Goal: Task Accomplishment & Management: Use online tool/utility

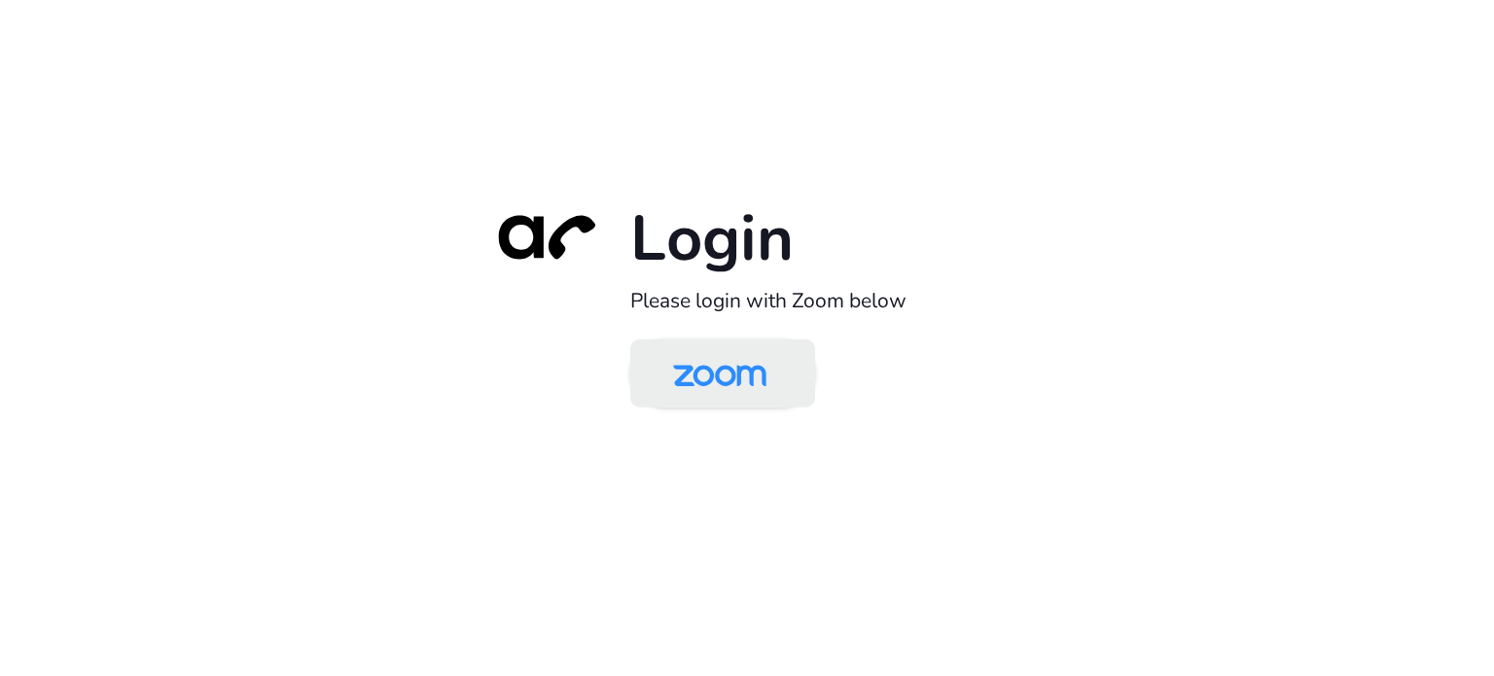
drag, startPoint x: 723, startPoint y: 384, endPoint x: 793, endPoint y: 282, distance: 123.8
click at [722, 384] on img at bounding box center [719, 374] width 134 height 63
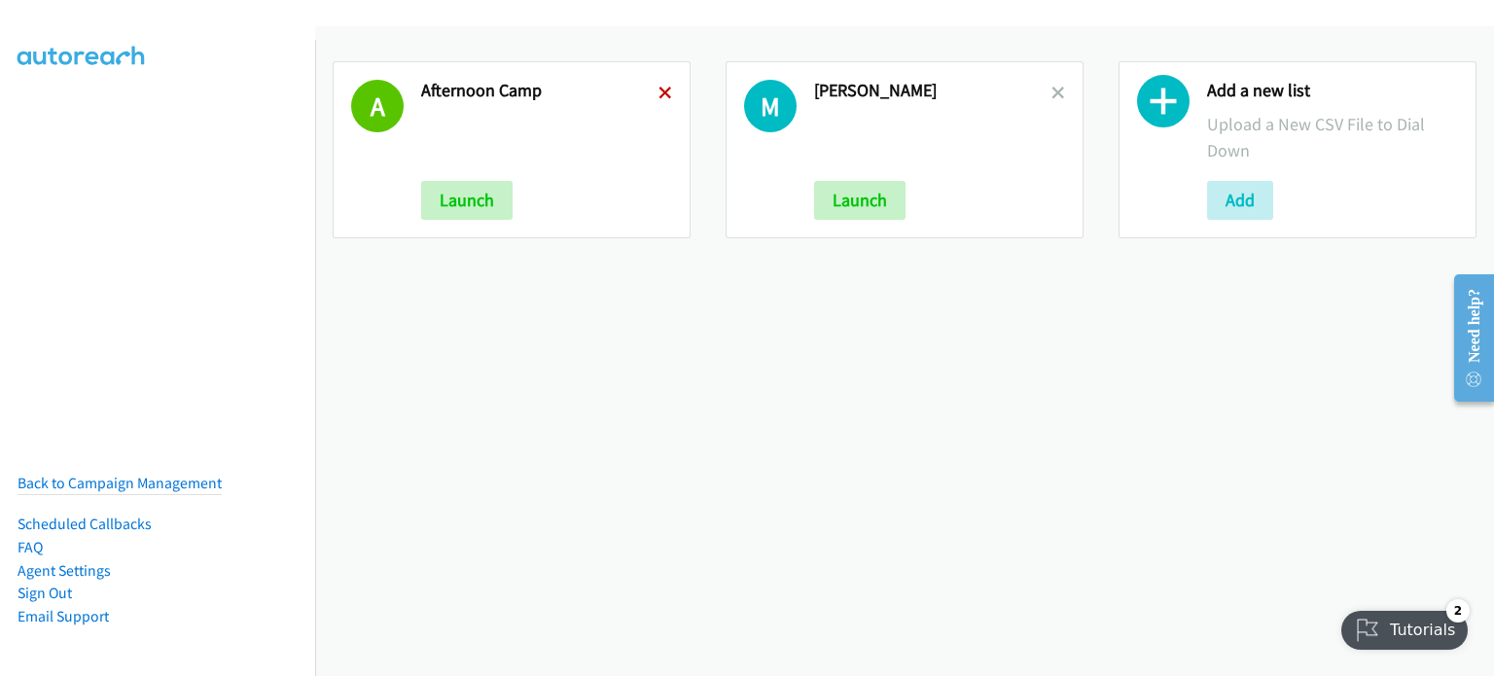
click at [658, 89] on icon at bounding box center [665, 95] width 14 height 14
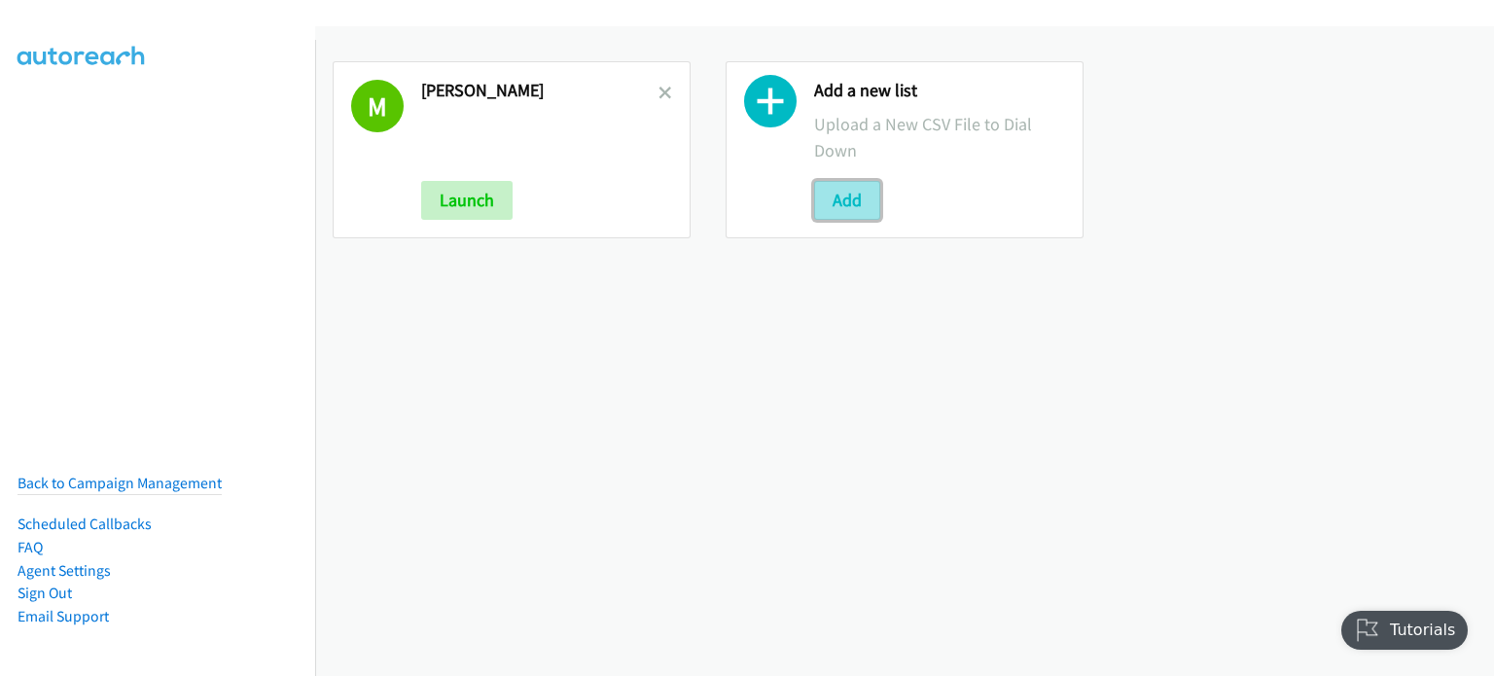
click at [844, 202] on button "Add" at bounding box center [847, 200] width 66 height 39
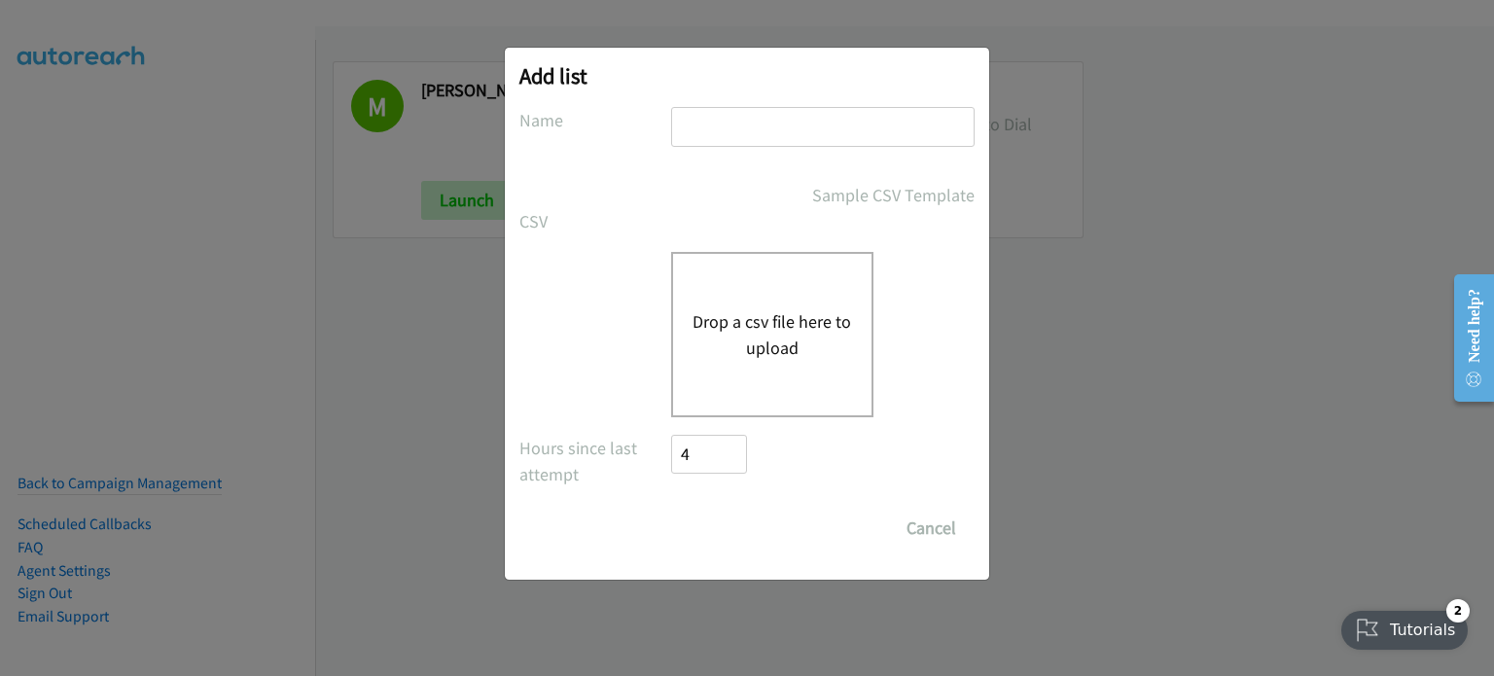
click at [808, 122] on input "text" at bounding box center [822, 127] width 303 height 40
type input "morning"
click at [755, 365] on div "Drop a csv file here to upload" at bounding box center [772, 334] width 202 height 165
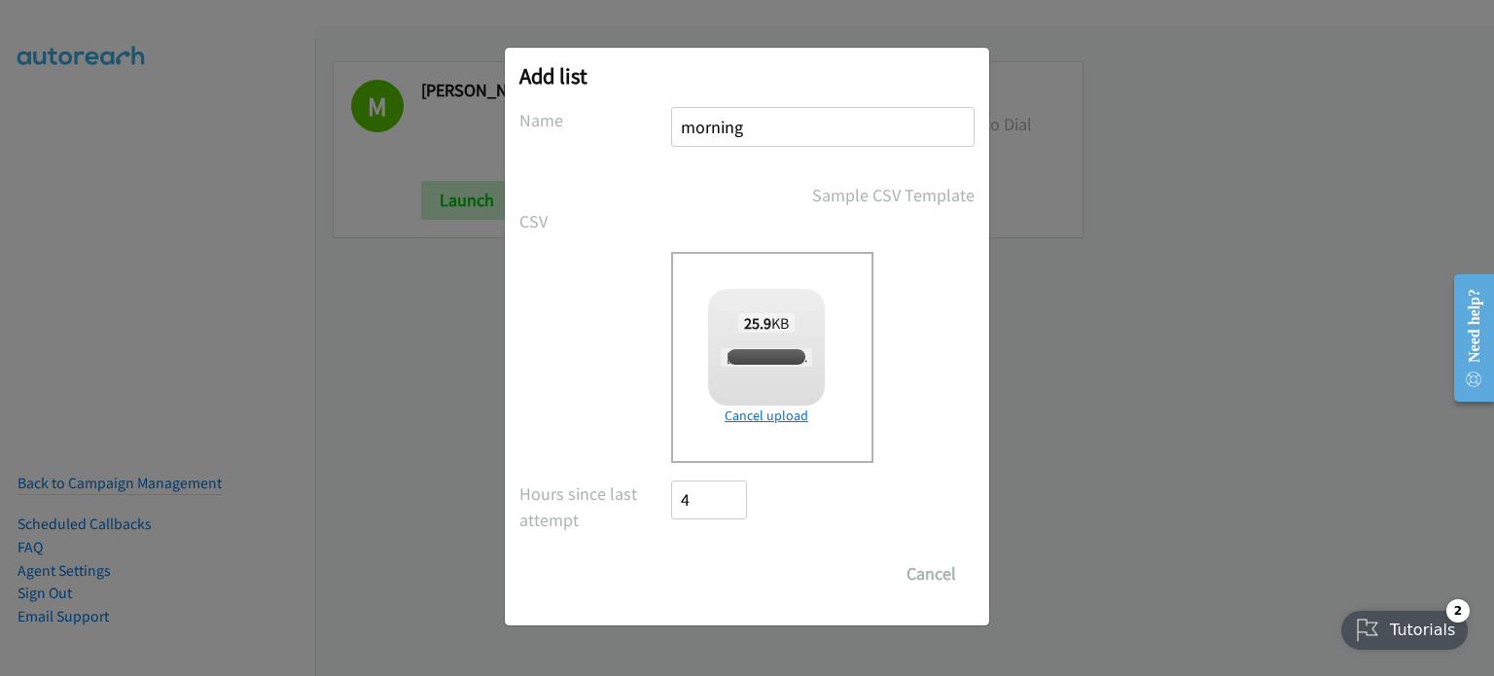
checkbox input "true"
click at [729, 567] on input "Save List" at bounding box center [722, 573] width 102 height 39
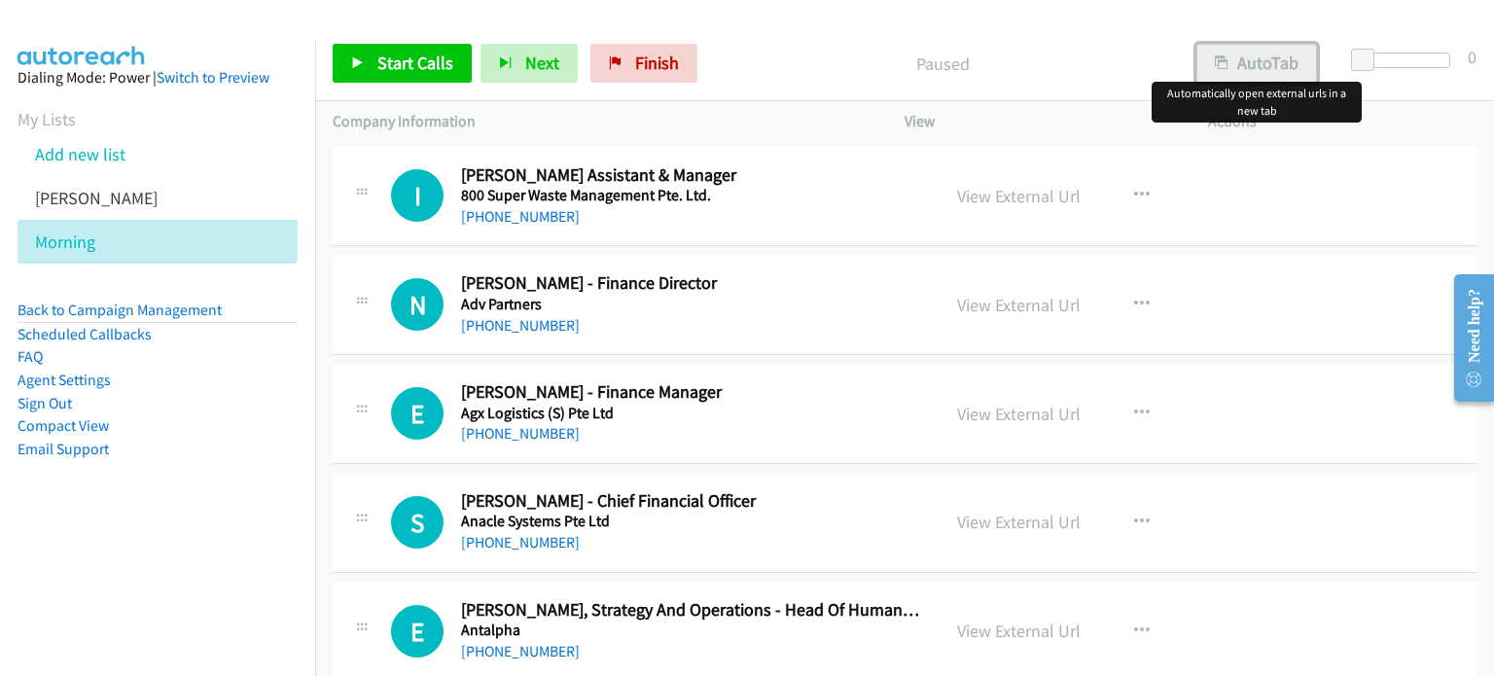
click at [1279, 61] on button "AutoTab" at bounding box center [1256, 63] width 121 height 39
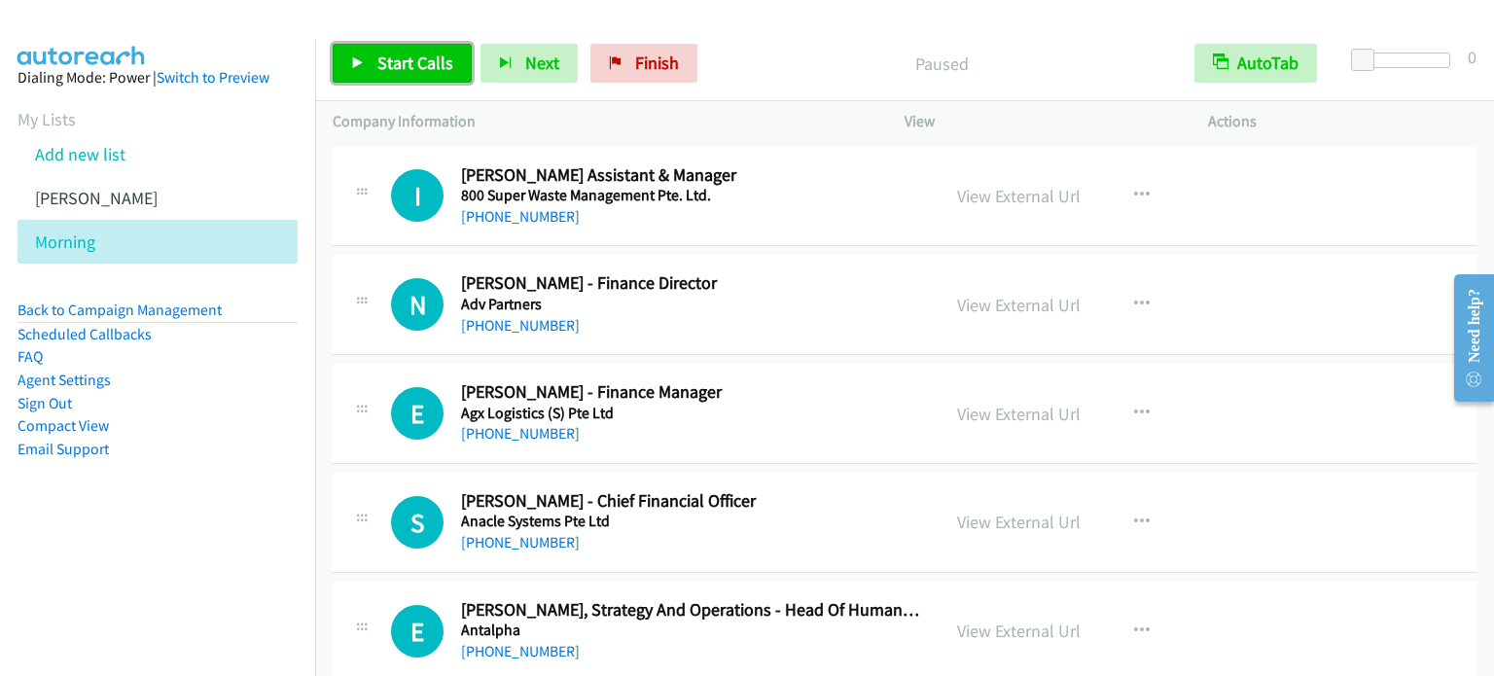
click at [422, 66] on span "Start Calls" at bounding box center [415, 63] width 76 height 22
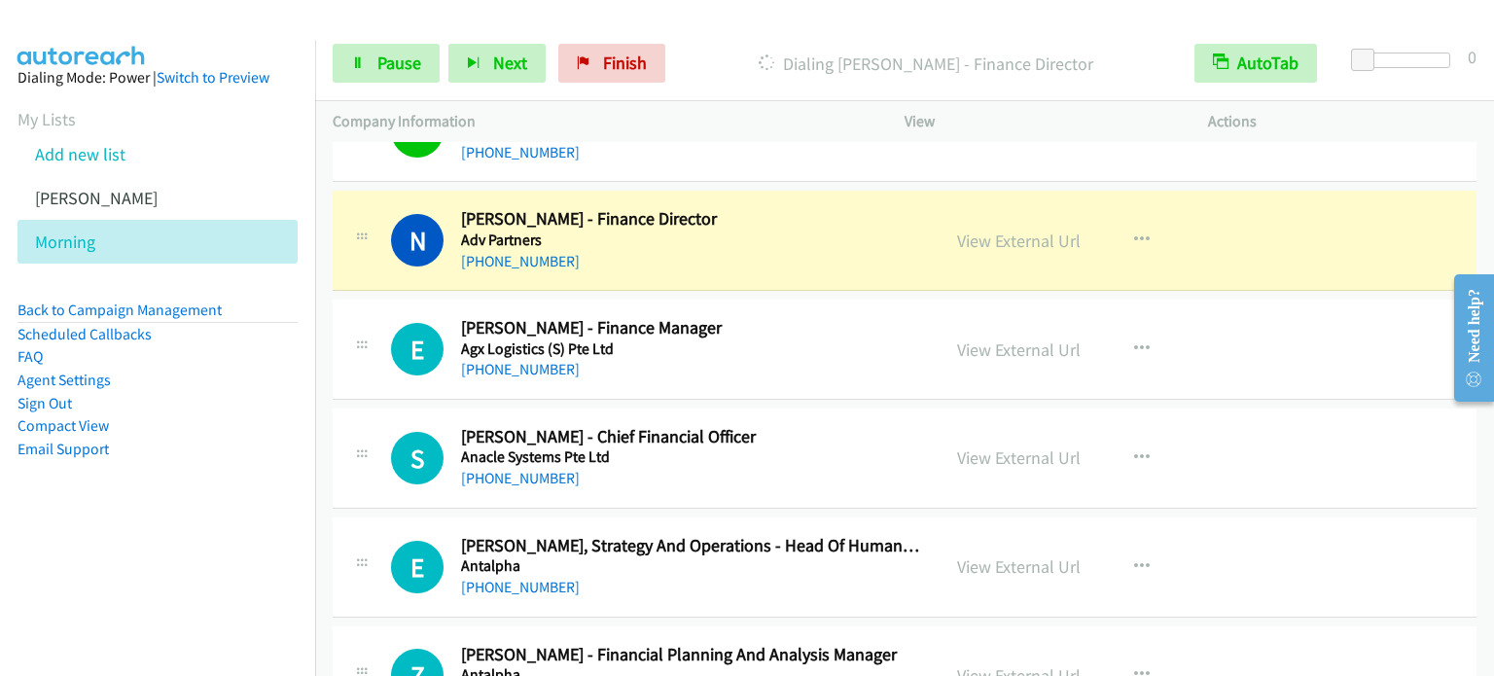
scroll to position [97, 0]
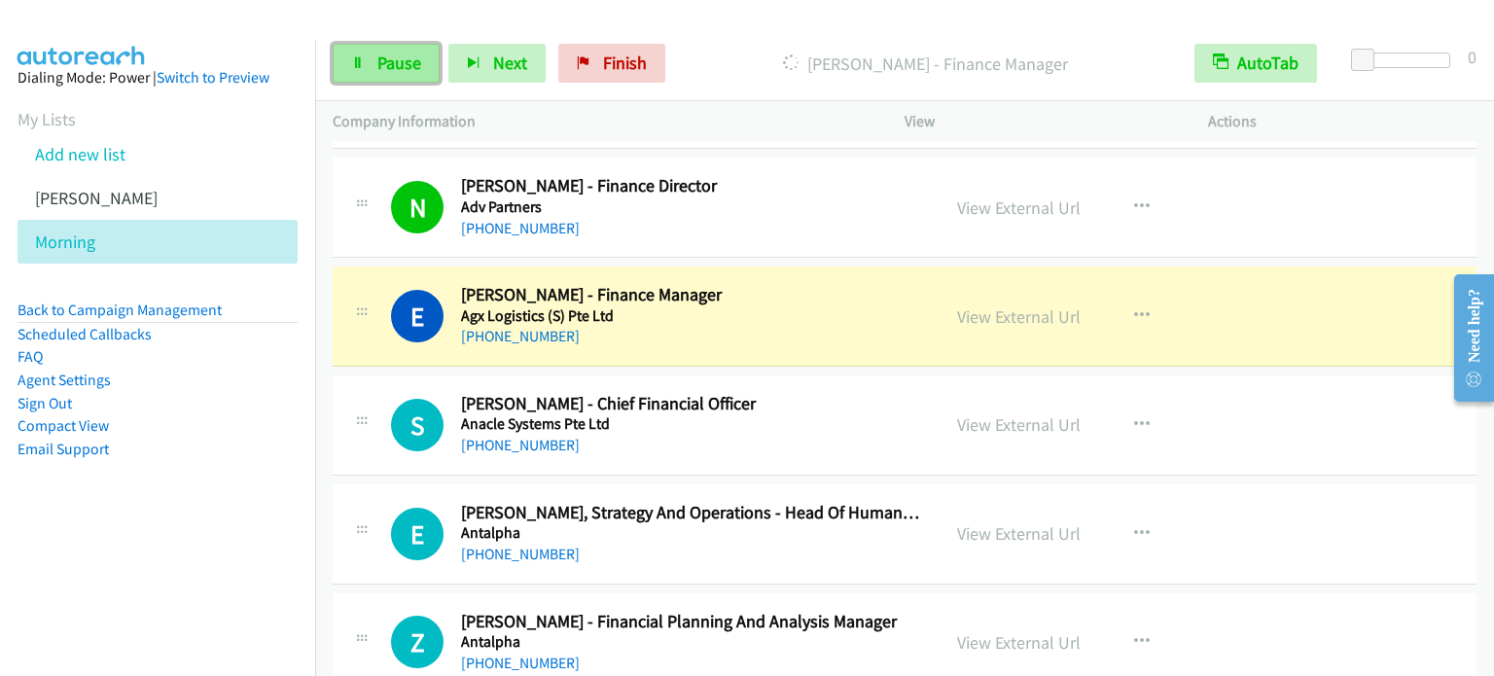
click at [397, 57] on span "Pause" at bounding box center [399, 63] width 44 height 22
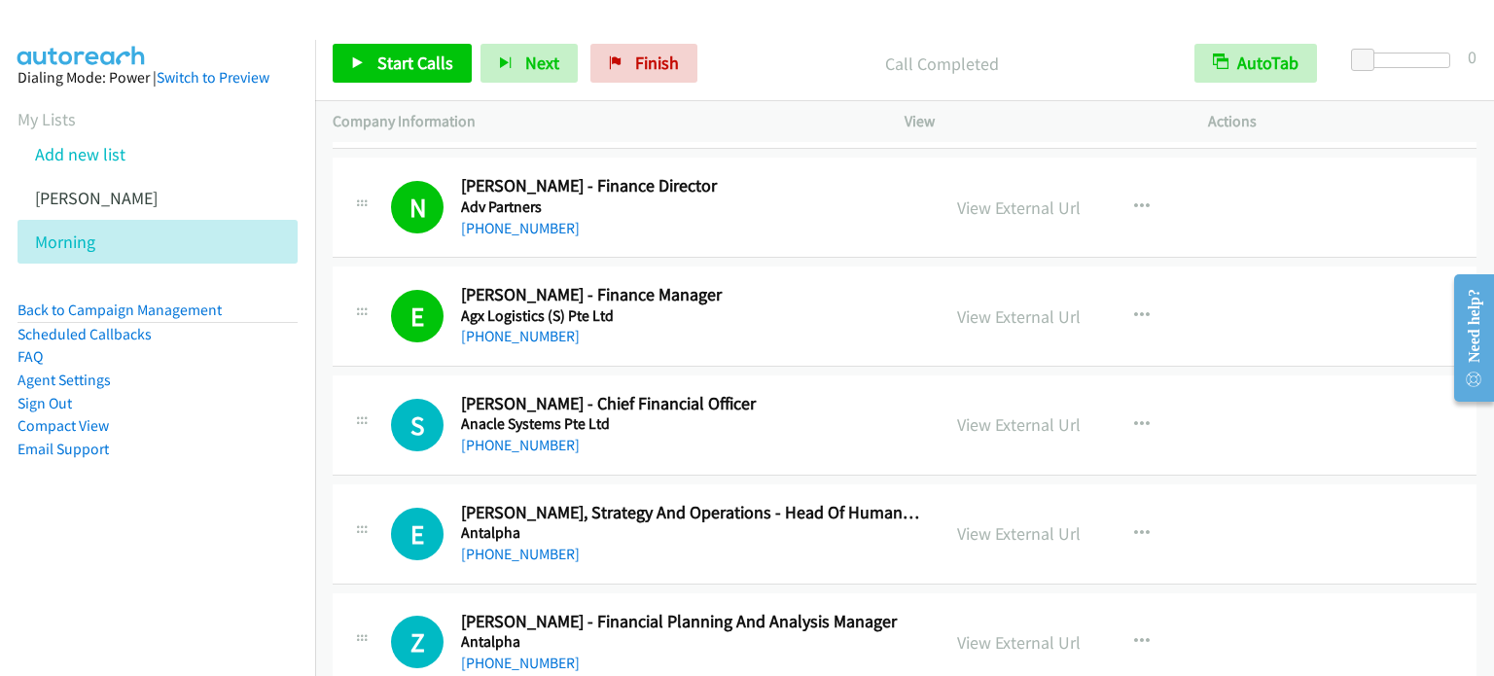
scroll to position [194, 0]
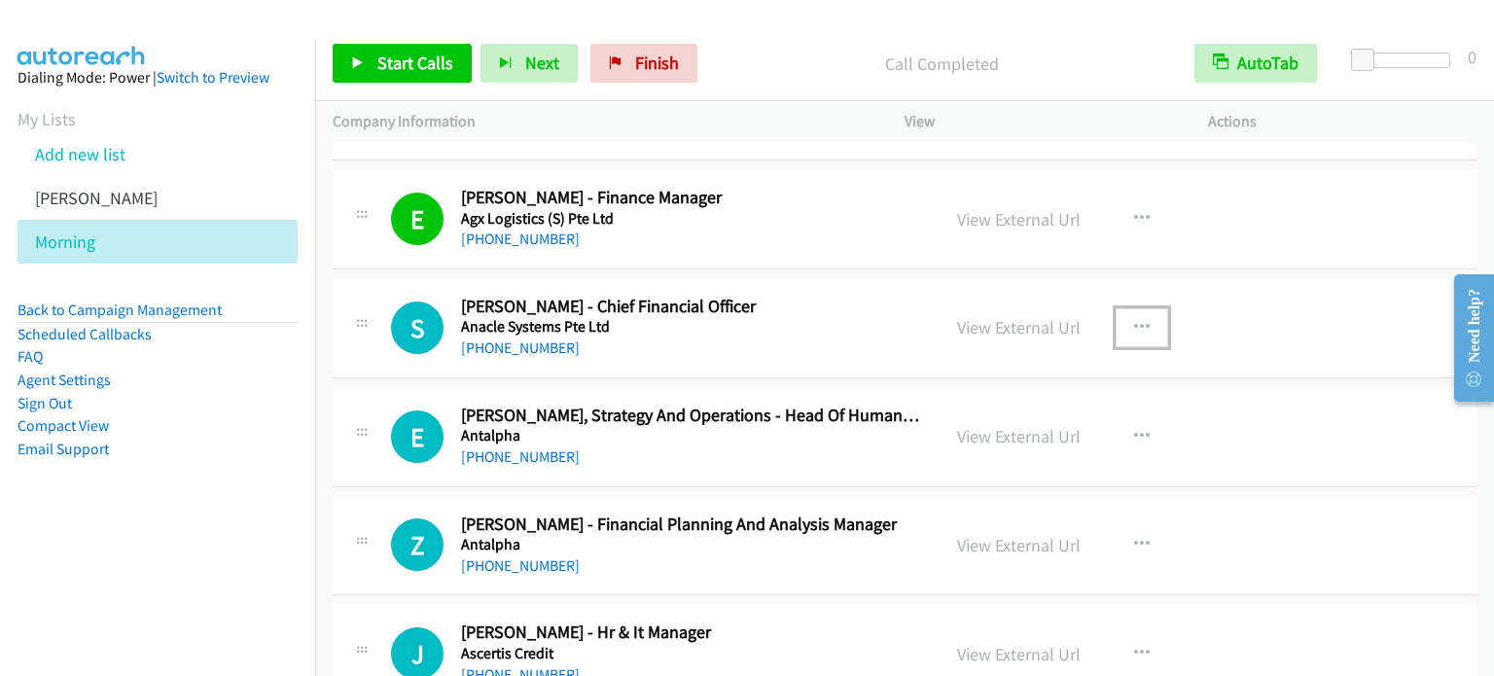
click at [1143, 318] on button "button" at bounding box center [1141, 327] width 53 height 39
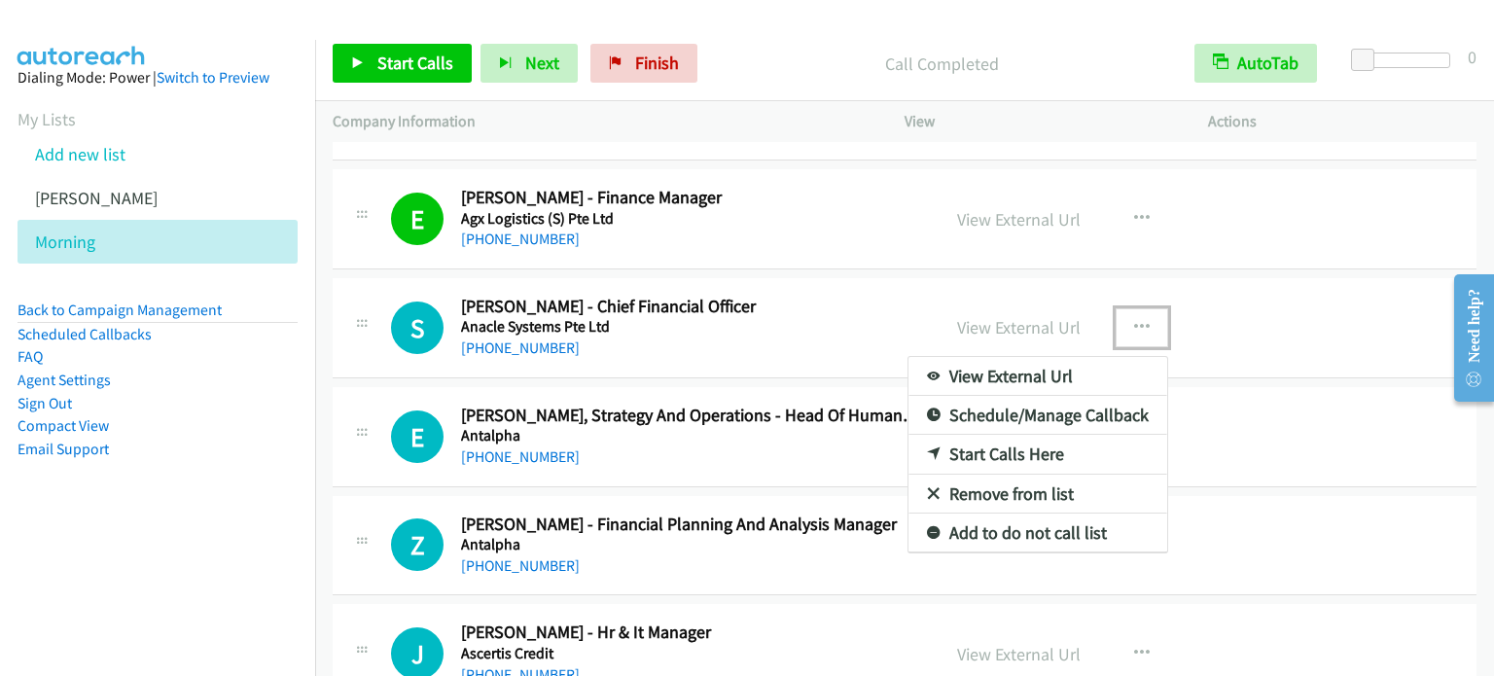
click at [1026, 446] on link "Start Calls Here" at bounding box center [1037, 454] width 259 height 39
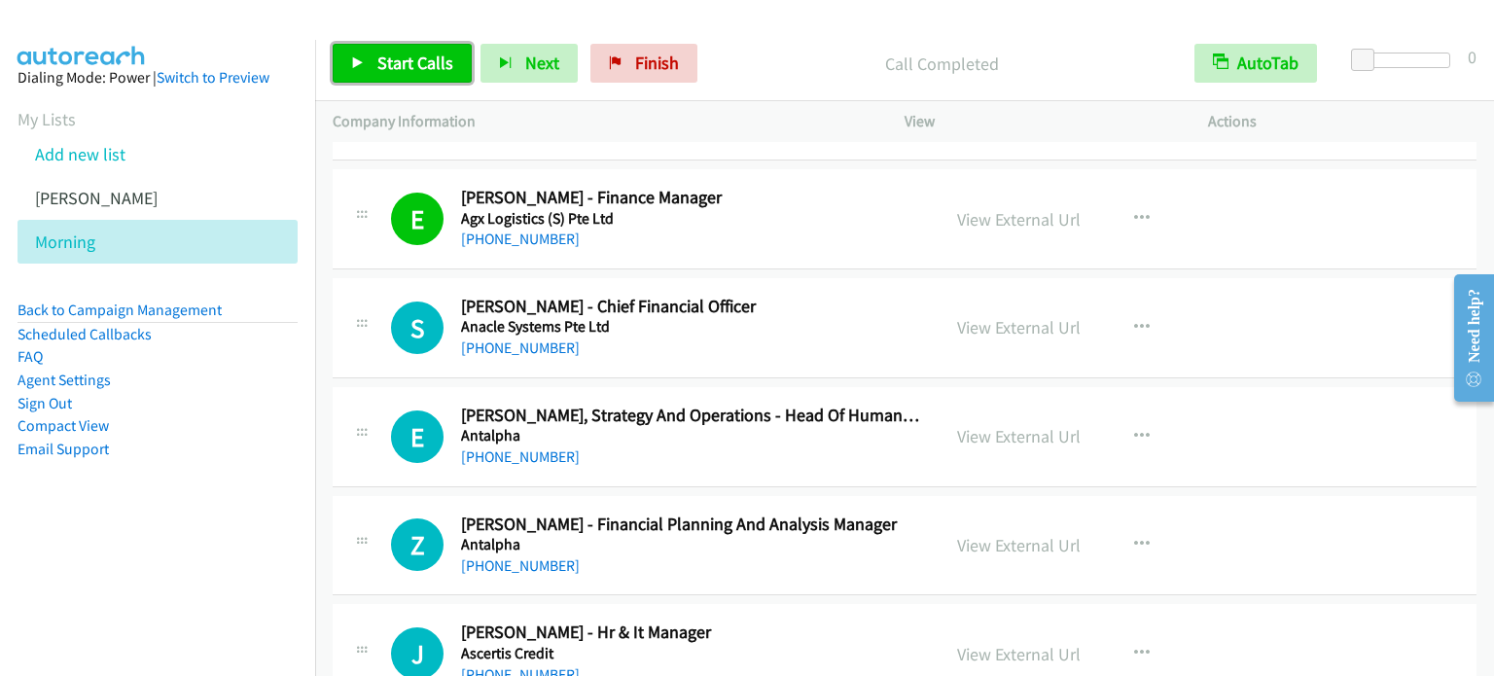
click at [389, 50] on link "Start Calls" at bounding box center [402, 63] width 139 height 39
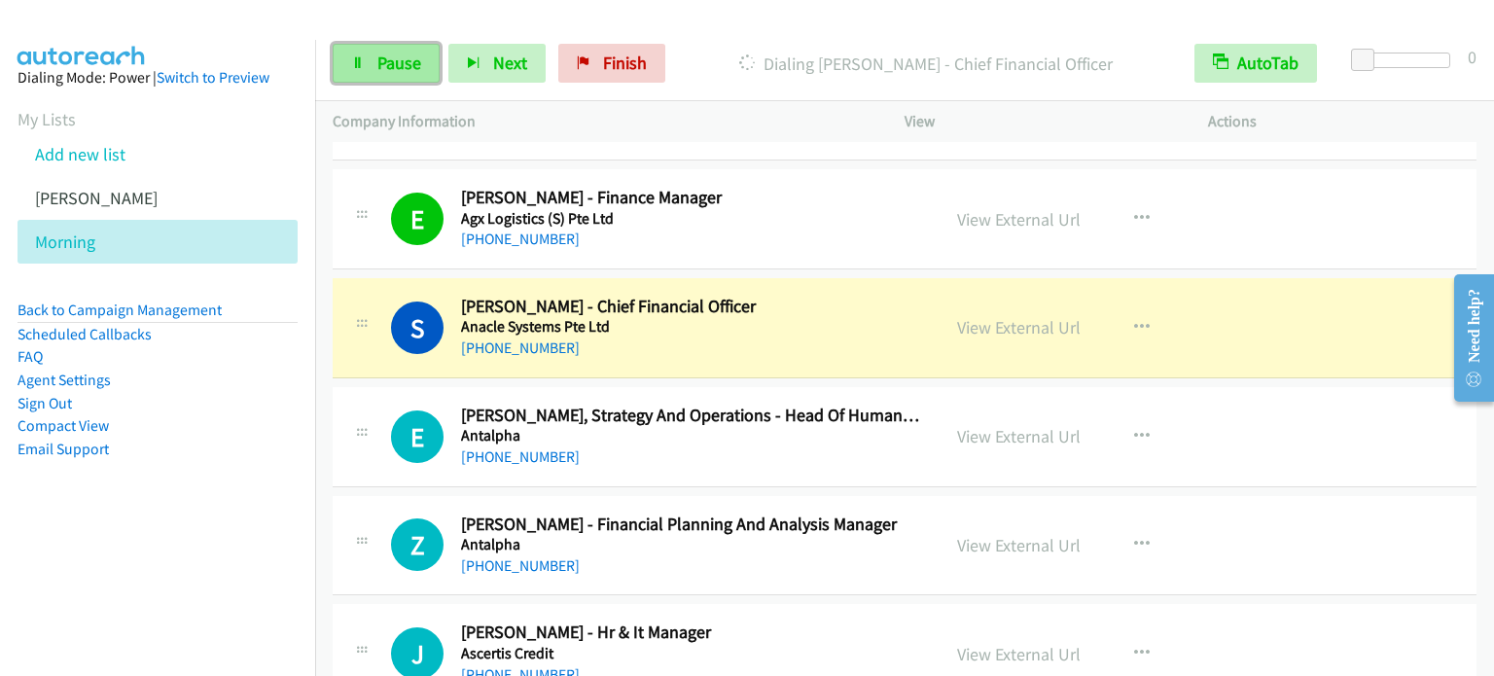
click at [365, 69] on link "Pause" at bounding box center [386, 63] width 107 height 39
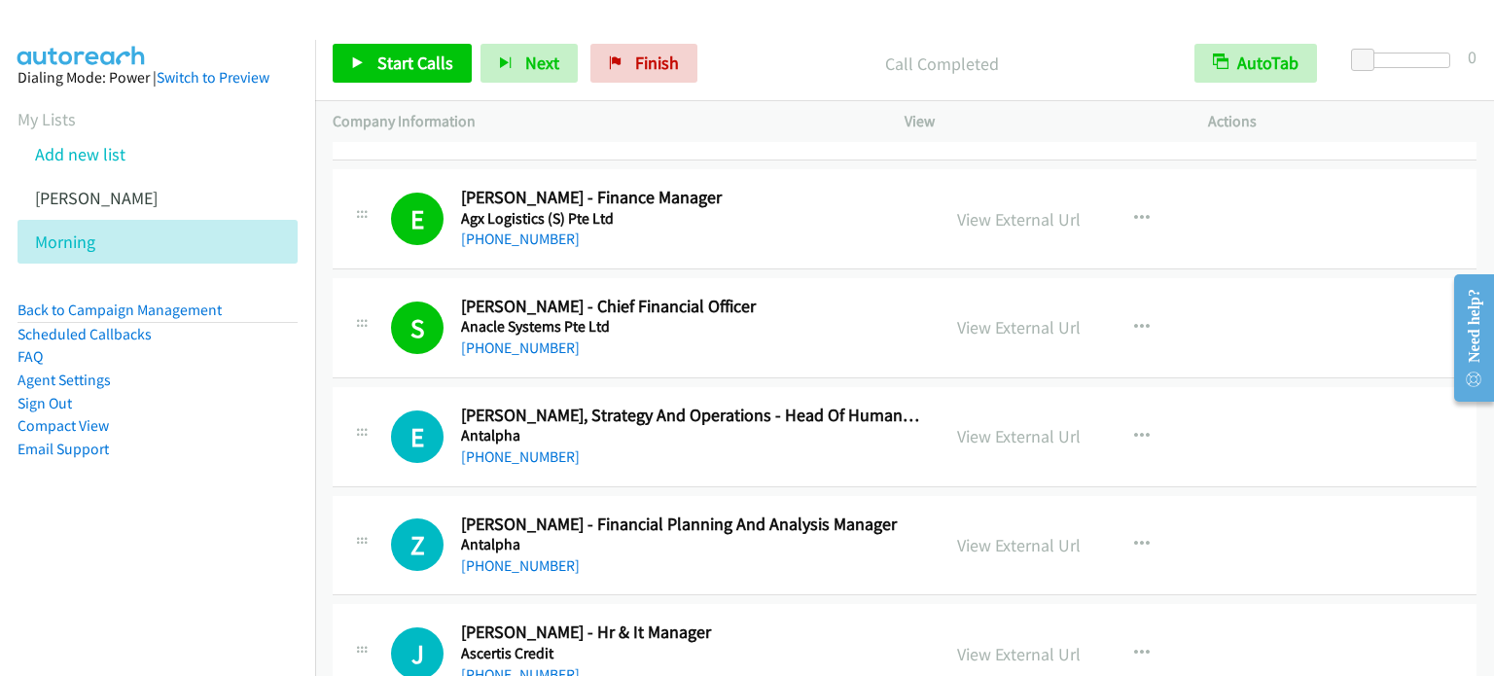
scroll to position [292, 0]
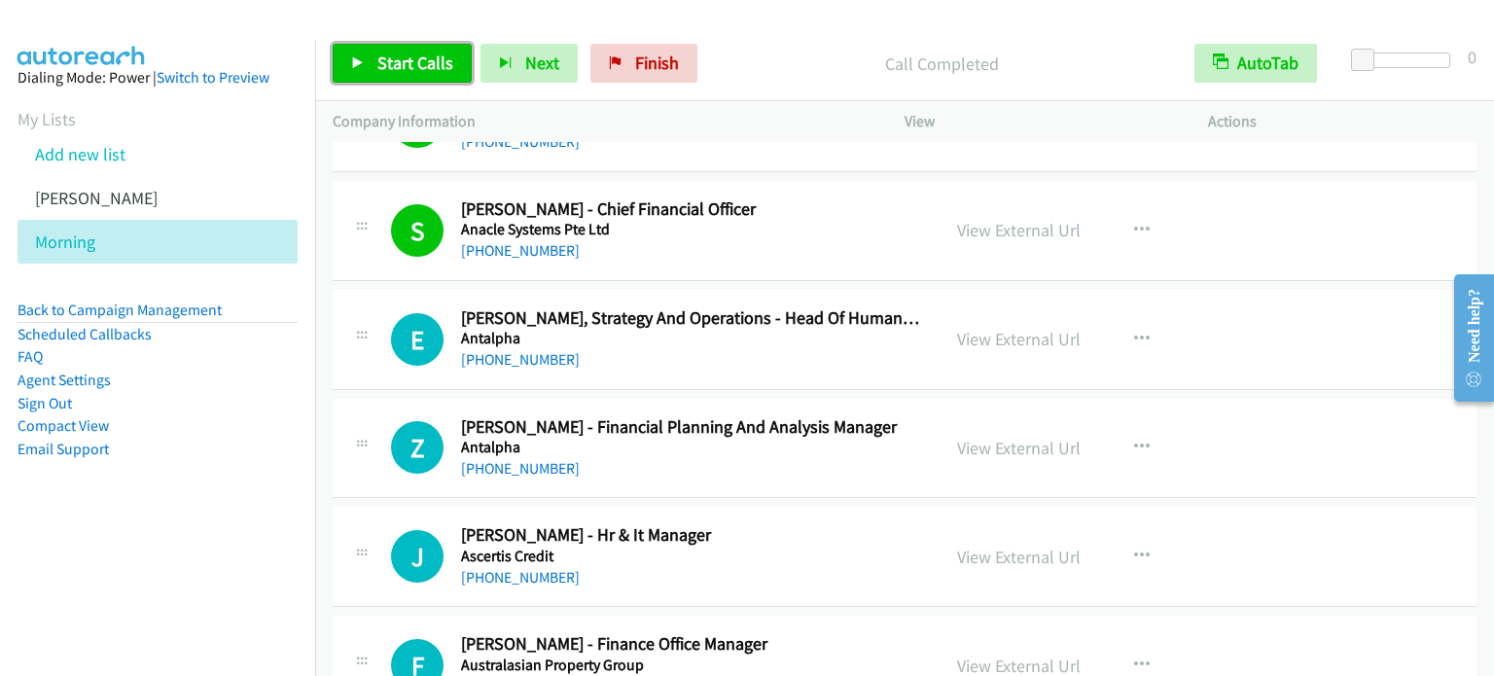
click at [400, 56] on span "Start Calls" at bounding box center [415, 63] width 76 height 22
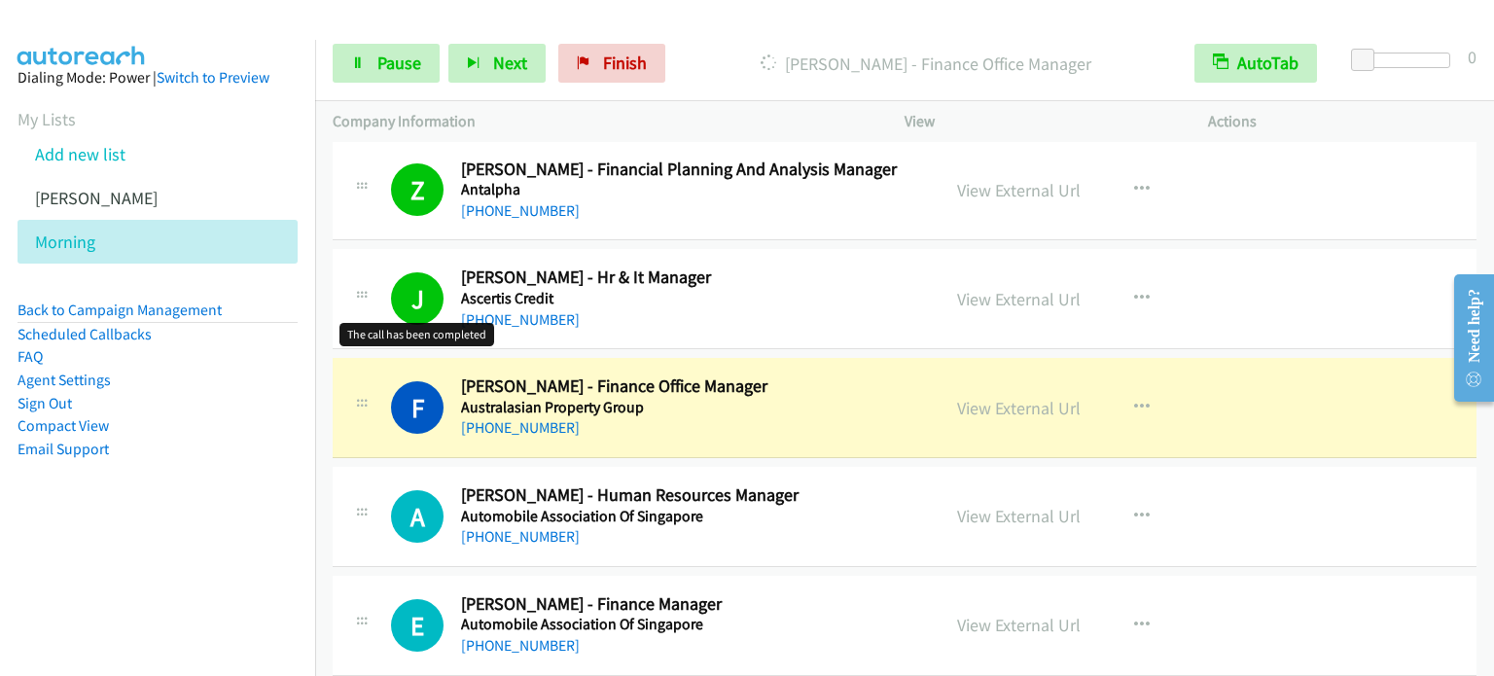
scroll to position [583, 0]
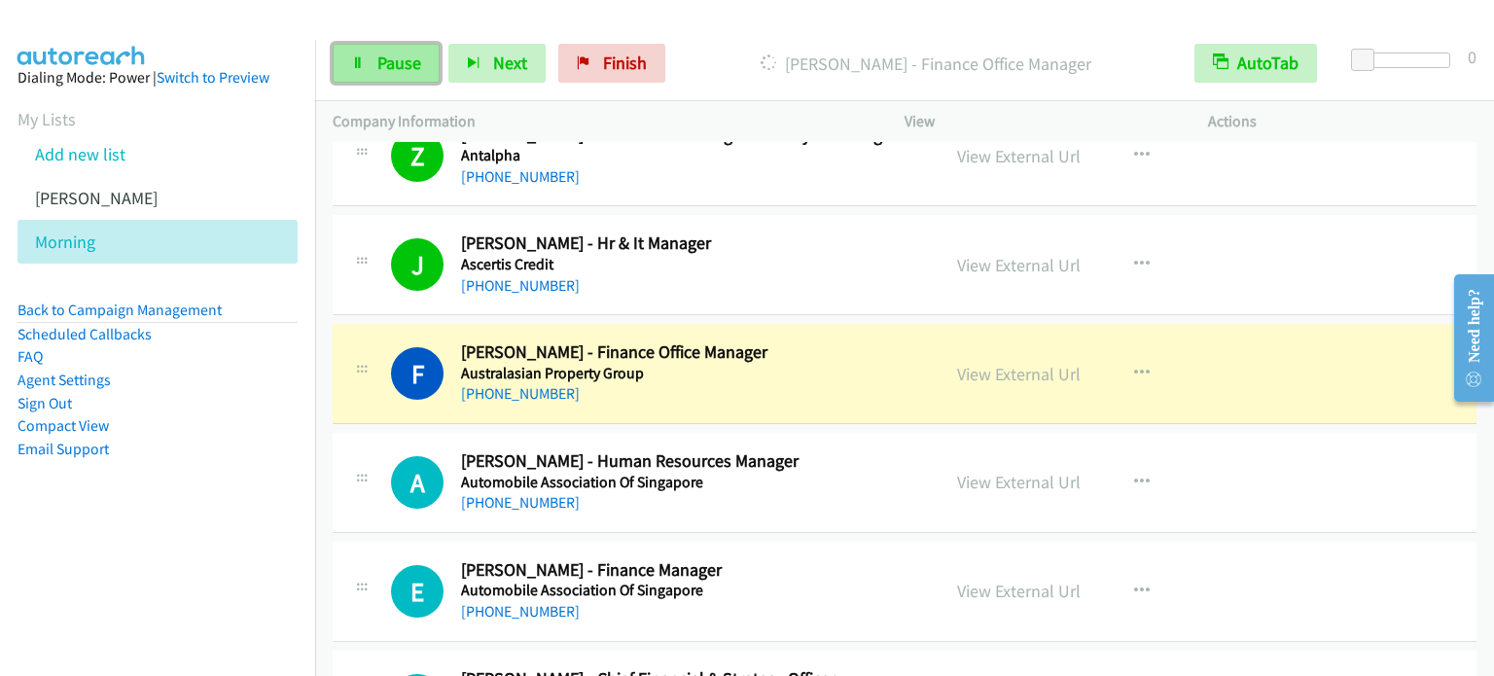
click at [401, 73] on link "Pause" at bounding box center [386, 63] width 107 height 39
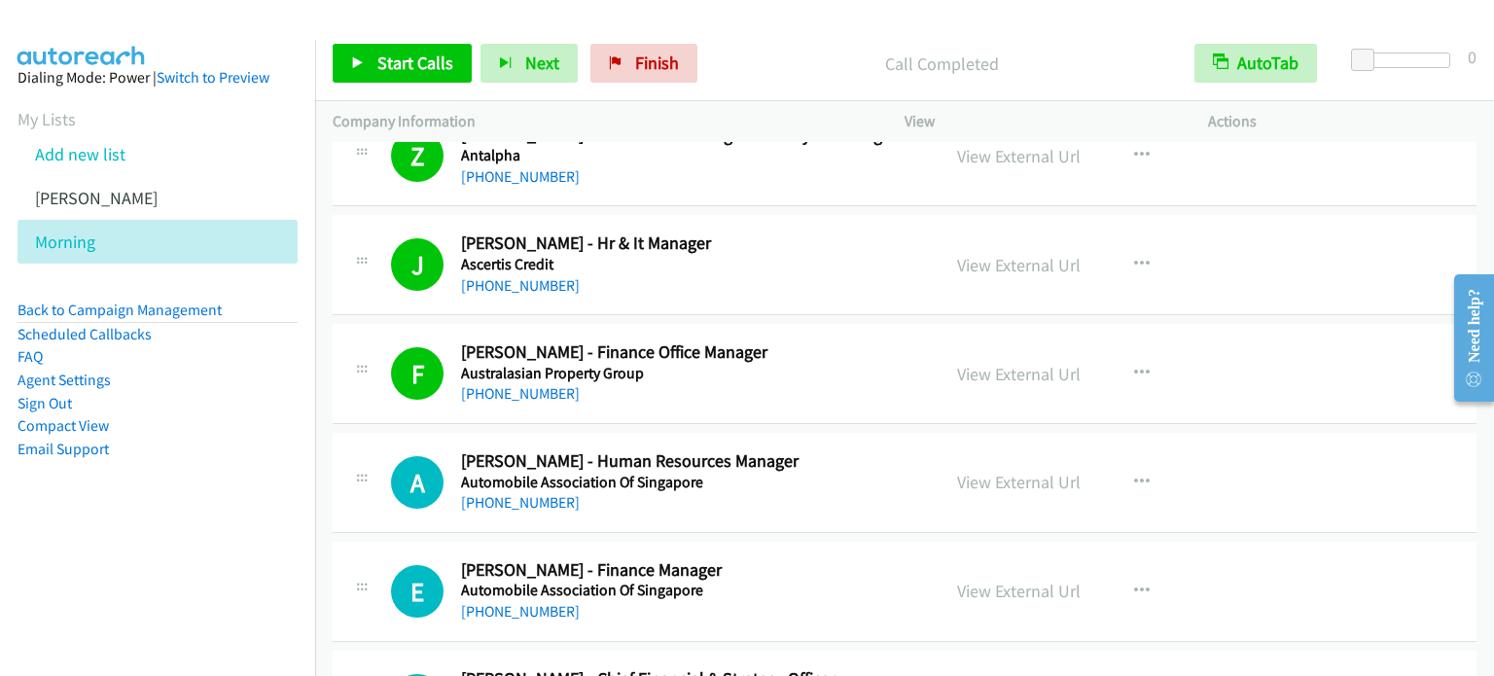
scroll to position [681, 0]
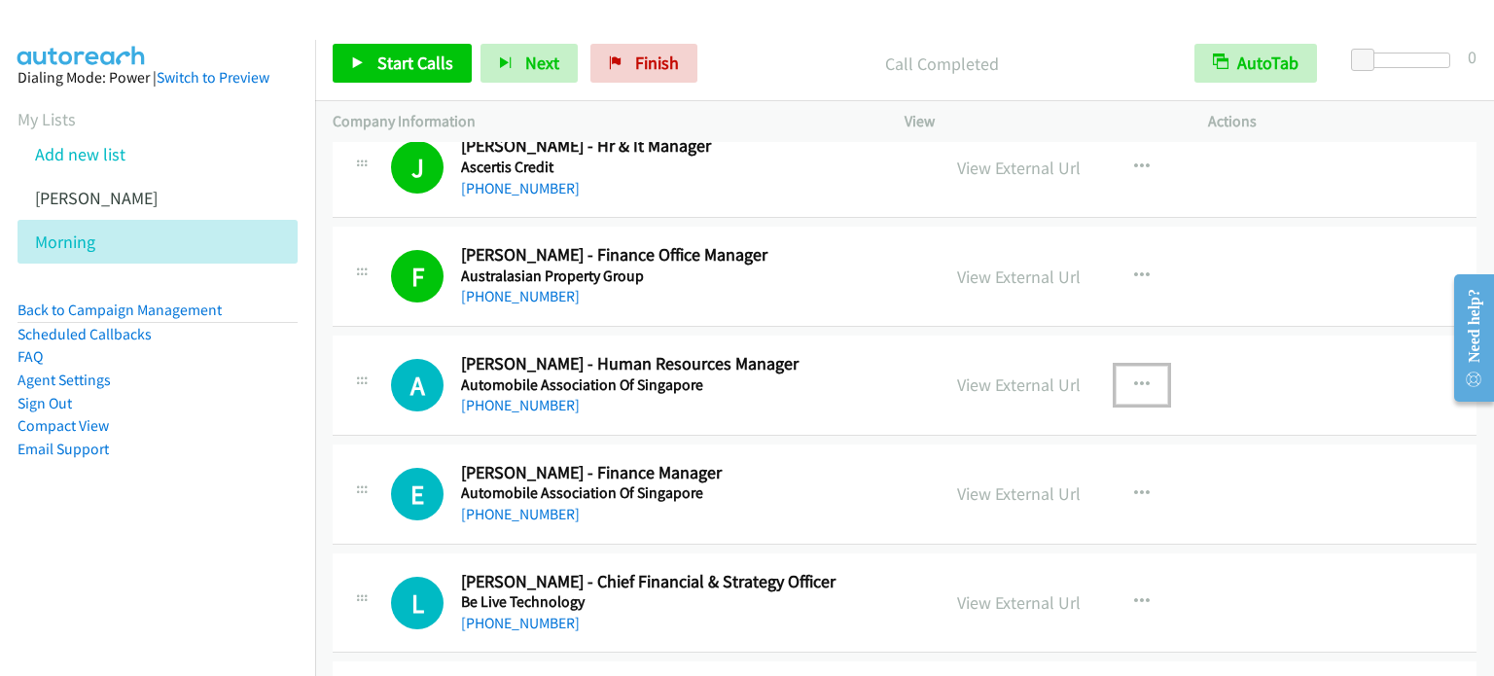
click at [1141, 380] on button "button" at bounding box center [1141, 385] width 53 height 39
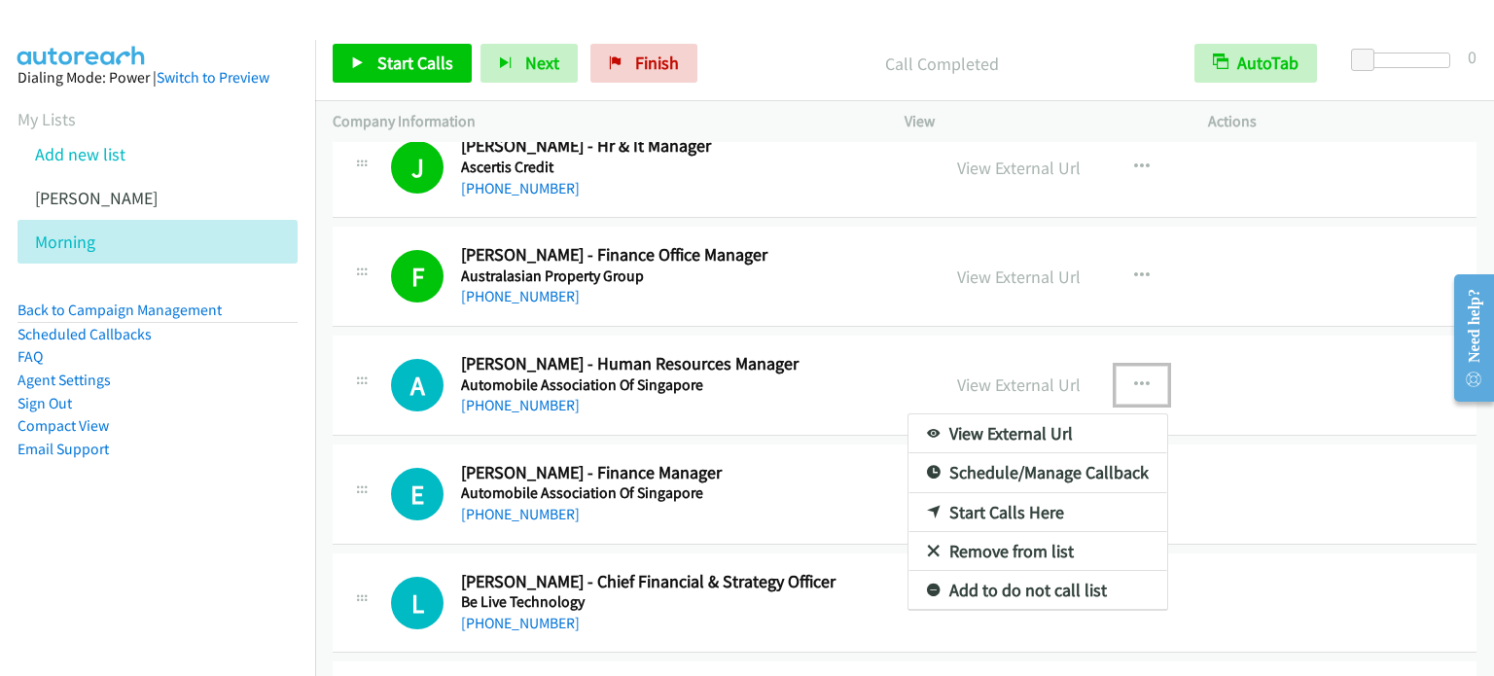
click at [1031, 508] on link "Start Calls Here" at bounding box center [1037, 512] width 259 height 39
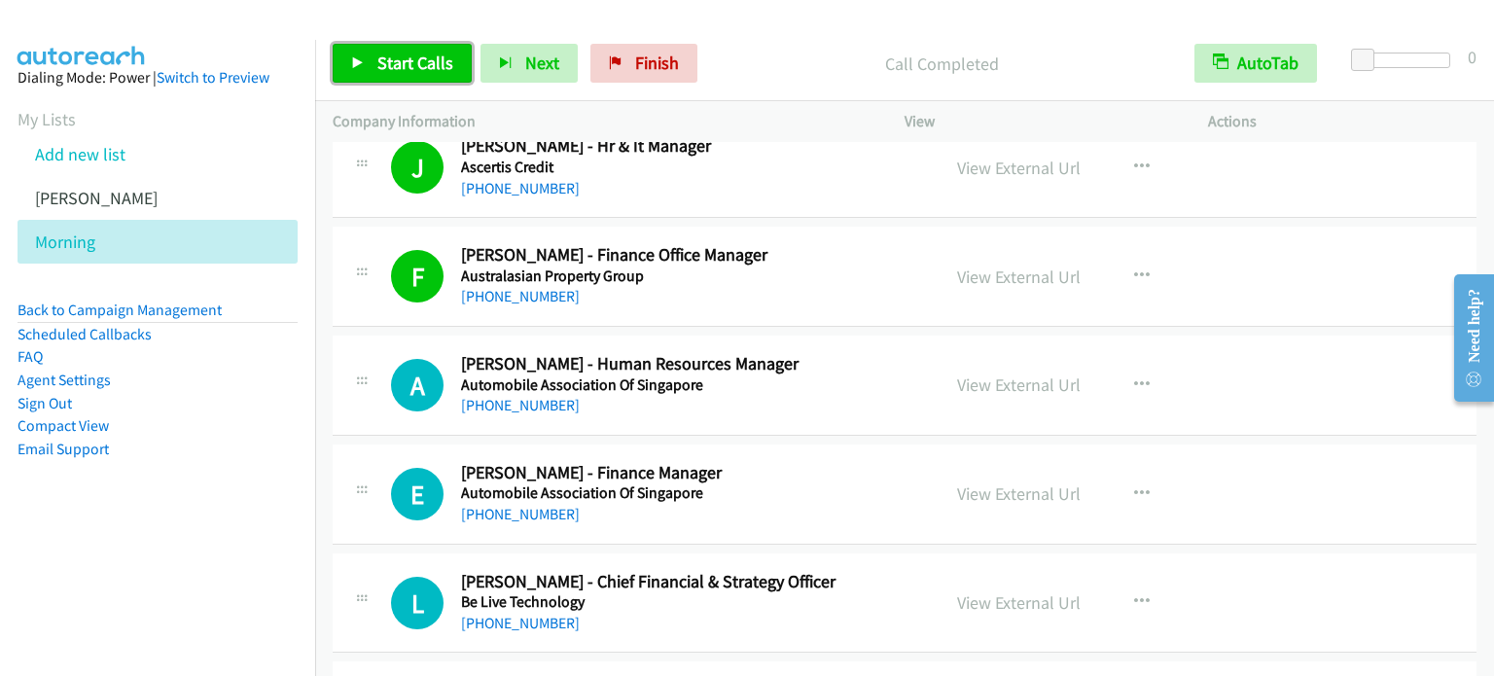
click at [406, 53] on span "Start Calls" at bounding box center [415, 63] width 76 height 22
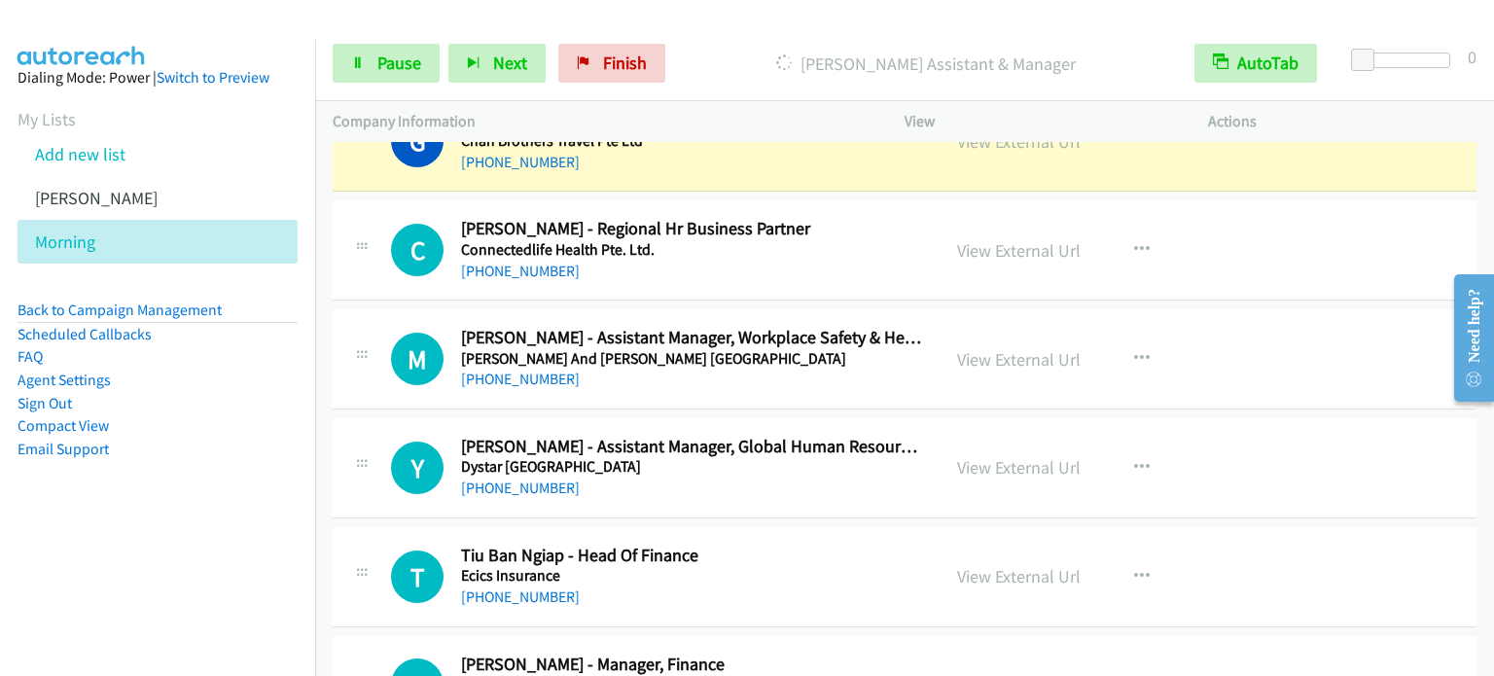
scroll to position [1847, 0]
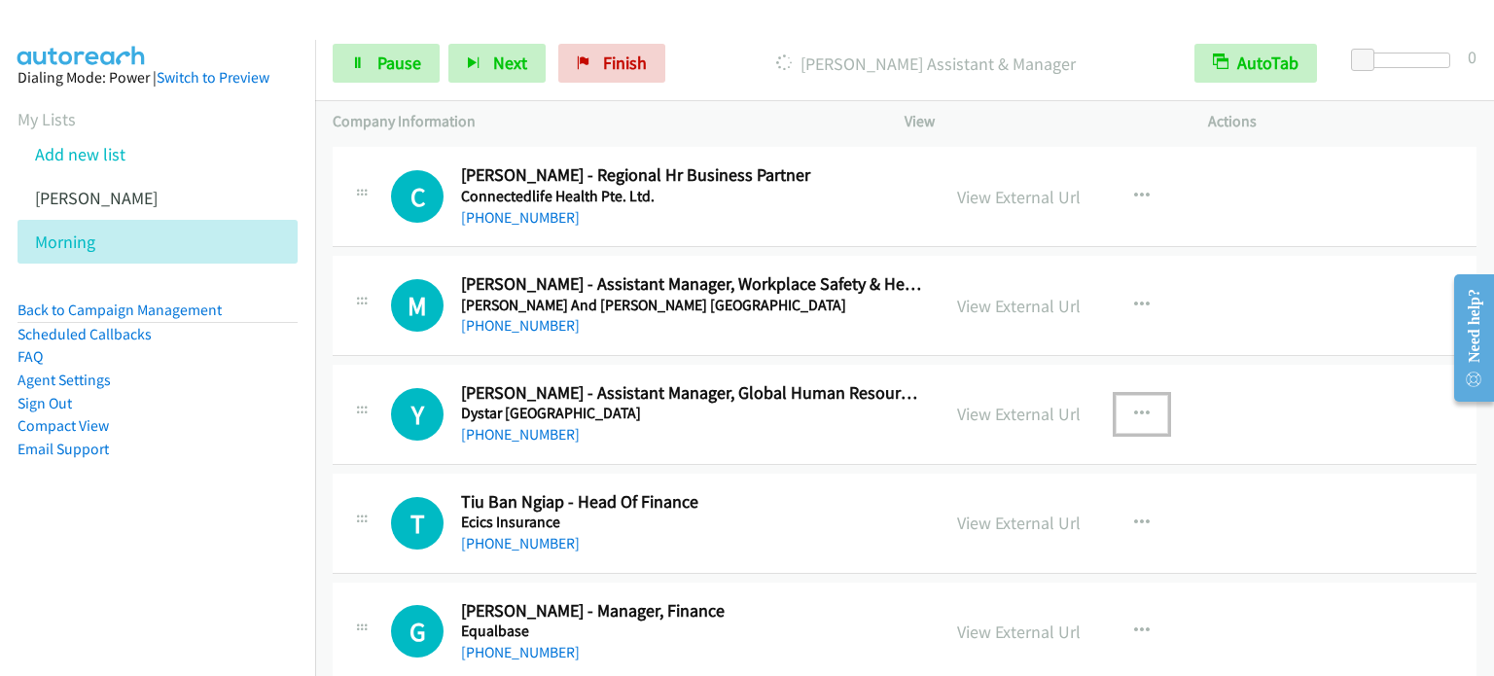
click at [1134, 409] on icon "button" at bounding box center [1142, 414] width 16 height 16
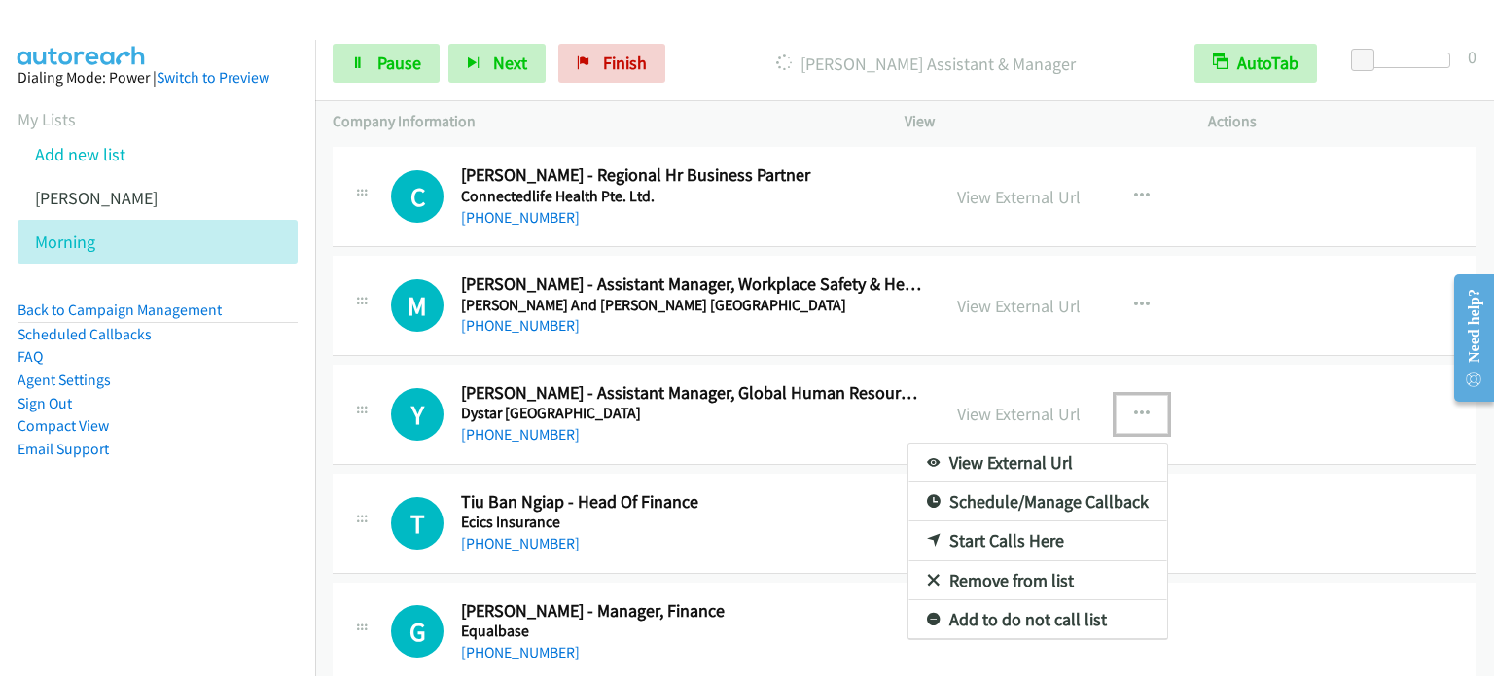
click at [1018, 540] on link "Start Calls Here" at bounding box center [1037, 540] width 259 height 39
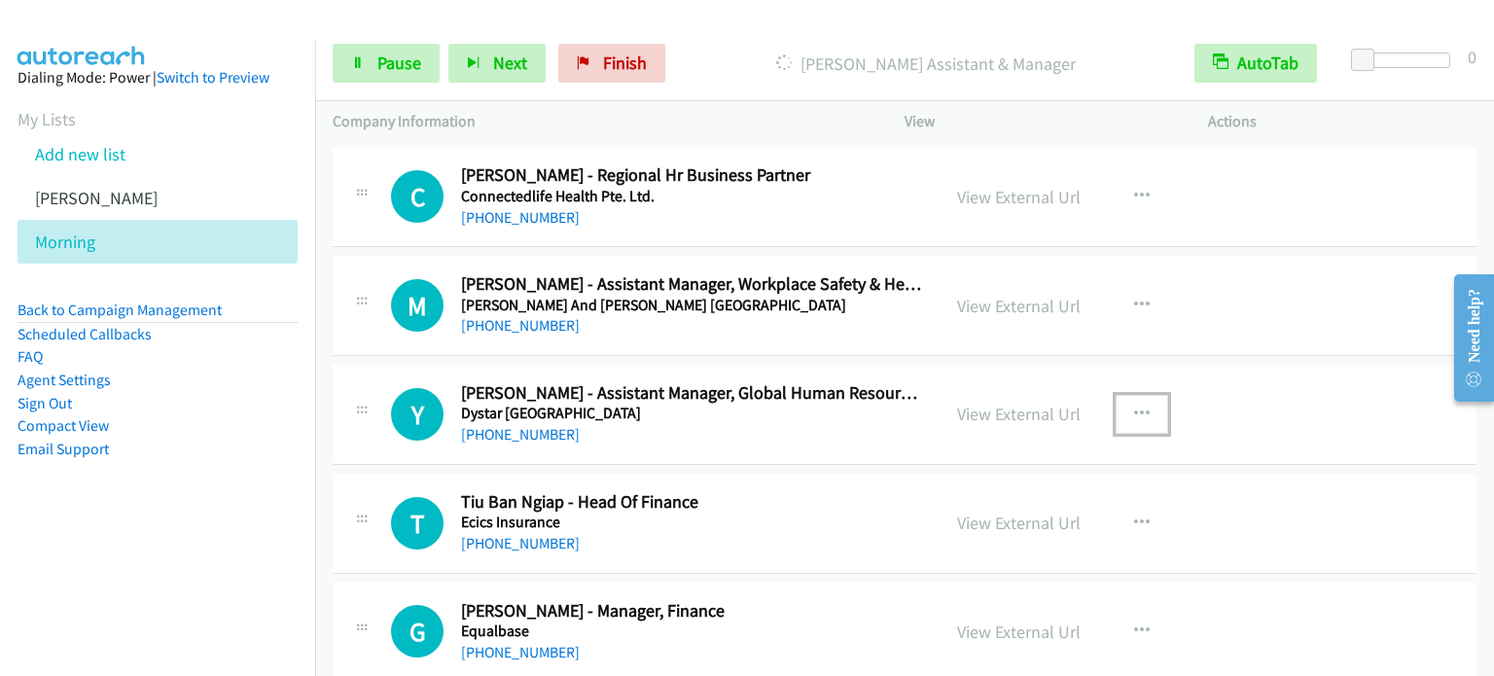
click at [1135, 408] on icon "button" at bounding box center [1142, 414] width 16 height 16
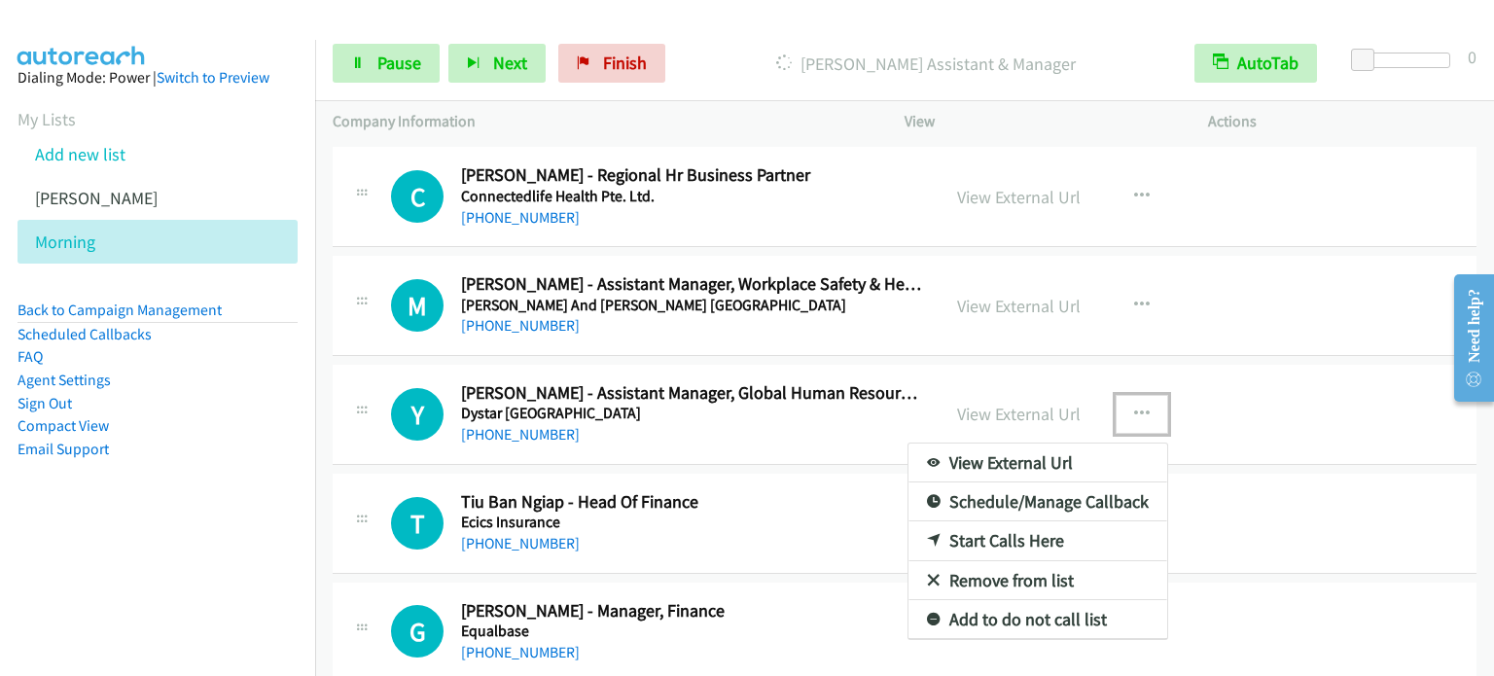
click at [1039, 532] on link "Start Calls Here" at bounding box center [1037, 540] width 259 height 39
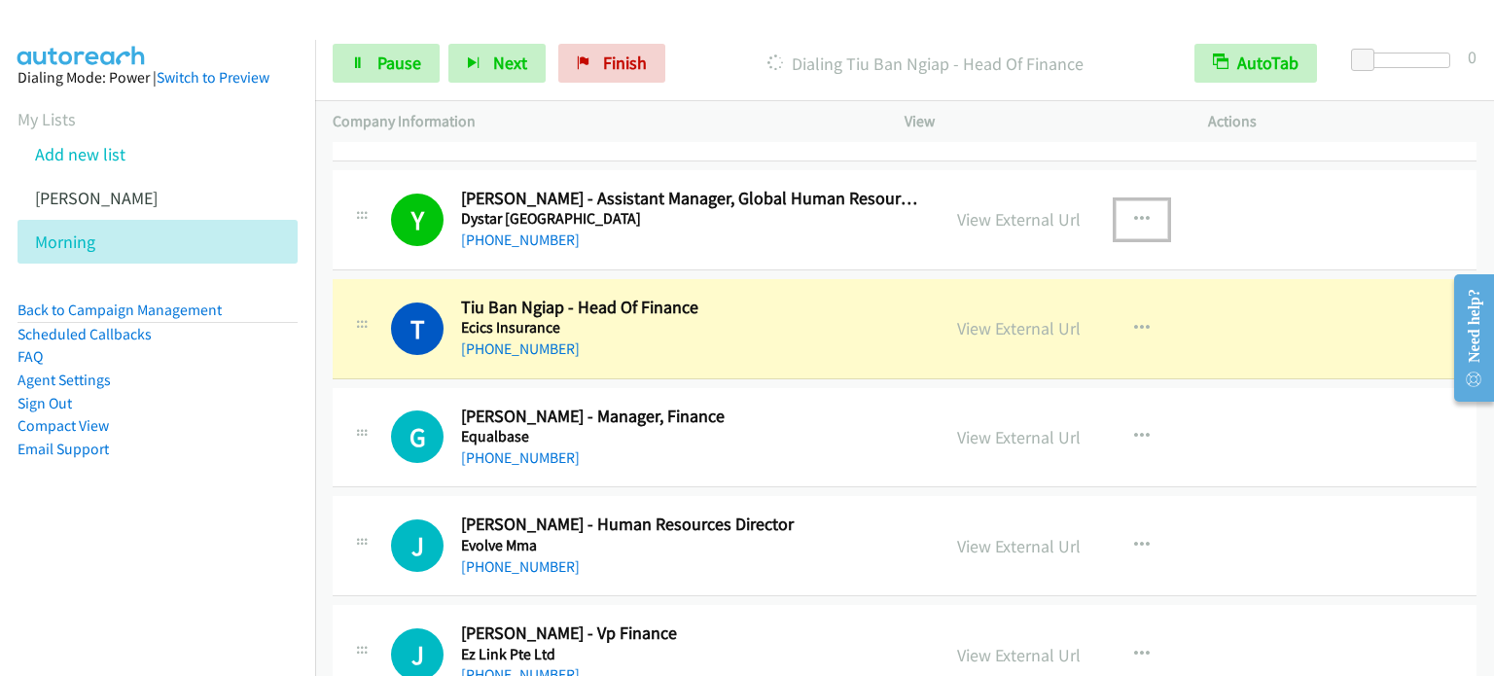
scroll to position [2139, 0]
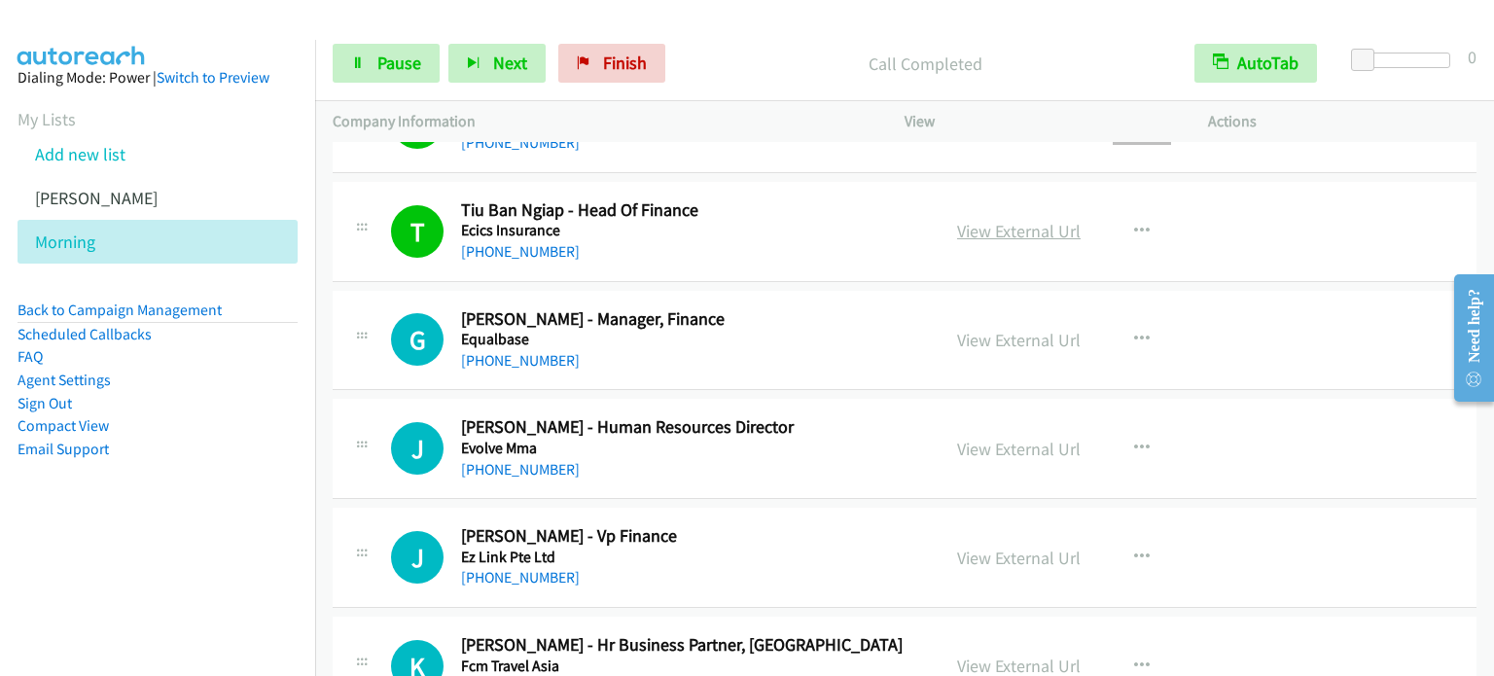
click at [994, 227] on link "View External Url" at bounding box center [1018, 231] width 123 height 22
click at [349, 70] on link "Pause" at bounding box center [386, 63] width 107 height 39
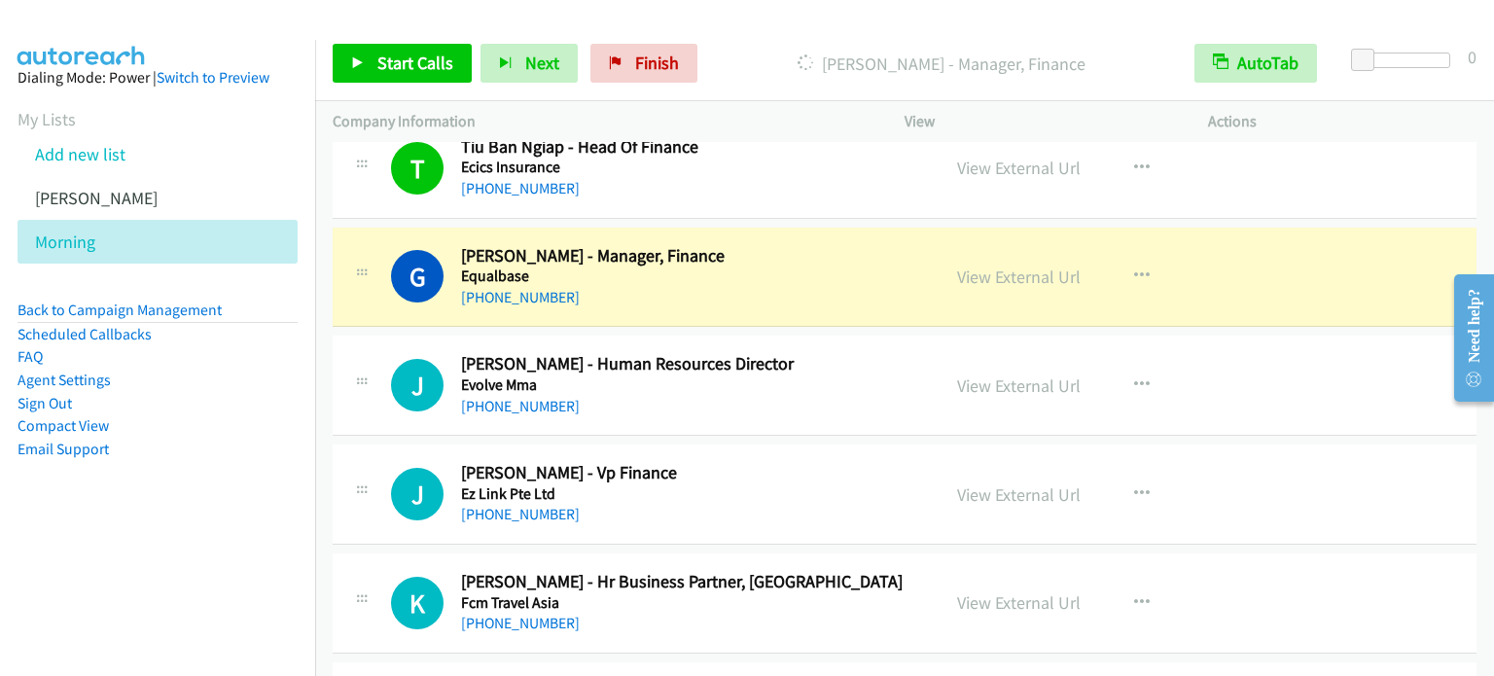
scroll to position [2236, 0]
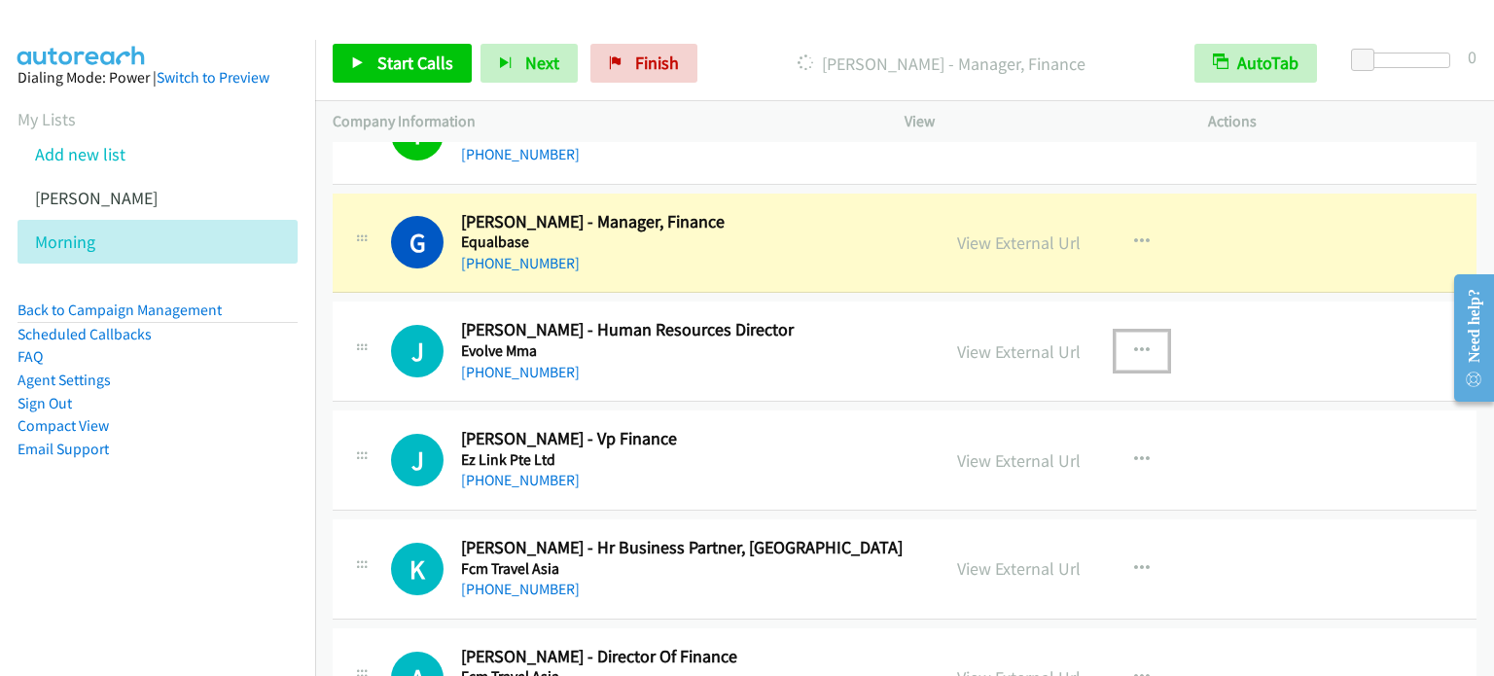
click at [1137, 343] on icon "button" at bounding box center [1142, 351] width 16 height 16
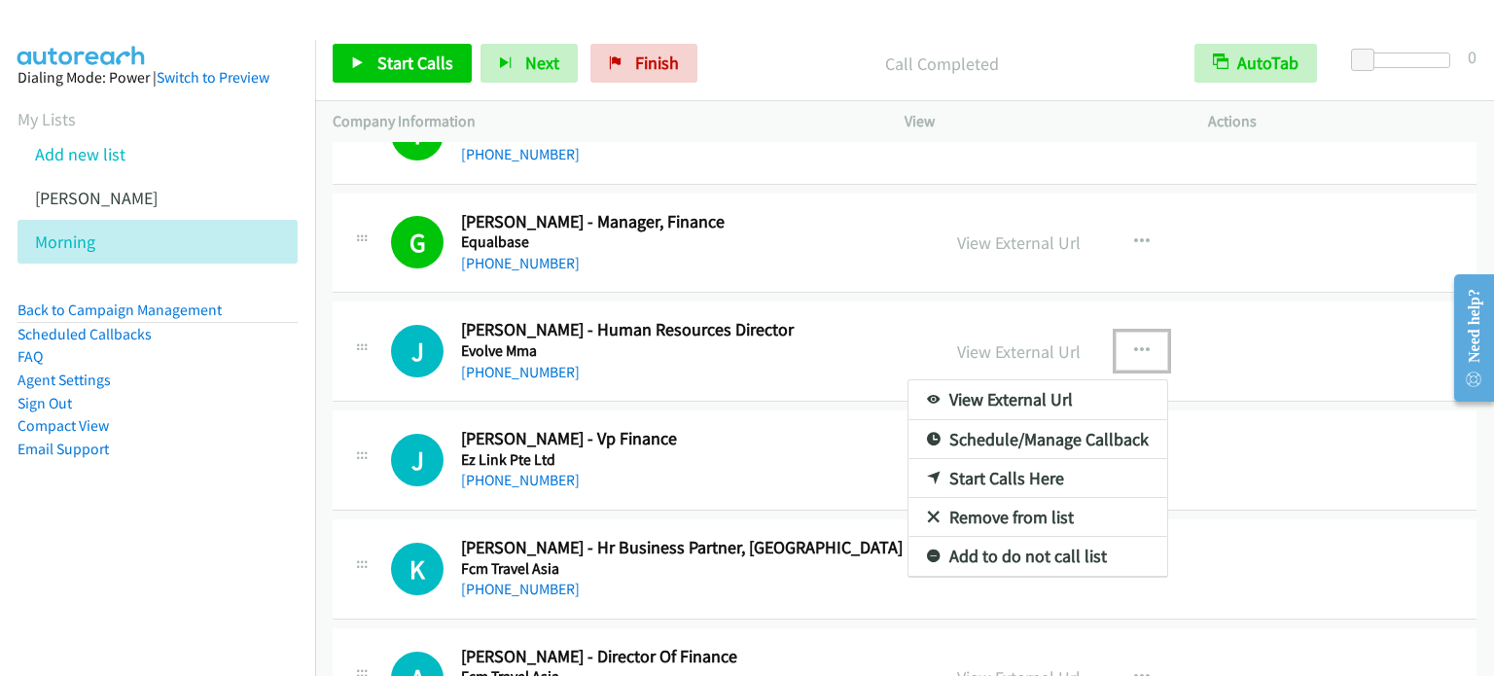
click at [1018, 468] on link "Start Calls Here" at bounding box center [1037, 478] width 259 height 39
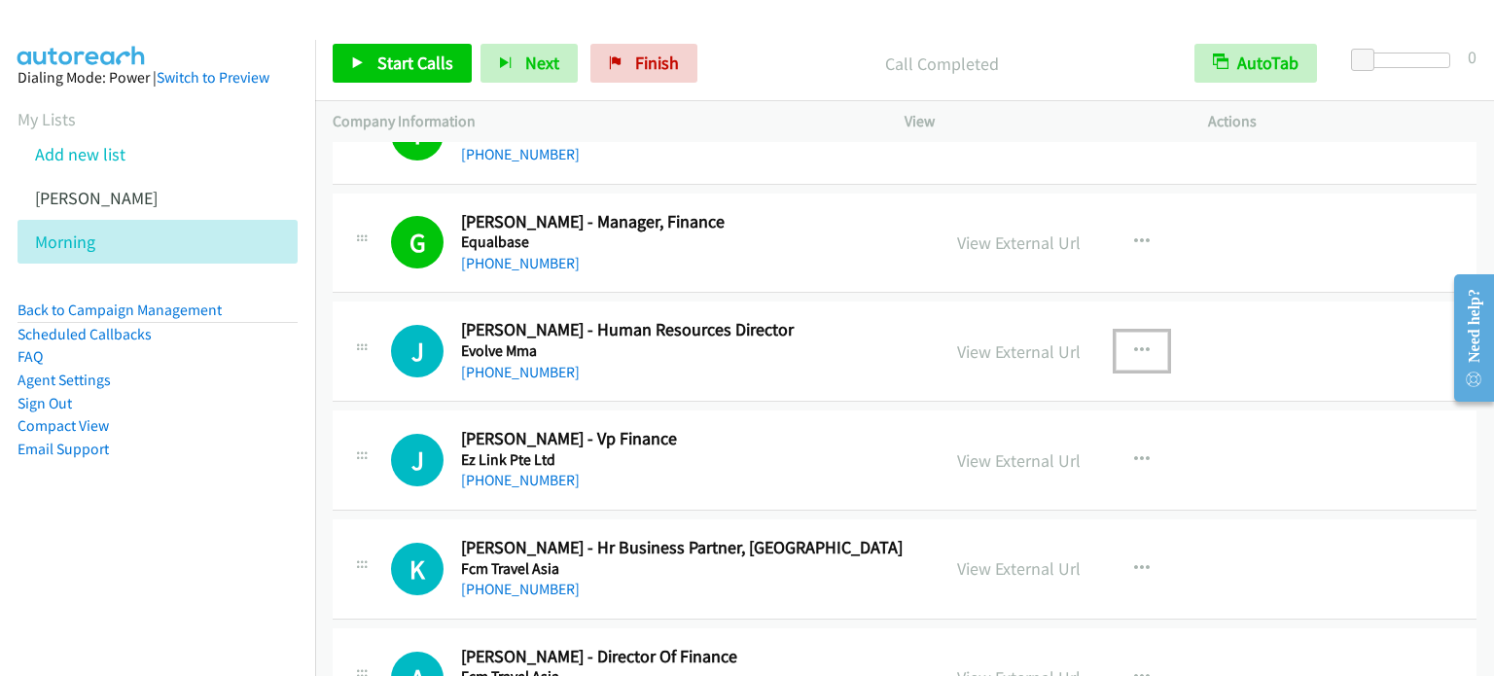
click at [1134, 343] on icon "button" at bounding box center [1142, 351] width 16 height 16
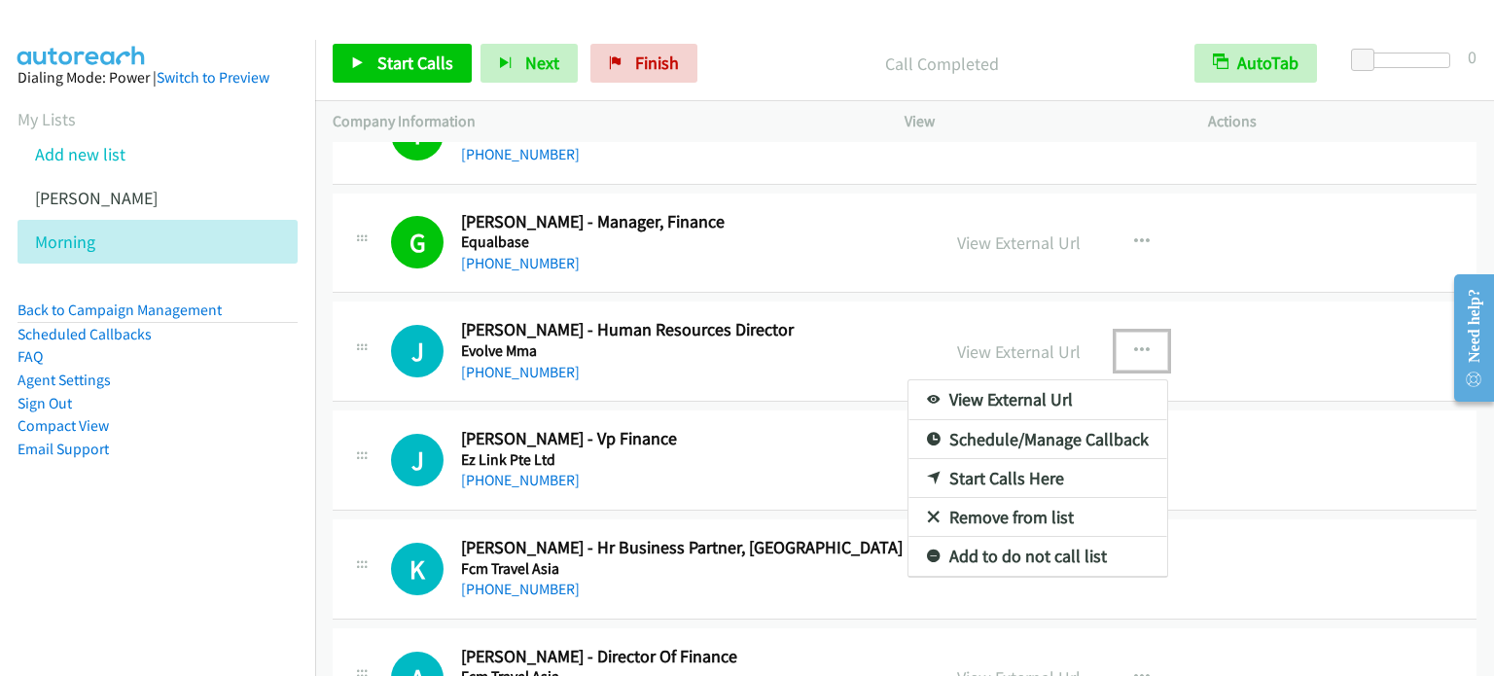
click at [1038, 471] on link "Start Calls Here" at bounding box center [1037, 478] width 259 height 39
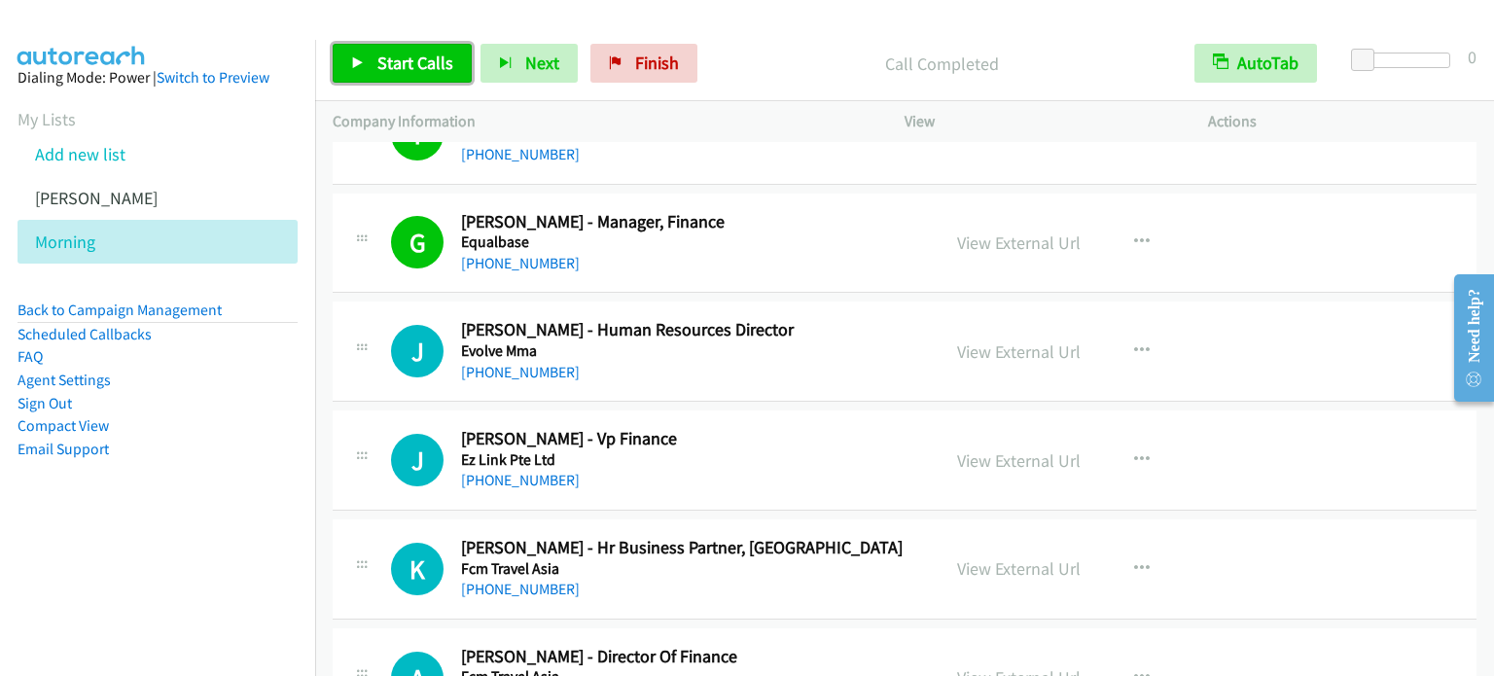
click at [373, 53] on link "Start Calls" at bounding box center [402, 63] width 139 height 39
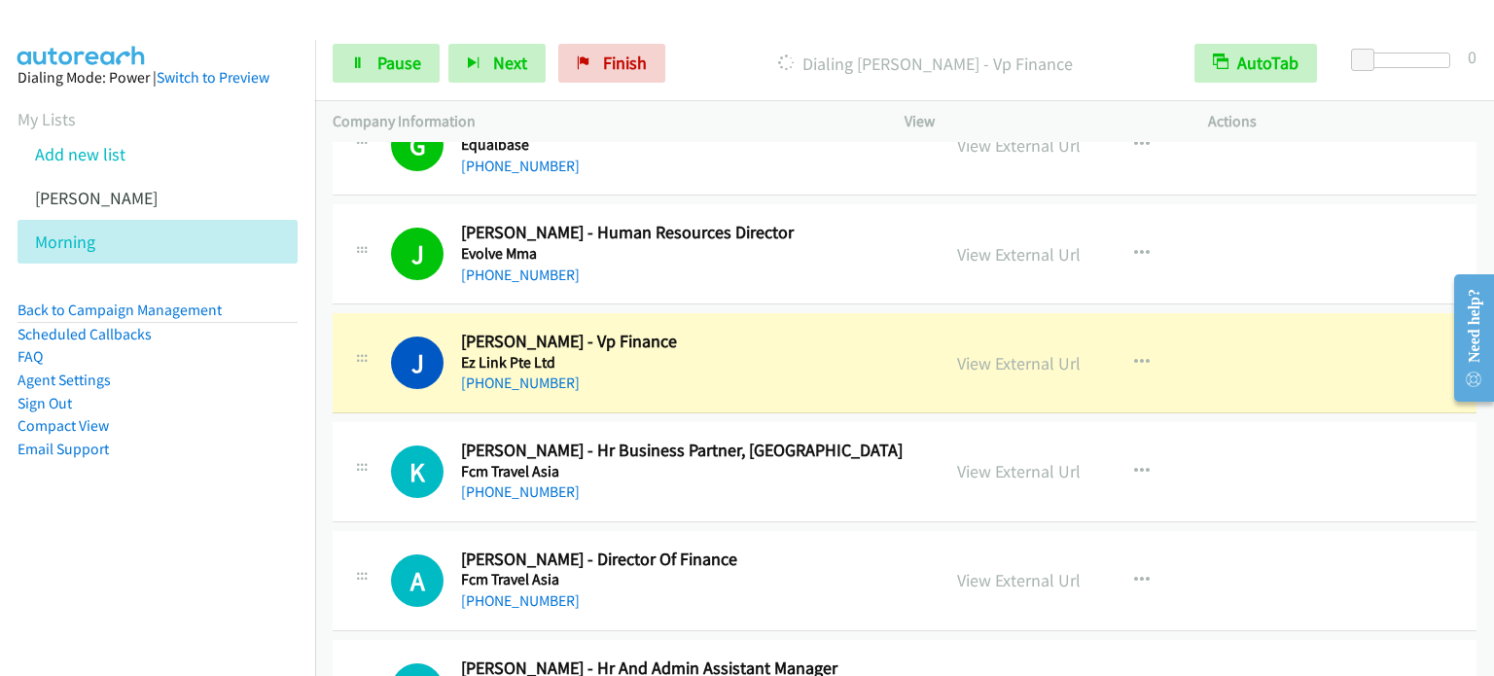
scroll to position [2431, 0]
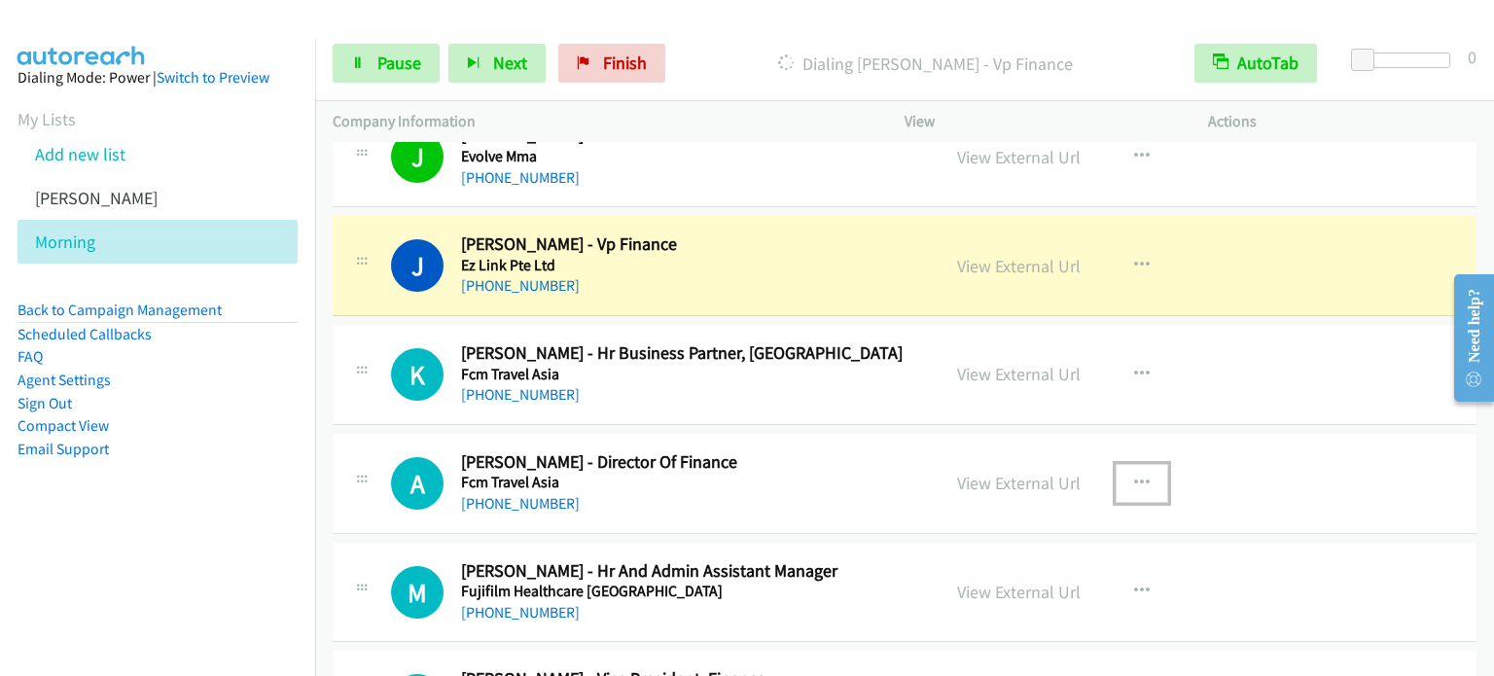
click at [1141, 474] on button "button" at bounding box center [1141, 483] width 53 height 39
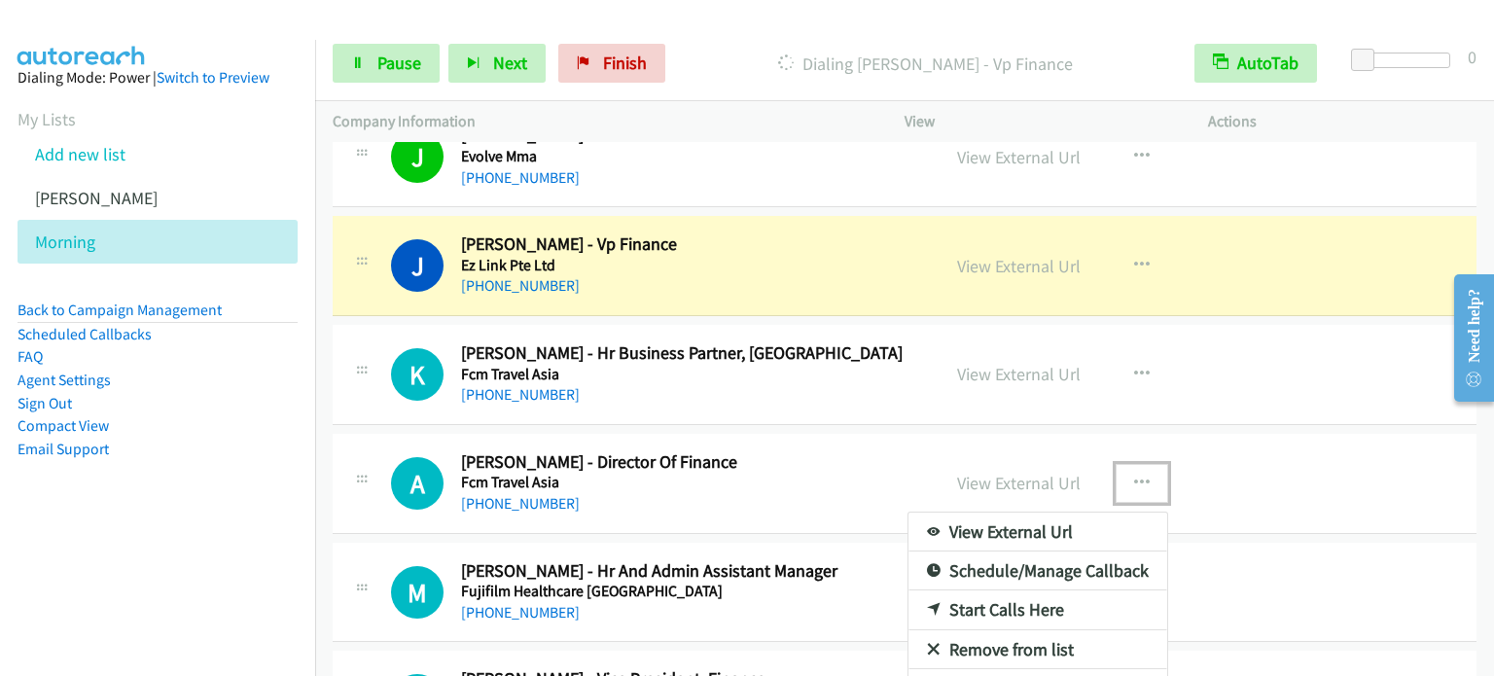
click at [1032, 601] on link "Start Calls Here" at bounding box center [1037, 609] width 259 height 39
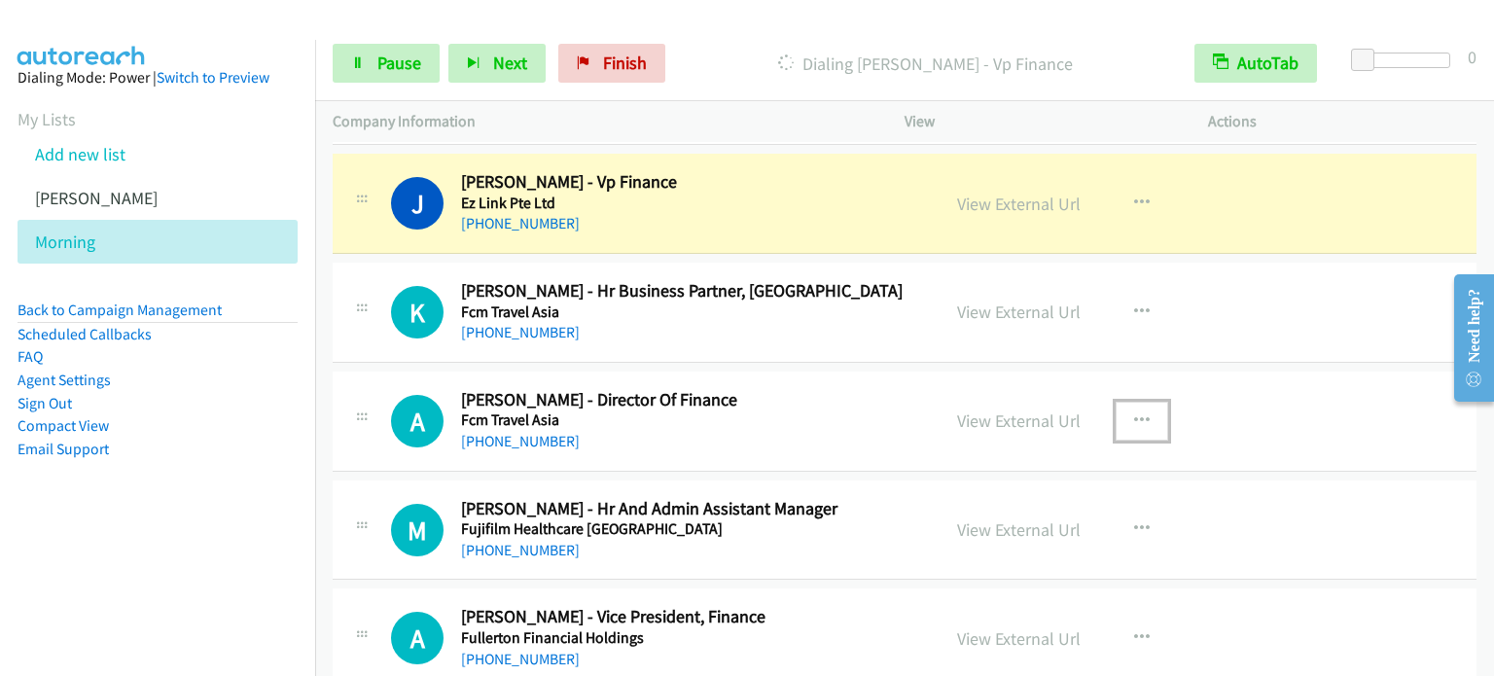
scroll to position [2528, 0]
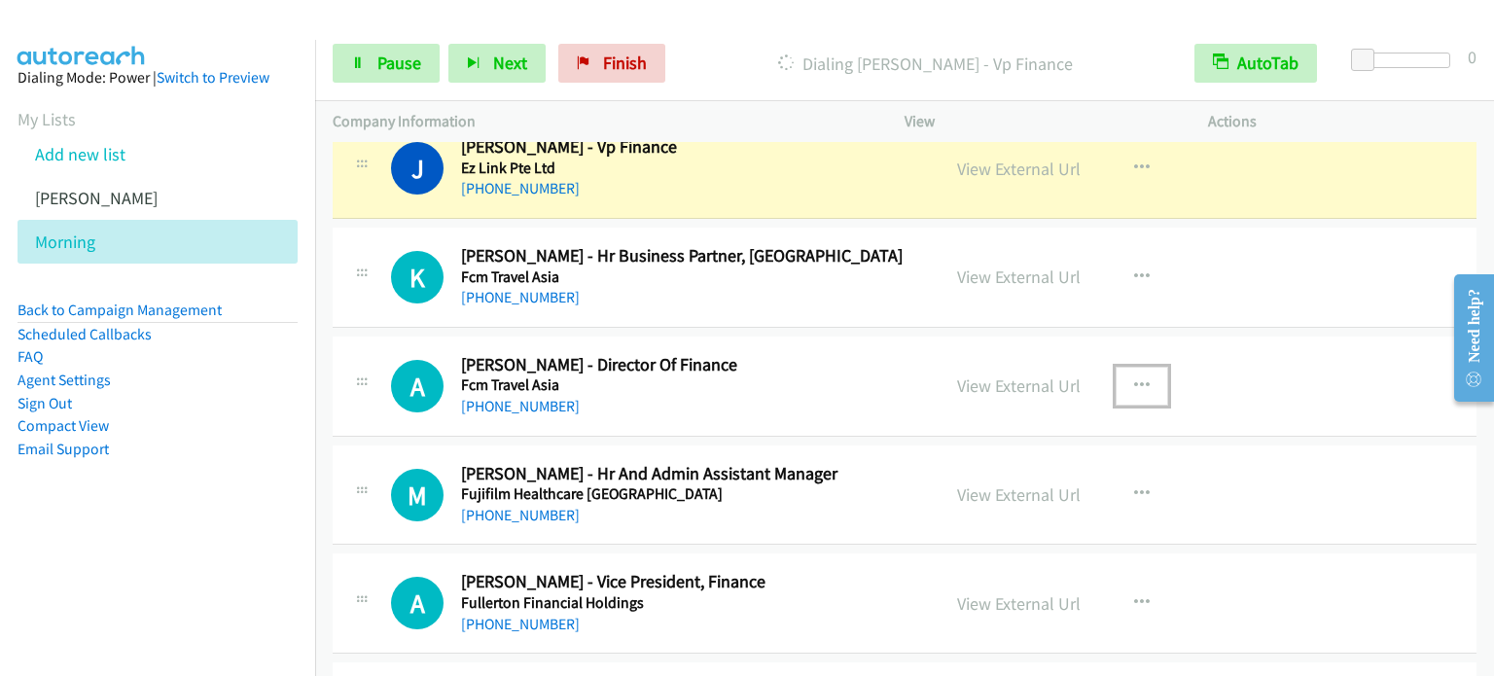
click at [1134, 378] on icon "button" at bounding box center [1142, 386] width 16 height 16
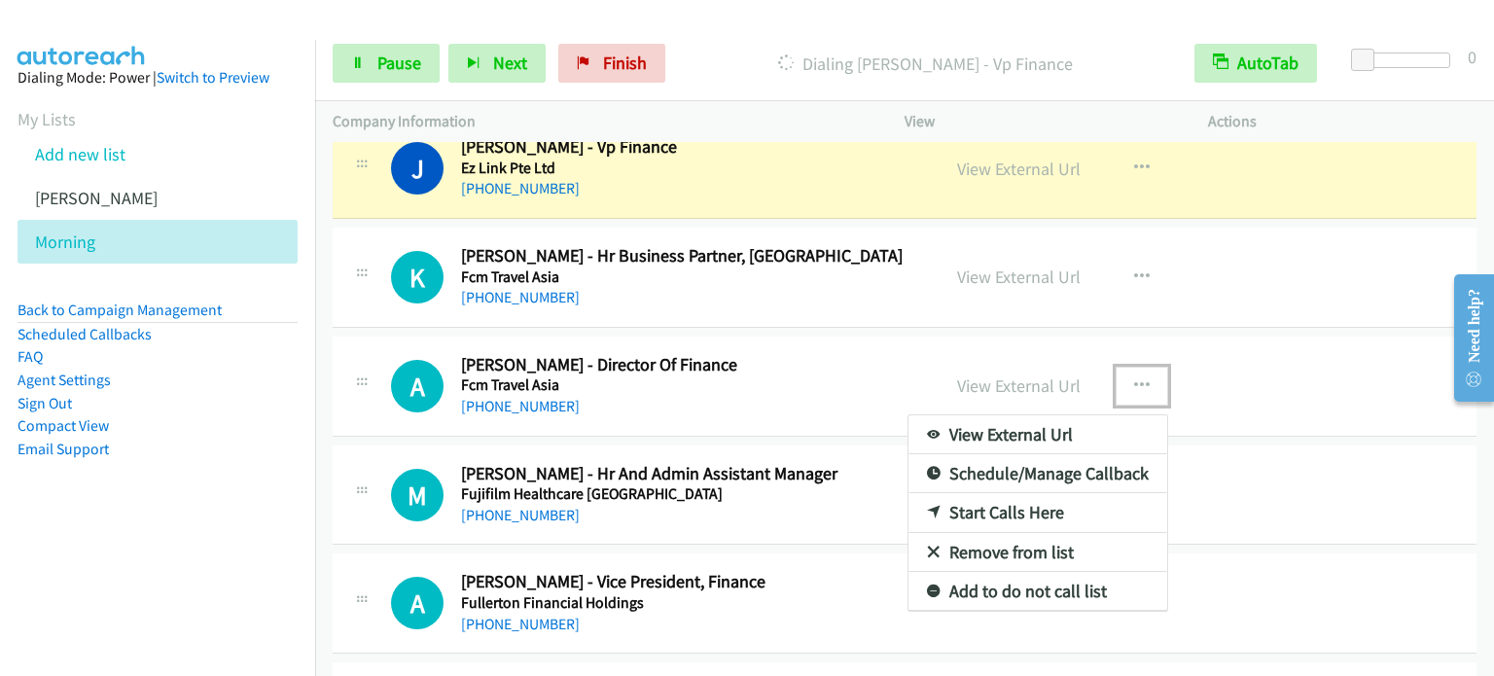
click at [1034, 509] on link "Start Calls Here" at bounding box center [1037, 512] width 259 height 39
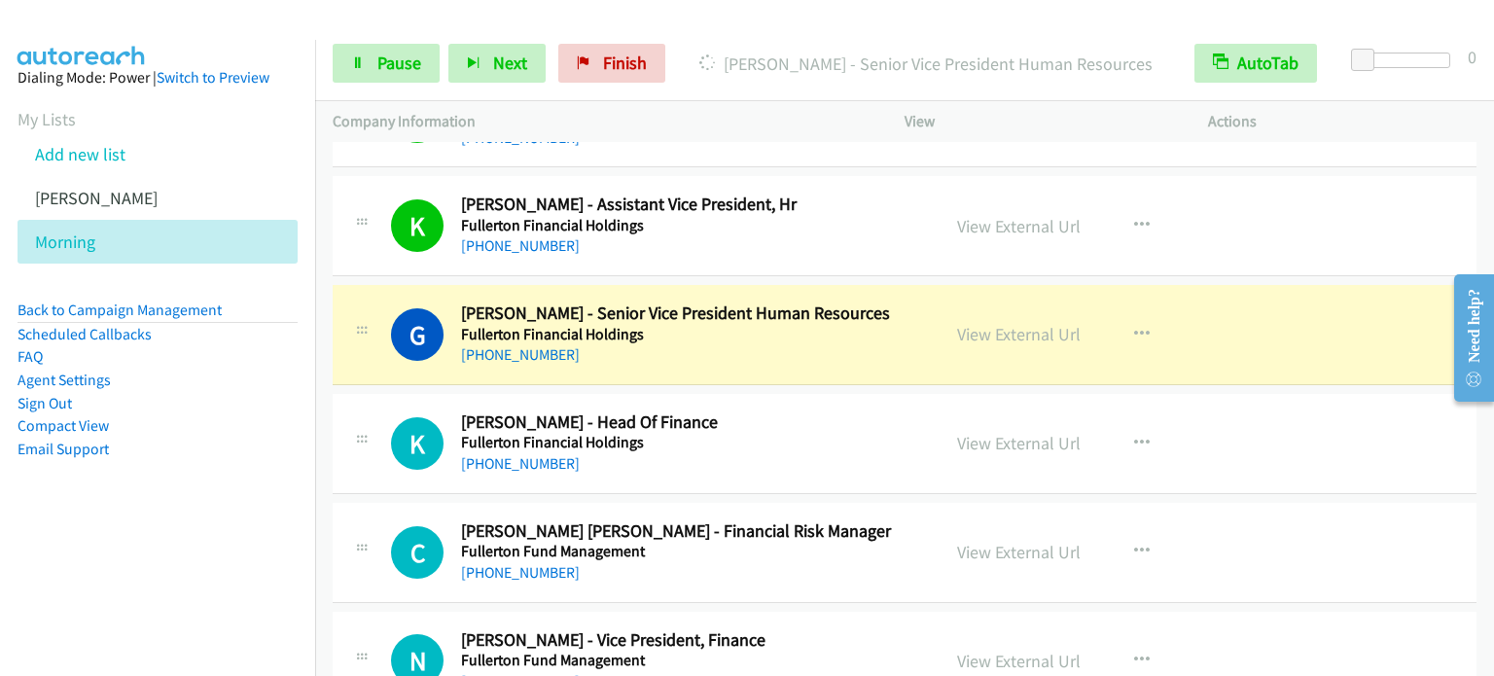
scroll to position [3112, 0]
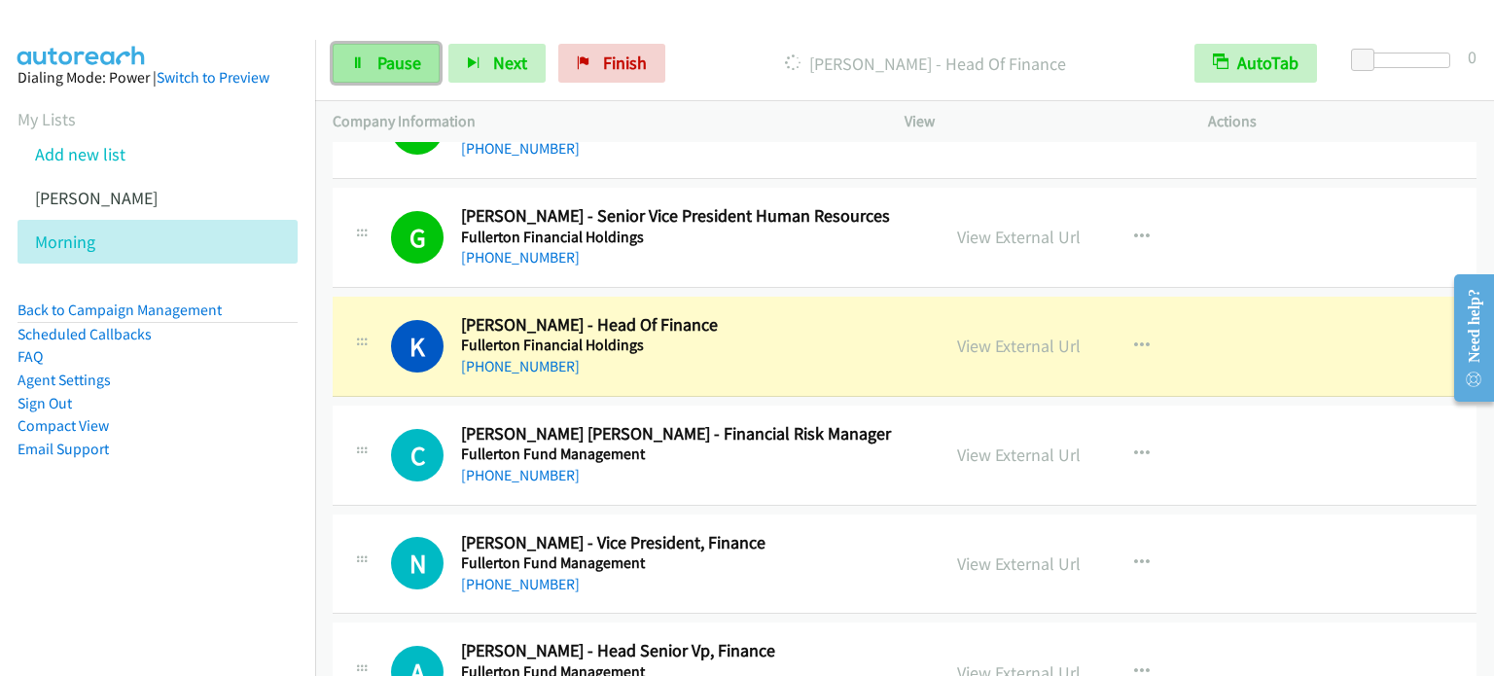
click at [404, 71] on span "Pause" at bounding box center [399, 63] width 44 height 22
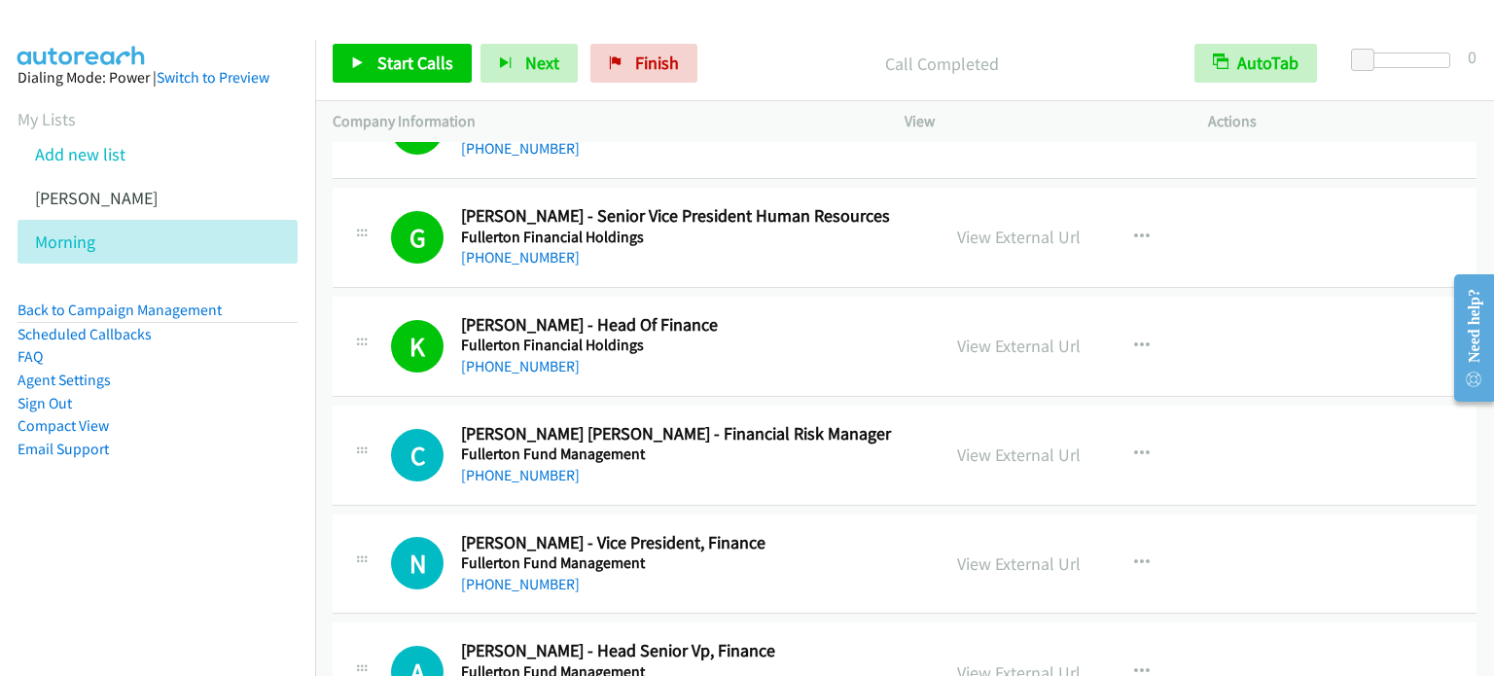
scroll to position [3209, 0]
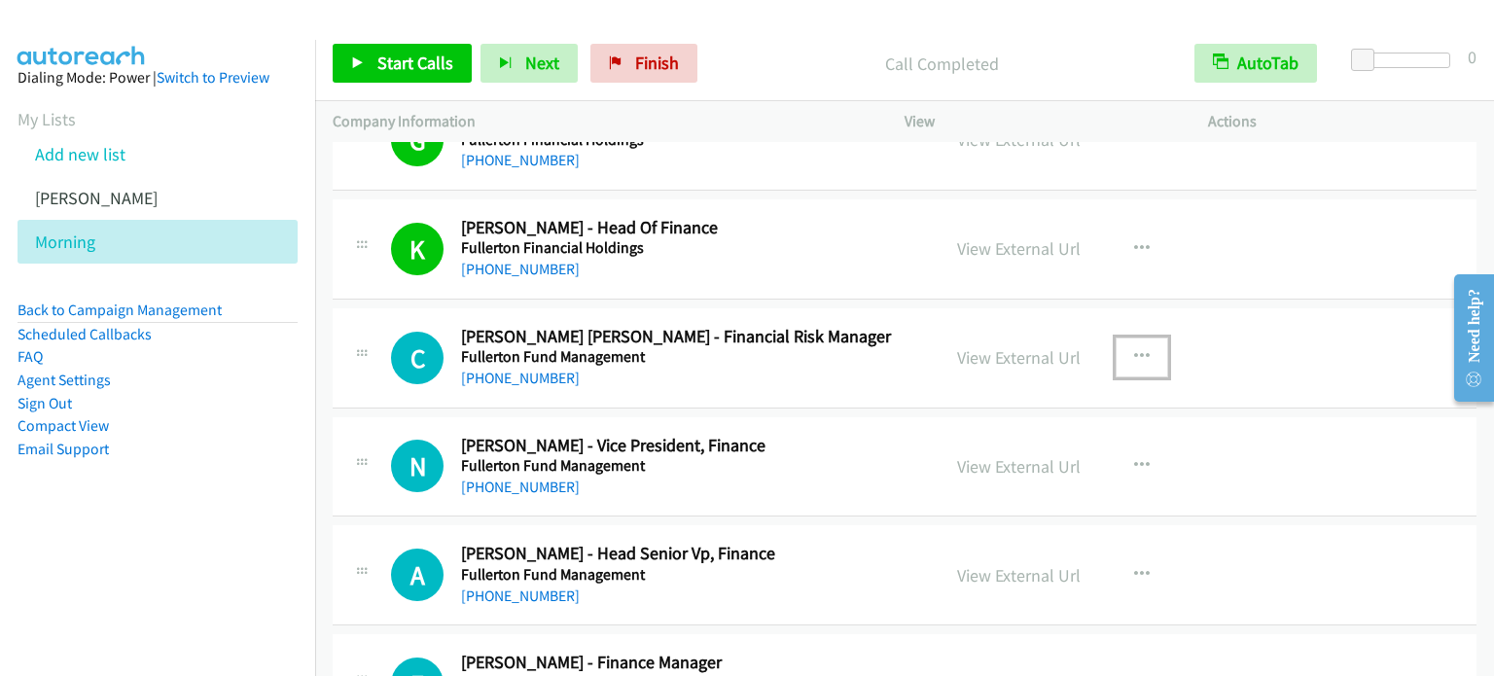
click at [1142, 350] on button "button" at bounding box center [1141, 356] width 53 height 39
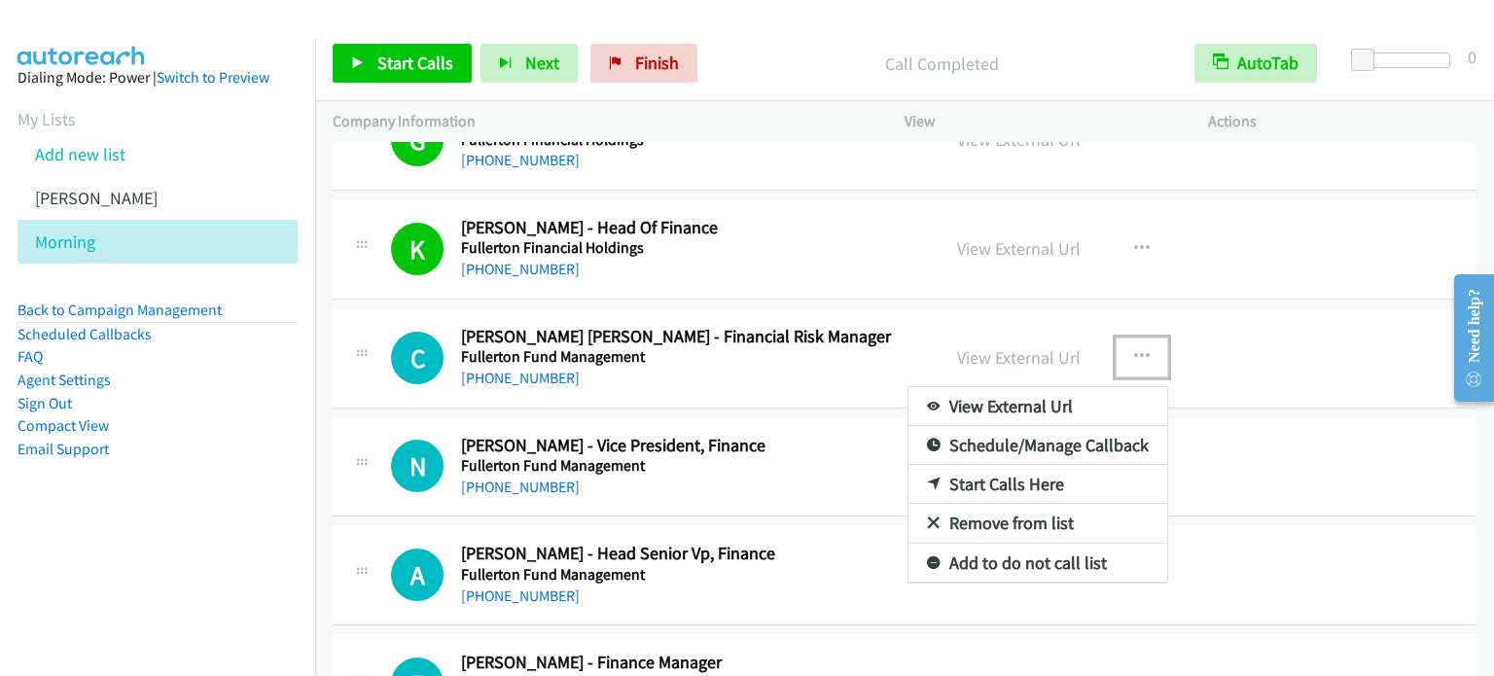
click at [1058, 479] on link "Start Calls Here" at bounding box center [1037, 484] width 259 height 39
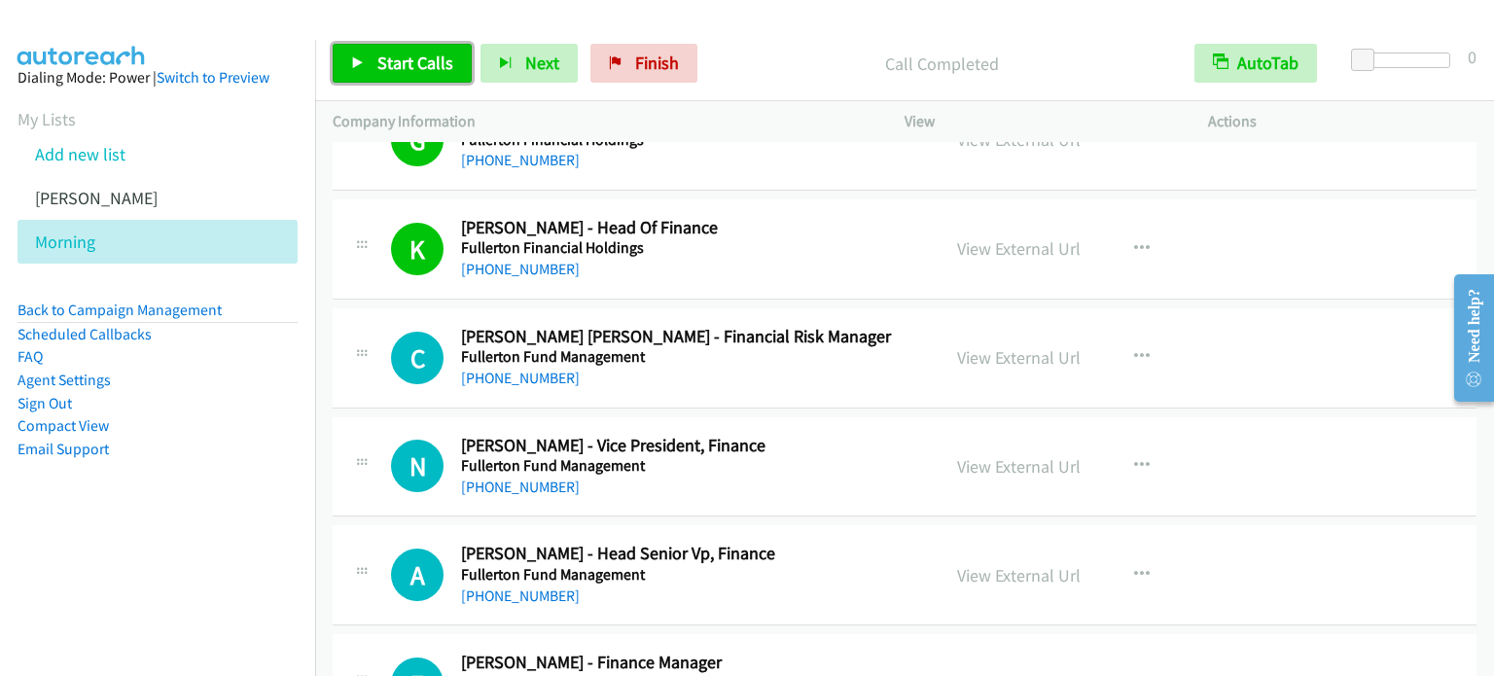
click at [401, 50] on link "Start Calls" at bounding box center [402, 63] width 139 height 39
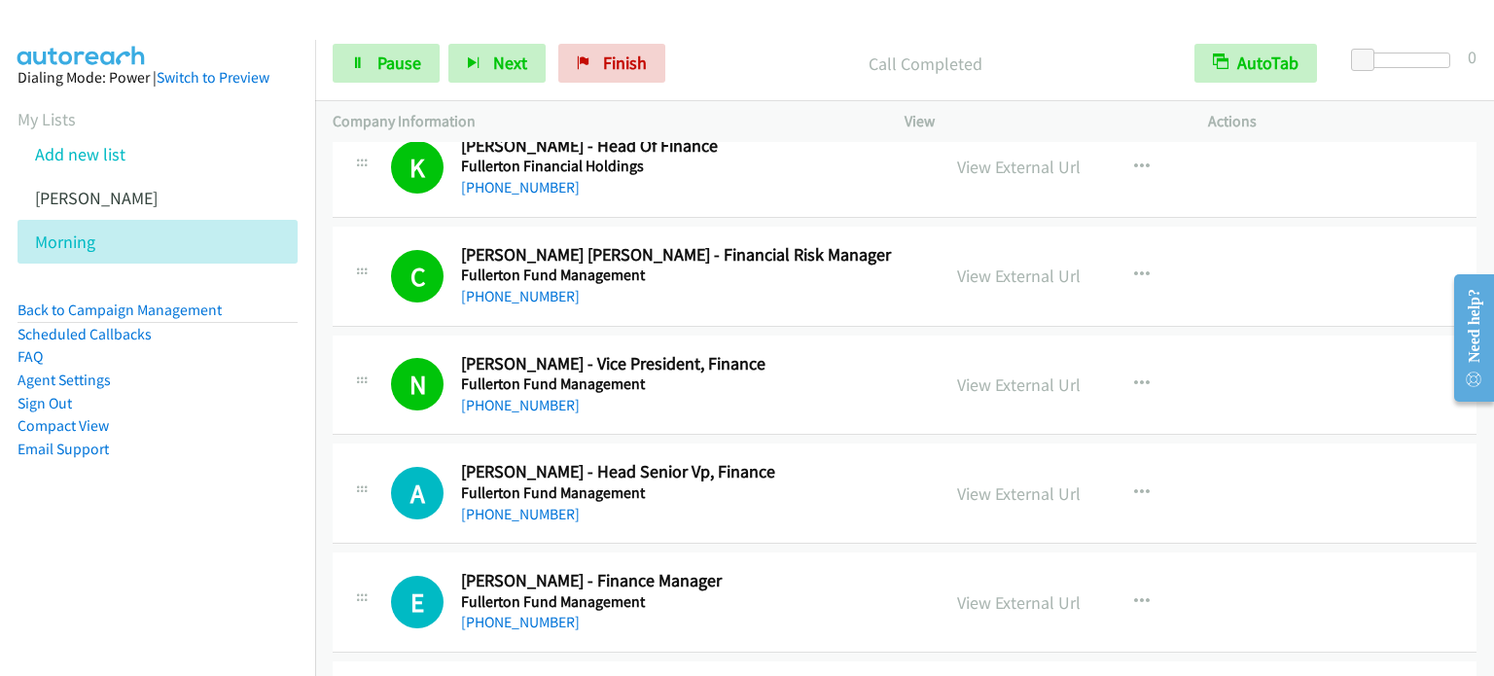
scroll to position [3403, 0]
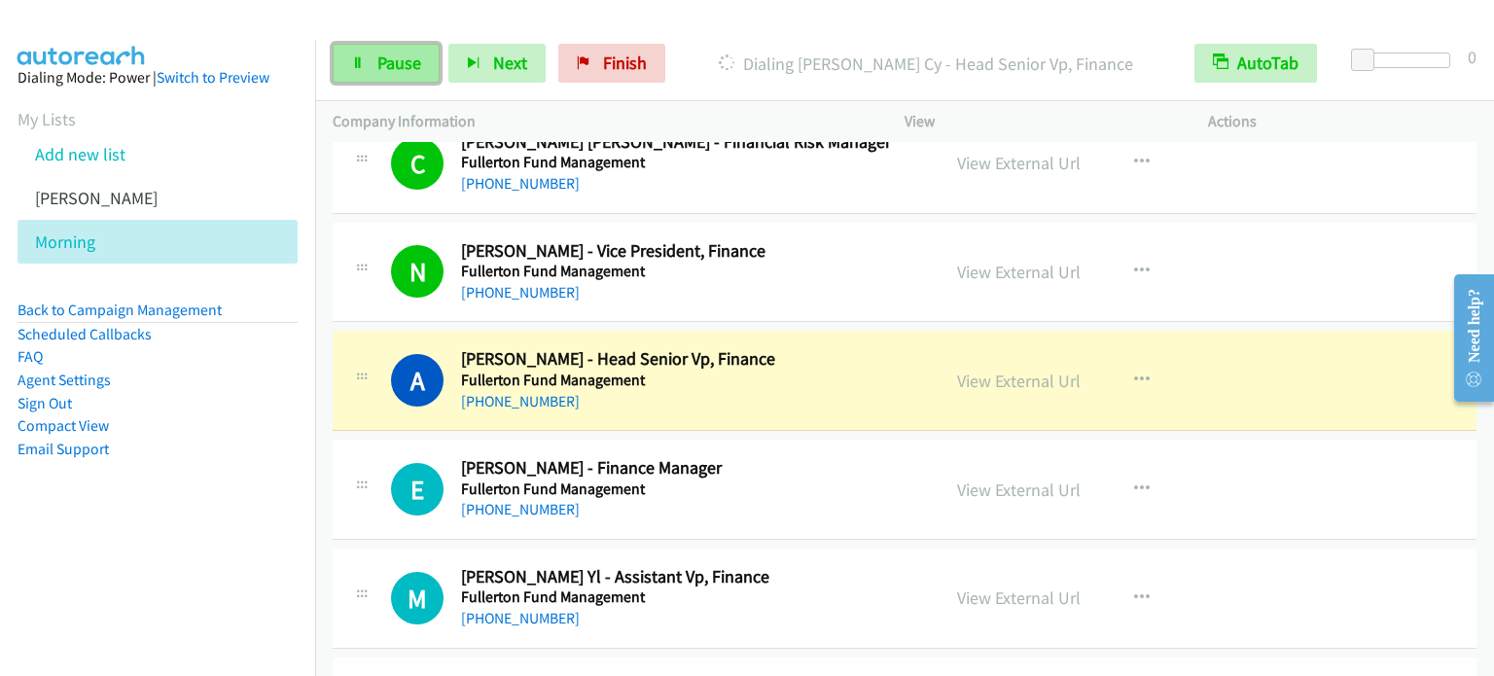
click at [420, 65] on link "Pause" at bounding box center [386, 63] width 107 height 39
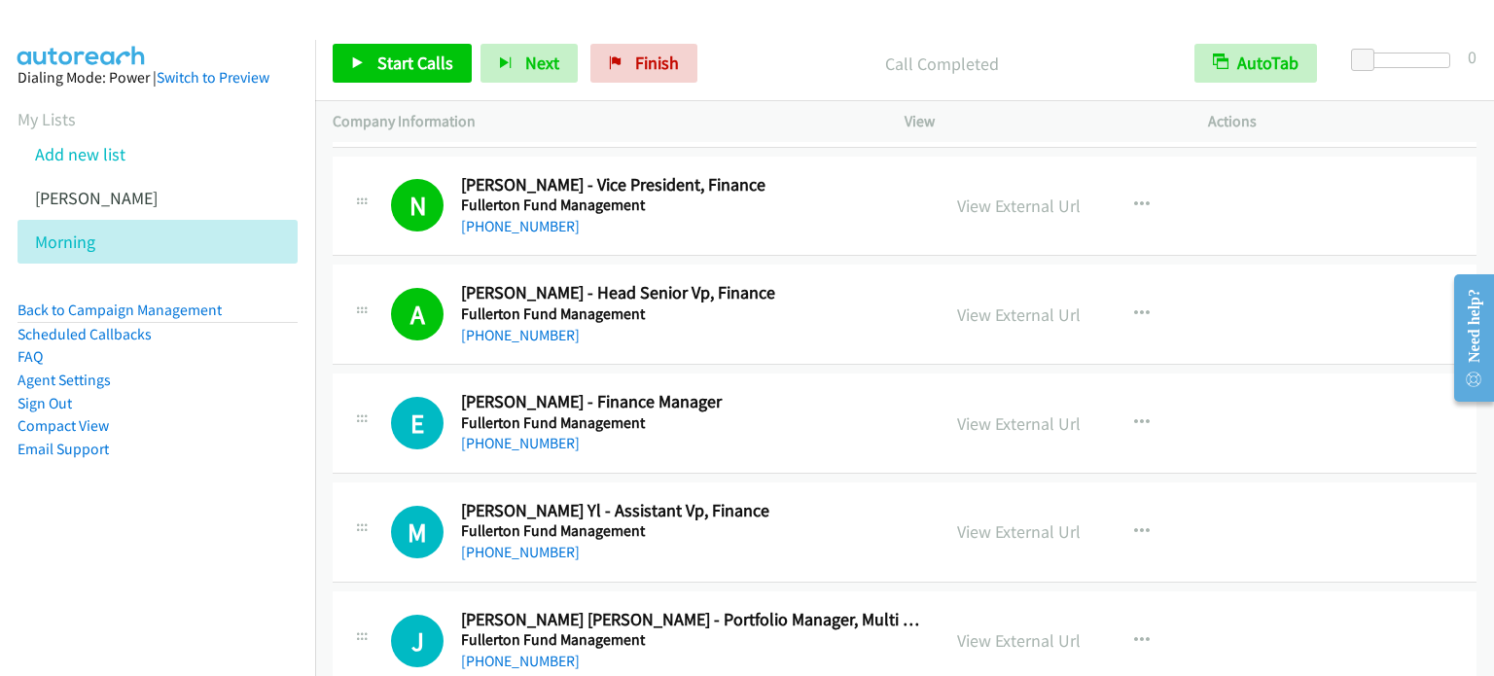
scroll to position [3598, 0]
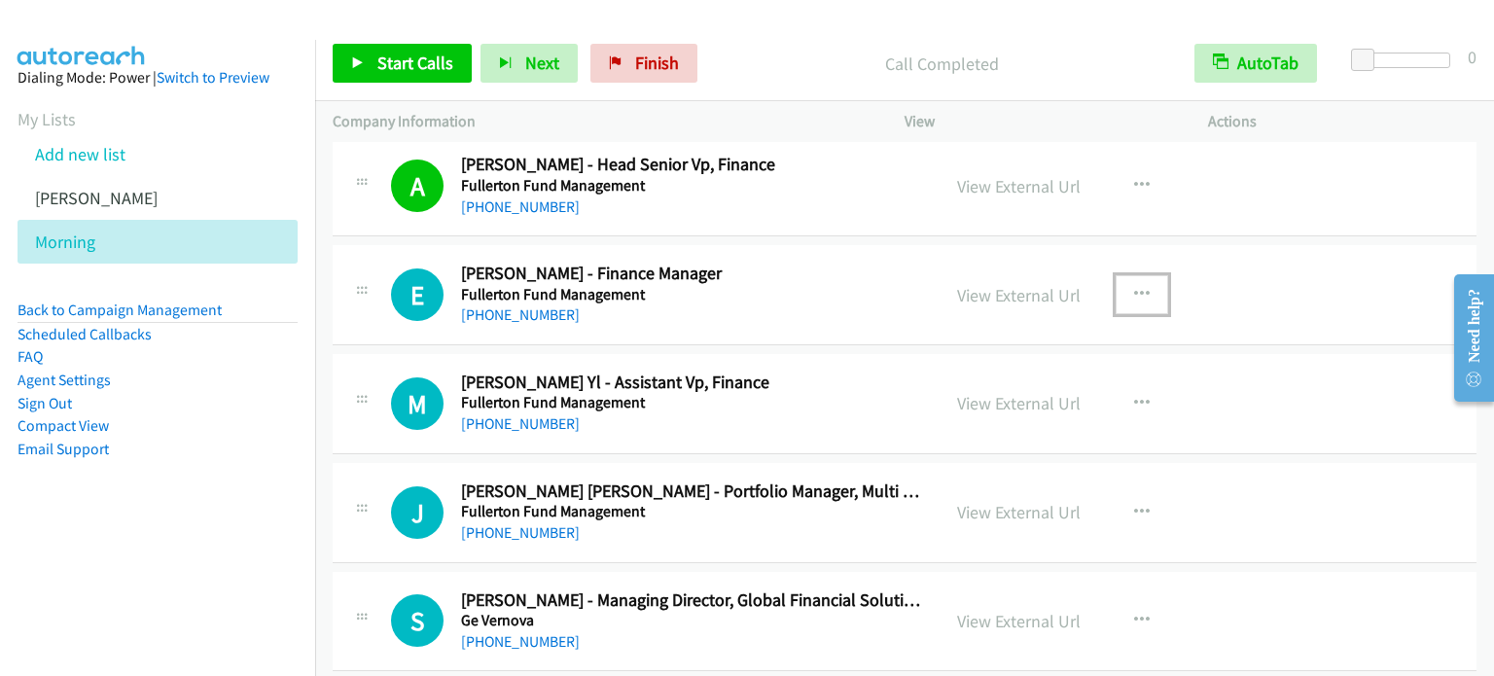
click at [1134, 287] on icon "button" at bounding box center [1142, 295] width 16 height 16
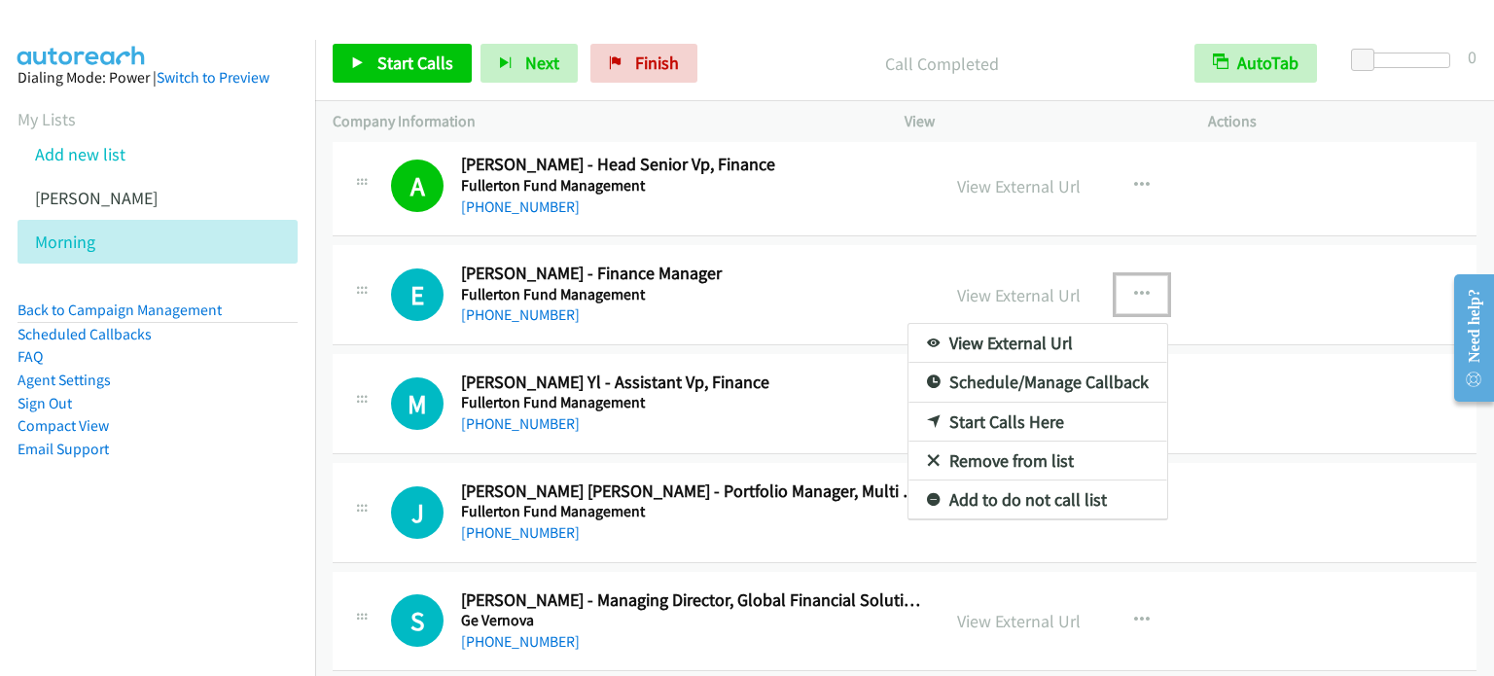
click at [1027, 412] on link "Start Calls Here" at bounding box center [1037, 422] width 259 height 39
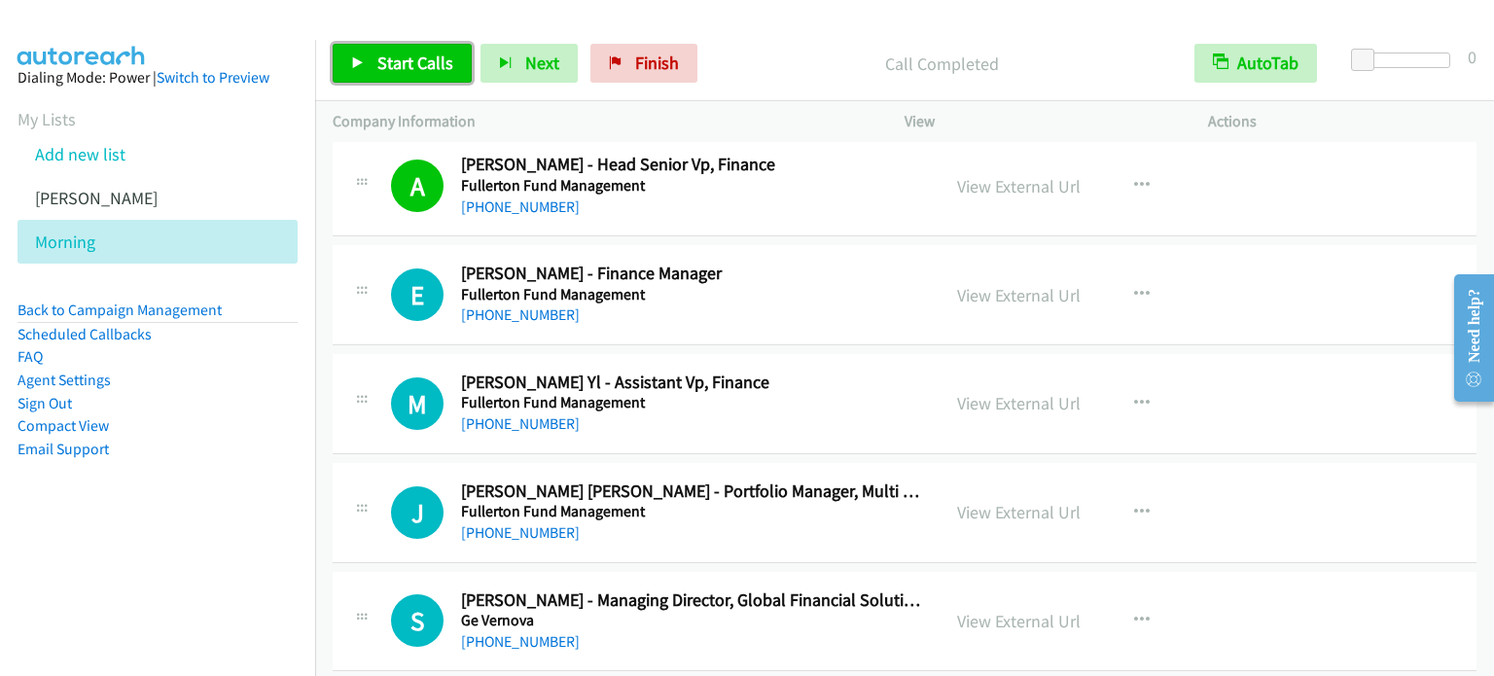
click at [401, 65] on span "Start Calls" at bounding box center [415, 63] width 76 height 22
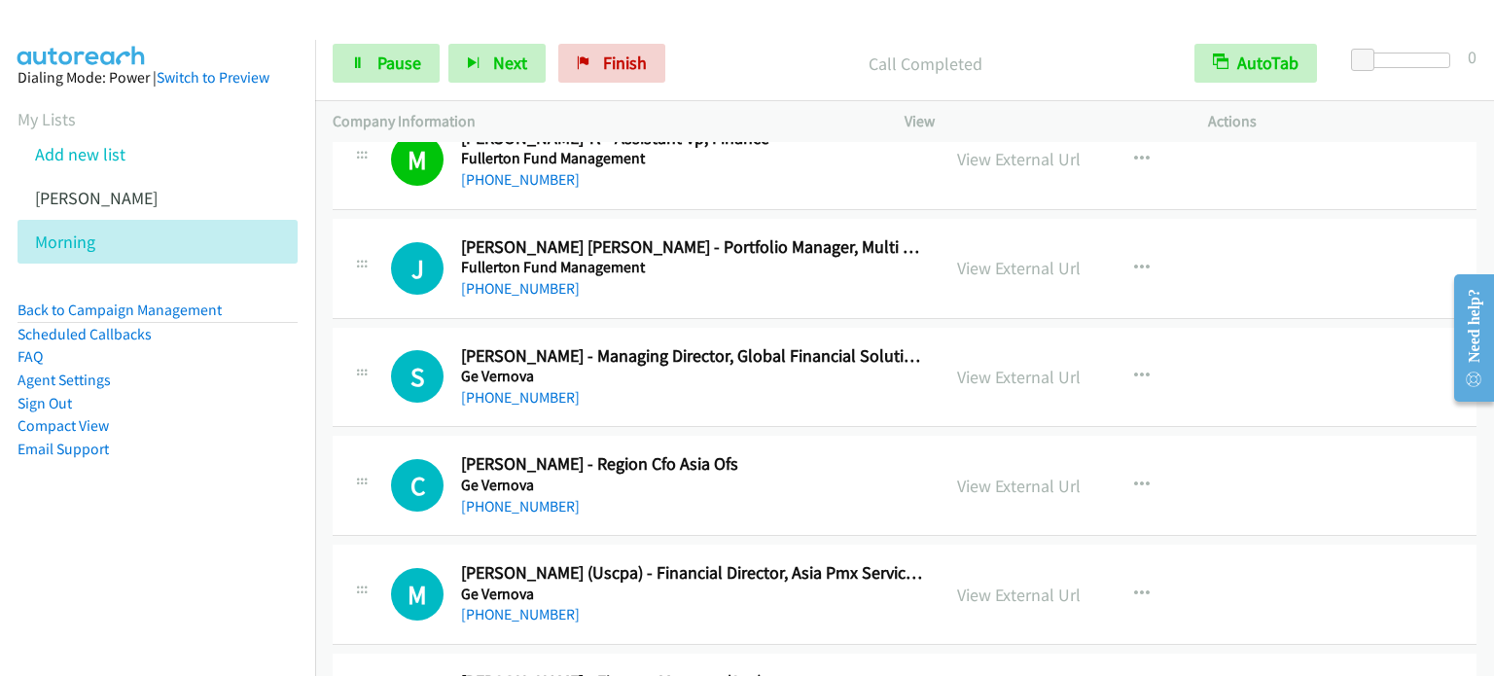
scroll to position [3889, 0]
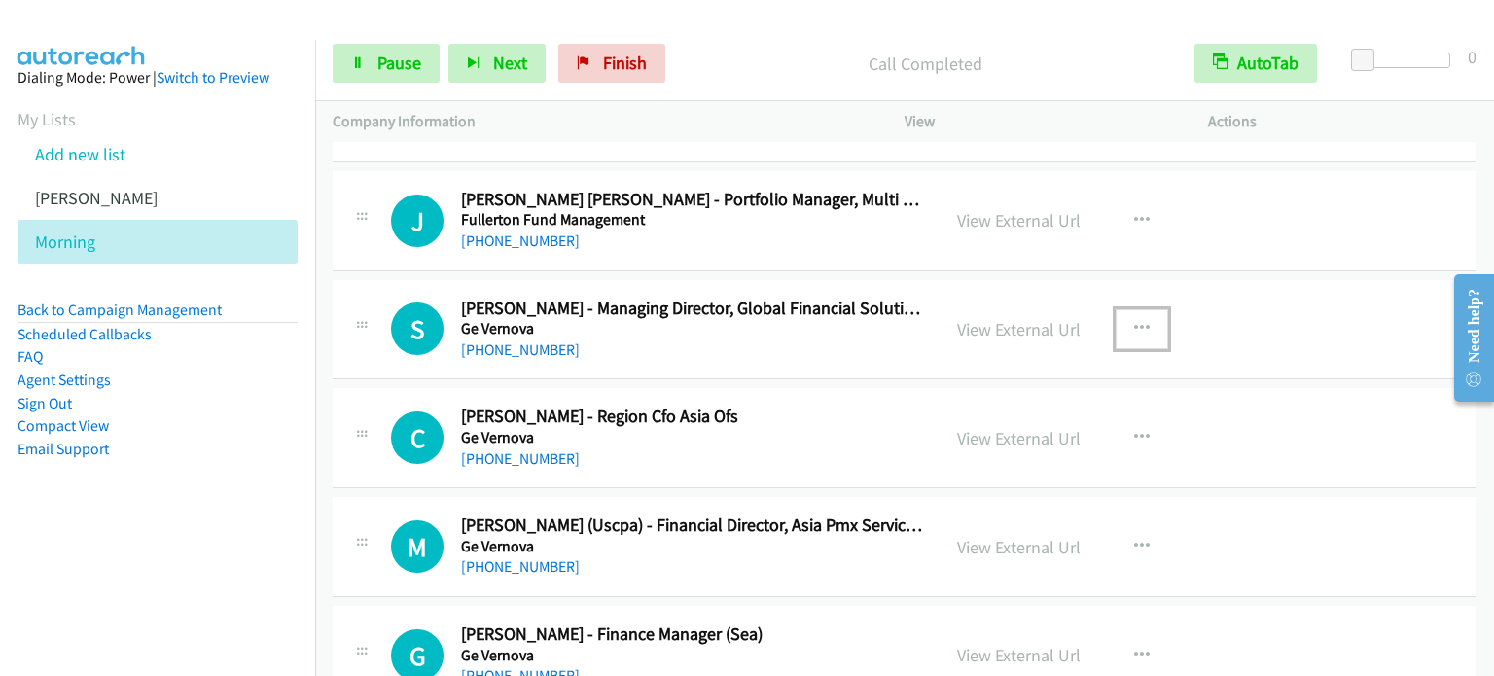
click at [1134, 321] on icon "button" at bounding box center [1142, 329] width 16 height 16
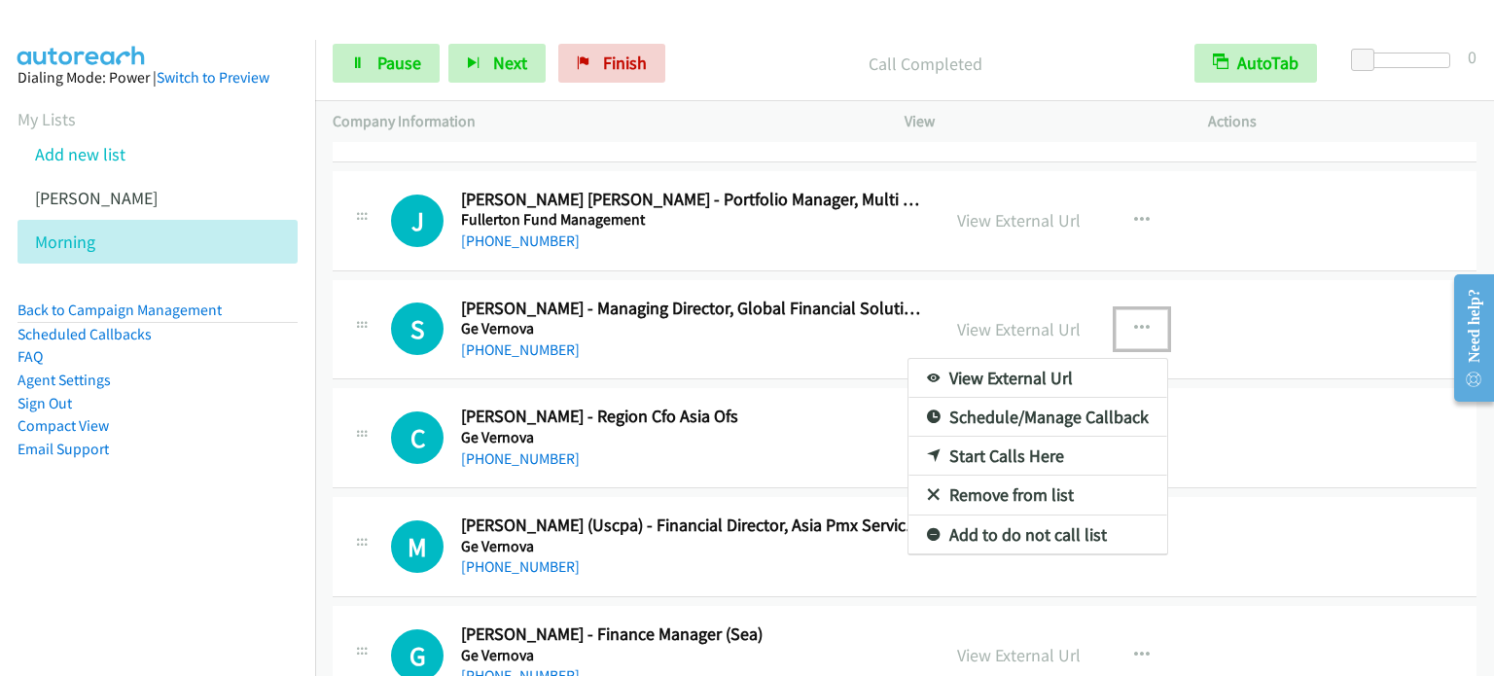
click at [978, 440] on link "Start Calls Here" at bounding box center [1037, 456] width 259 height 39
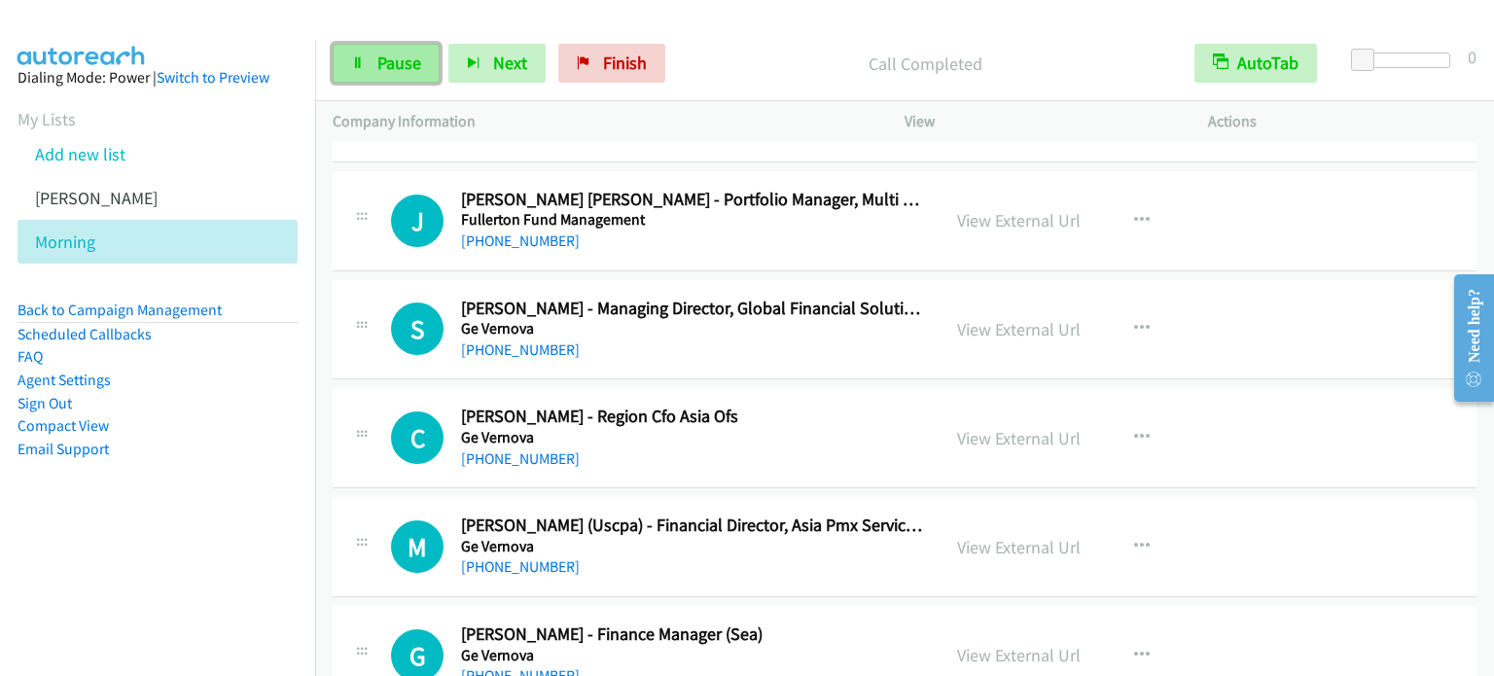
click at [369, 59] on link "Pause" at bounding box center [386, 63] width 107 height 39
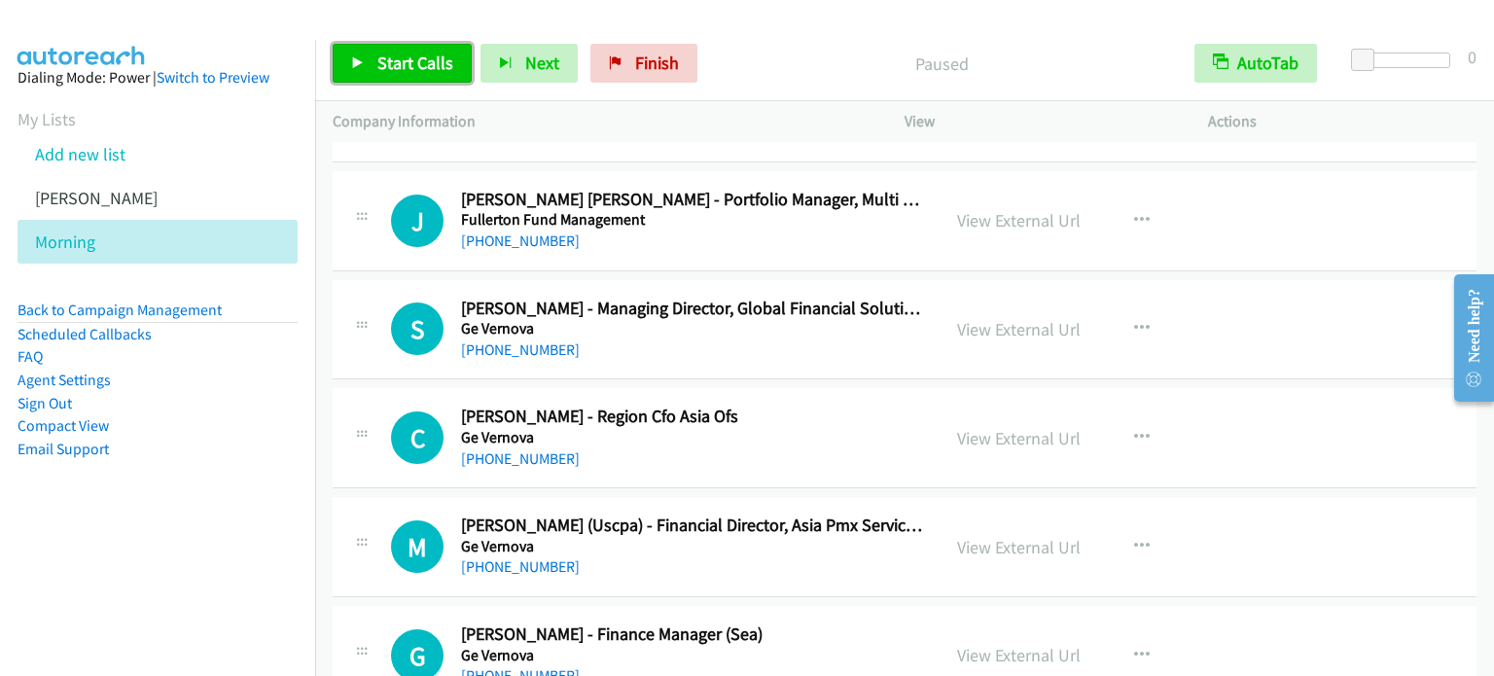
click at [369, 59] on link "Start Calls" at bounding box center [402, 63] width 139 height 39
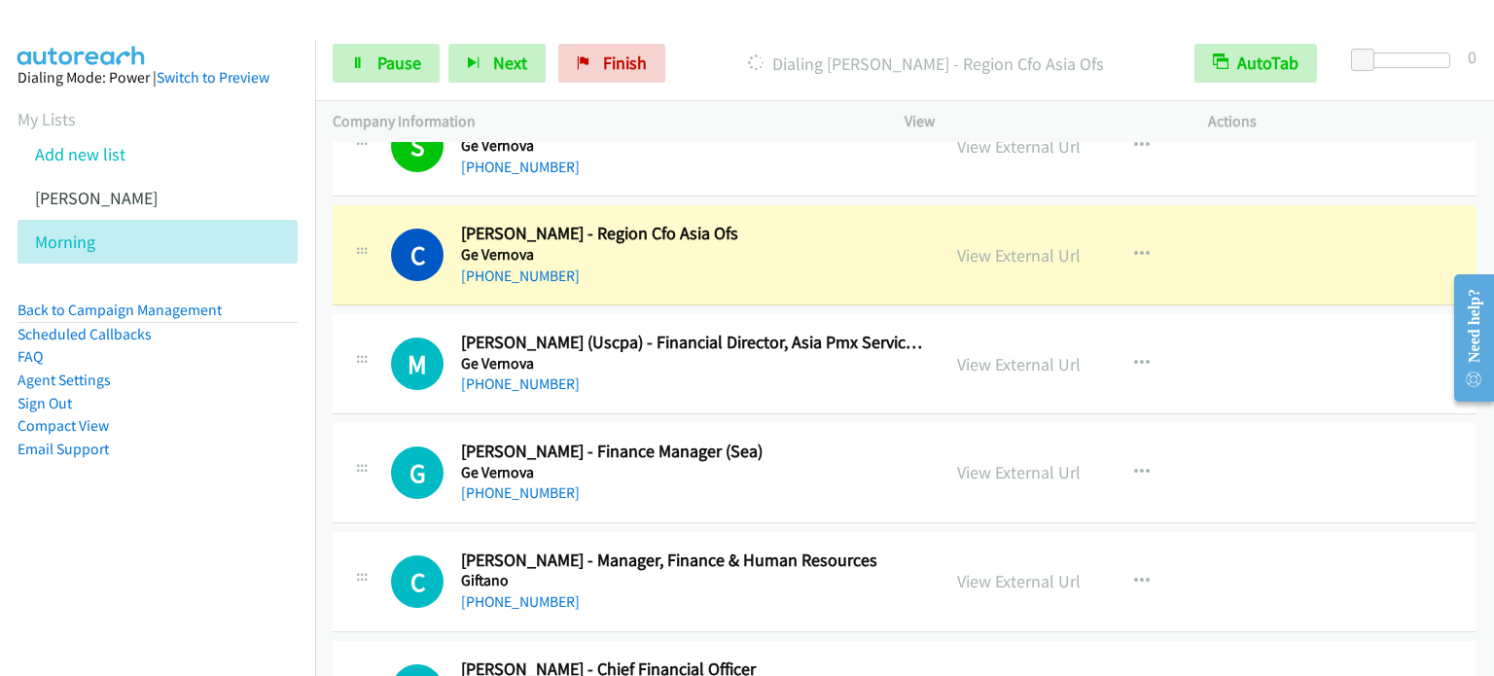
scroll to position [4084, 0]
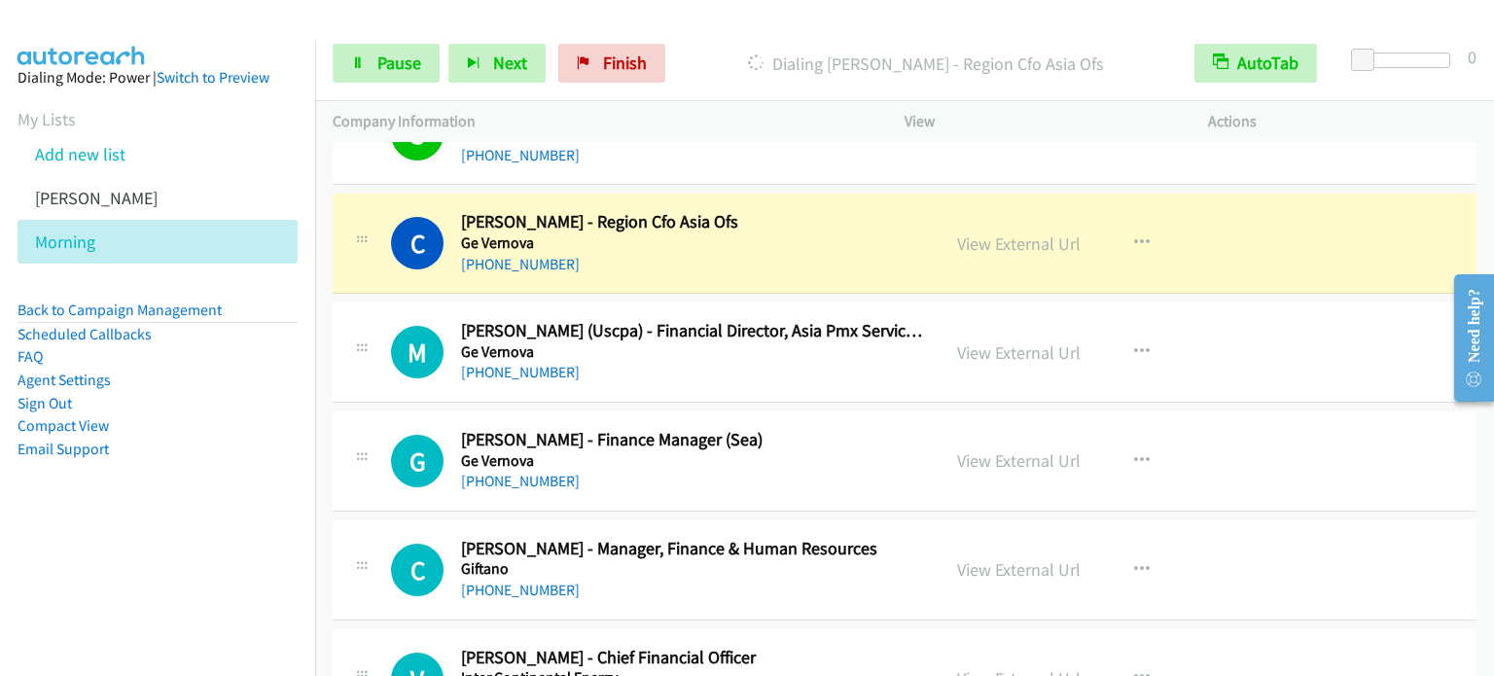
click at [327, 299] on td "M Callback Scheduled [PERSON_NAME] (Uscpa) - Financial Director, Asia Pmx Servi…" at bounding box center [904, 353] width 1178 height 109
click at [402, 68] on span "Pause" at bounding box center [399, 63] width 44 height 22
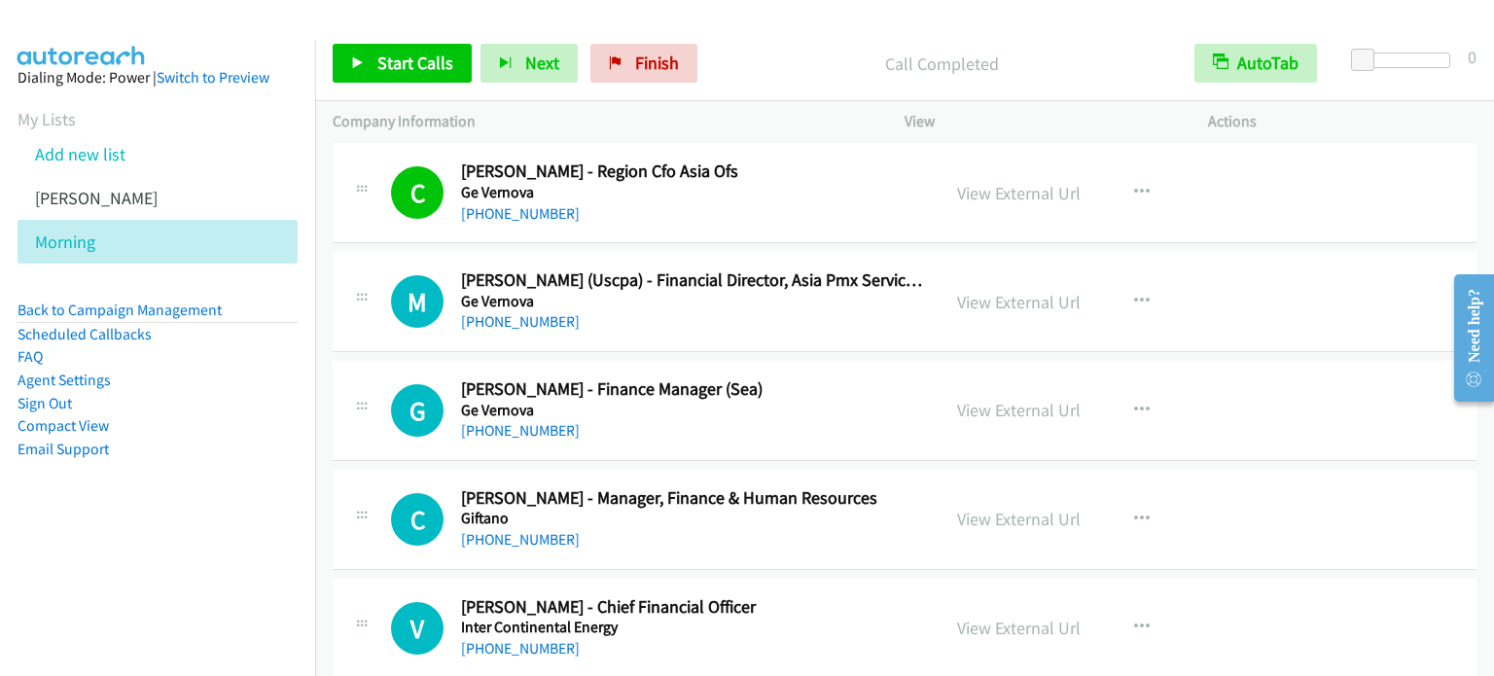
scroll to position [4181, 0]
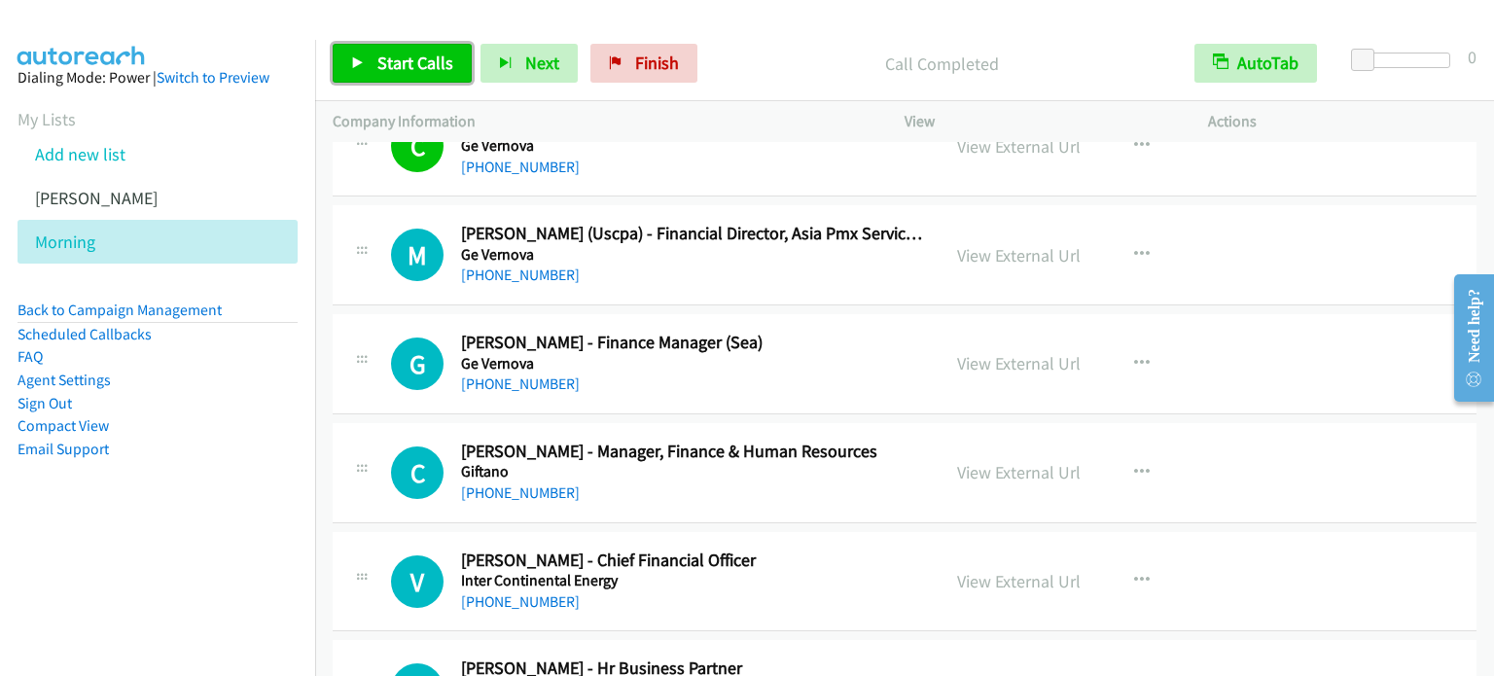
click at [423, 79] on link "Start Calls" at bounding box center [402, 63] width 139 height 39
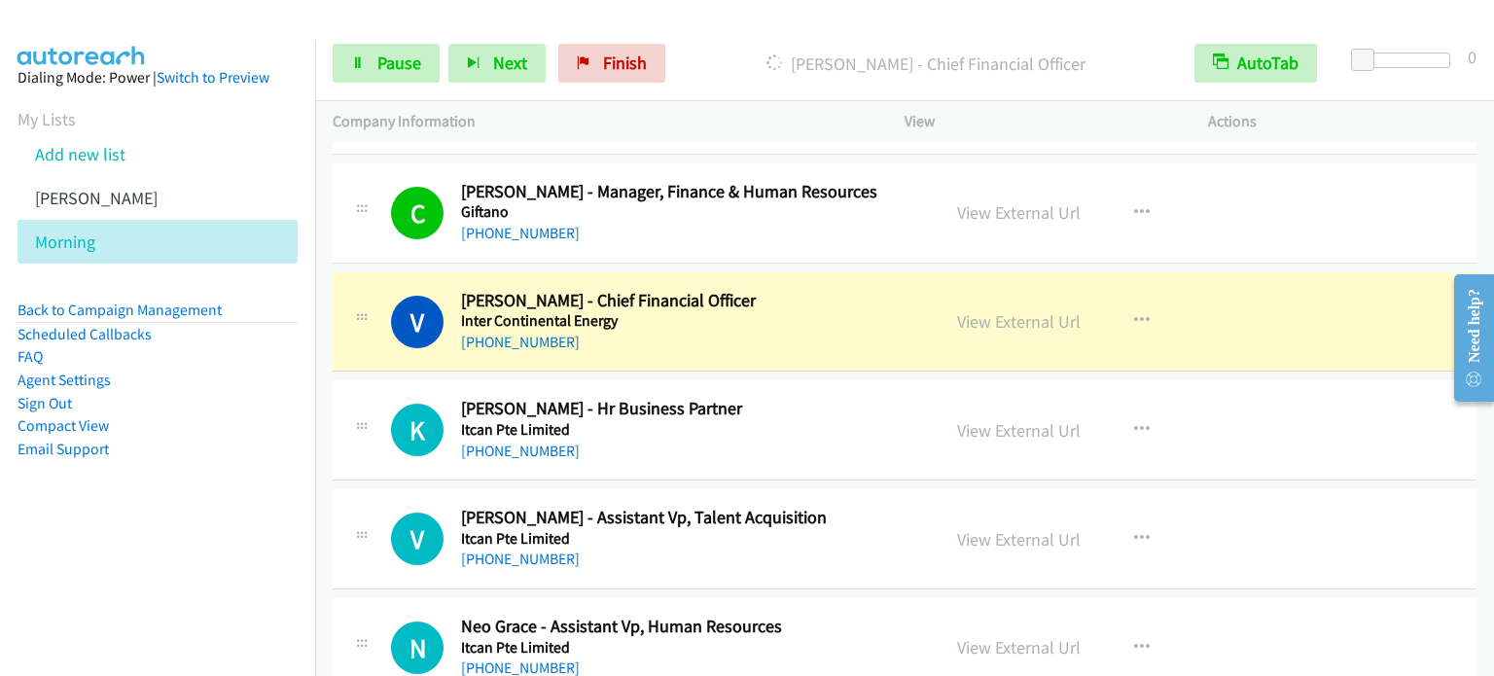
scroll to position [4473, 0]
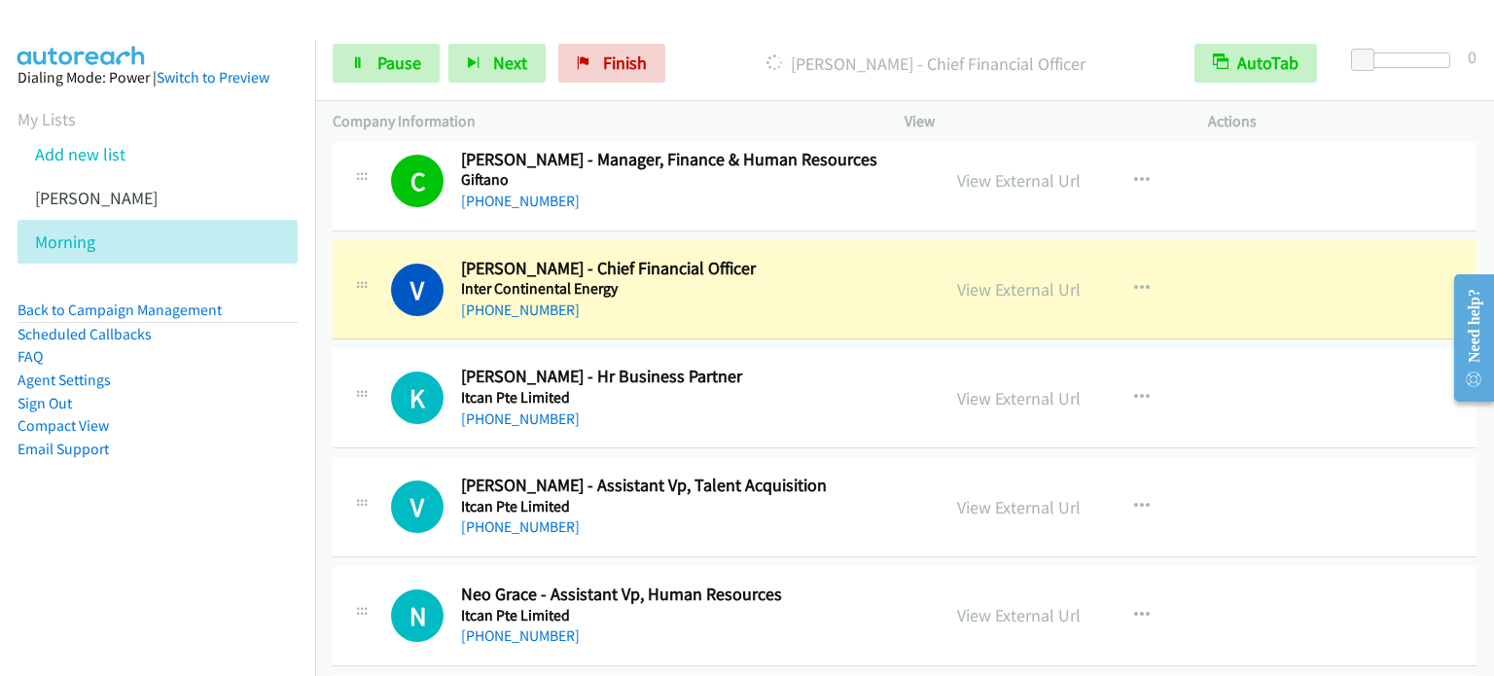
click at [319, 329] on td "V Callback Scheduled [PERSON_NAME] - Chief Financial Officer Inter Continental …" at bounding box center [904, 289] width 1178 height 109
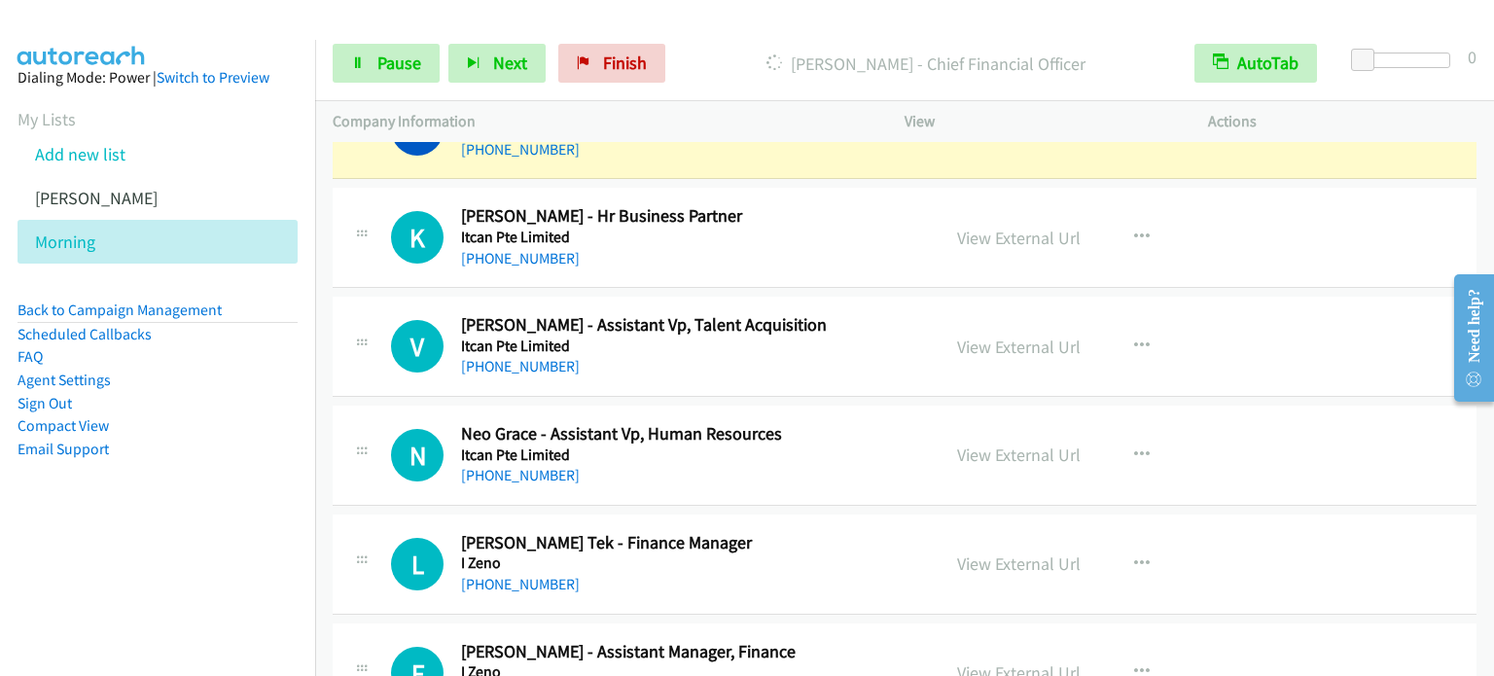
scroll to position [4667, 0]
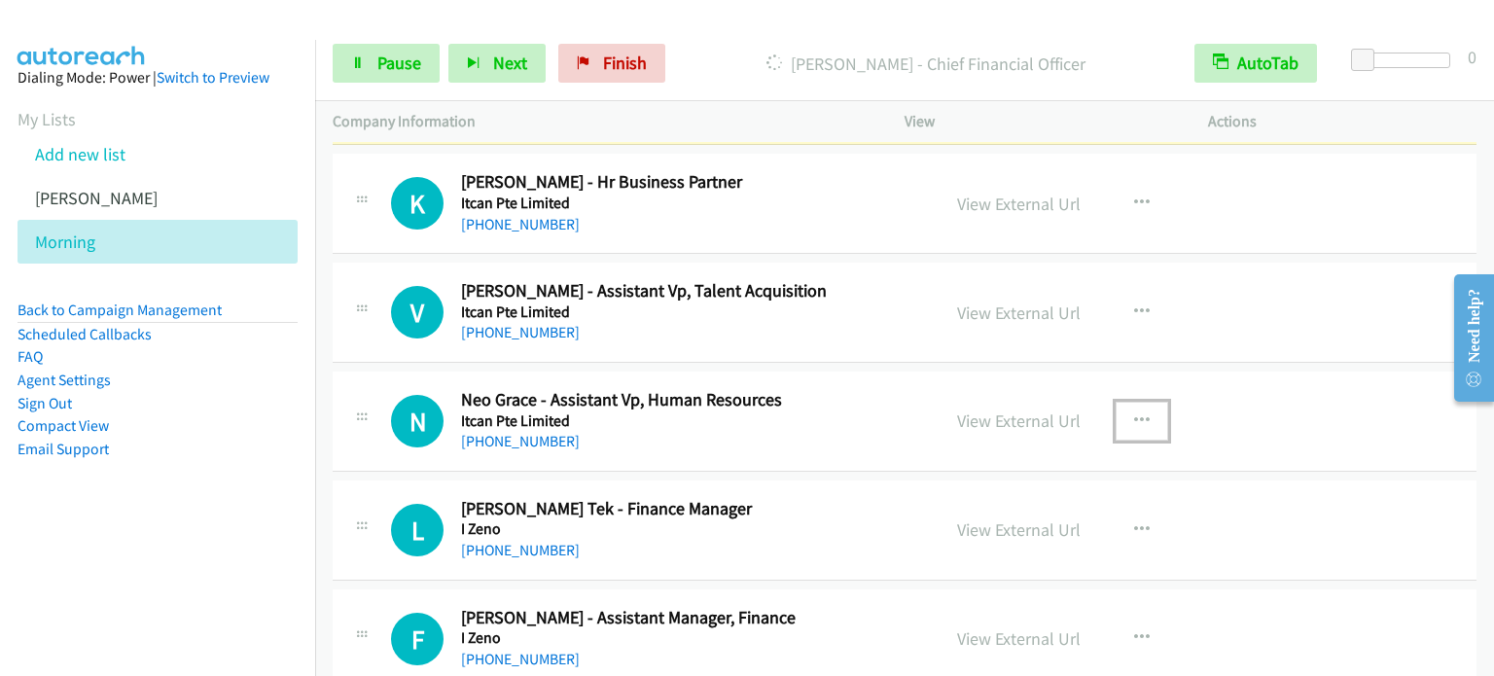
click at [1136, 413] on icon "button" at bounding box center [1142, 421] width 16 height 16
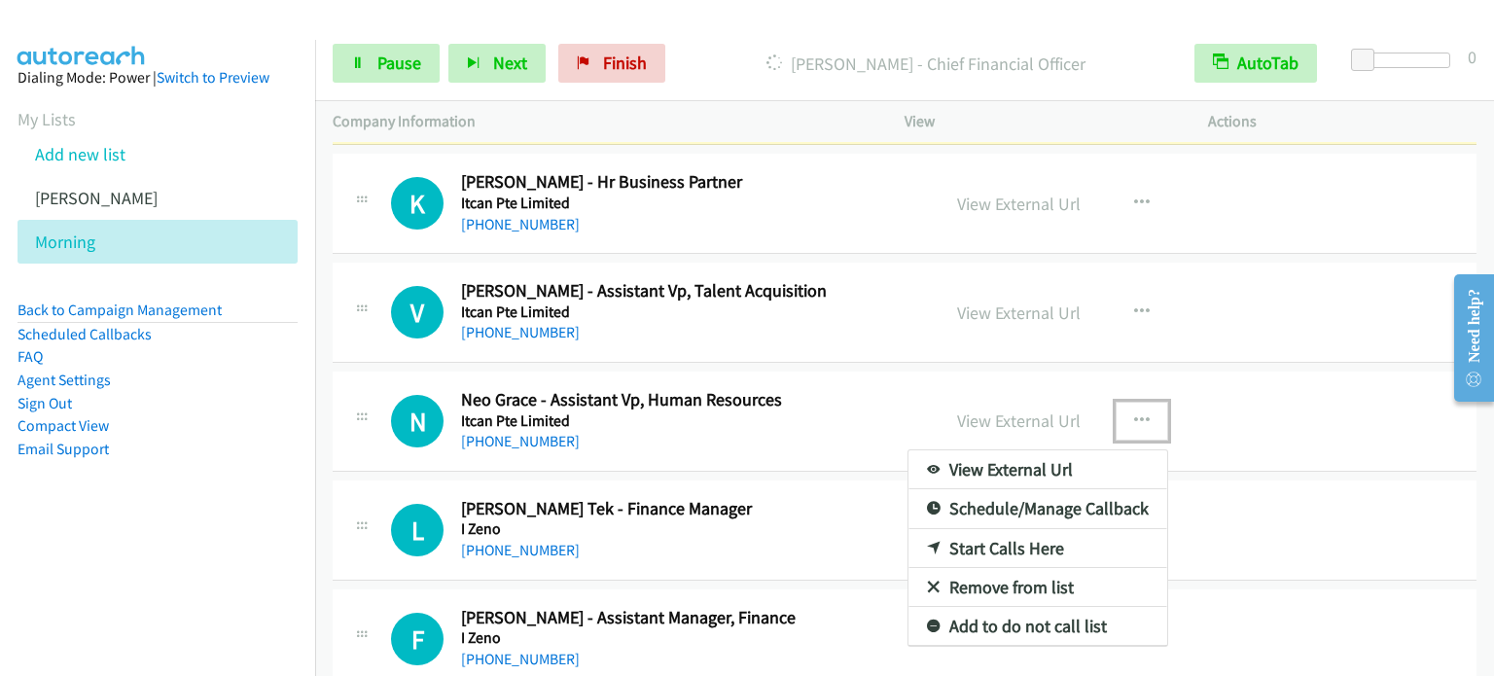
click at [1035, 531] on link "Start Calls Here" at bounding box center [1037, 548] width 259 height 39
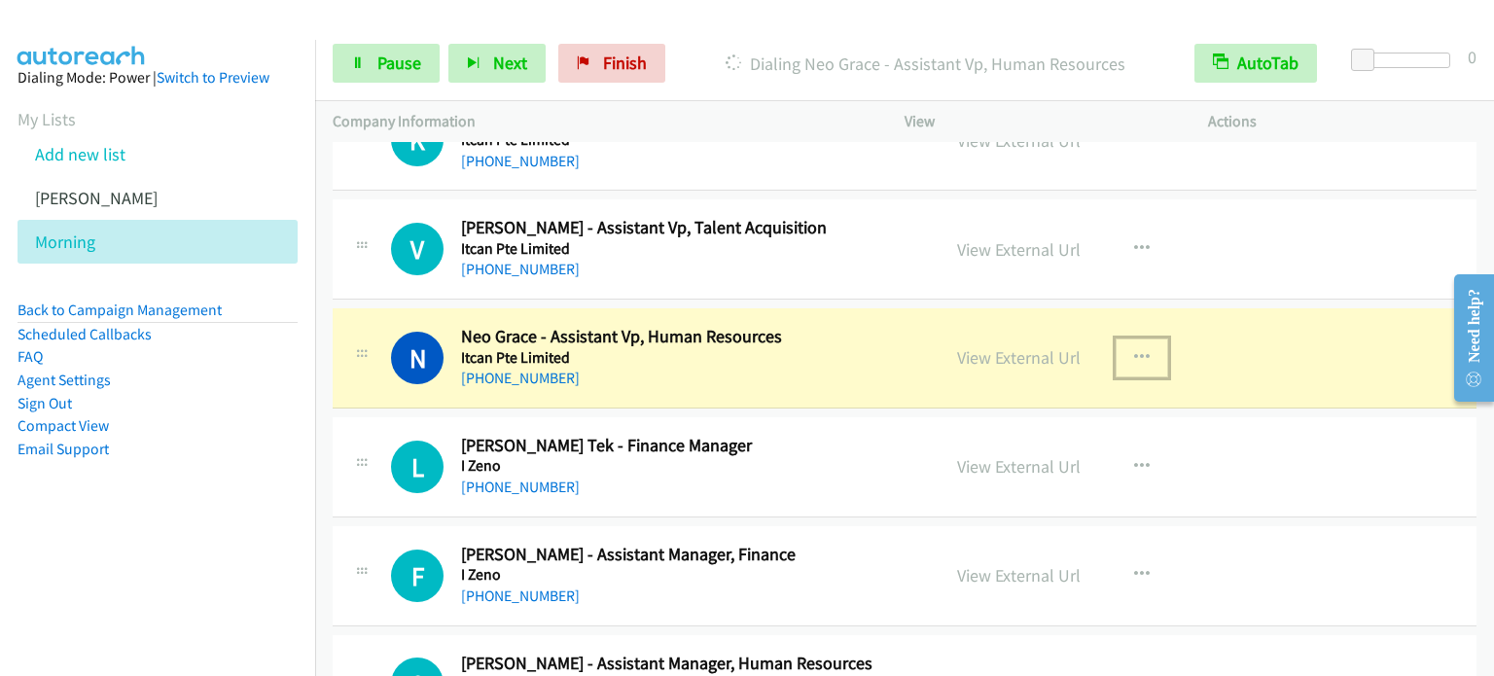
scroll to position [4765, 0]
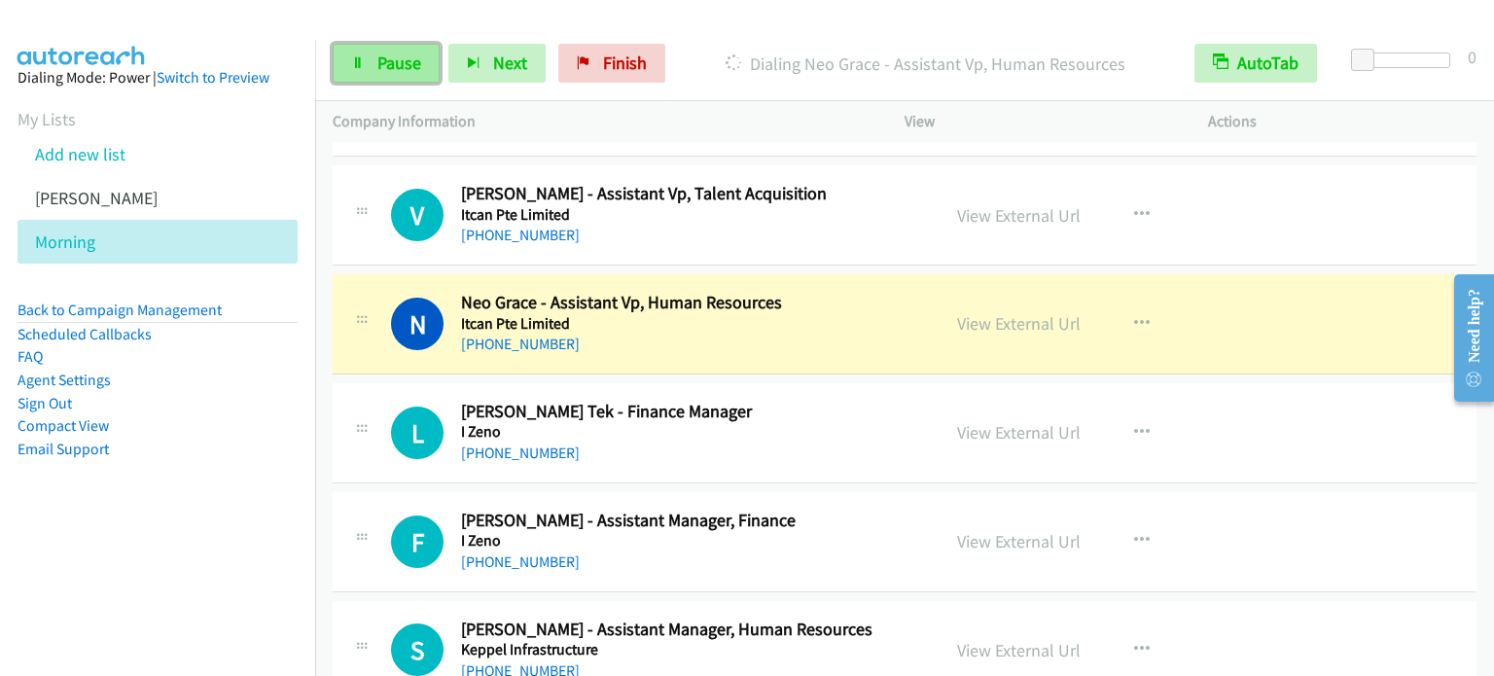
click at [386, 72] on span "Pause" at bounding box center [399, 63] width 44 height 22
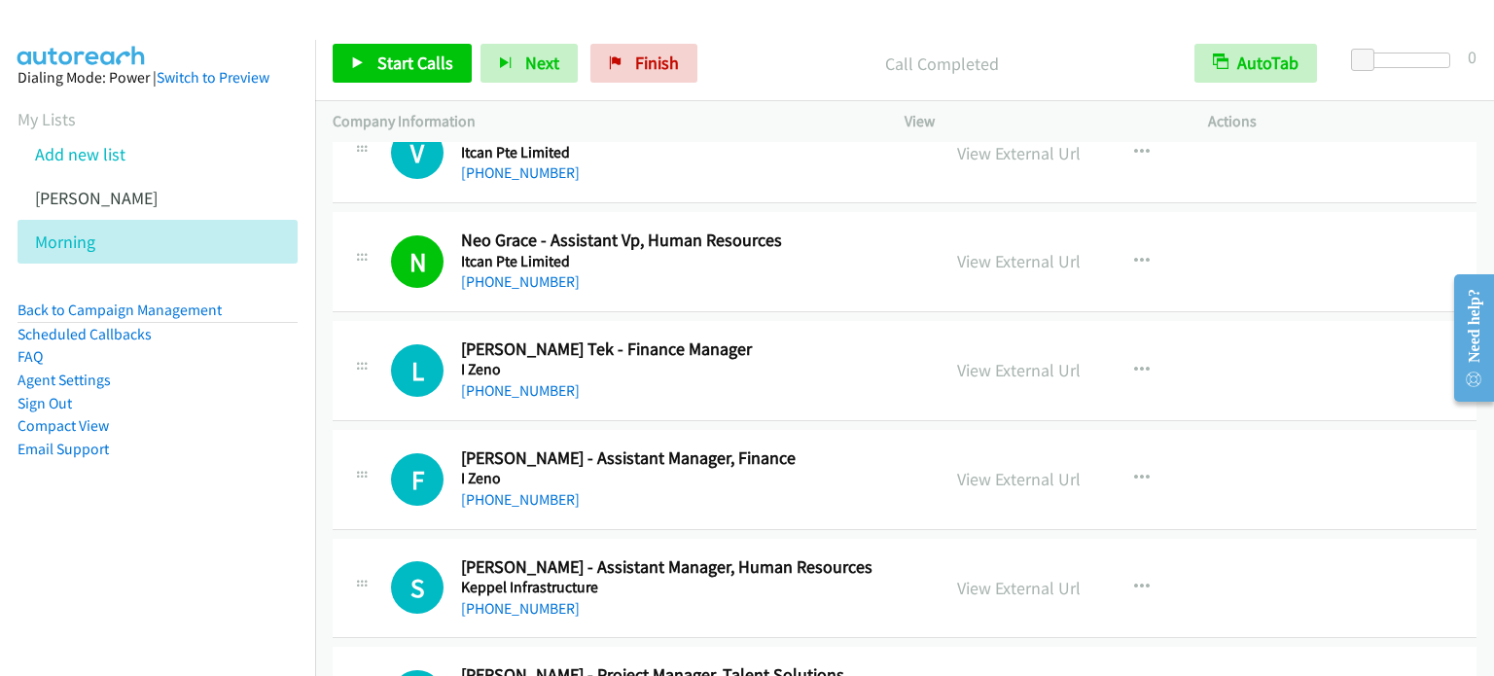
scroll to position [4862, 0]
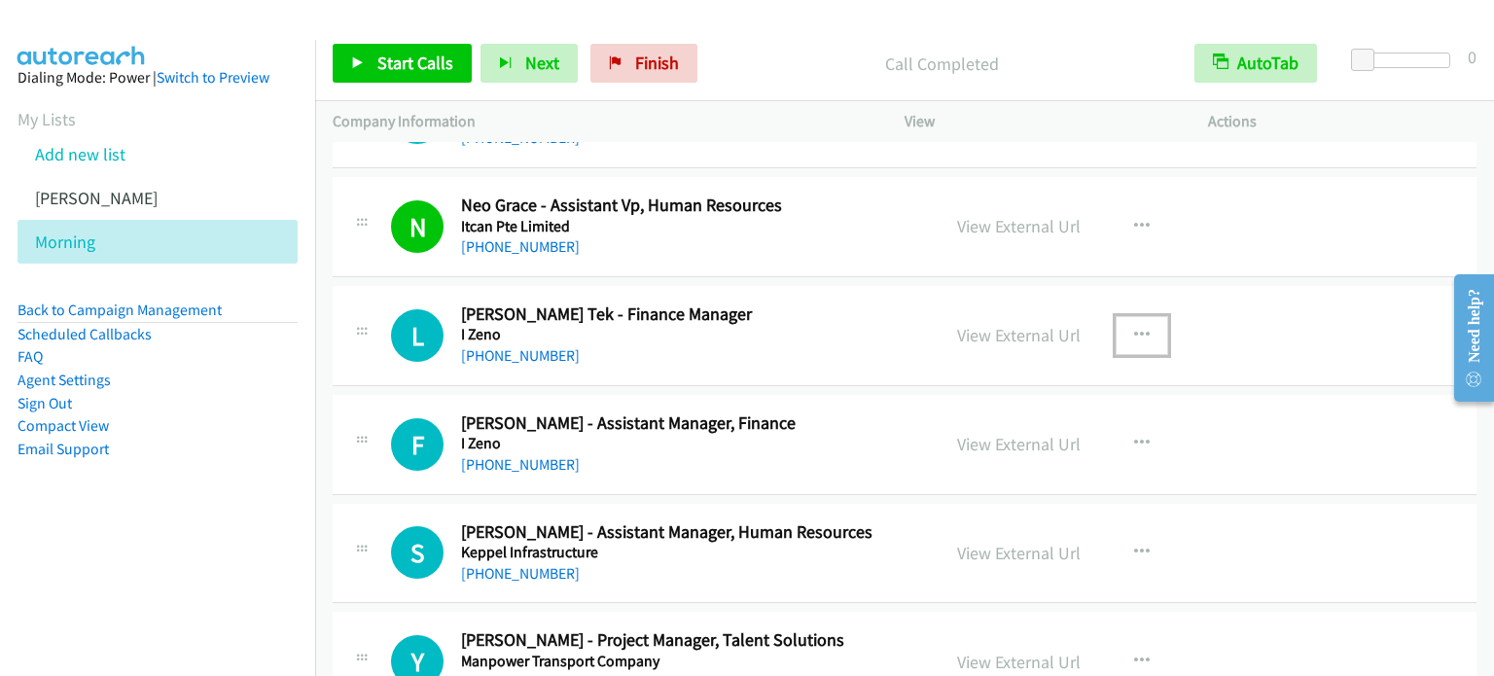
click at [1143, 320] on button "button" at bounding box center [1141, 335] width 53 height 39
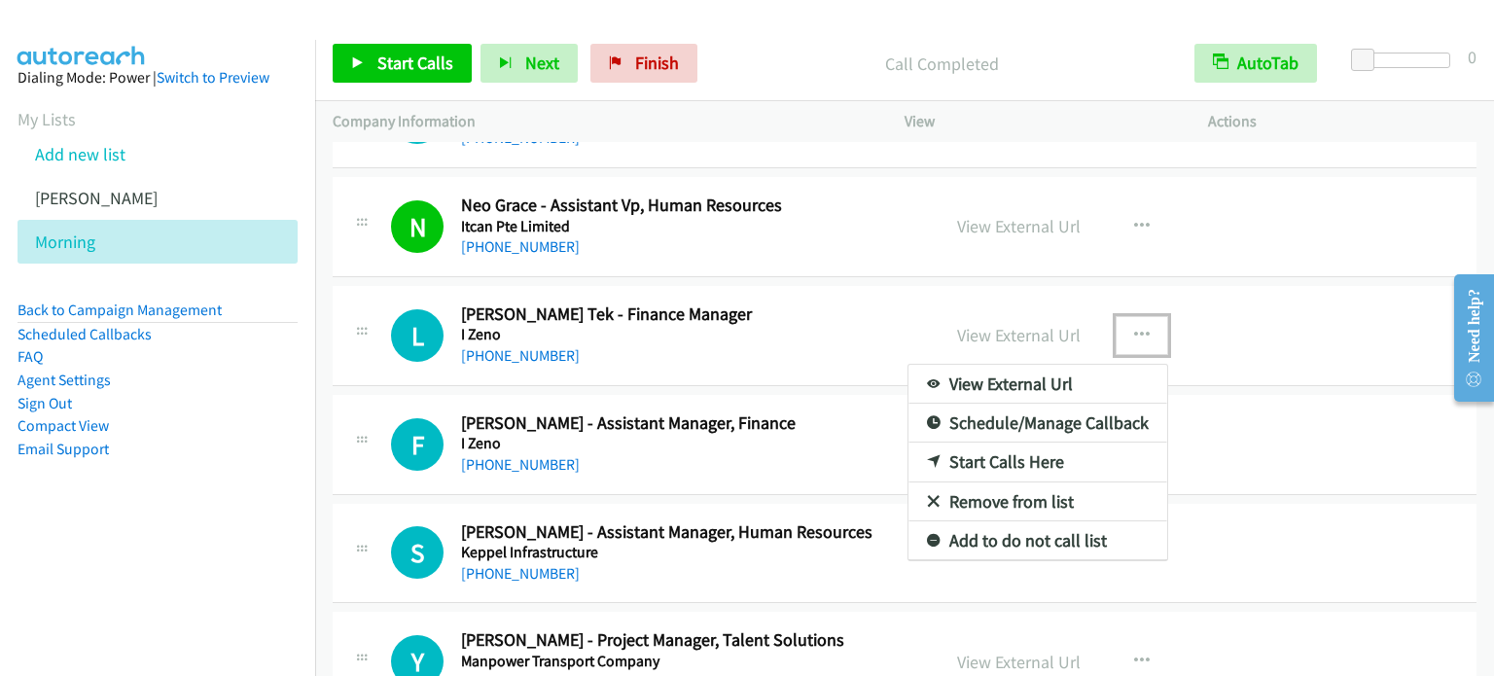
click at [1002, 450] on link "Start Calls Here" at bounding box center [1037, 461] width 259 height 39
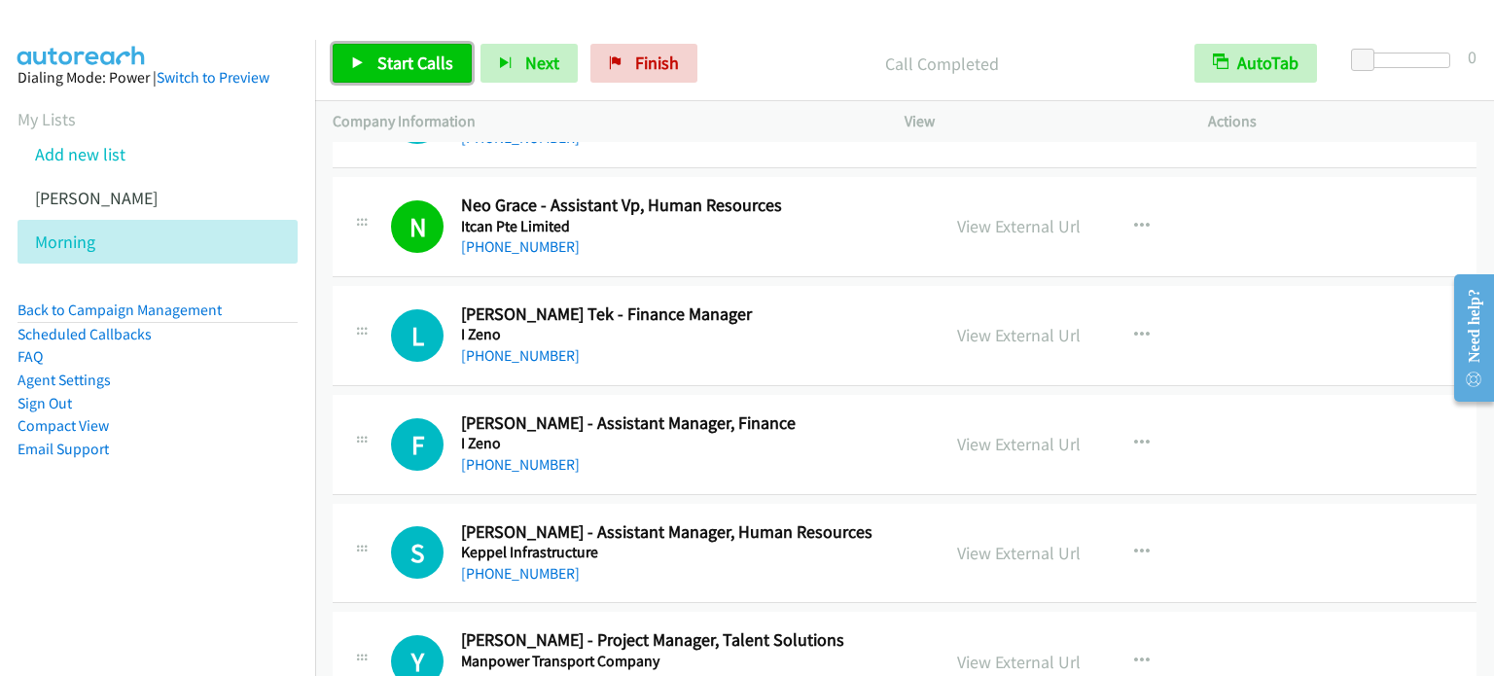
click at [391, 49] on link "Start Calls" at bounding box center [402, 63] width 139 height 39
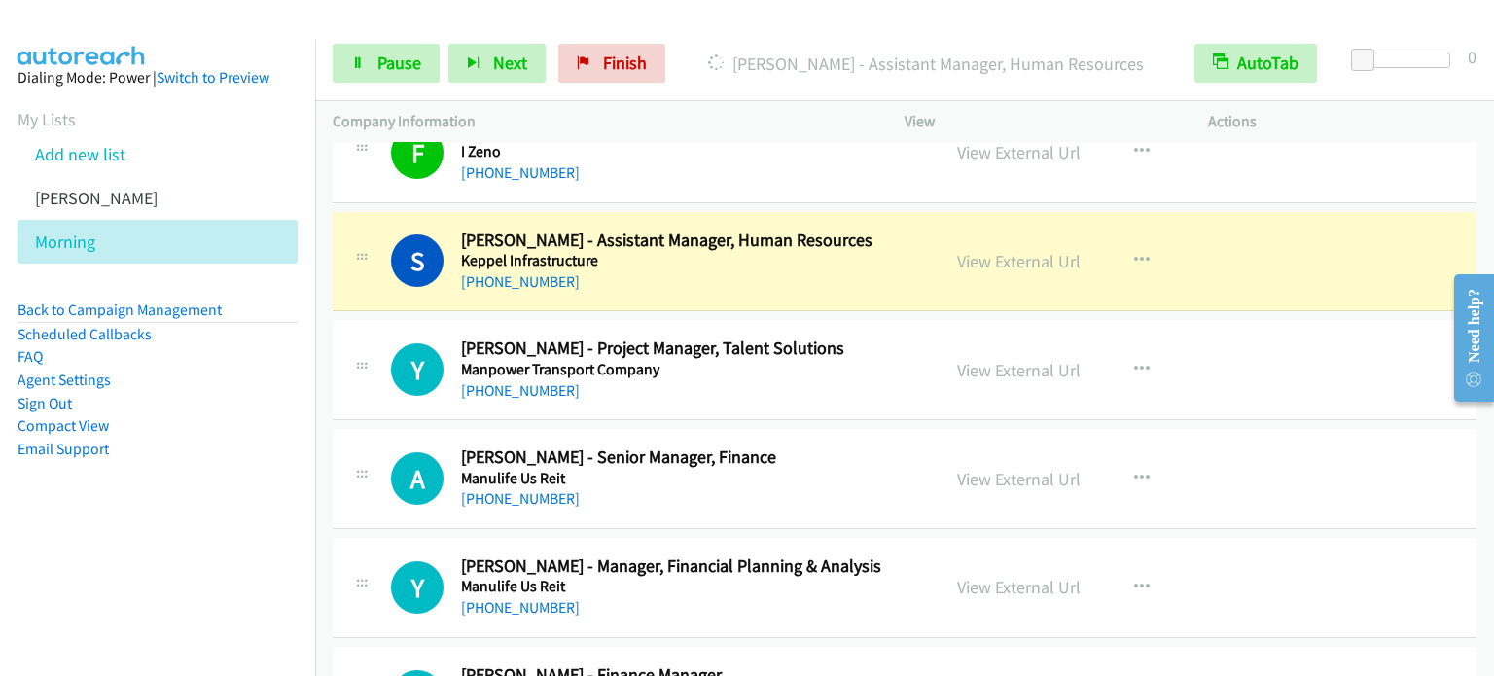
scroll to position [5251, 0]
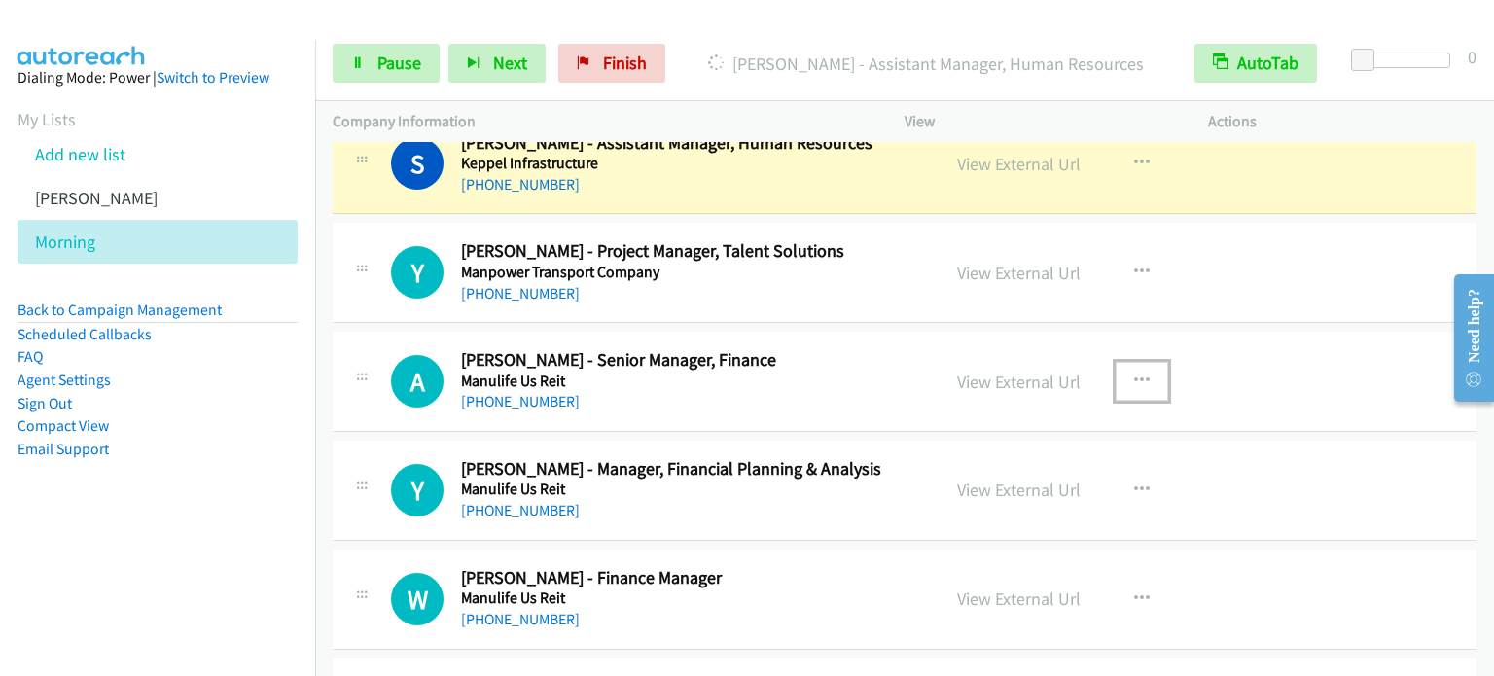
click at [1134, 373] on icon "button" at bounding box center [1142, 381] width 16 height 16
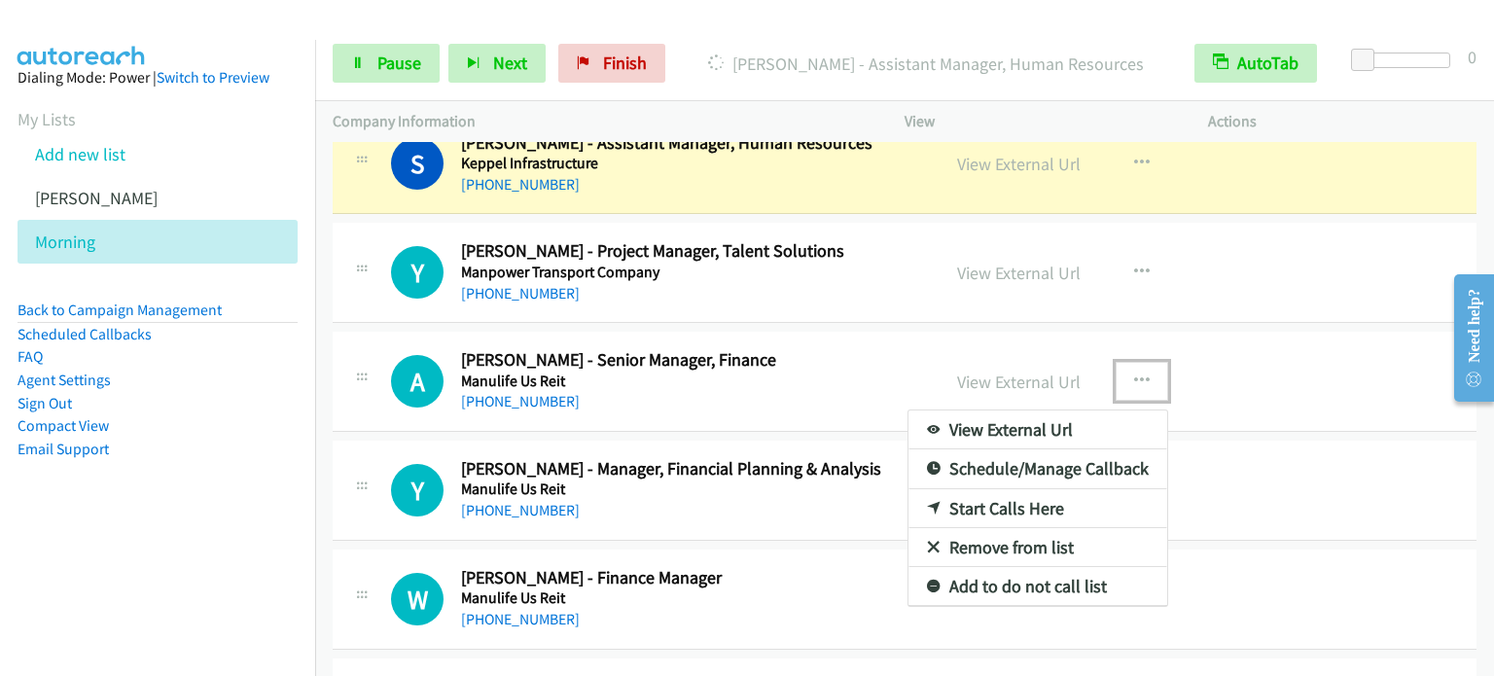
click at [1019, 489] on link "Start Calls Here" at bounding box center [1037, 508] width 259 height 39
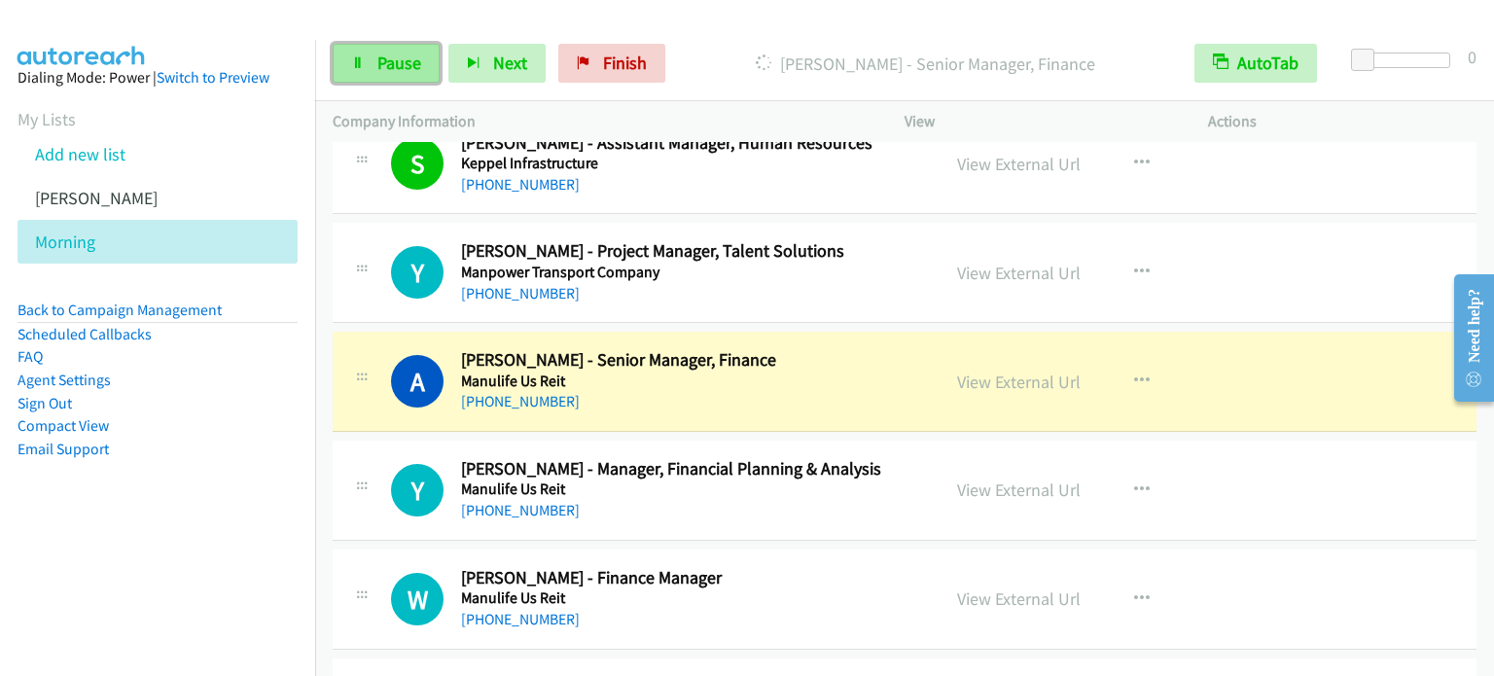
click at [361, 71] on link "Pause" at bounding box center [386, 63] width 107 height 39
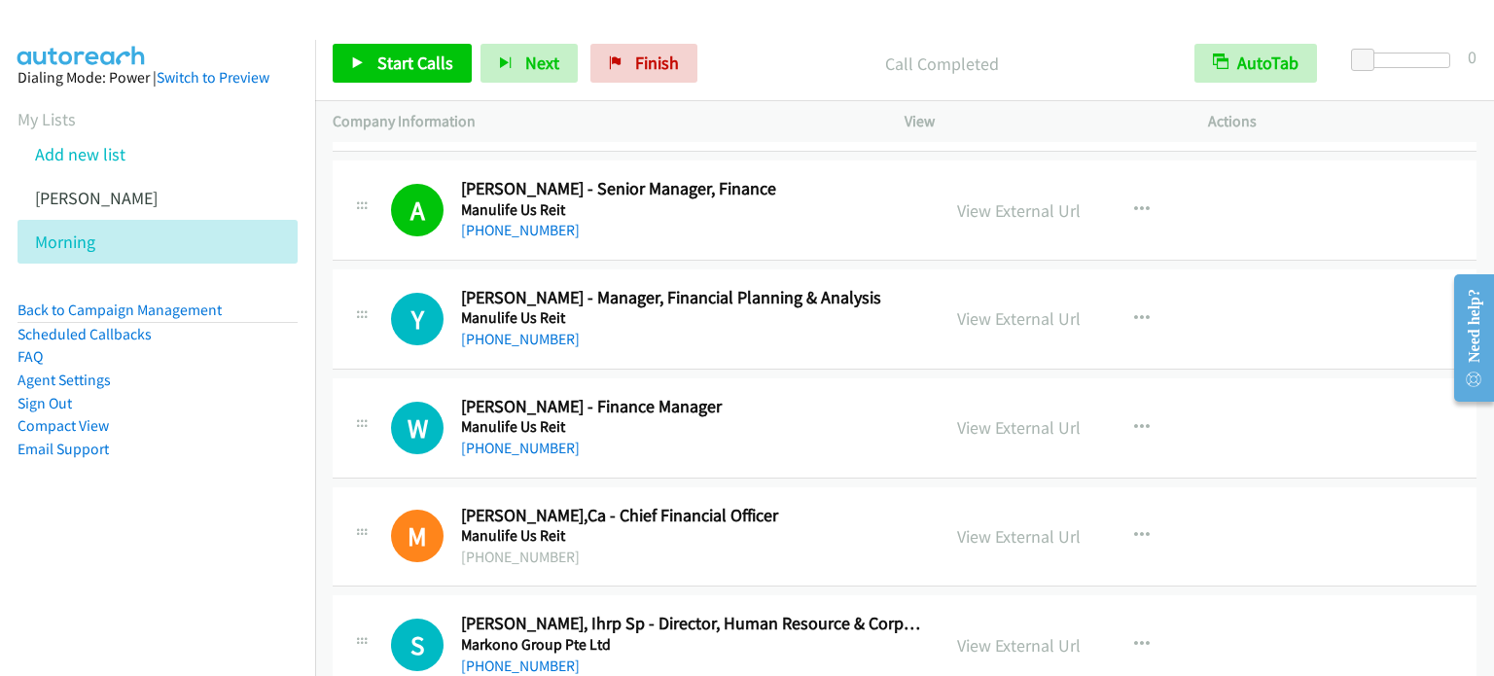
scroll to position [5445, 0]
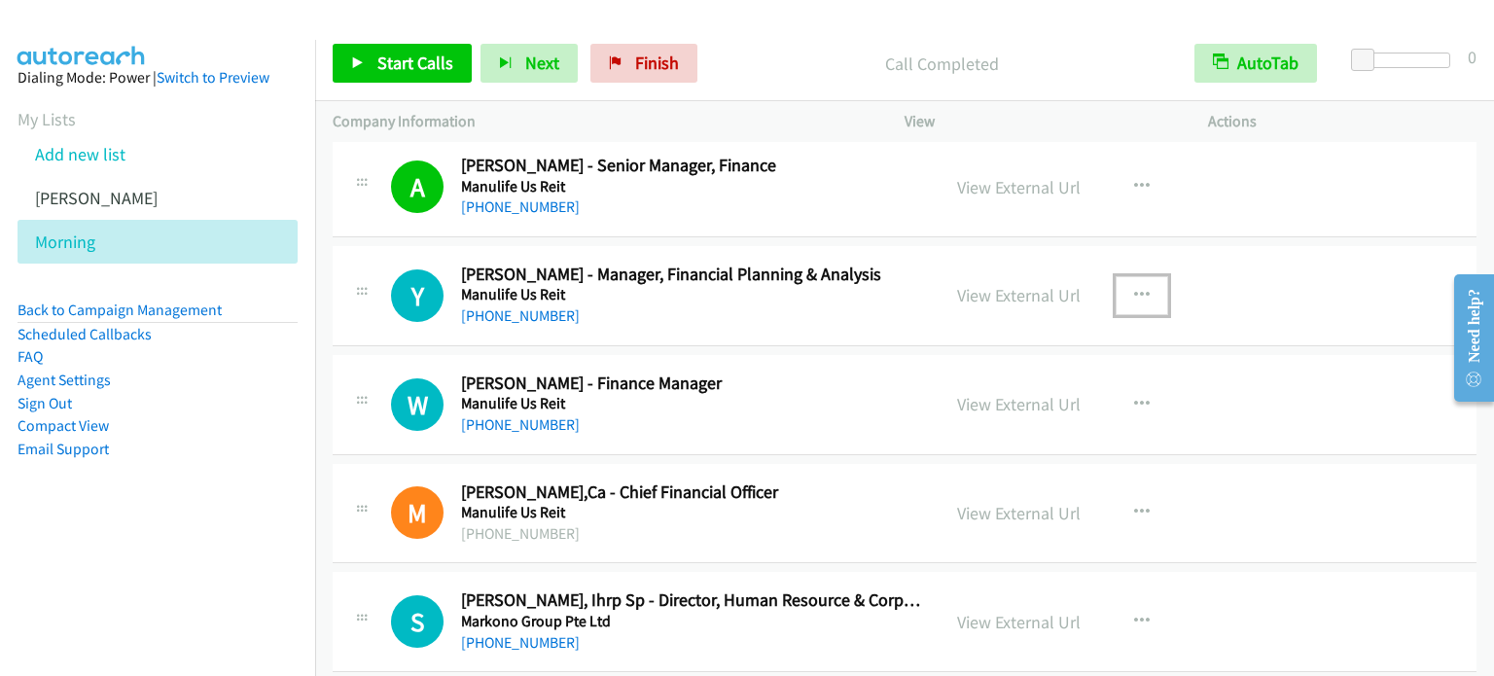
click at [1143, 280] on button "button" at bounding box center [1141, 295] width 53 height 39
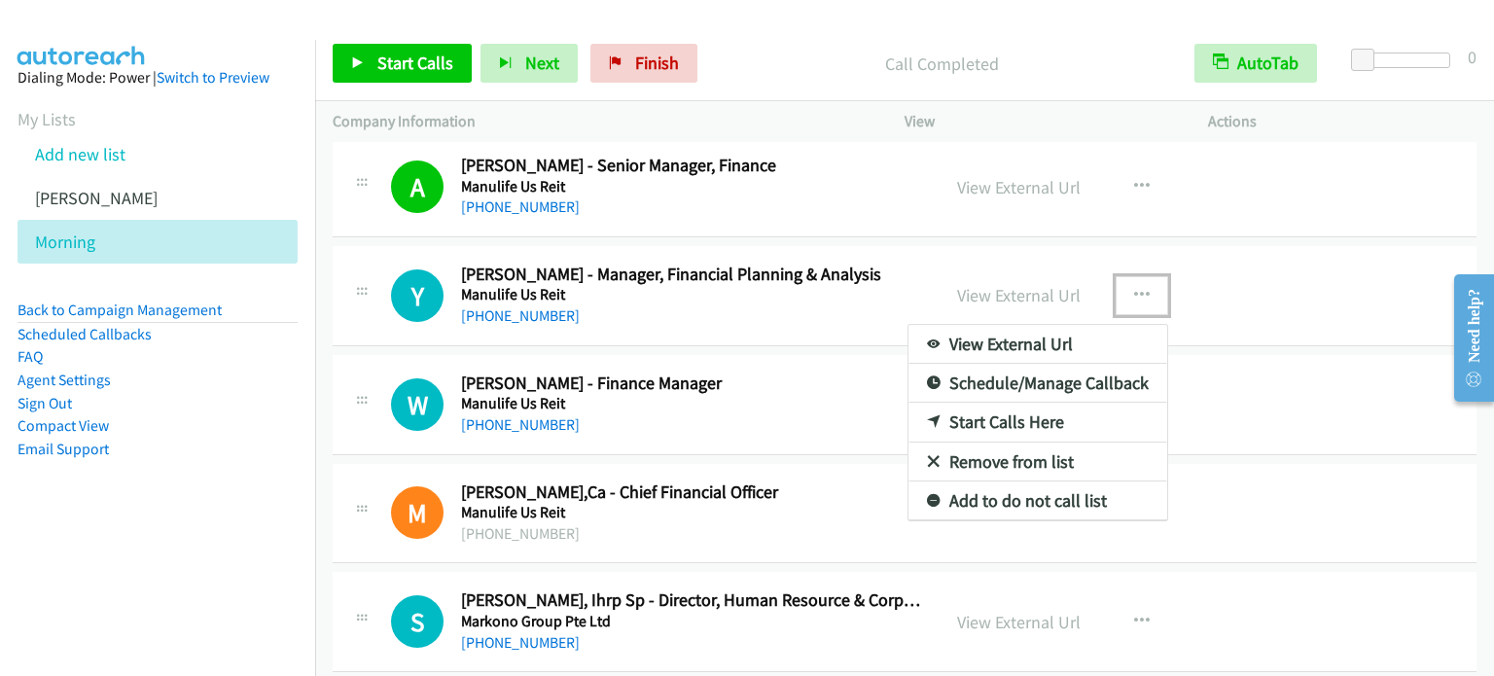
click at [1012, 404] on link "Start Calls Here" at bounding box center [1037, 422] width 259 height 39
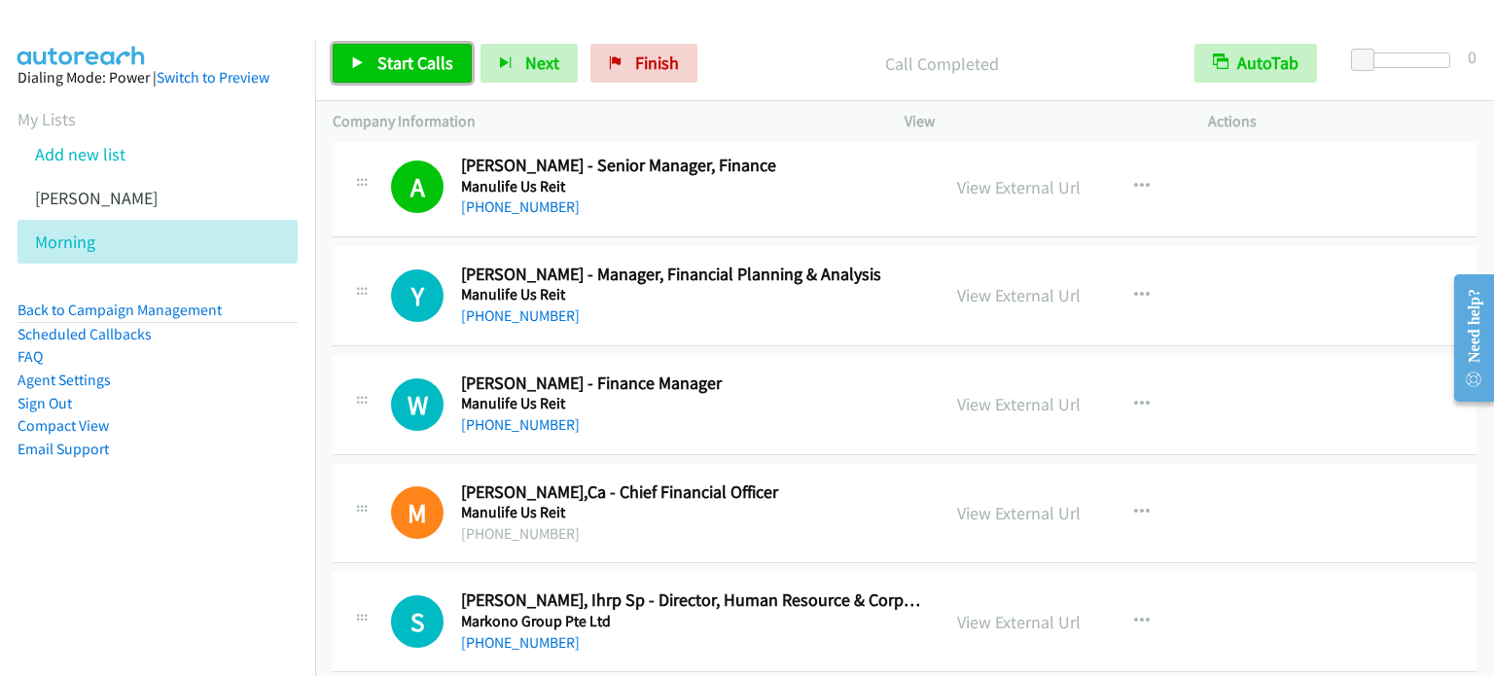
click at [428, 67] on span "Start Calls" at bounding box center [415, 63] width 76 height 22
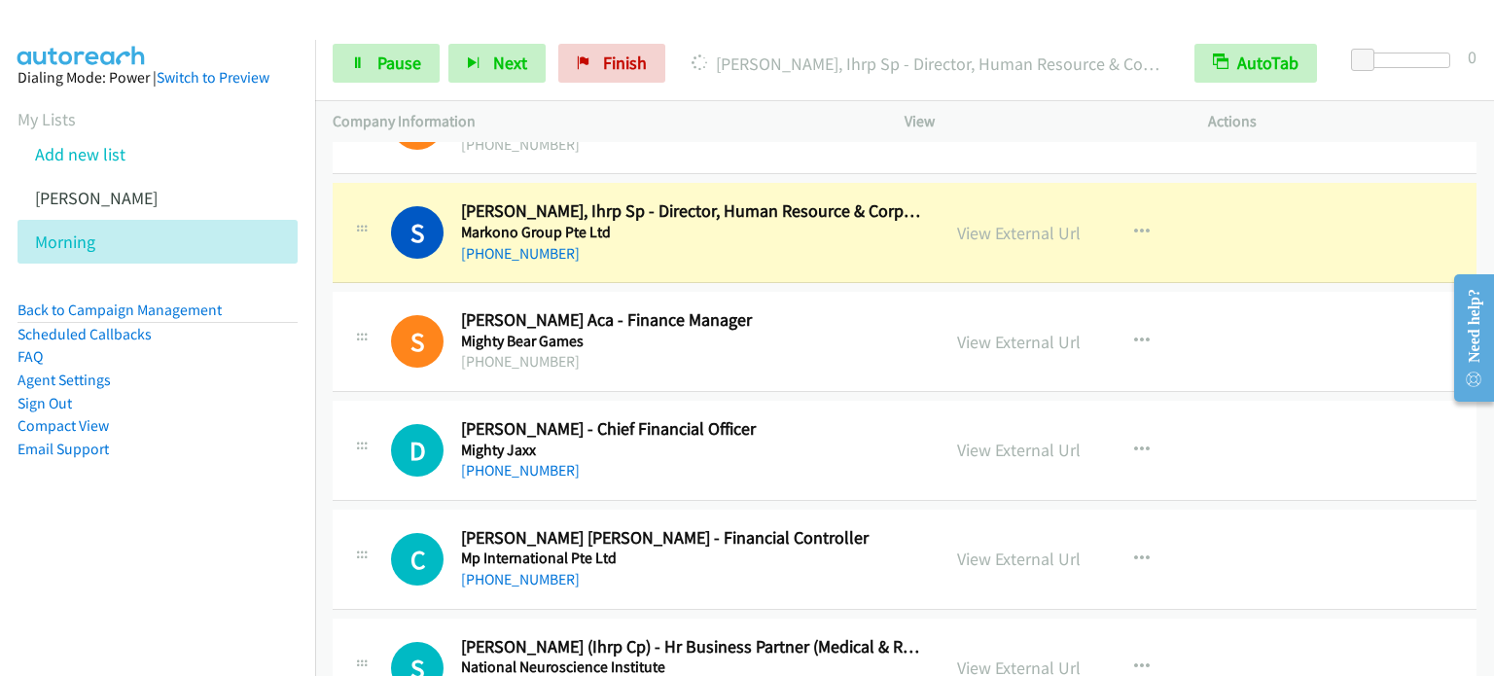
scroll to position [5931, 0]
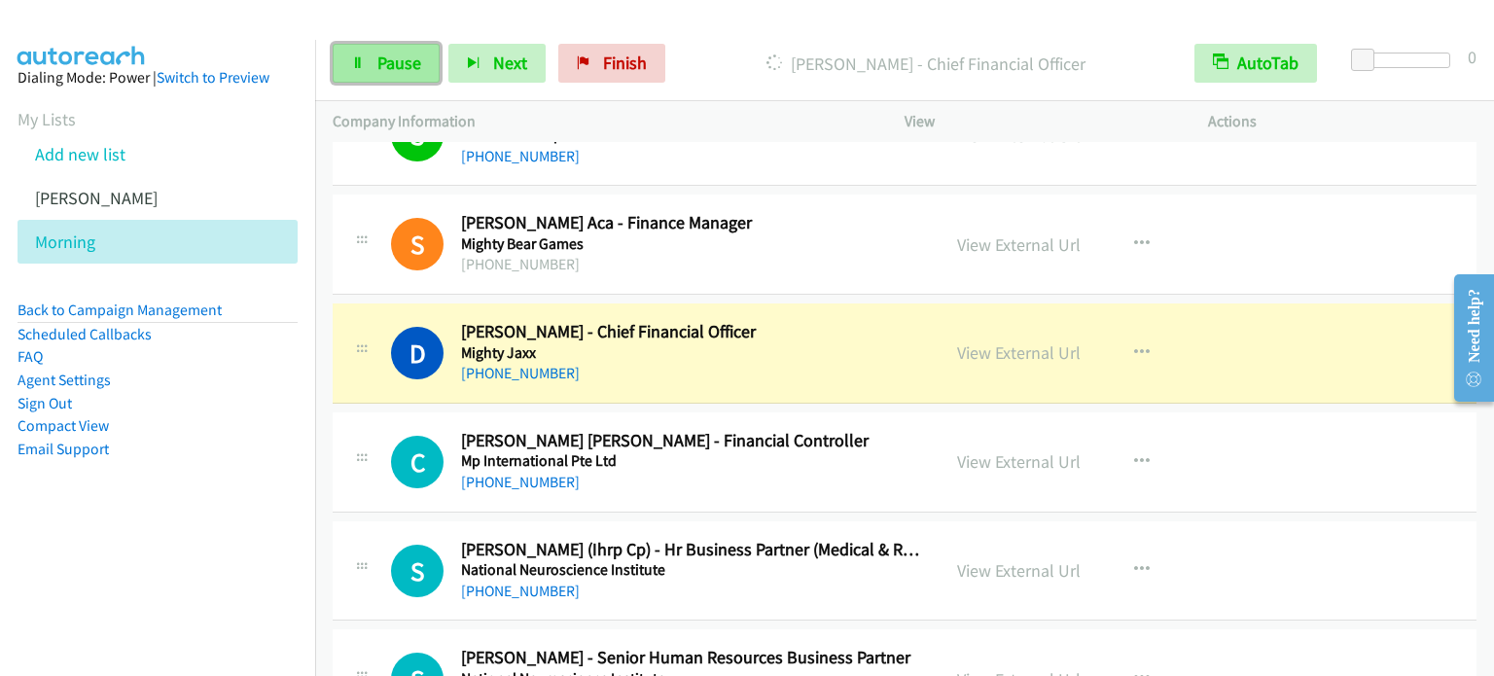
click at [381, 77] on link "Pause" at bounding box center [386, 63] width 107 height 39
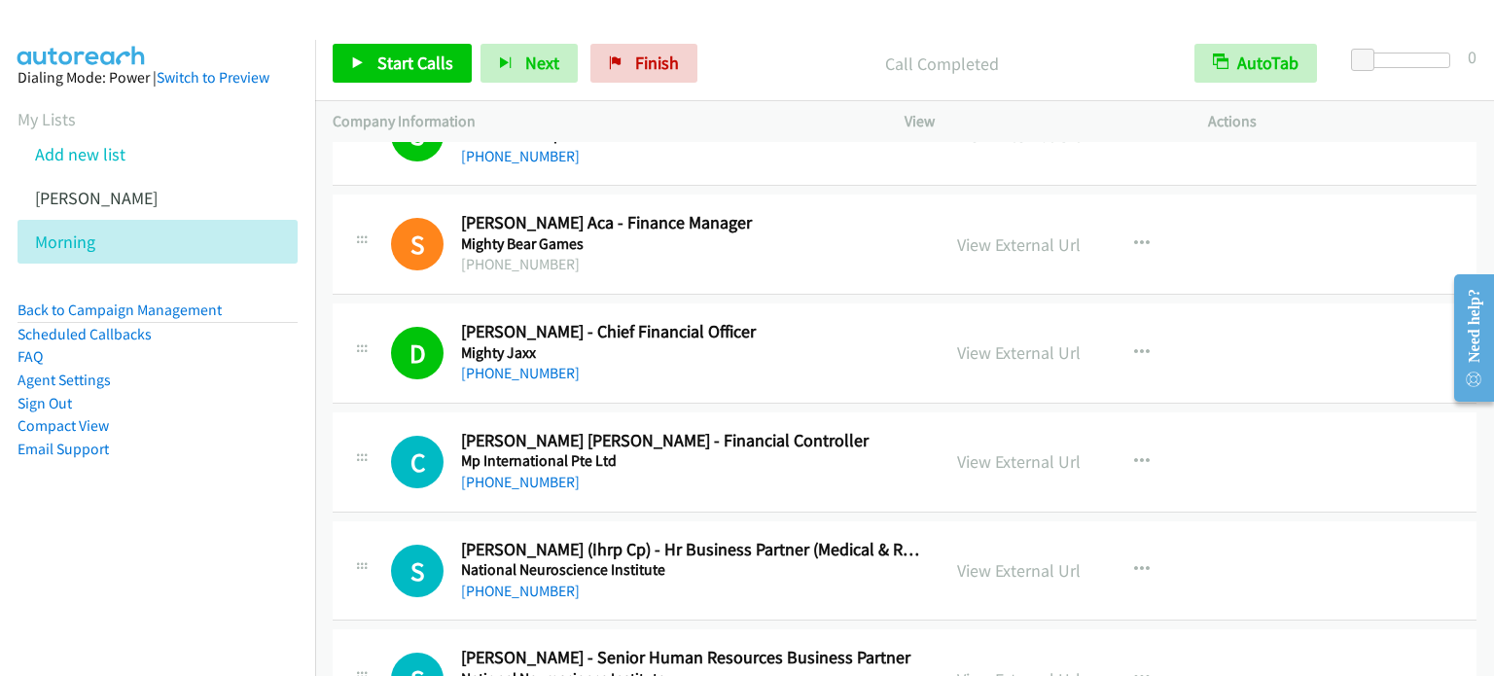
scroll to position [6126, 0]
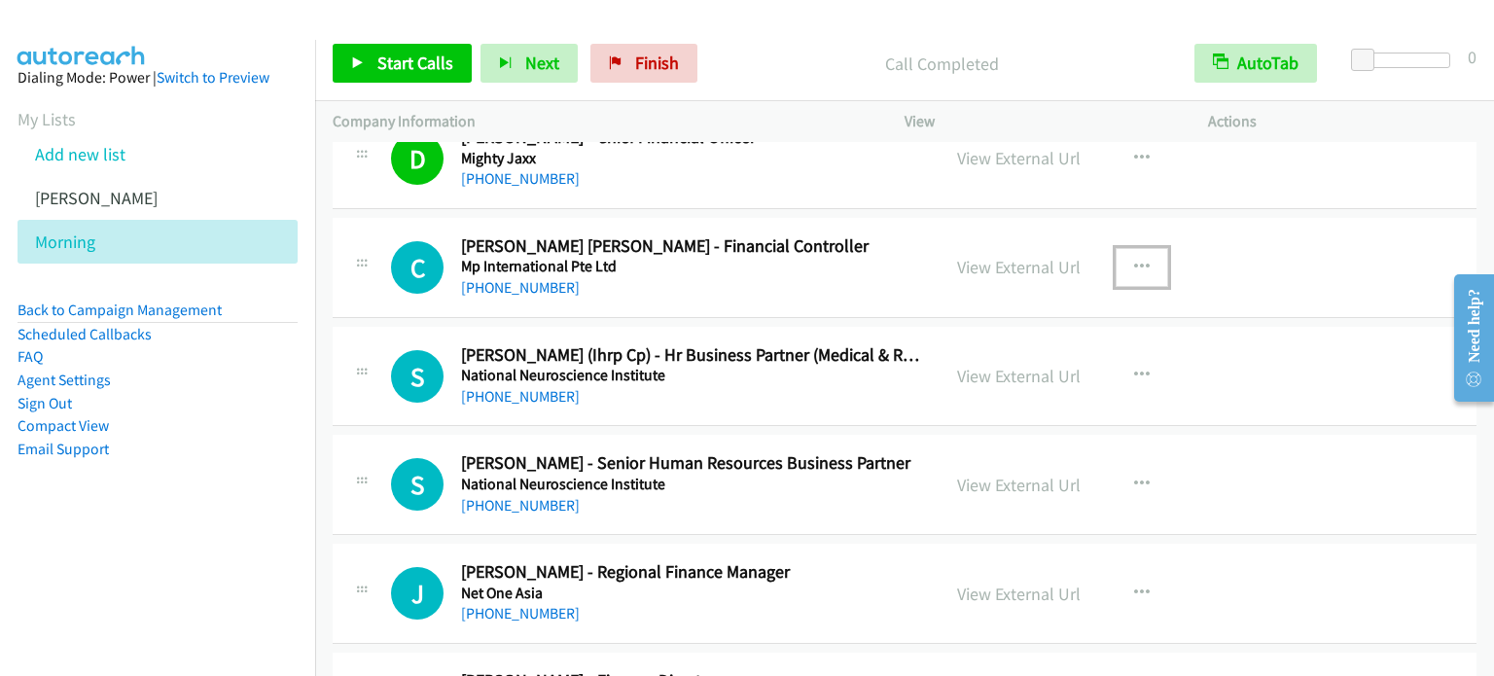
click at [1135, 260] on icon "button" at bounding box center [1142, 268] width 16 height 16
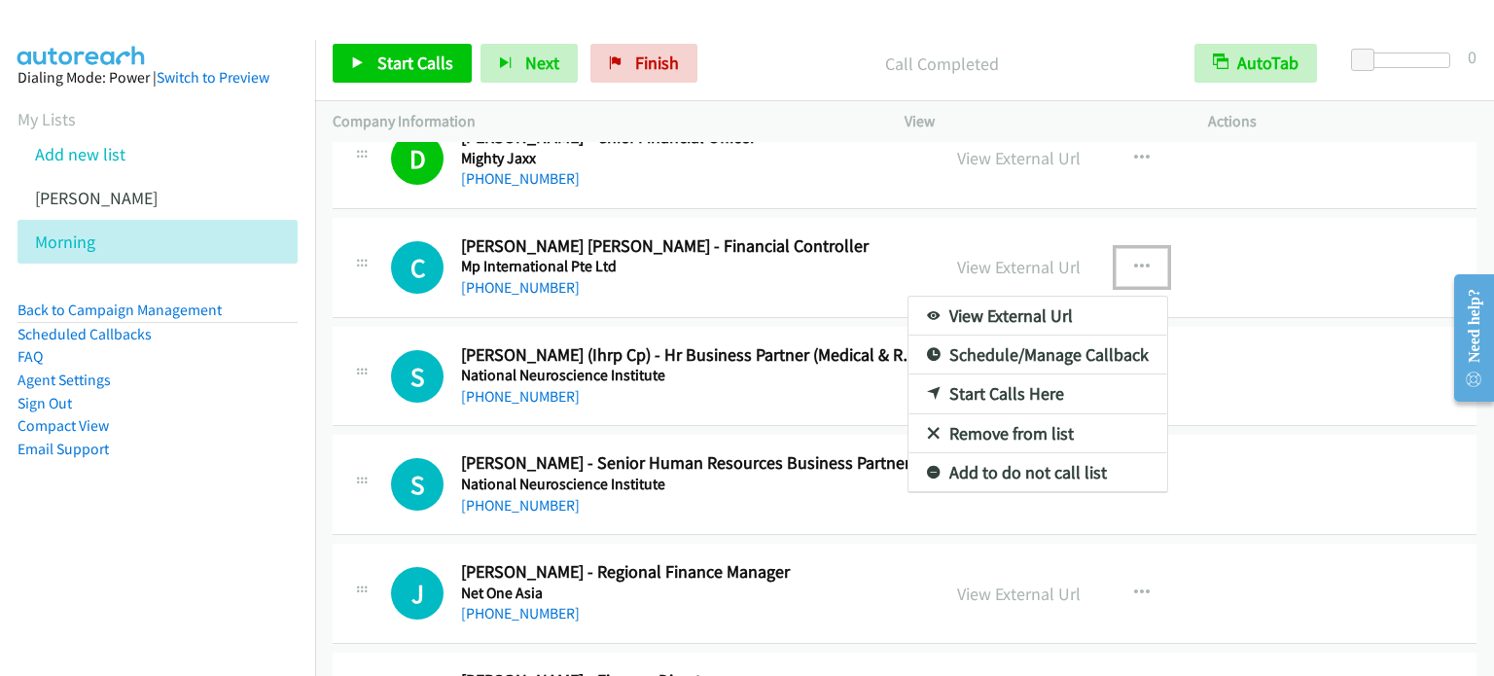
click at [1011, 374] on link "Start Calls Here" at bounding box center [1037, 393] width 259 height 39
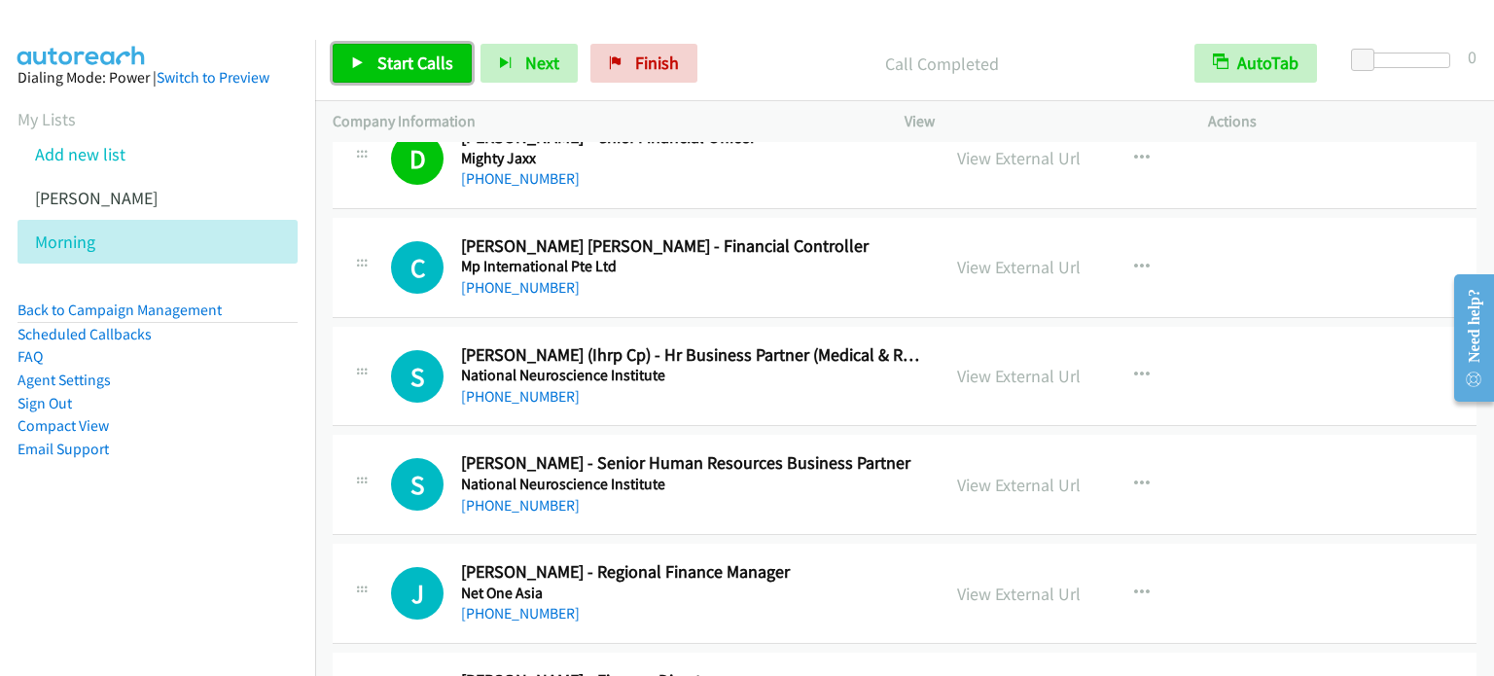
click at [379, 69] on span "Start Calls" at bounding box center [415, 63] width 76 height 22
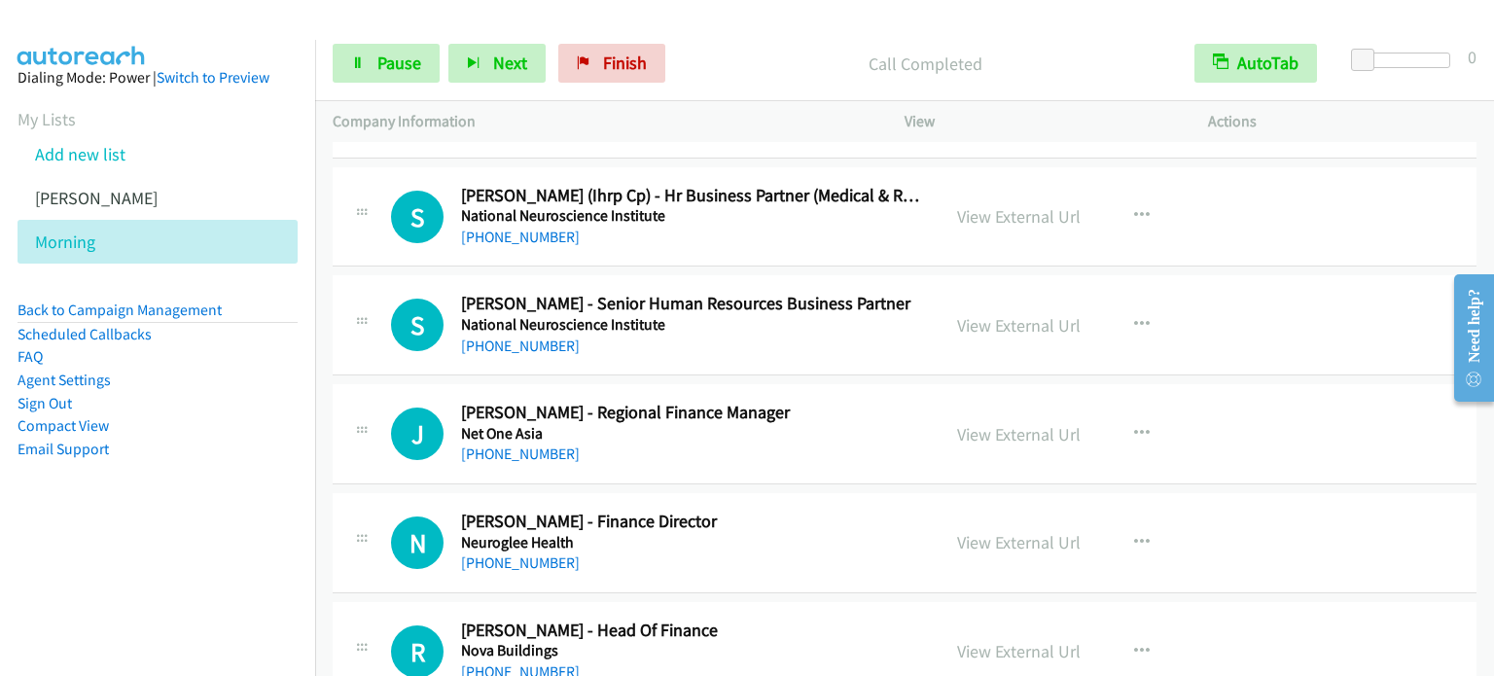
scroll to position [6320, 0]
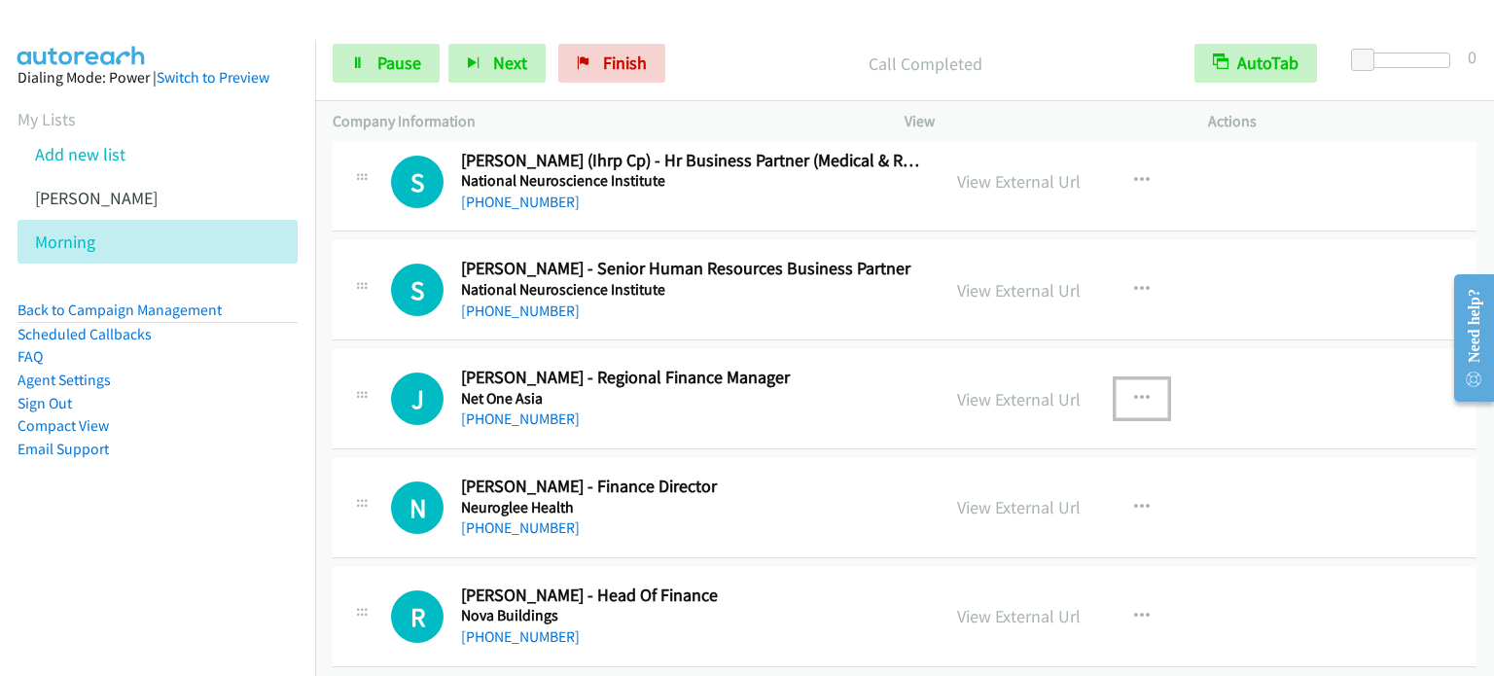
click at [1127, 379] on button "button" at bounding box center [1141, 398] width 53 height 39
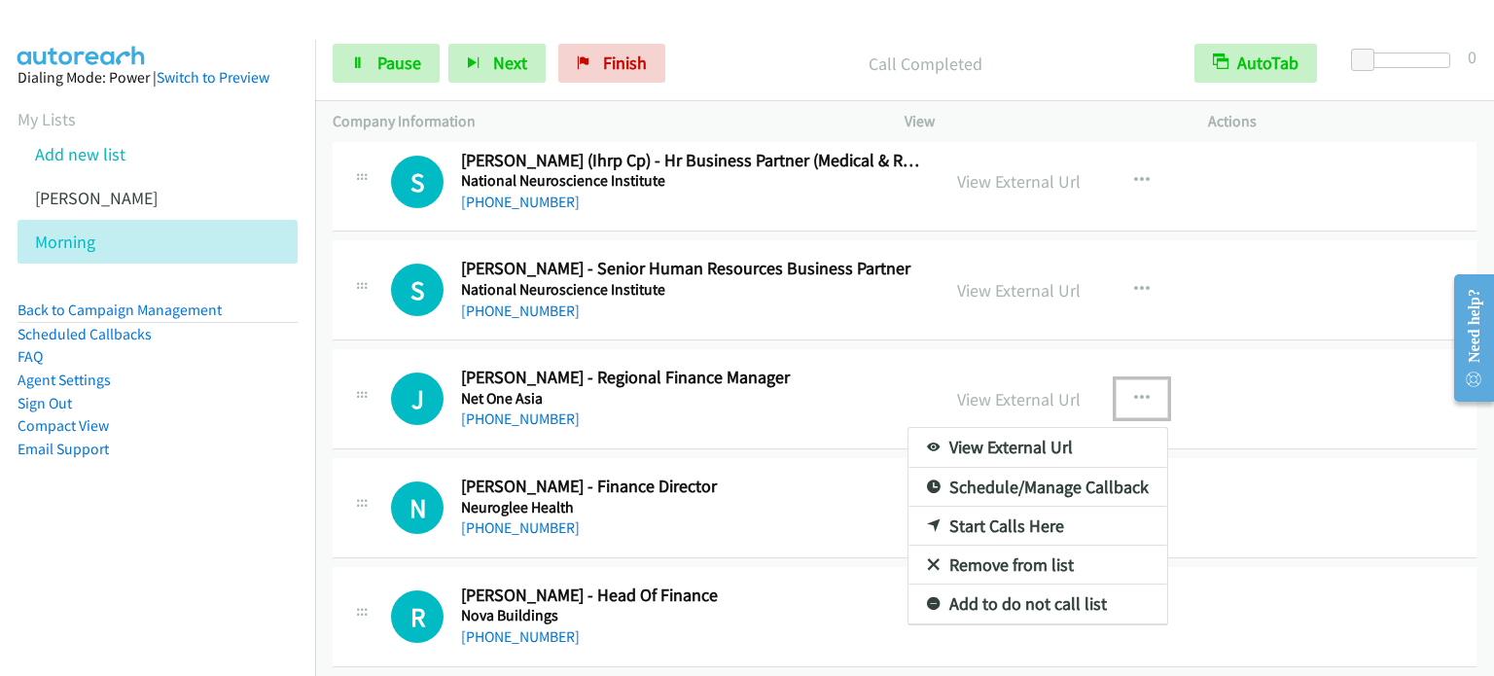
click at [1019, 510] on link "Start Calls Here" at bounding box center [1037, 526] width 259 height 39
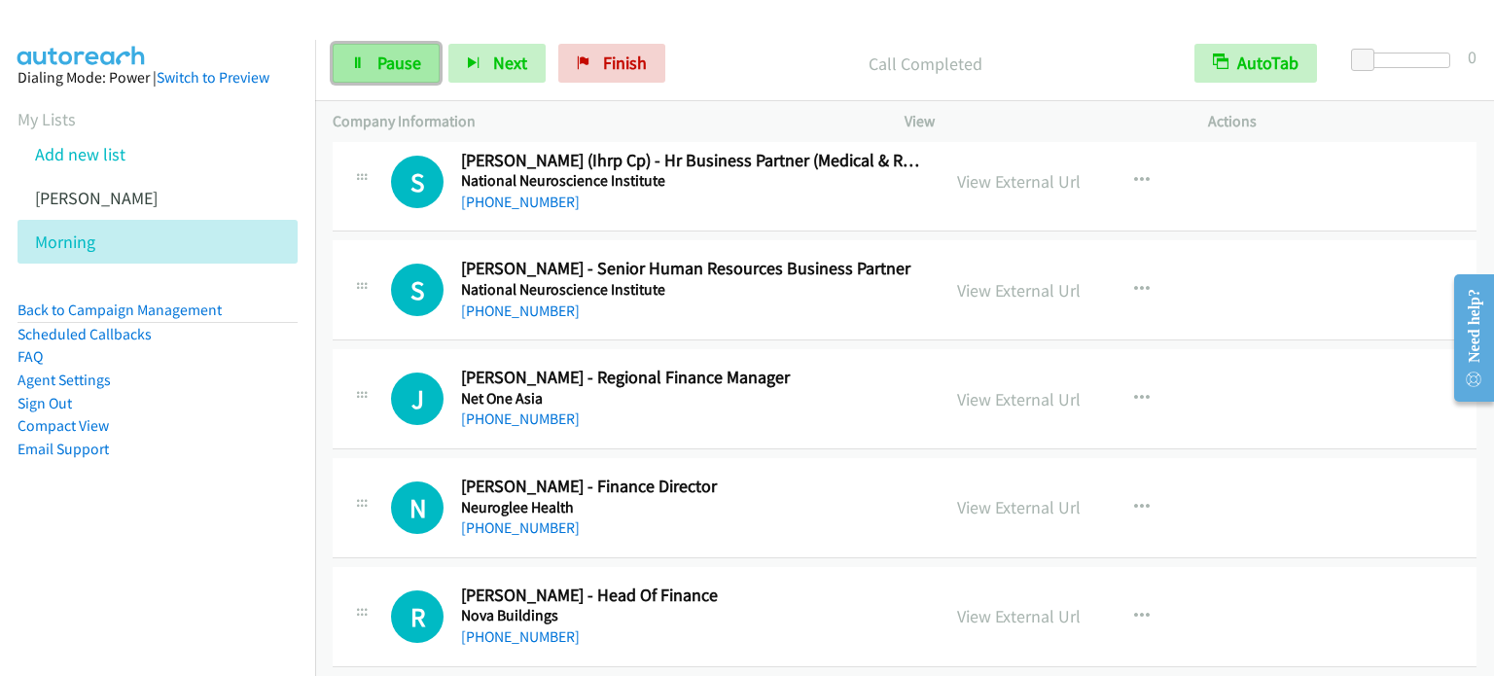
click at [370, 53] on link "Pause" at bounding box center [386, 63] width 107 height 39
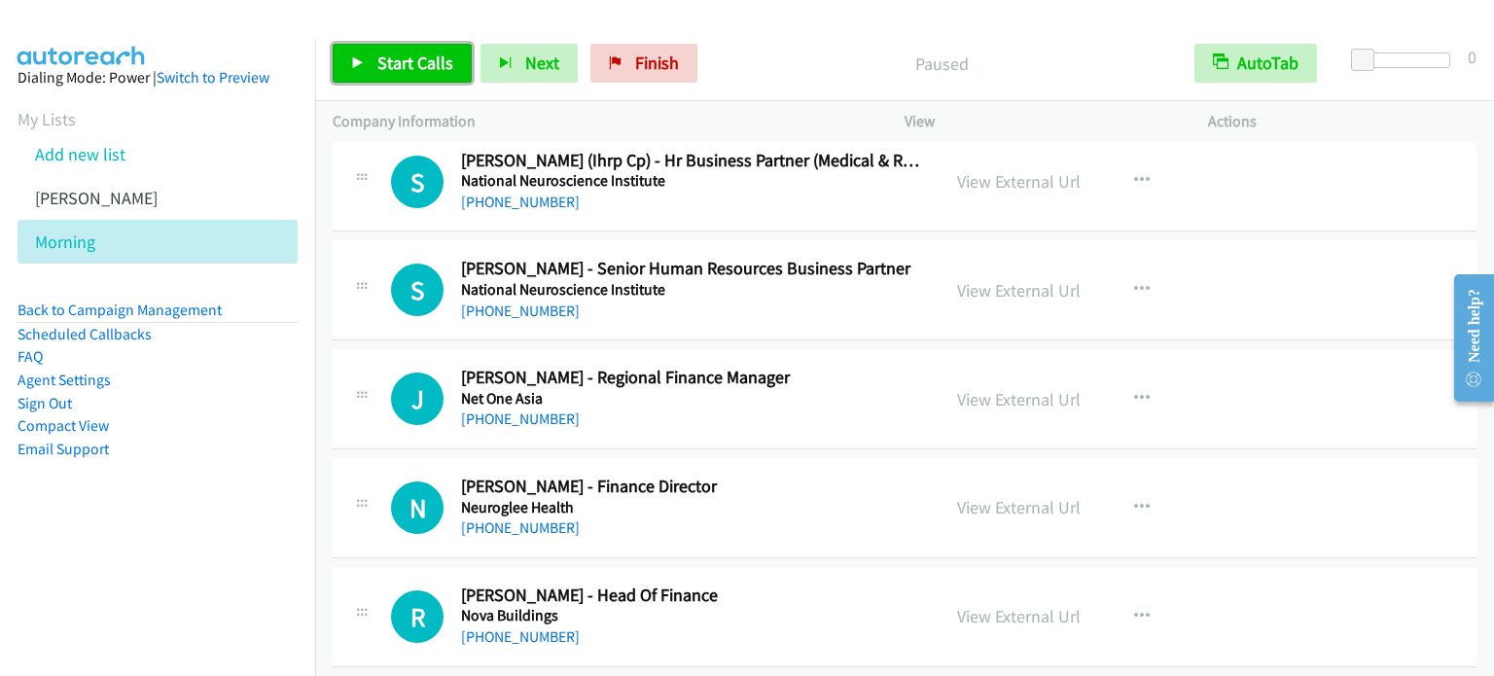
click at [370, 53] on link "Start Calls" at bounding box center [402, 63] width 139 height 39
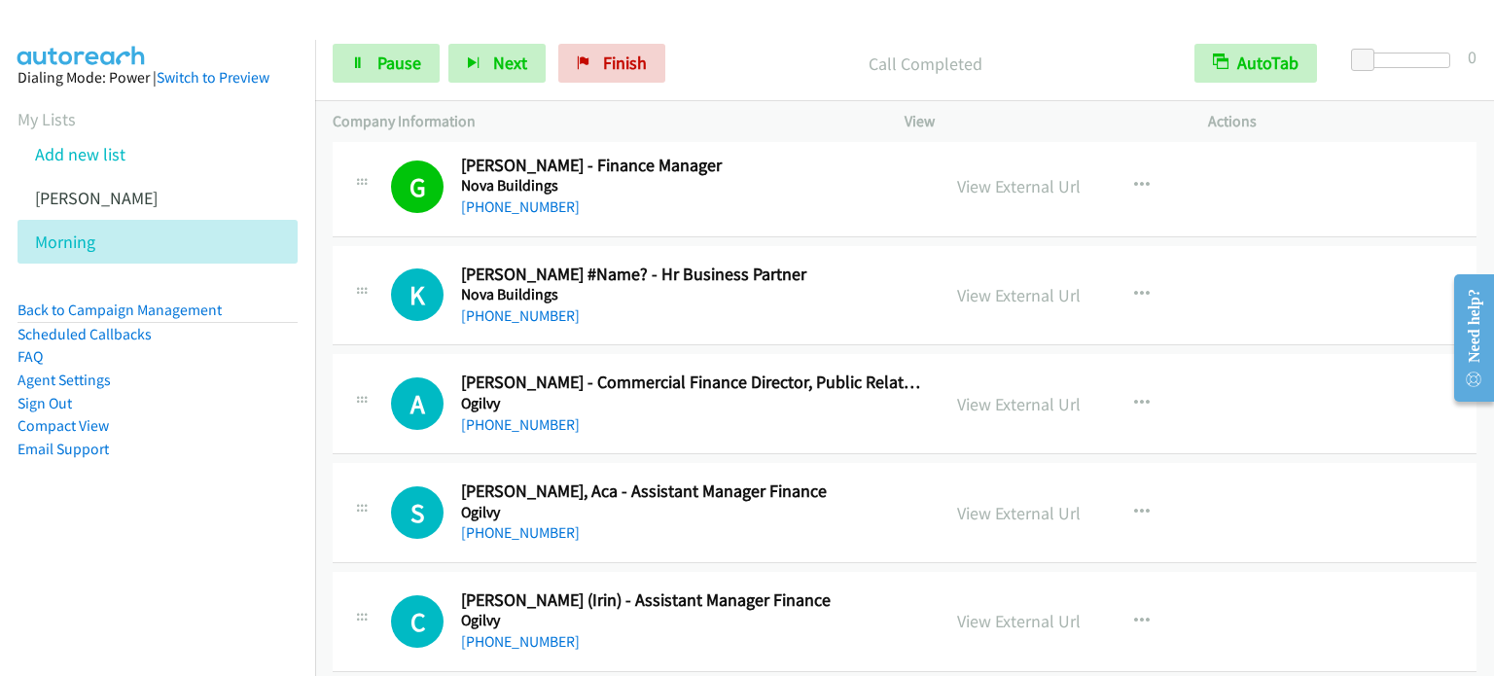
scroll to position [6904, 0]
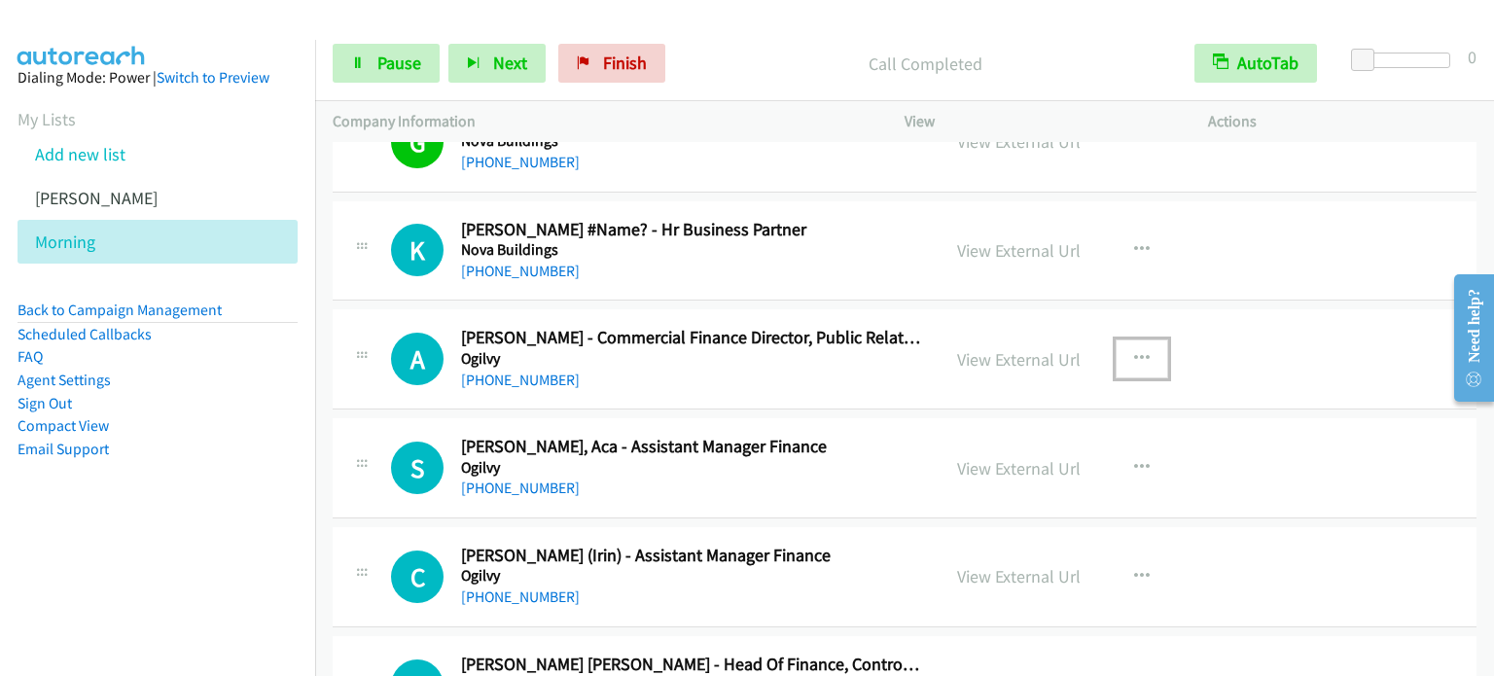
click at [1134, 351] on icon "button" at bounding box center [1142, 359] width 16 height 16
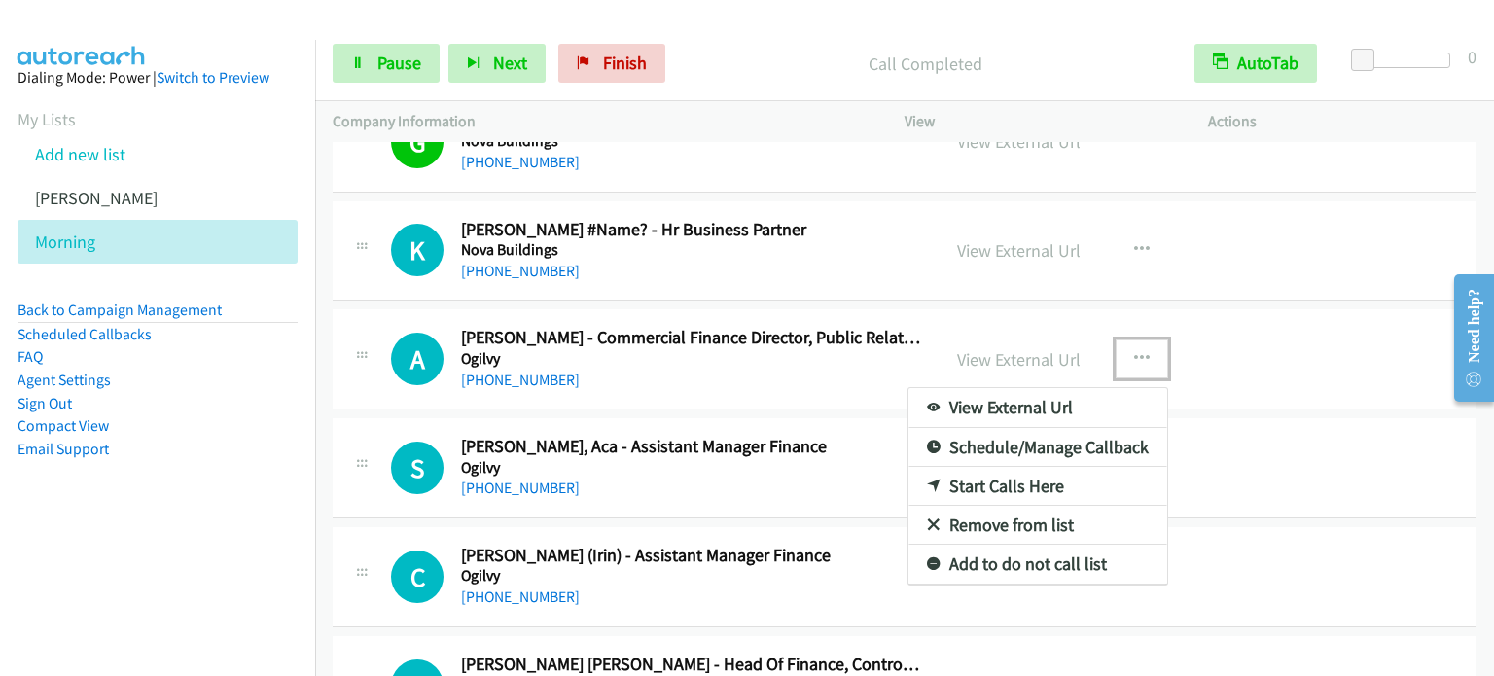
click at [988, 475] on link "Start Calls Here" at bounding box center [1037, 486] width 259 height 39
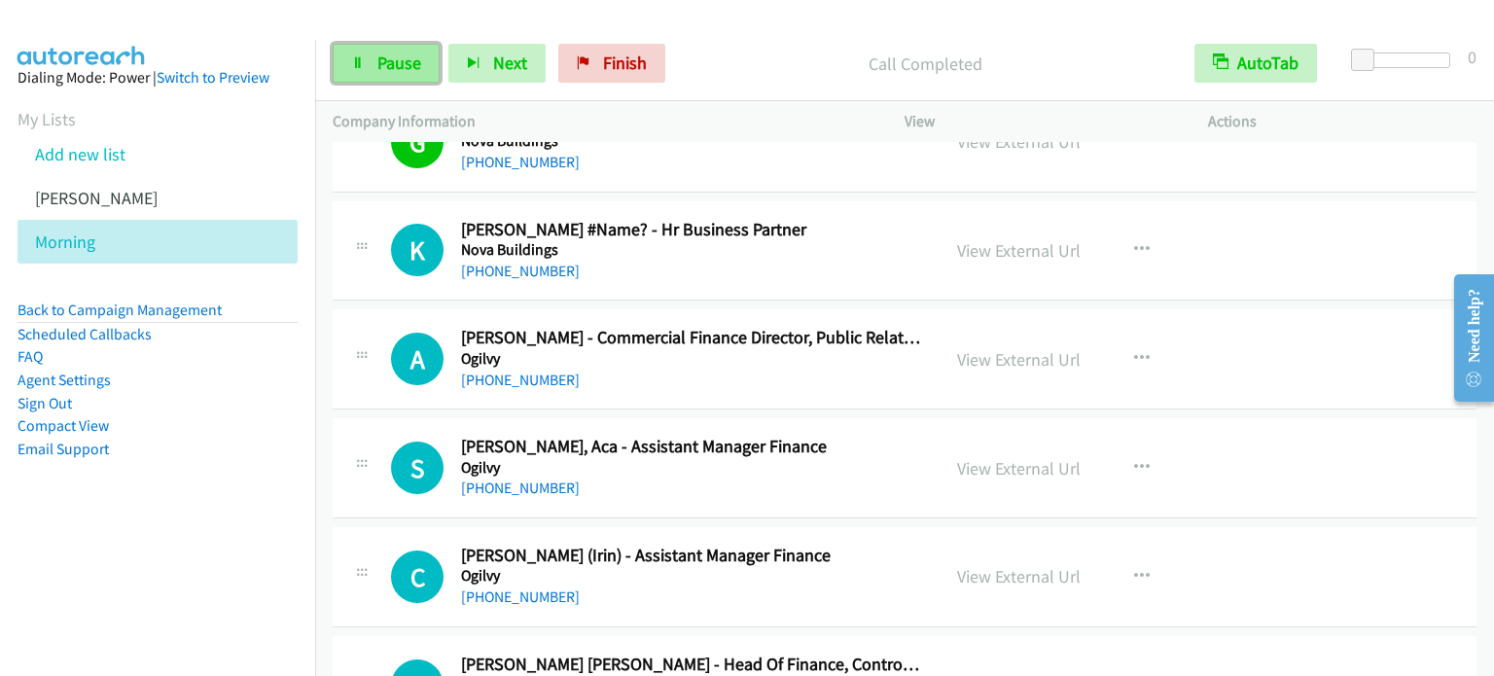
click at [401, 60] on span "Pause" at bounding box center [399, 63] width 44 height 22
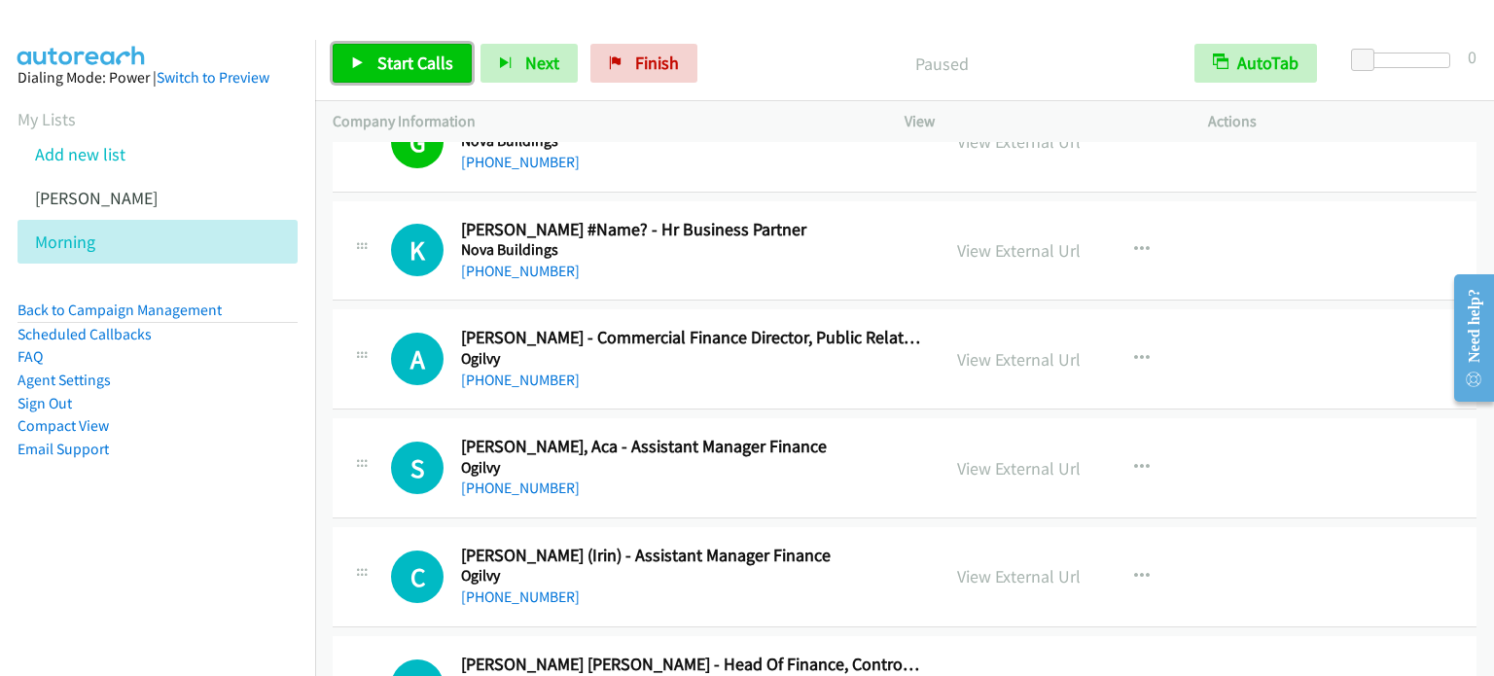
click at [401, 60] on span "Start Calls" at bounding box center [415, 63] width 76 height 22
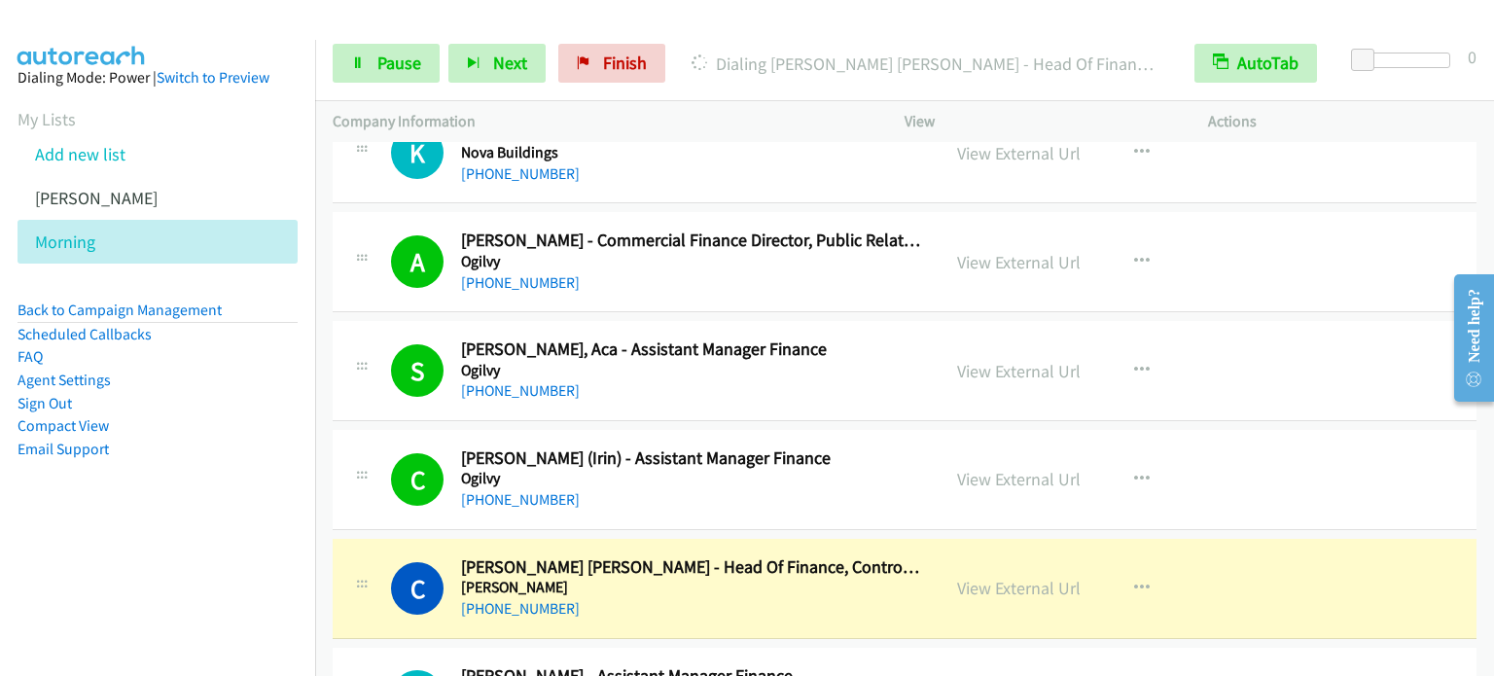
scroll to position [7195, 0]
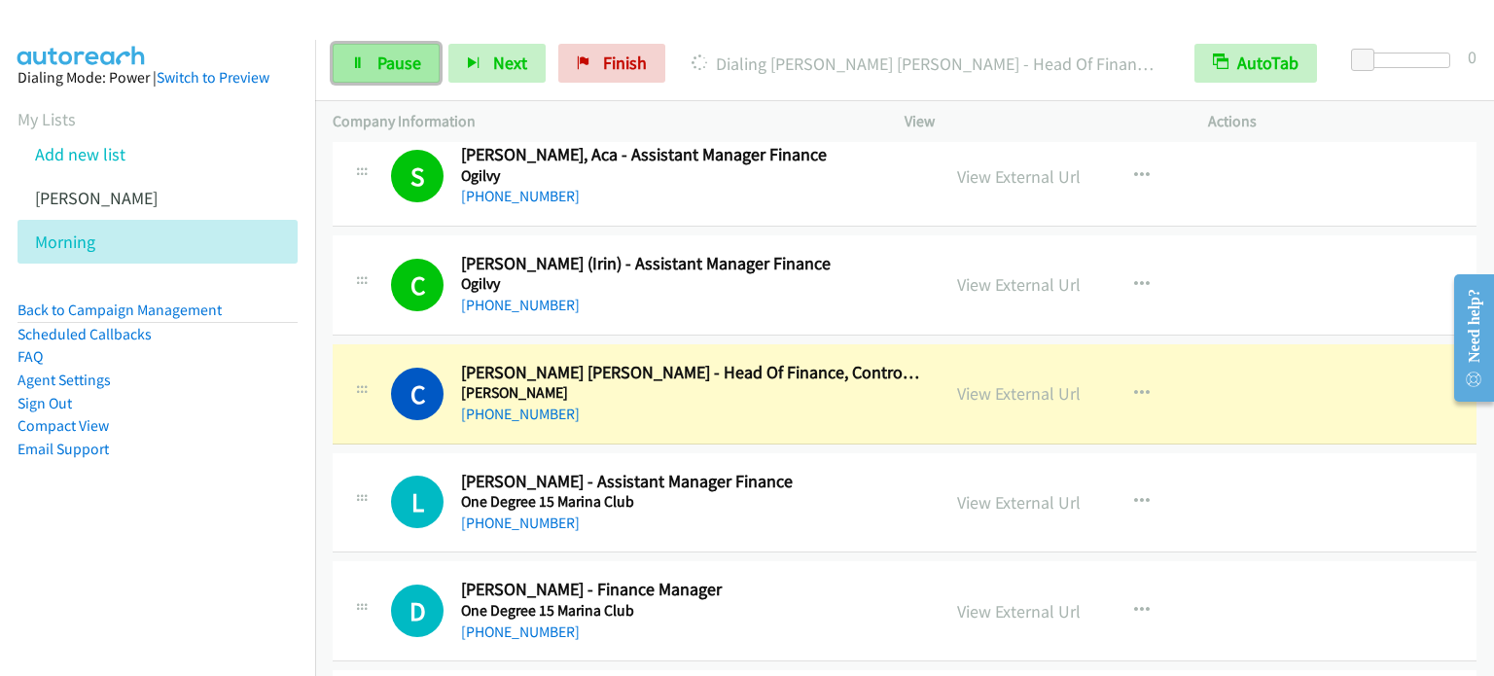
click at [395, 54] on span "Pause" at bounding box center [399, 63] width 44 height 22
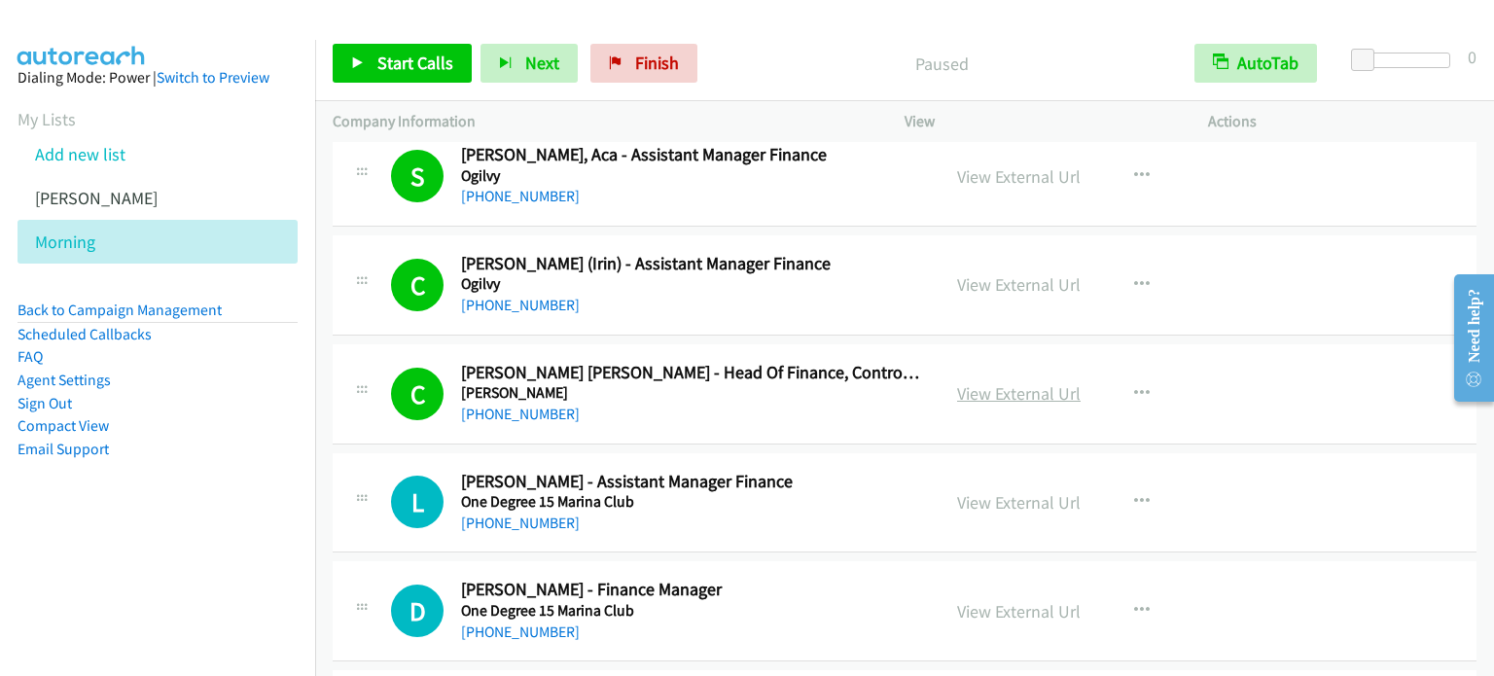
click at [1039, 384] on link "View External Url" at bounding box center [1018, 393] width 123 height 22
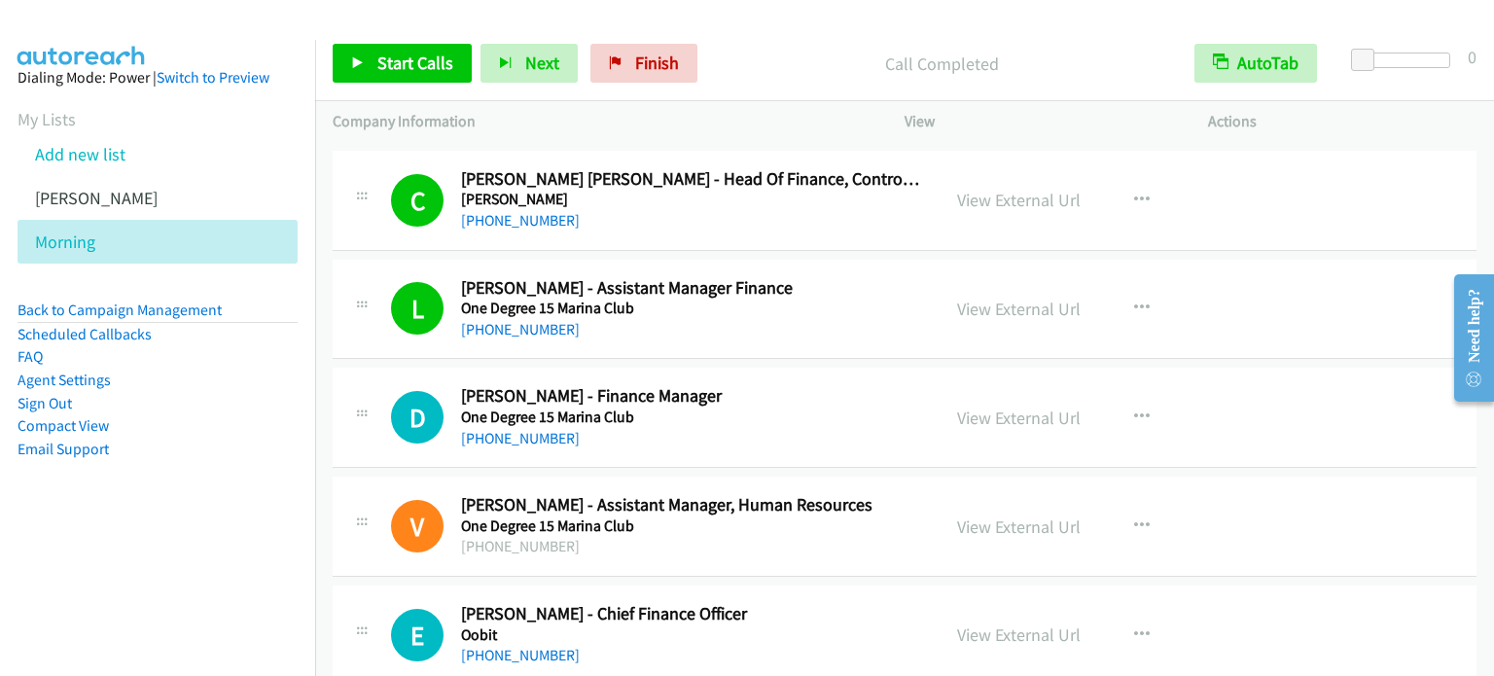
scroll to position [7390, 0]
click at [1134, 408] on icon "button" at bounding box center [1142, 416] width 16 height 16
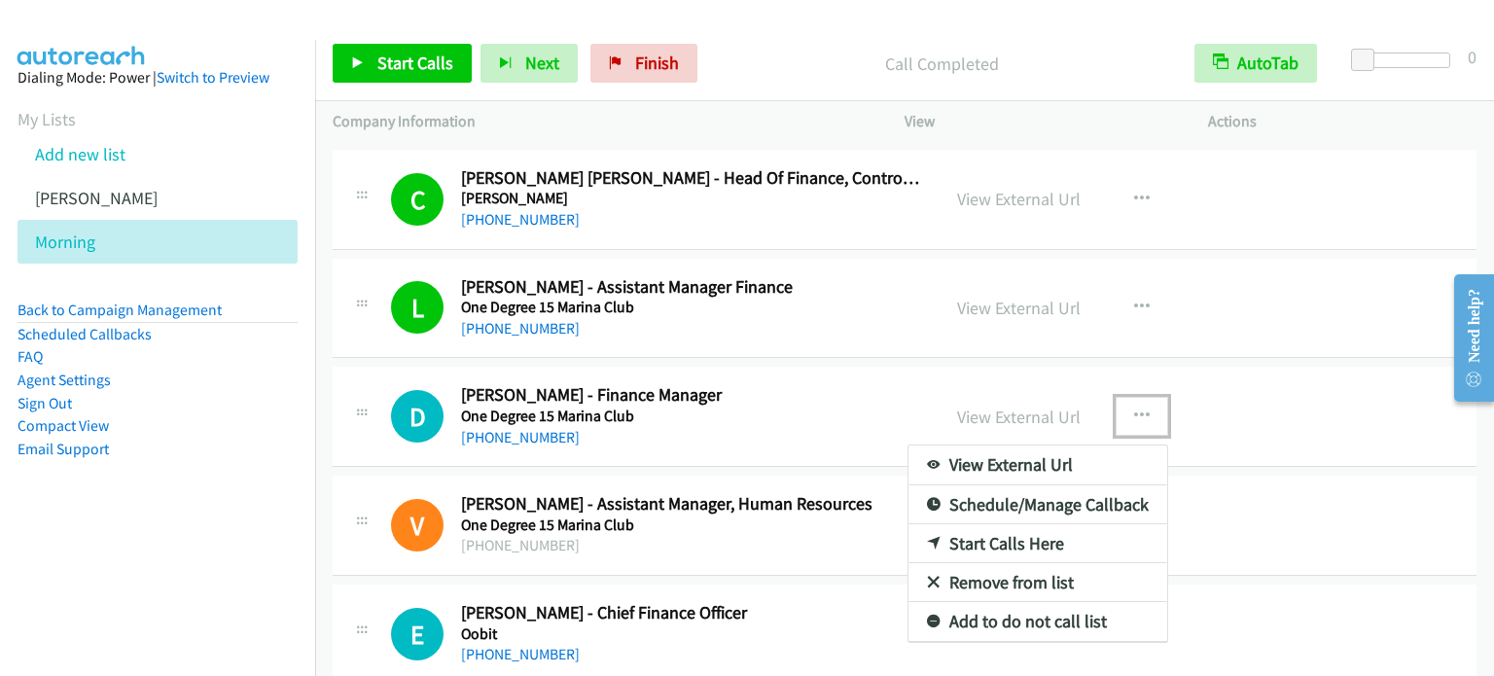
click at [1041, 524] on link "Start Calls Here" at bounding box center [1037, 543] width 259 height 39
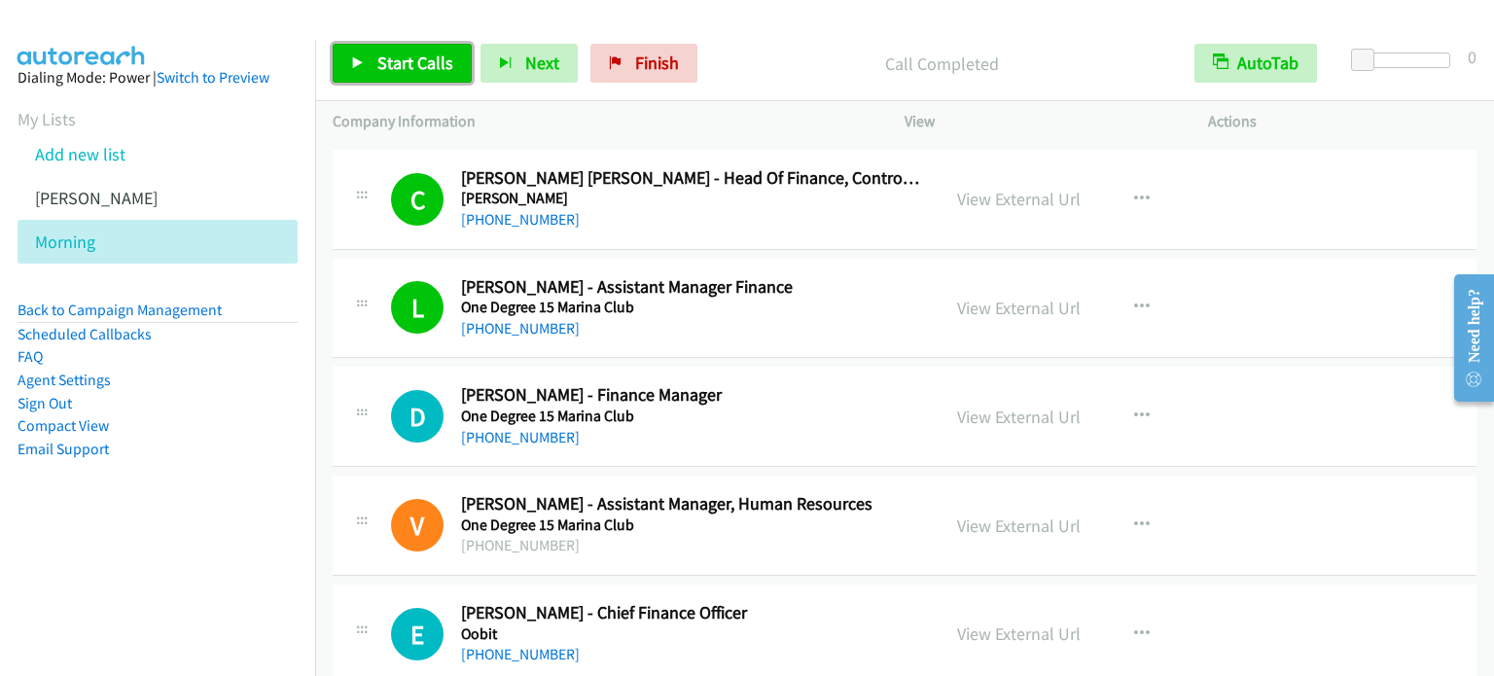
click at [416, 63] on span "Start Calls" at bounding box center [415, 63] width 76 height 22
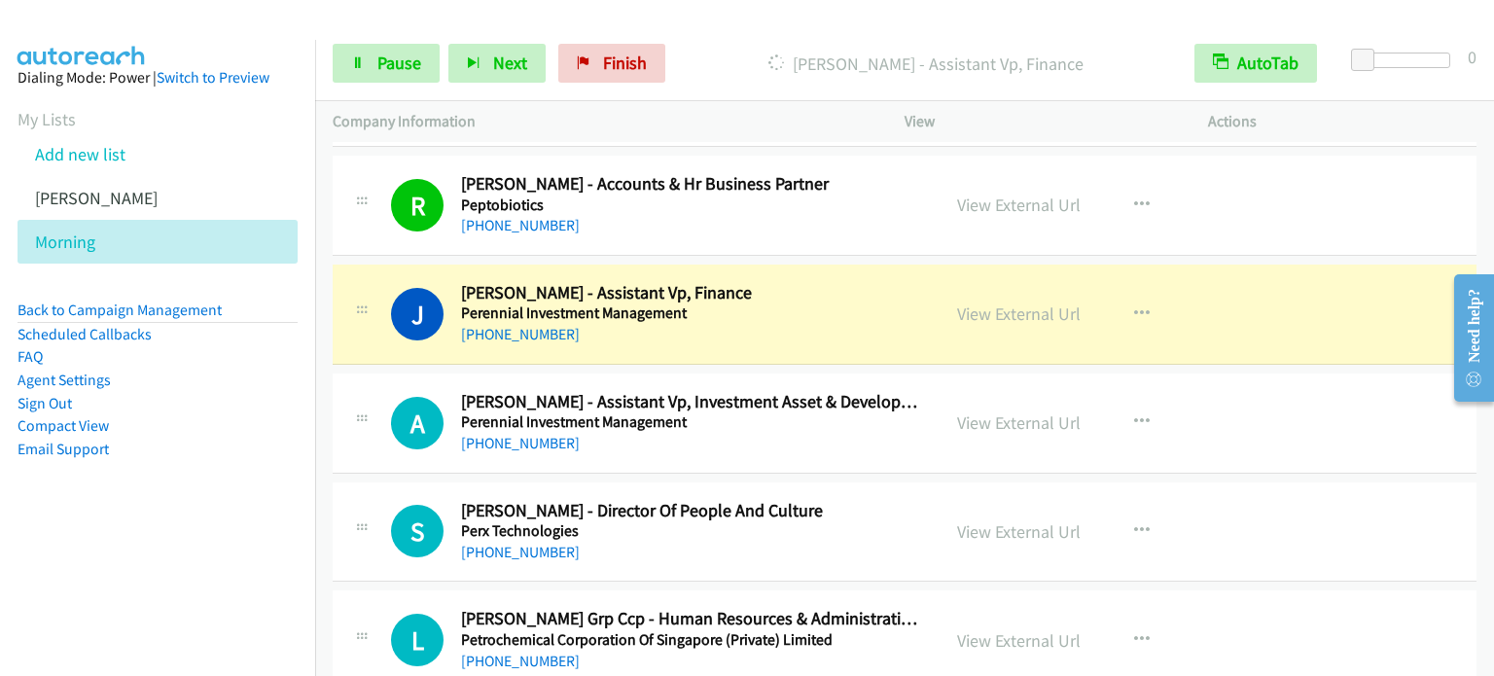
scroll to position [8459, 0]
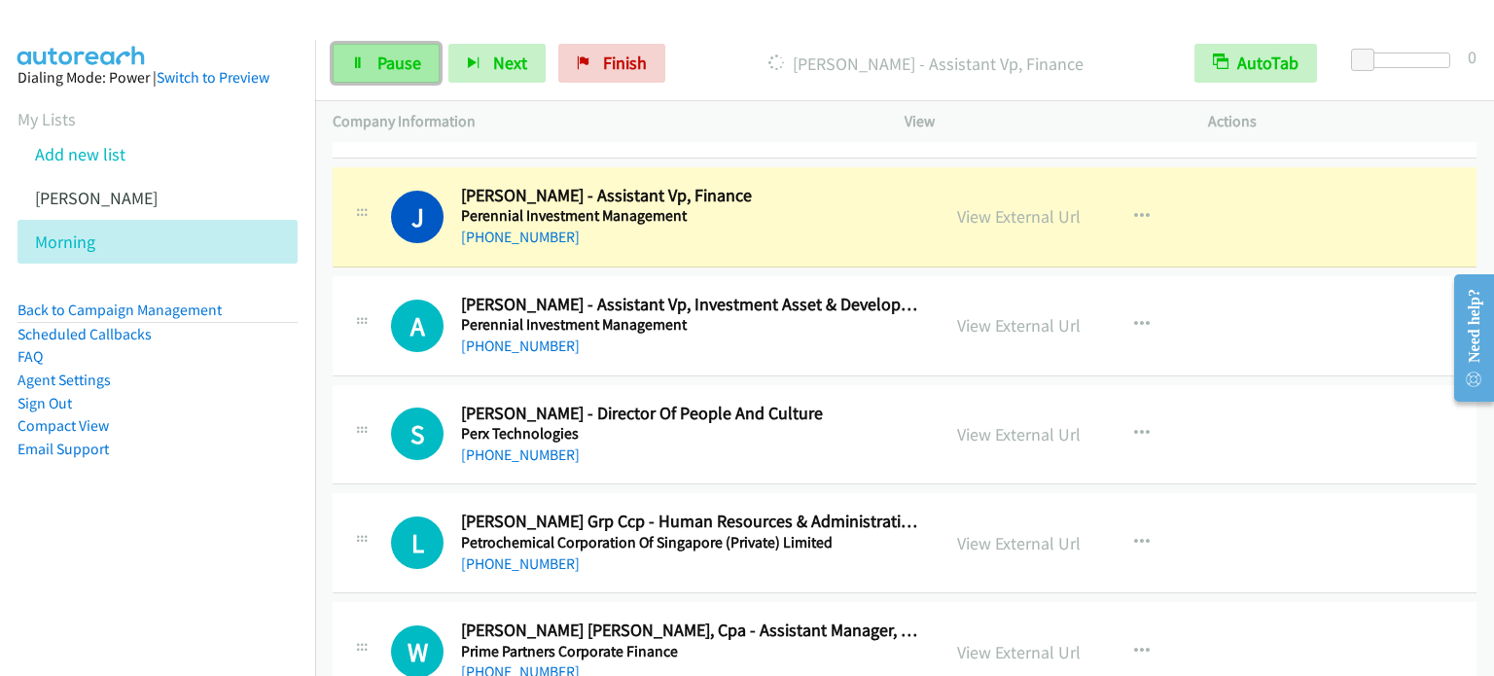
click at [405, 64] on span "Pause" at bounding box center [399, 63] width 44 height 22
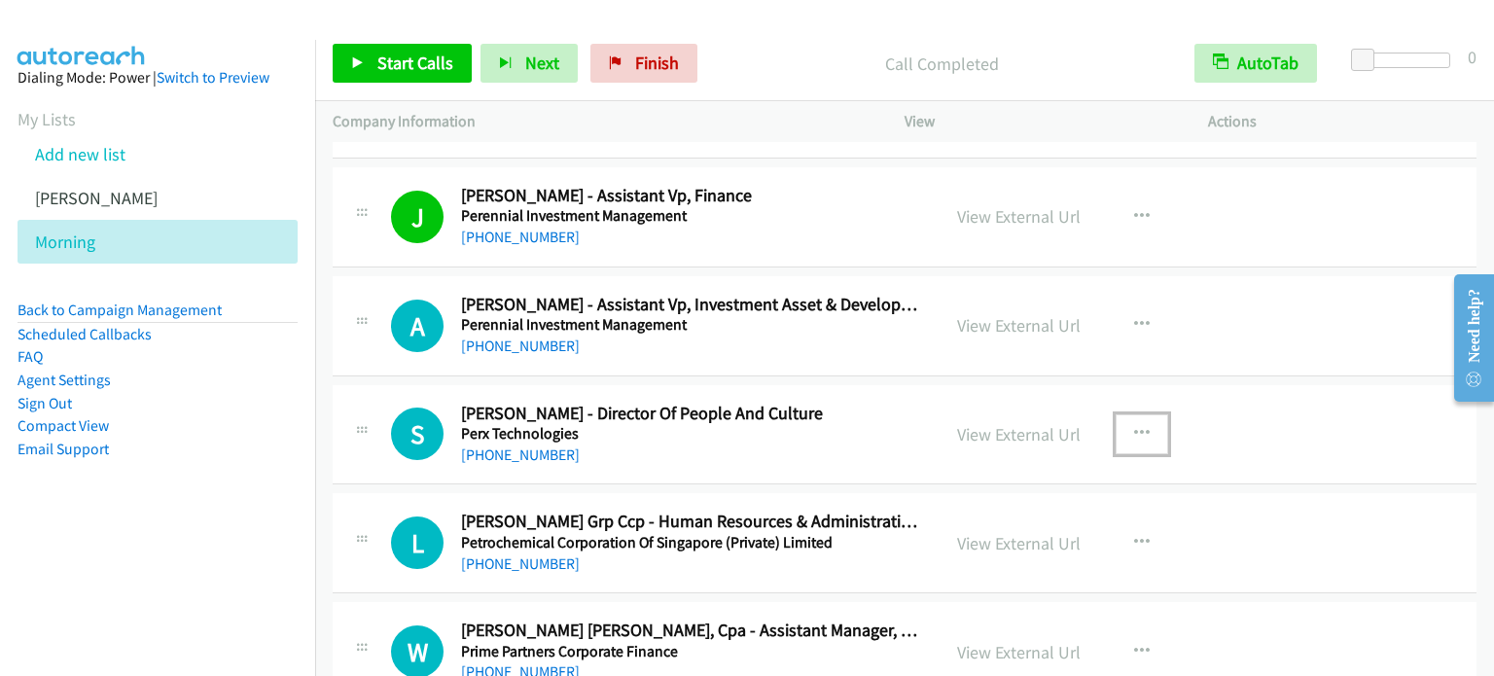
click at [1134, 426] on icon "button" at bounding box center [1142, 434] width 16 height 16
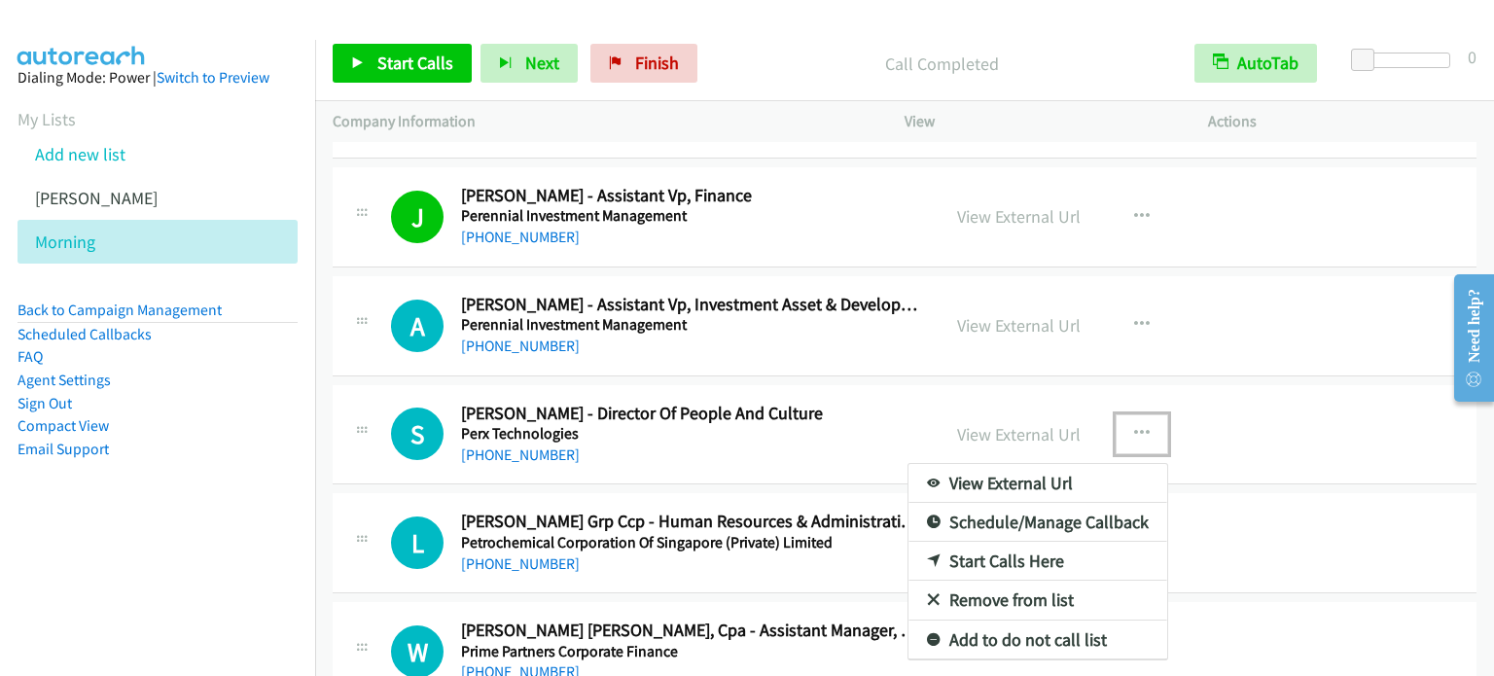
click at [1026, 545] on link "Start Calls Here" at bounding box center [1037, 561] width 259 height 39
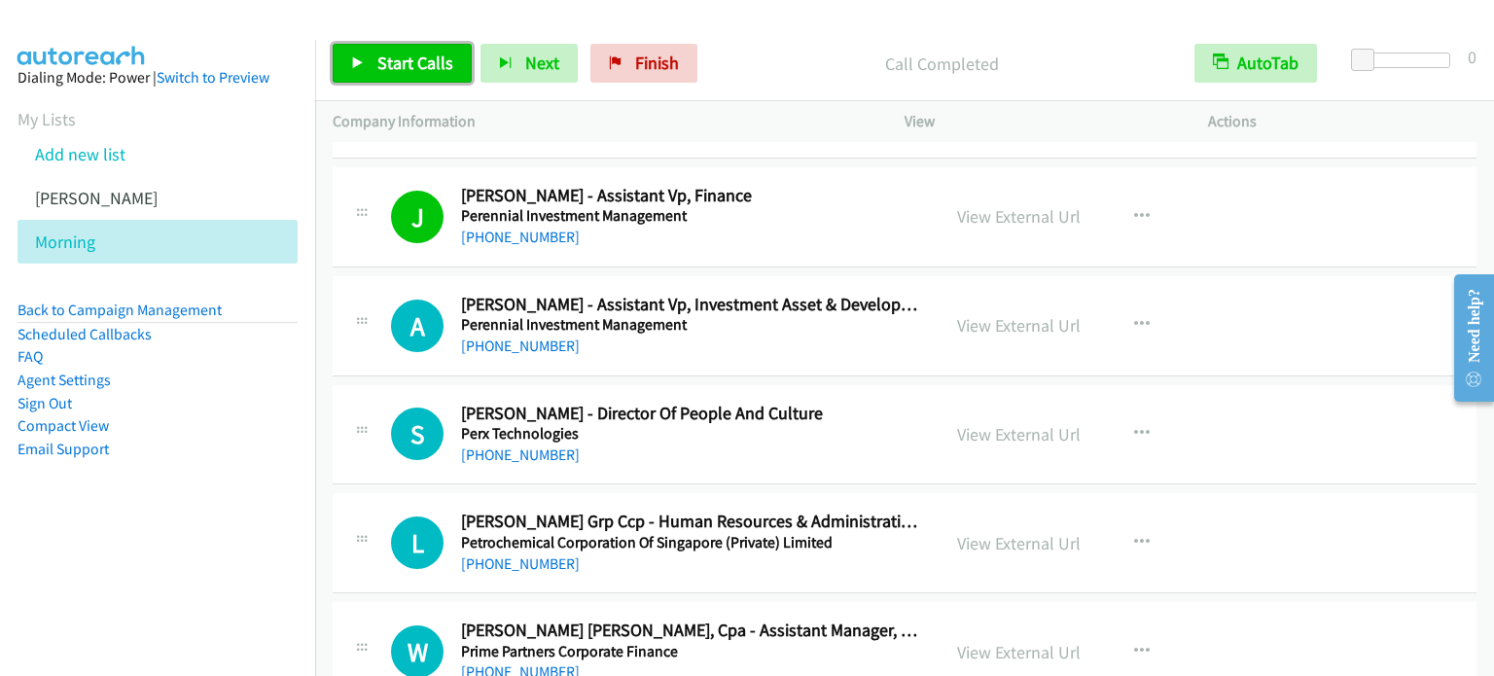
click at [431, 55] on span "Start Calls" at bounding box center [415, 63] width 76 height 22
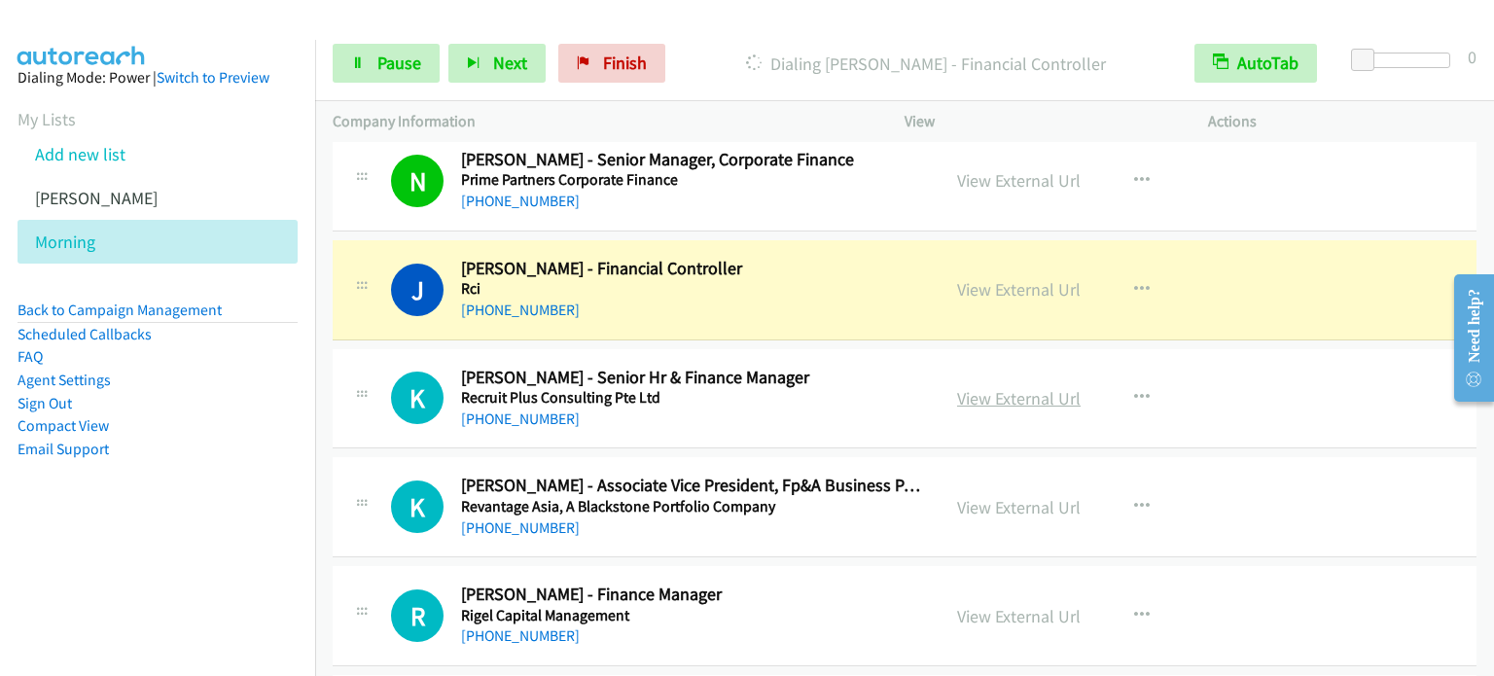
scroll to position [9043, 0]
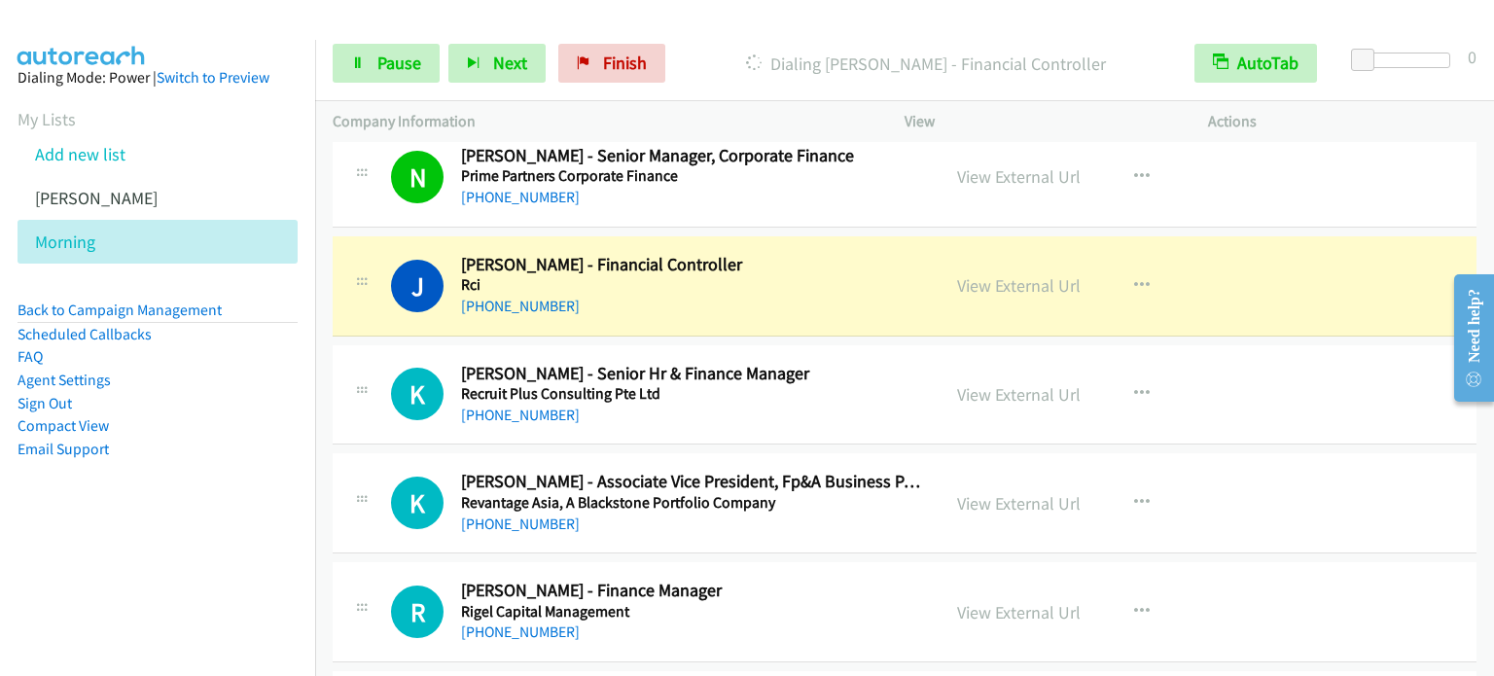
click at [319, 205] on td "N Callback Scheduled [PERSON_NAME] - Senior Manager, Corporate Finance Prime Pa…" at bounding box center [904, 177] width 1178 height 109
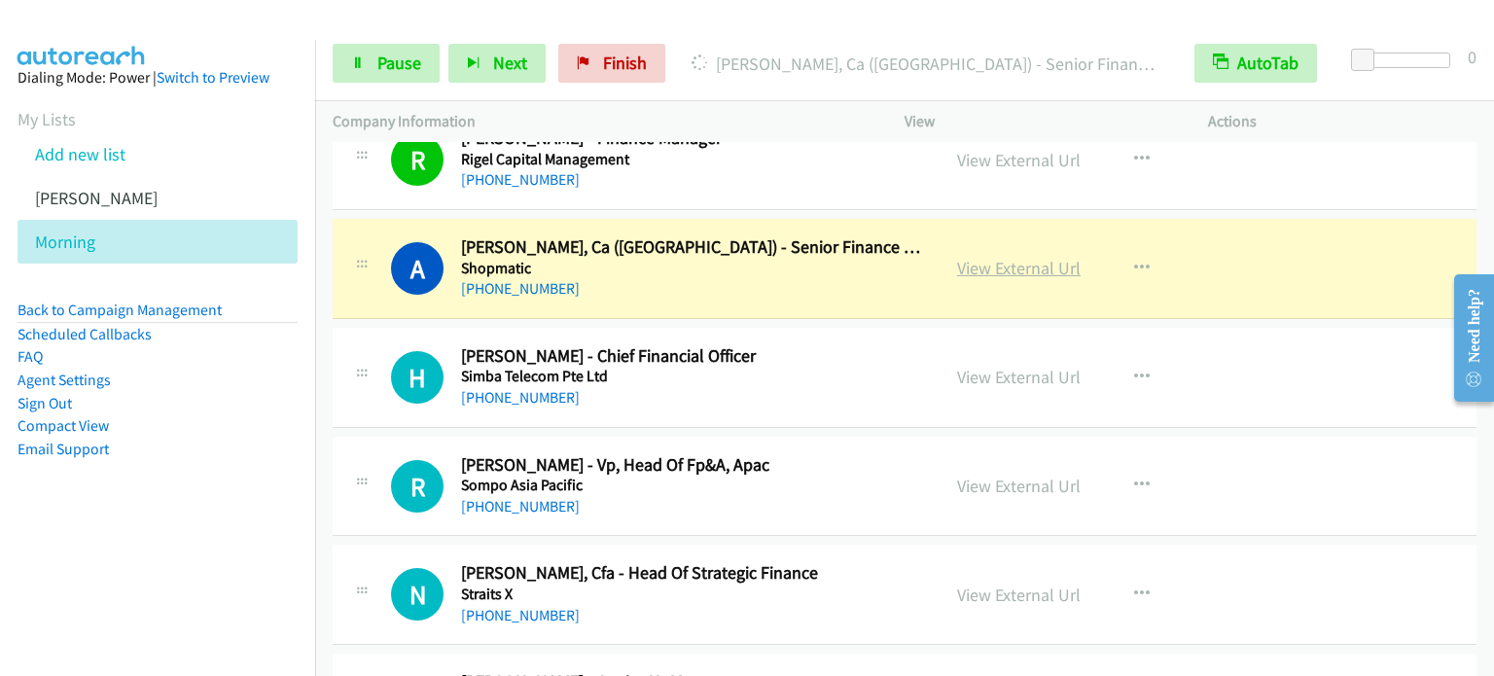
scroll to position [9529, 0]
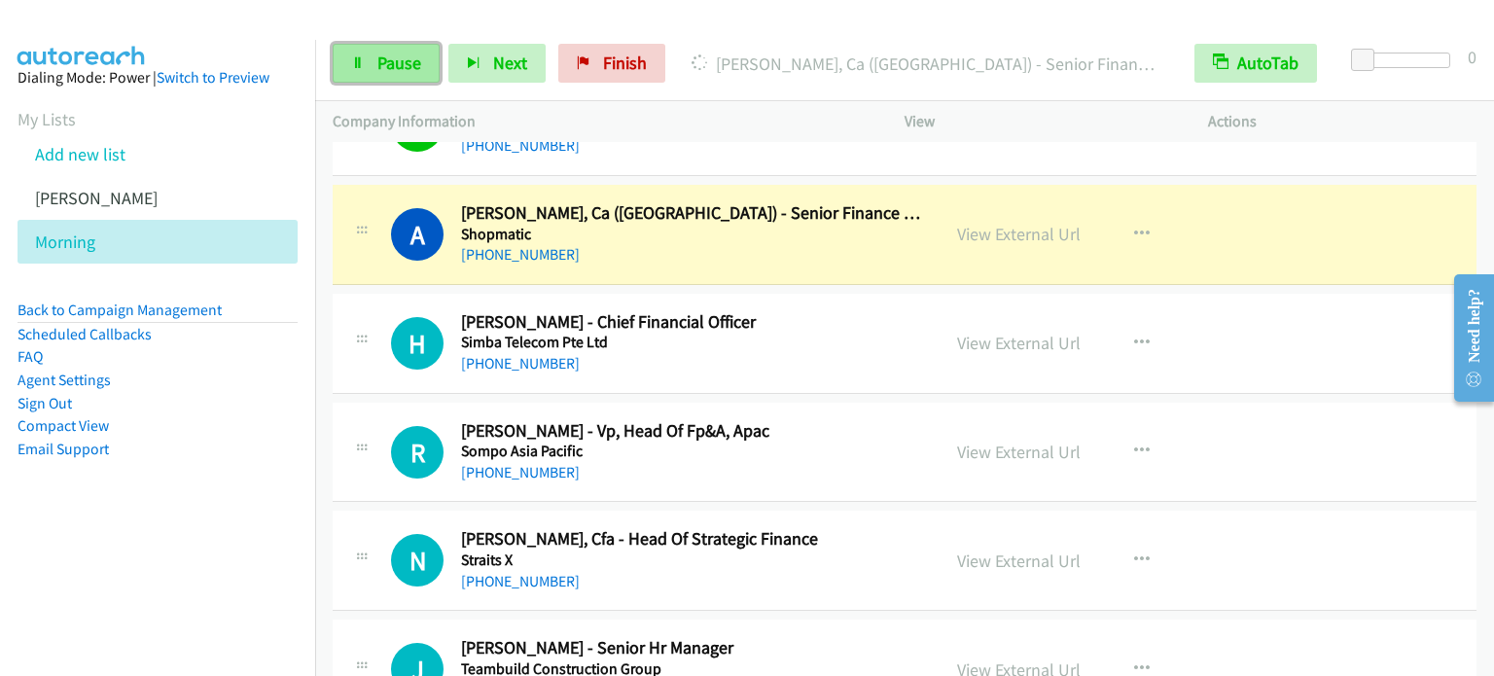
click at [389, 61] on span "Pause" at bounding box center [399, 63] width 44 height 22
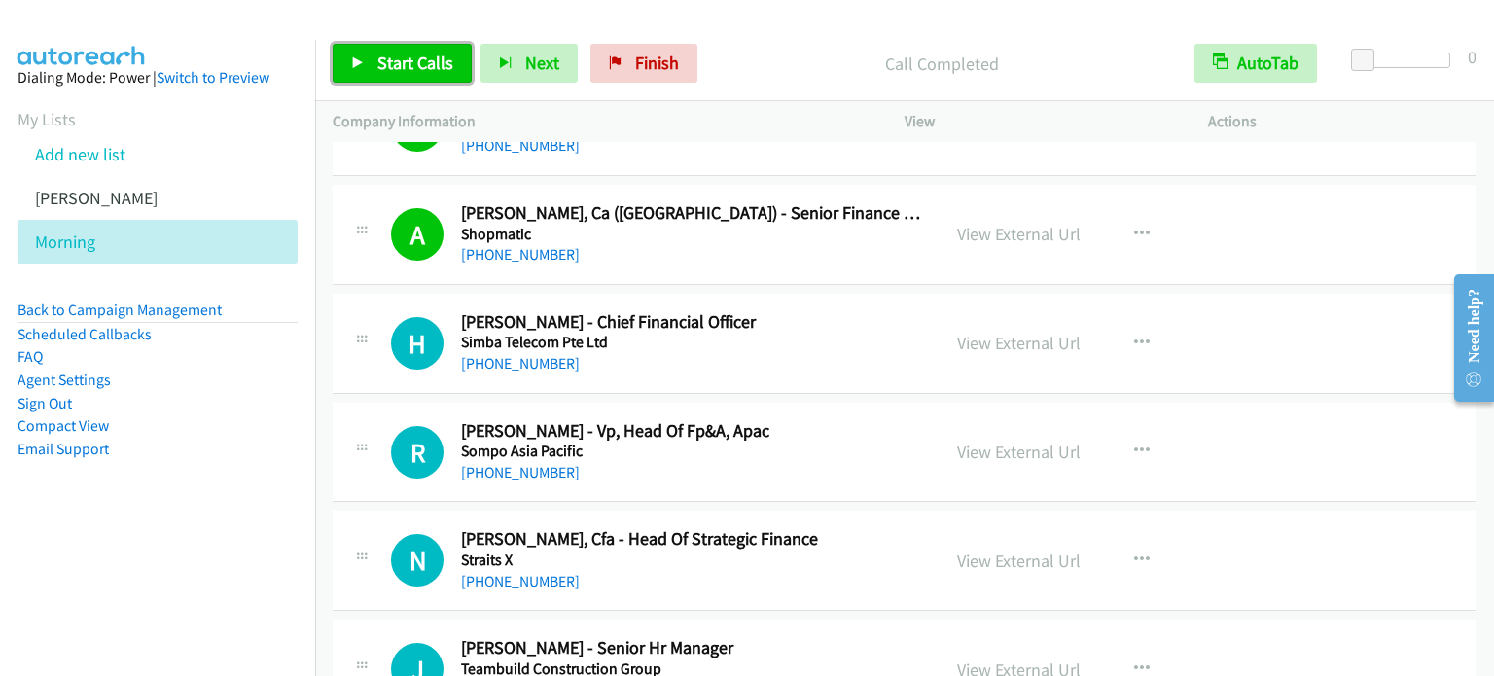
click at [406, 57] on span "Start Calls" at bounding box center [415, 63] width 76 height 22
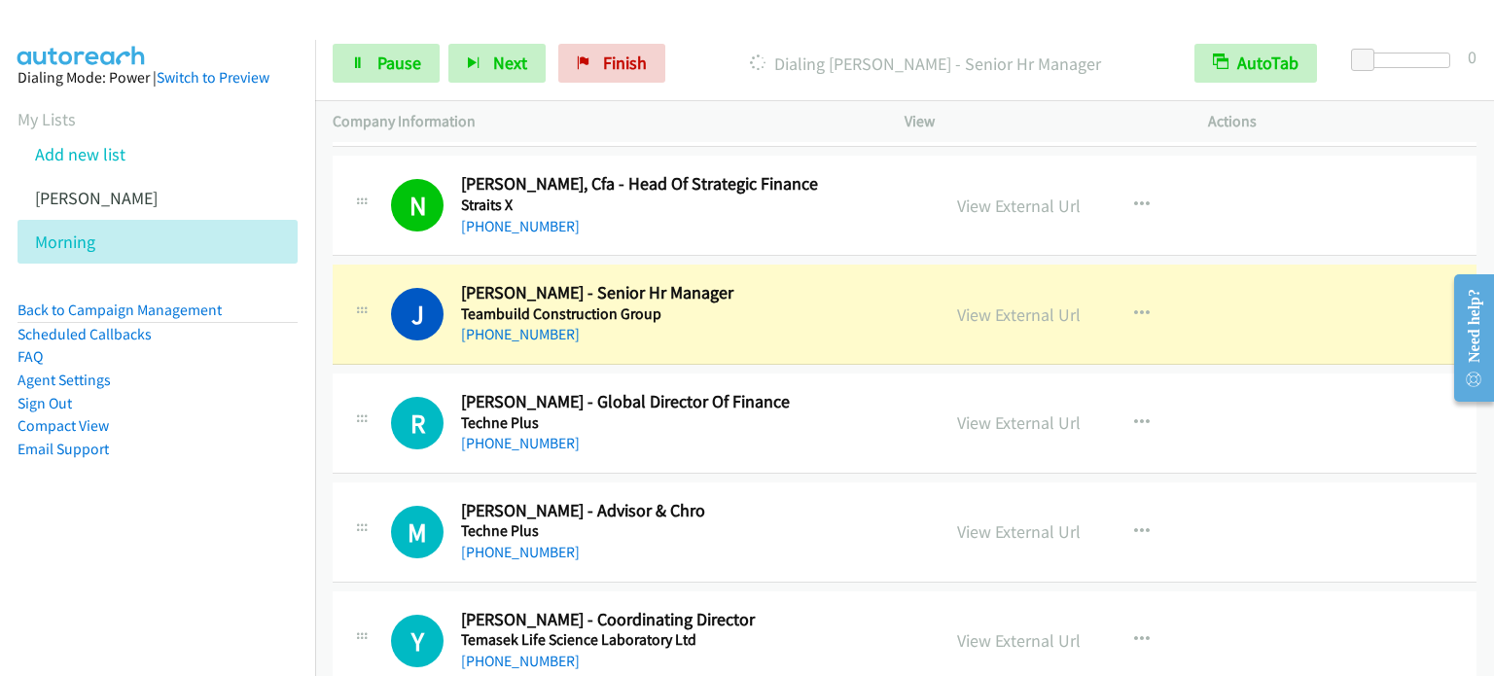
scroll to position [9918, 0]
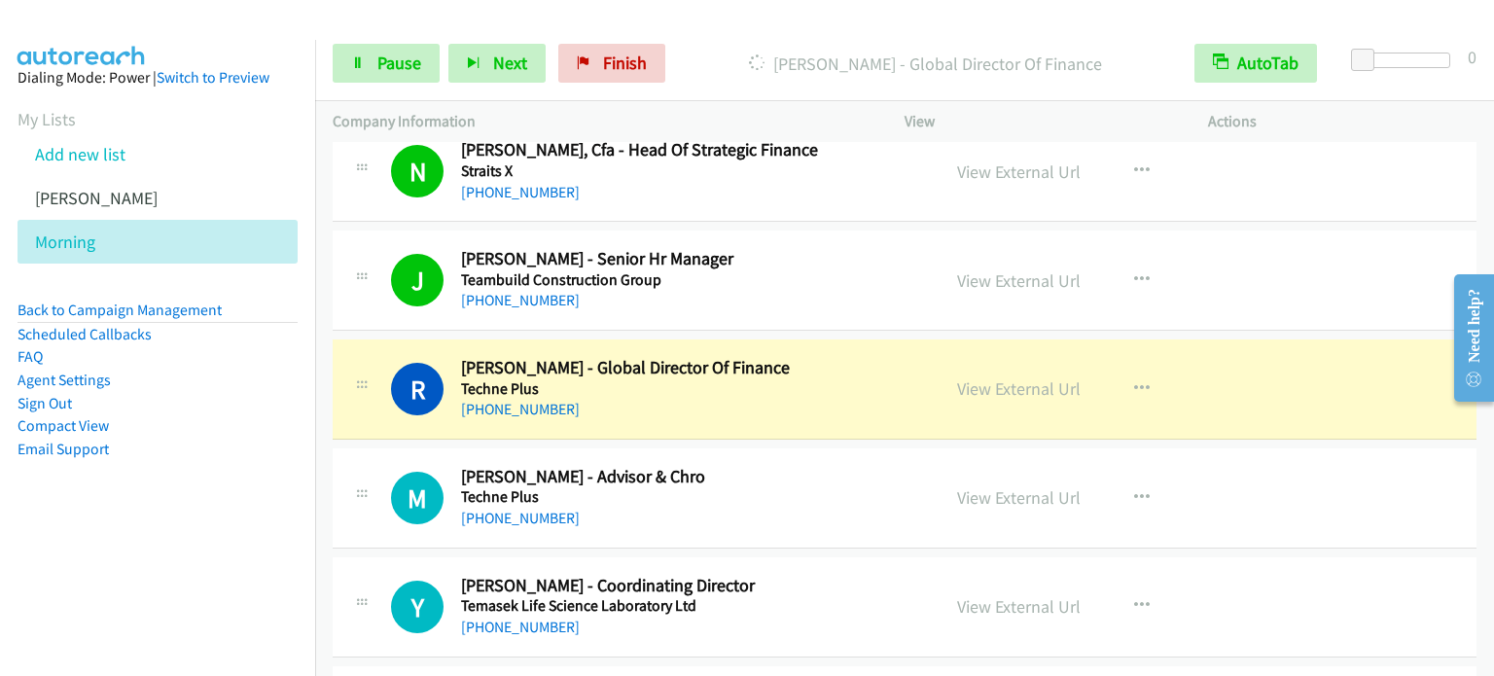
click at [323, 263] on td "J Callback Scheduled [PERSON_NAME] - Senior Hr Manager Teambuild Construction G…" at bounding box center [904, 281] width 1178 height 109
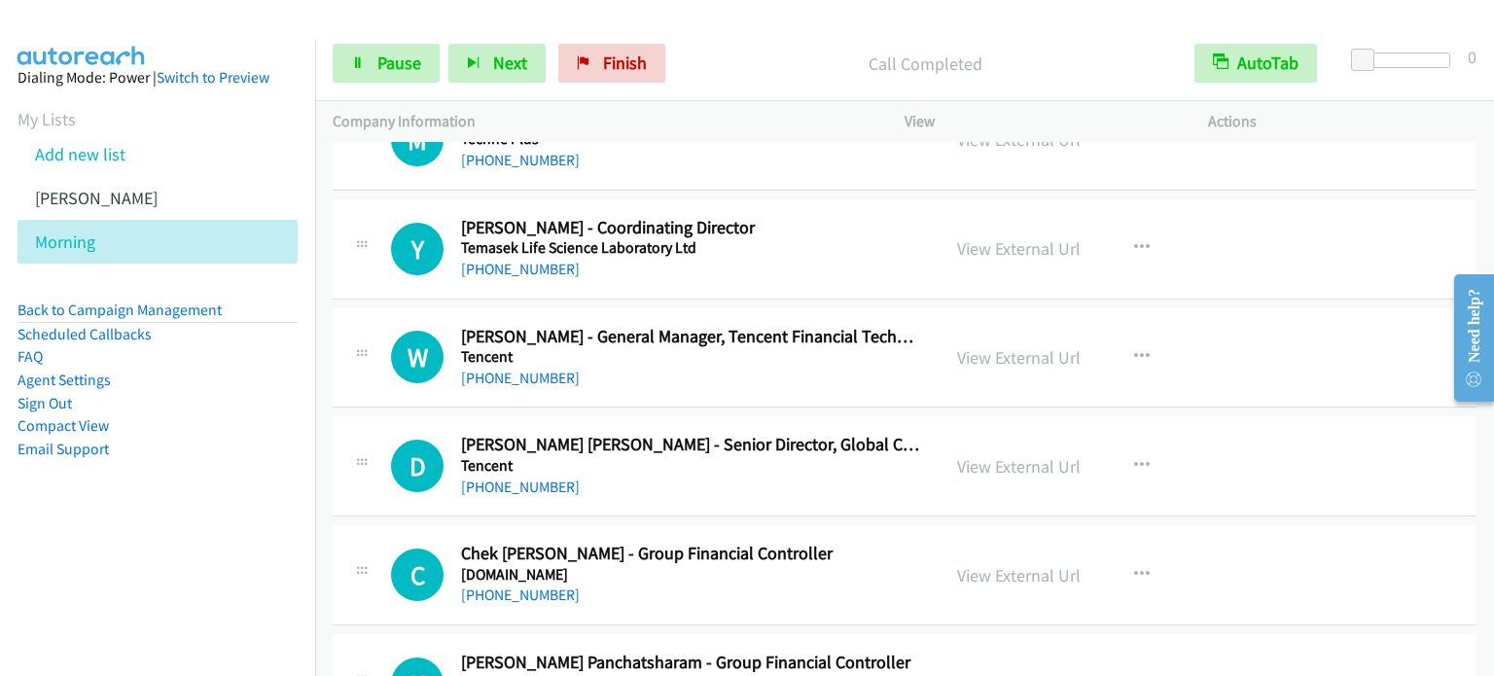
scroll to position [10307, 0]
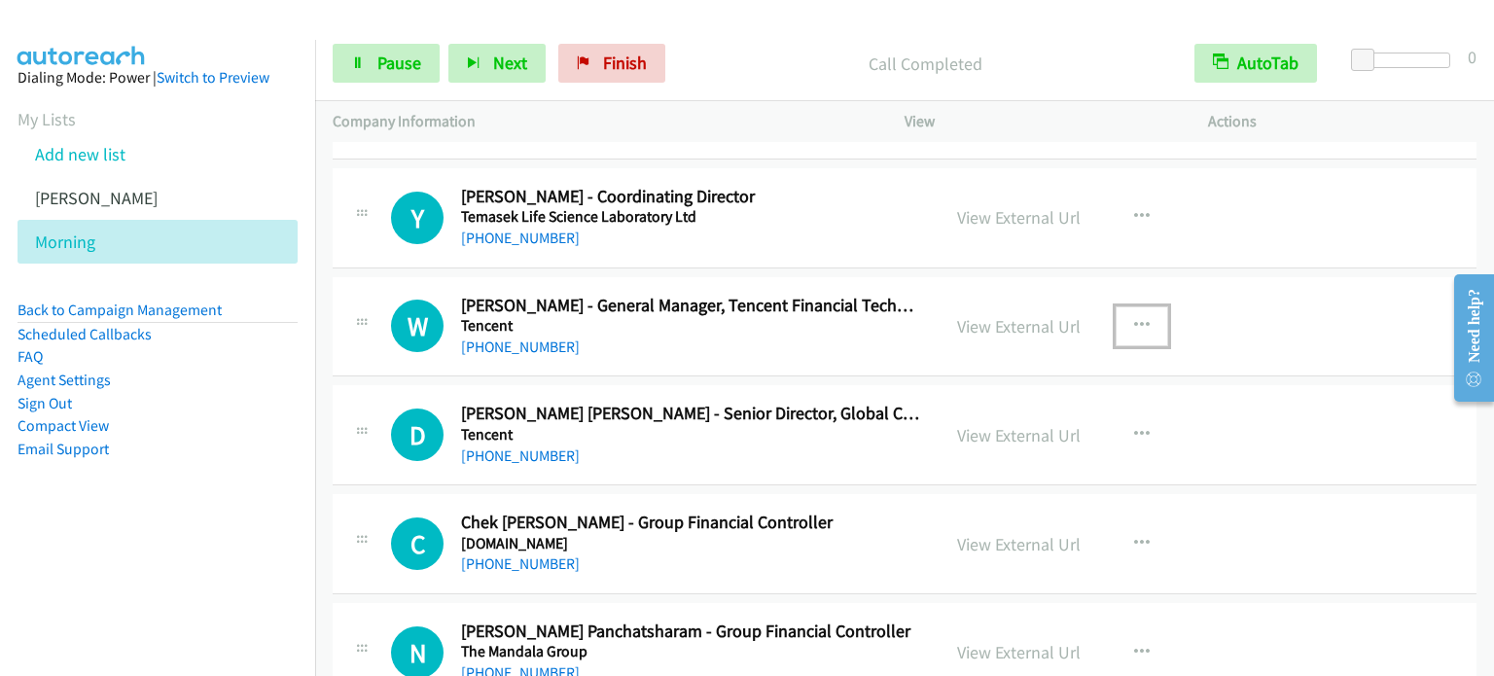
click at [1136, 318] on icon "button" at bounding box center [1142, 326] width 16 height 16
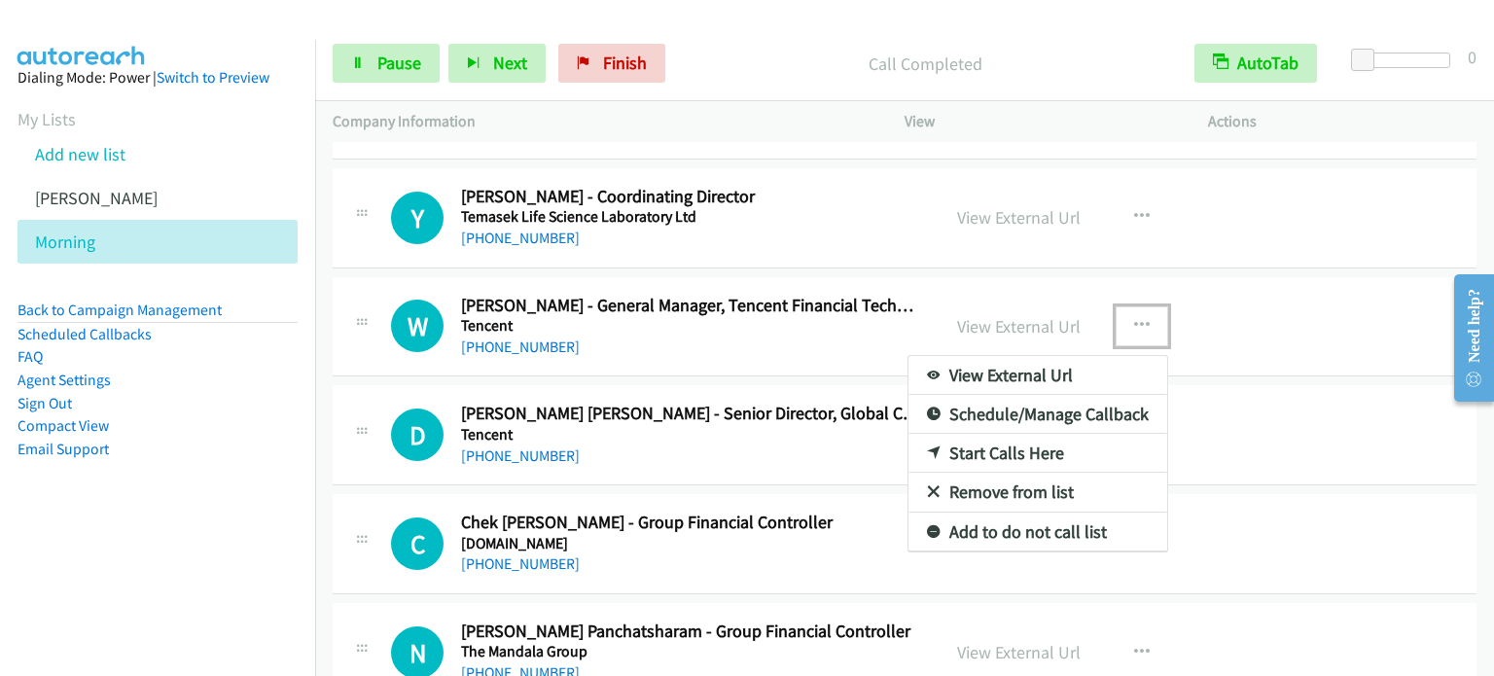
click at [980, 437] on link "Start Calls Here" at bounding box center [1037, 453] width 259 height 39
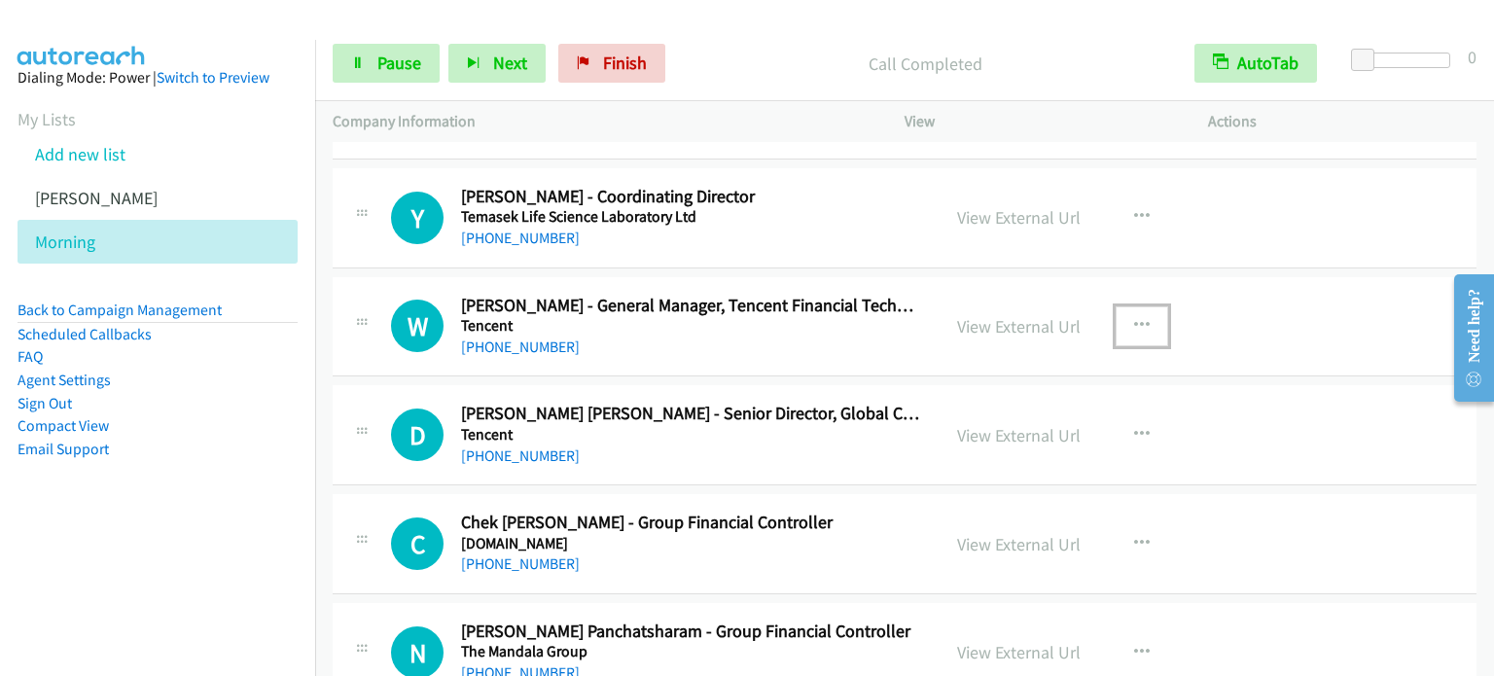
click at [1134, 318] on icon "button" at bounding box center [1142, 326] width 16 height 16
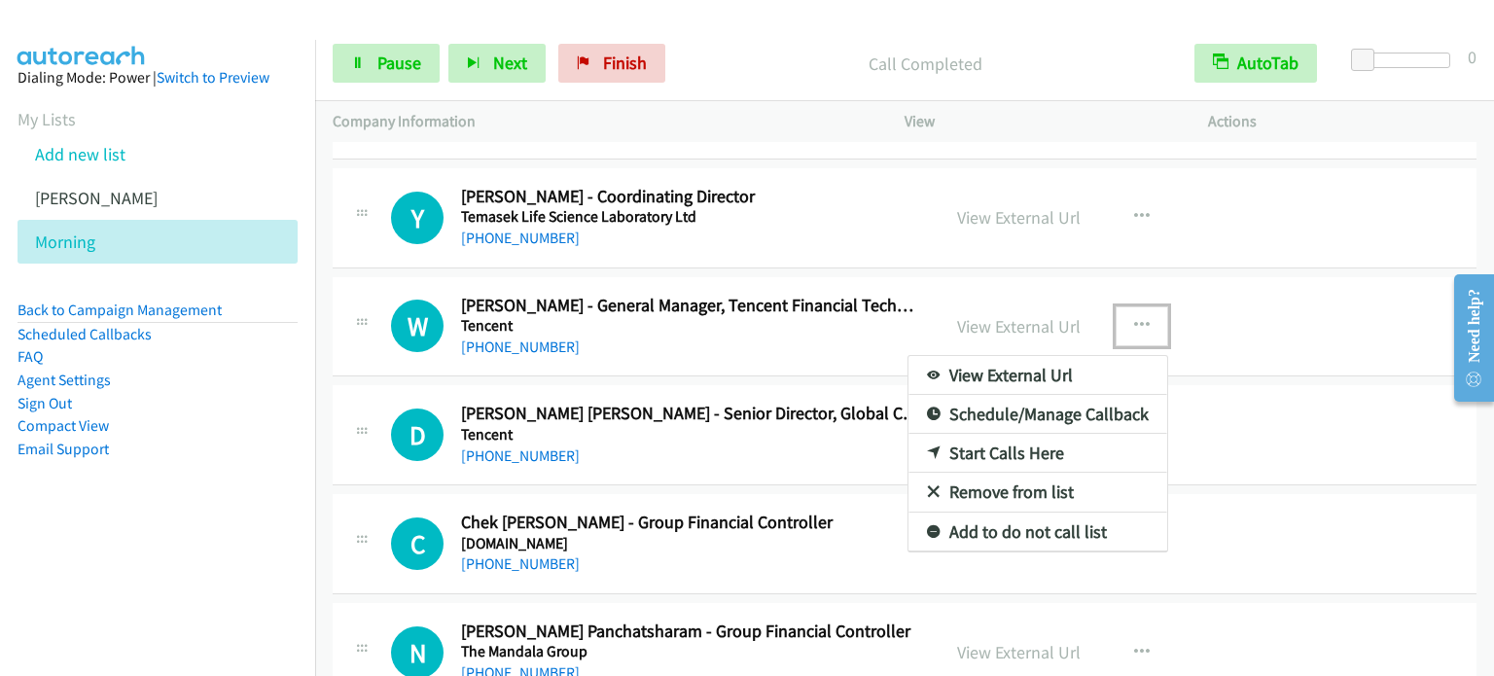
click at [1024, 442] on link "Start Calls Here" at bounding box center [1037, 453] width 259 height 39
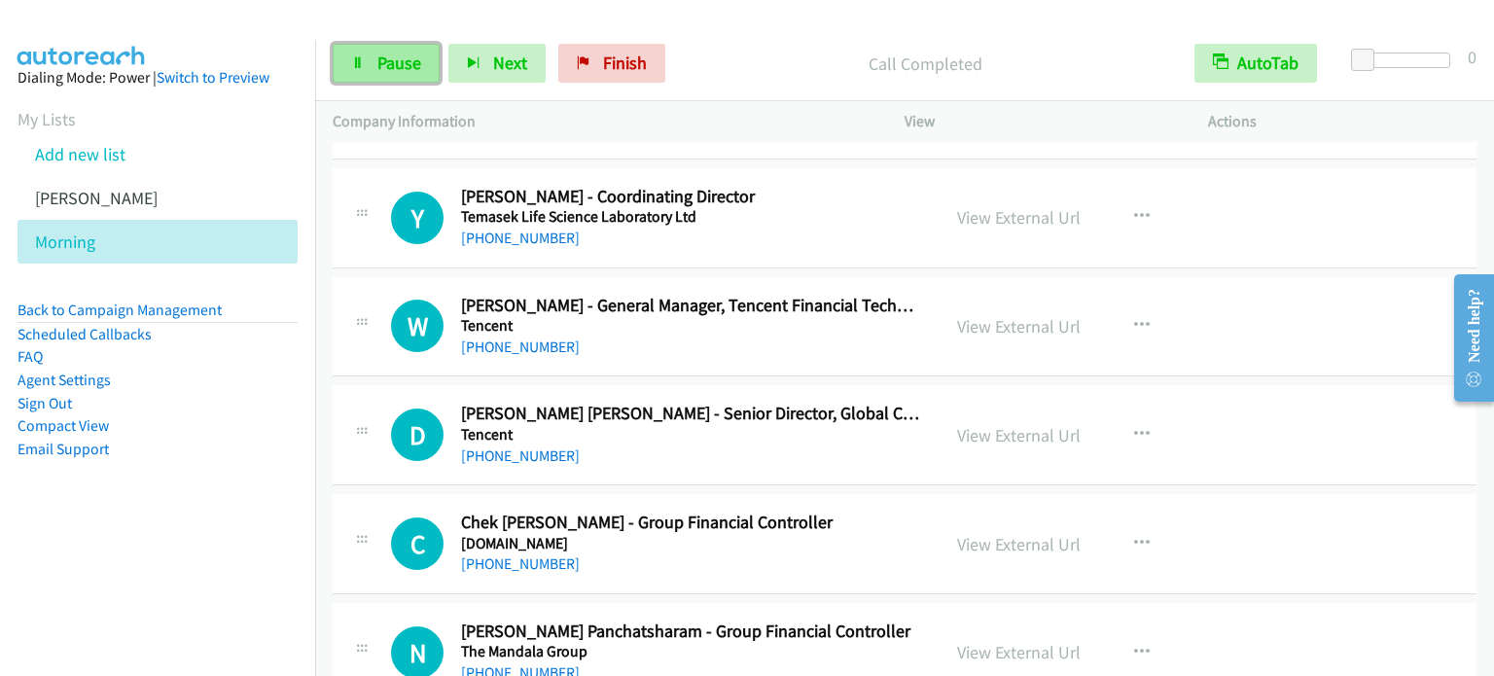
click at [371, 63] on link "Pause" at bounding box center [386, 63] width 107 height 39
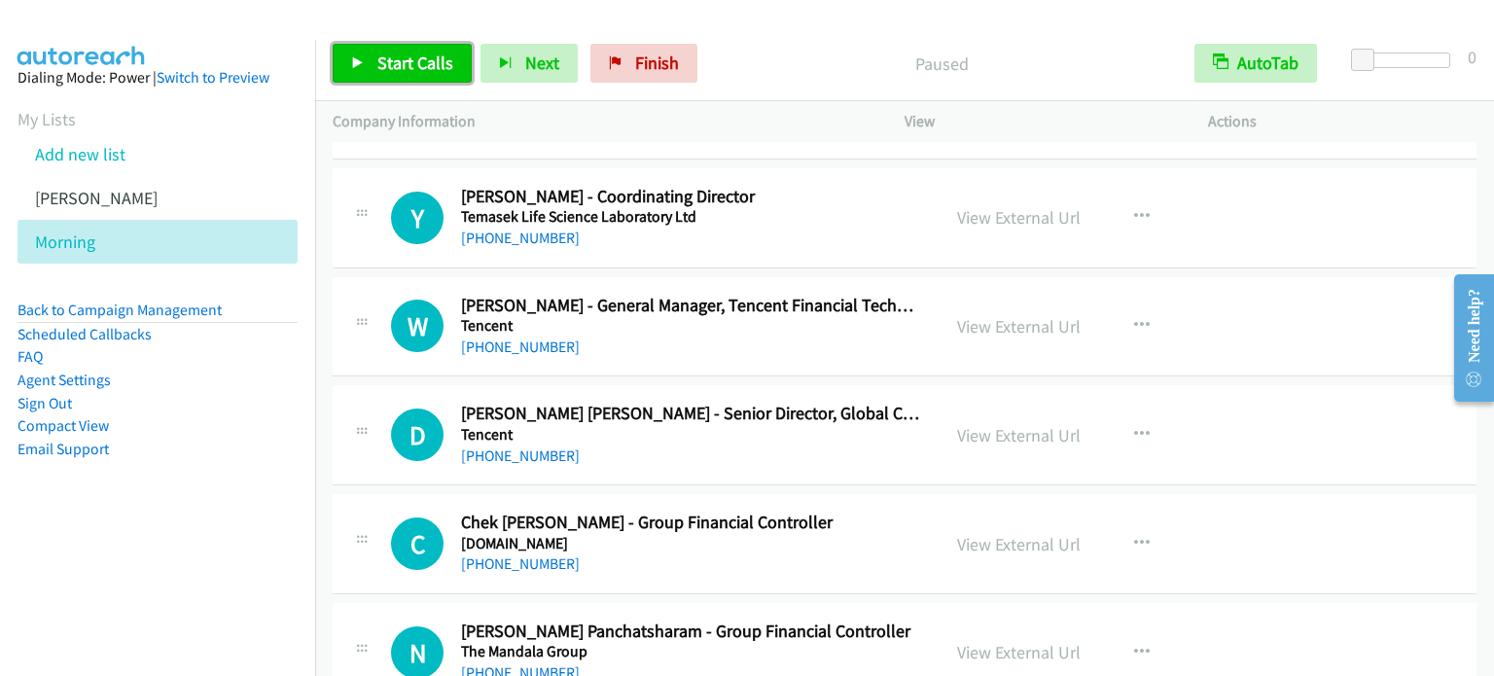
click at [369, 60] on link "Start Calls" at bounding box center [402, 63] width 139 height 39
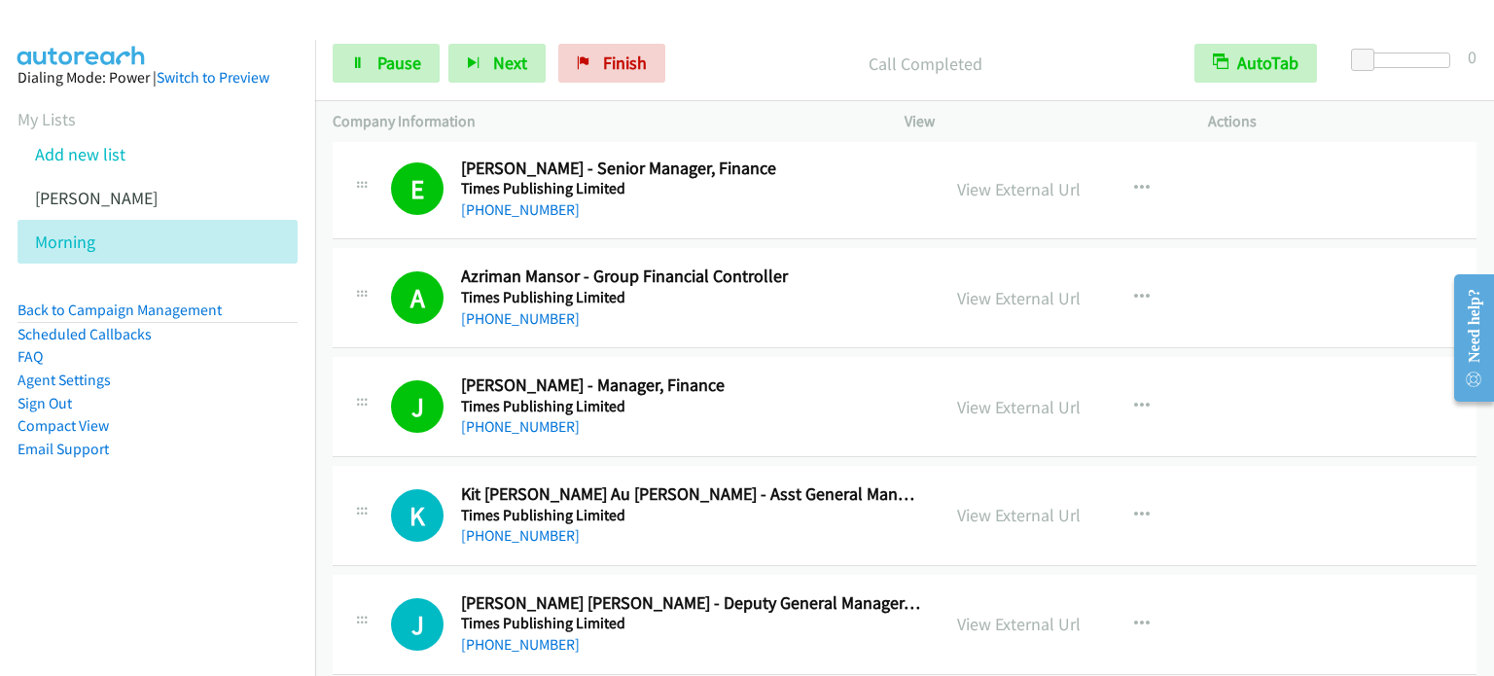
scroll to position [11279, 0]
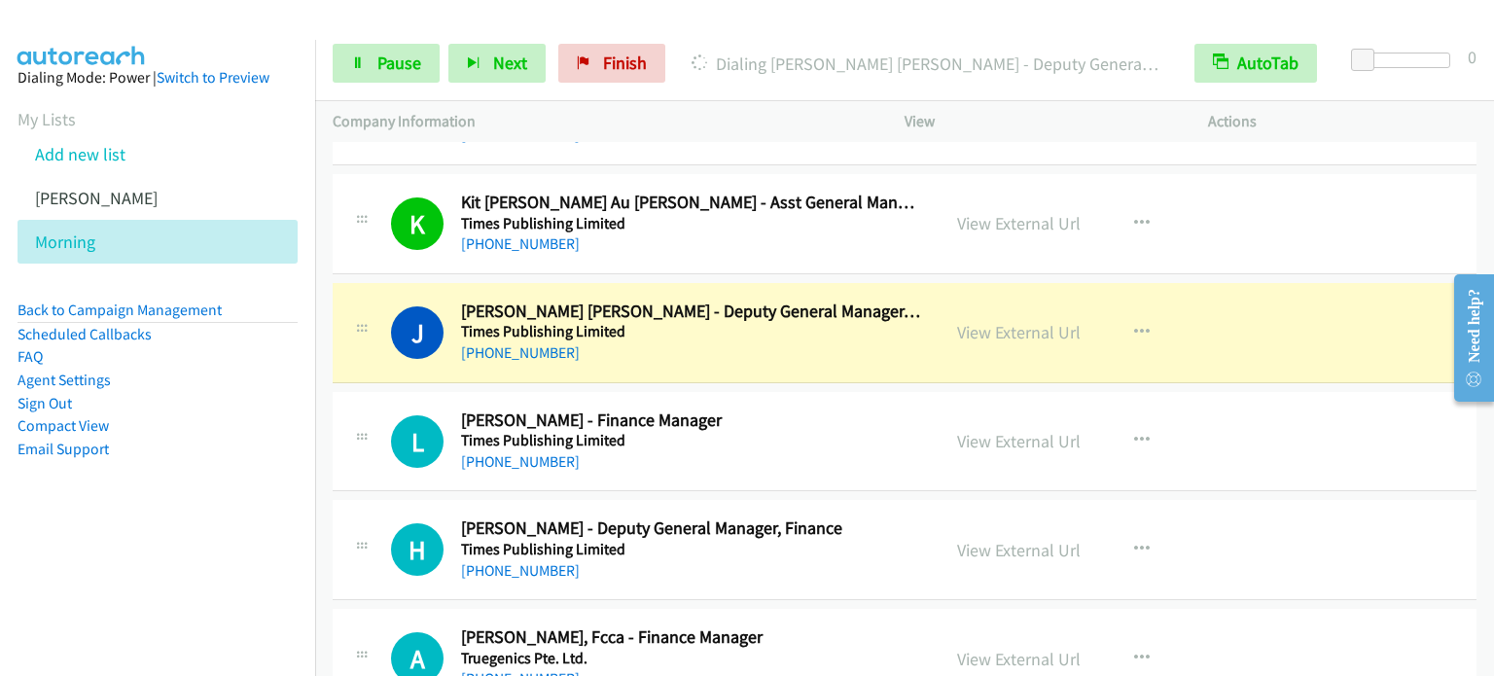
click at [321, 226] on td "K Callback Scheduled Kit [PERSON_NAME] Au [PERSON_NAME] - Asst General Manager,…" at bounding box center [904, 224] width 1178 height 109
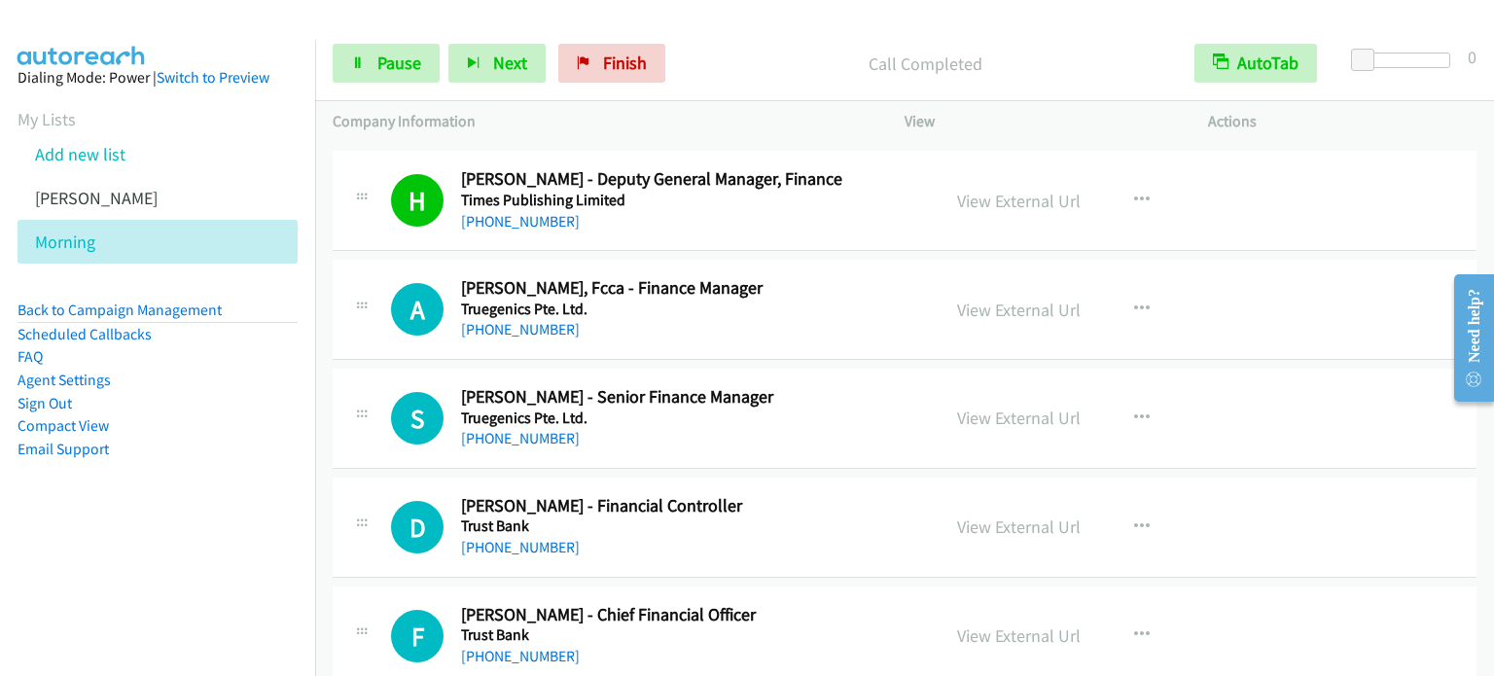
scroll to position [11668, 0]
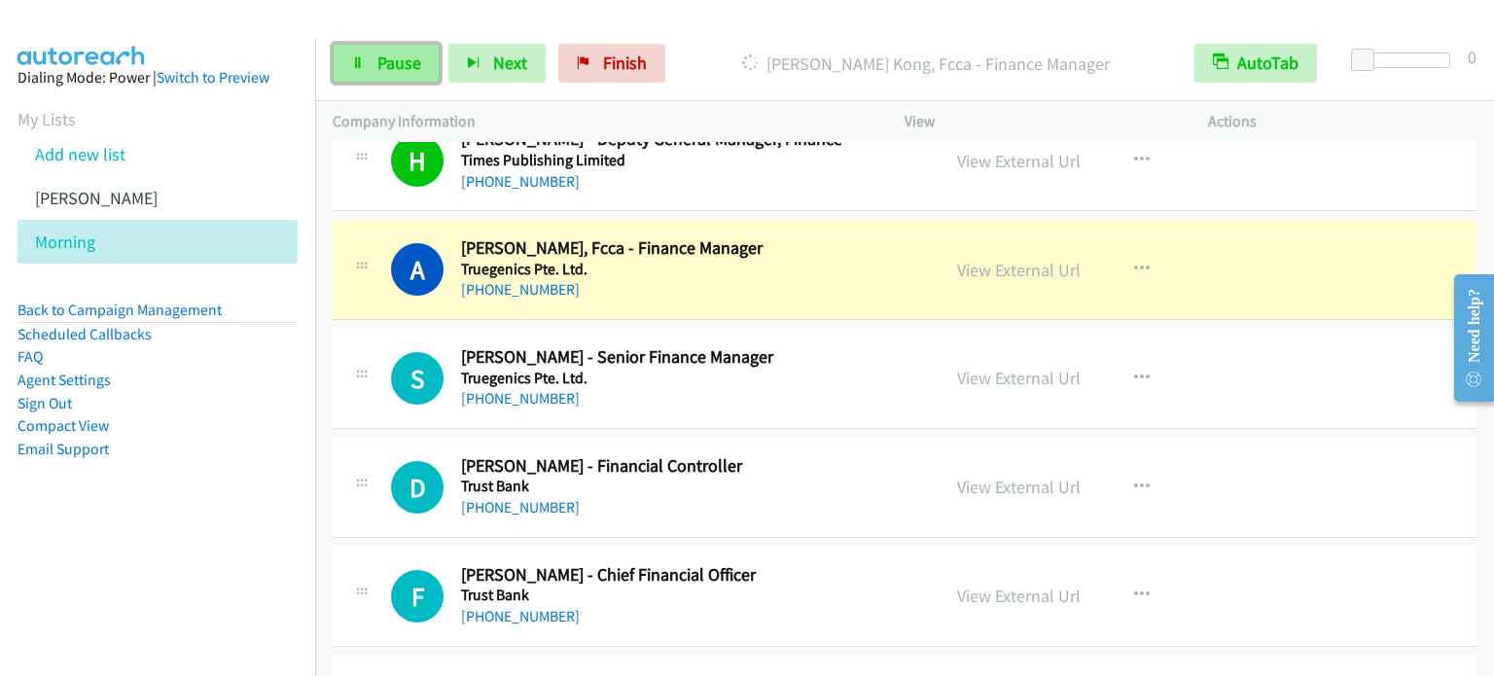
click at [380, 57] on span "Pause" at bounding box center [399, 63] width 44 height 22
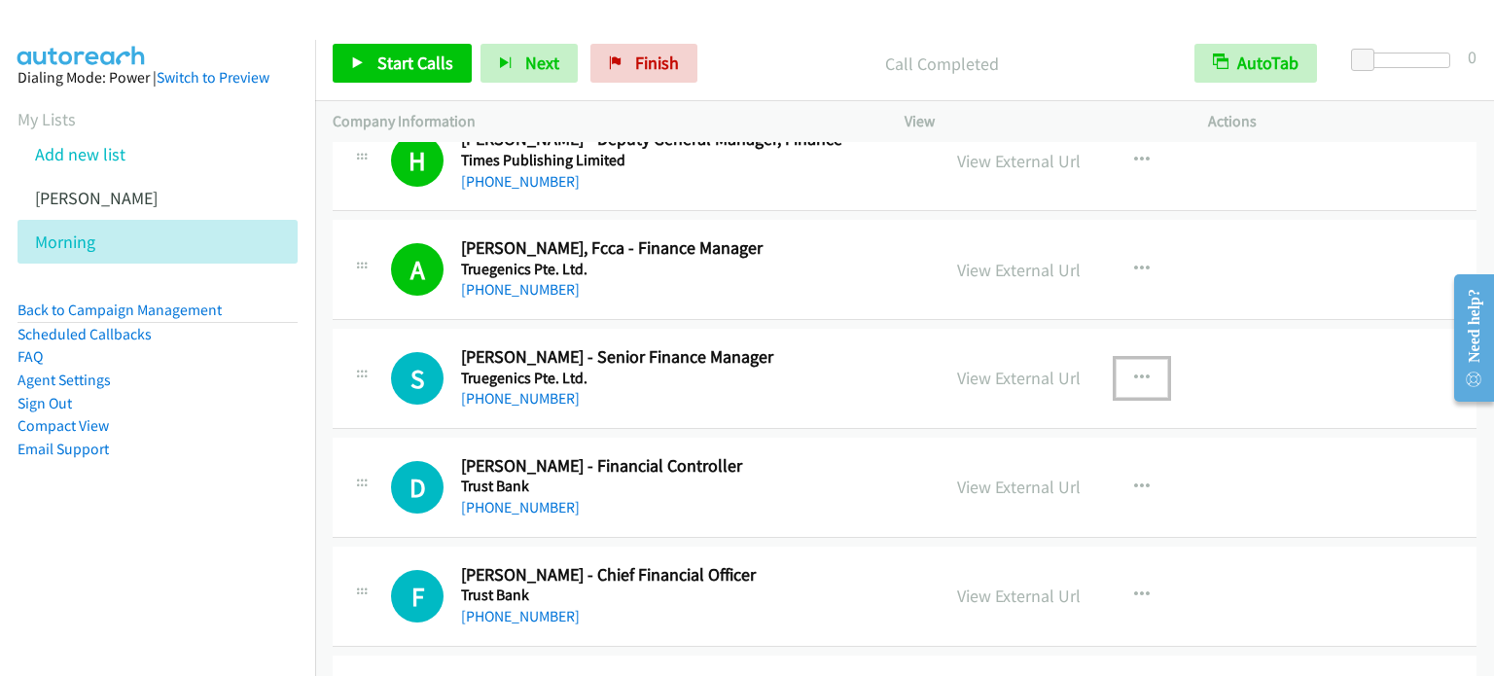
click at [1137, 370] on icon "button" at bounding box center [1142, 378] width 16 height 16
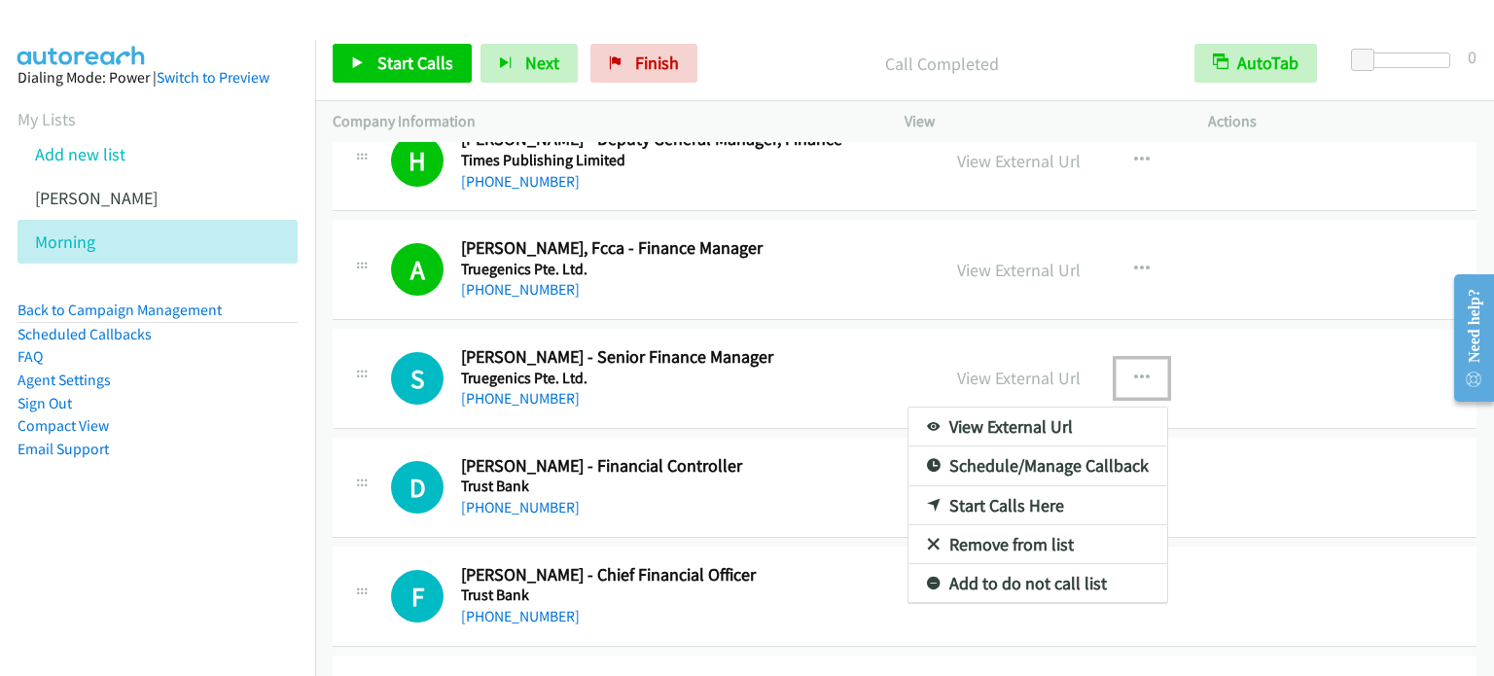
click at [1008, 486] on link "Start Calls Here" at bounding box center [1037, 505] width 259 height 39
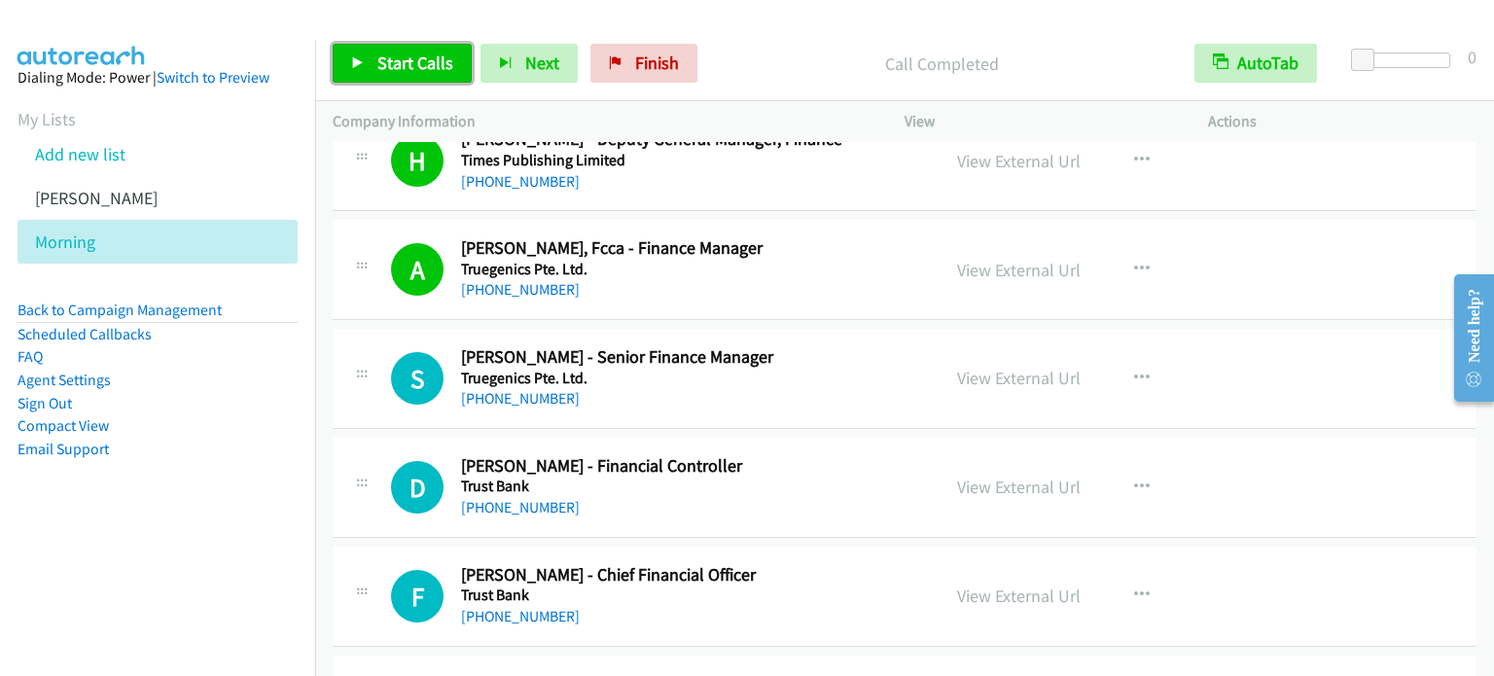
click at [385, 53] on span "Start Calls" at bounding box center [415, 63] width 76 height 22
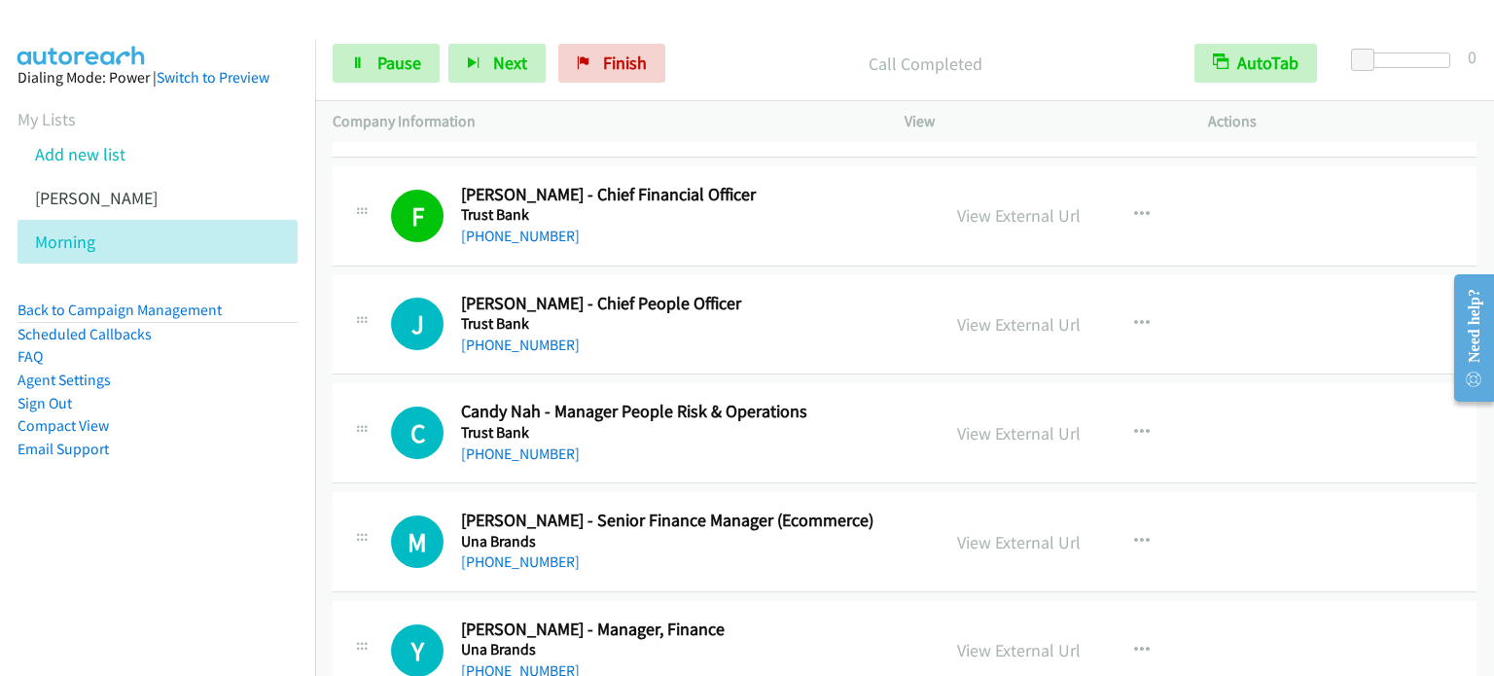
scroll to position [12154, 0]
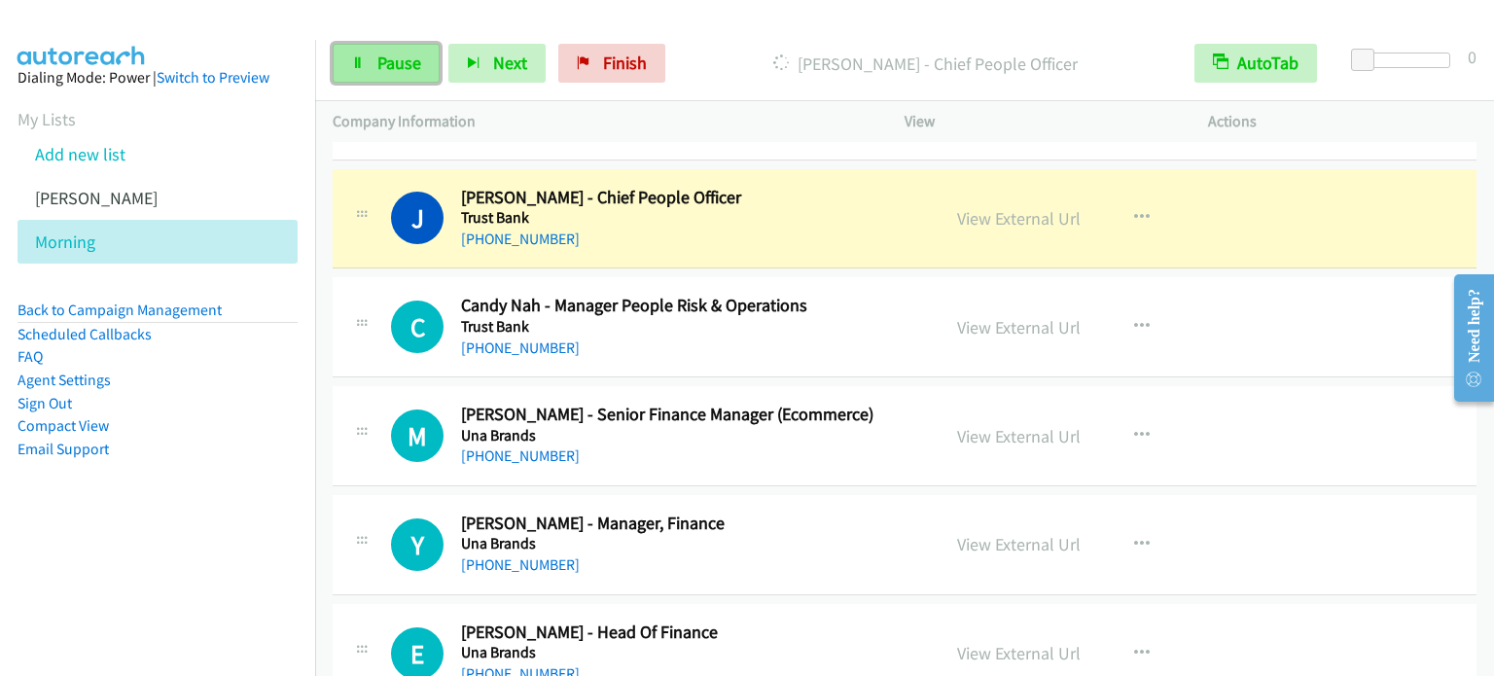
click at [366, 79] on link "Pause" at bounding box center [386, 63] width 107 height 39
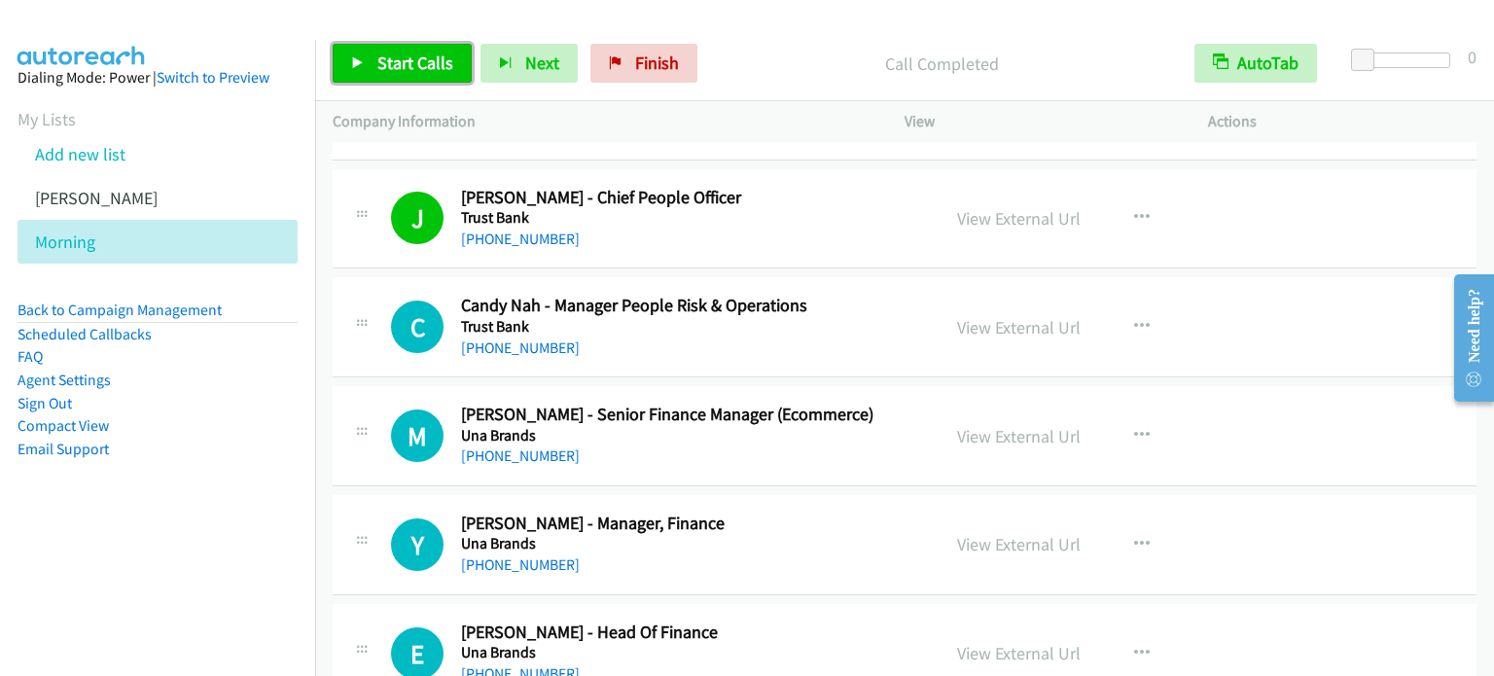
click at [384, 65] on span "Start Calls" at bounding box center [415, 63] width 76 height 22
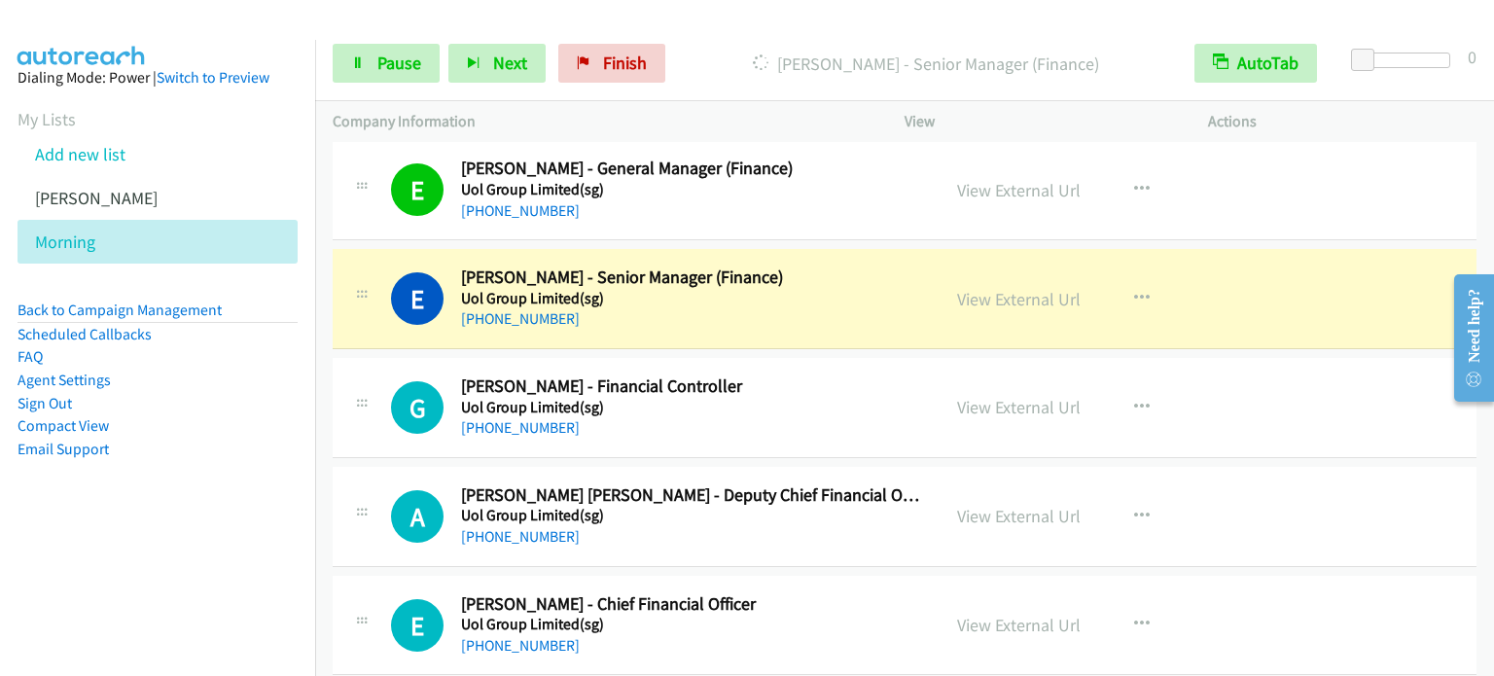
scroll to position [12932, 0]
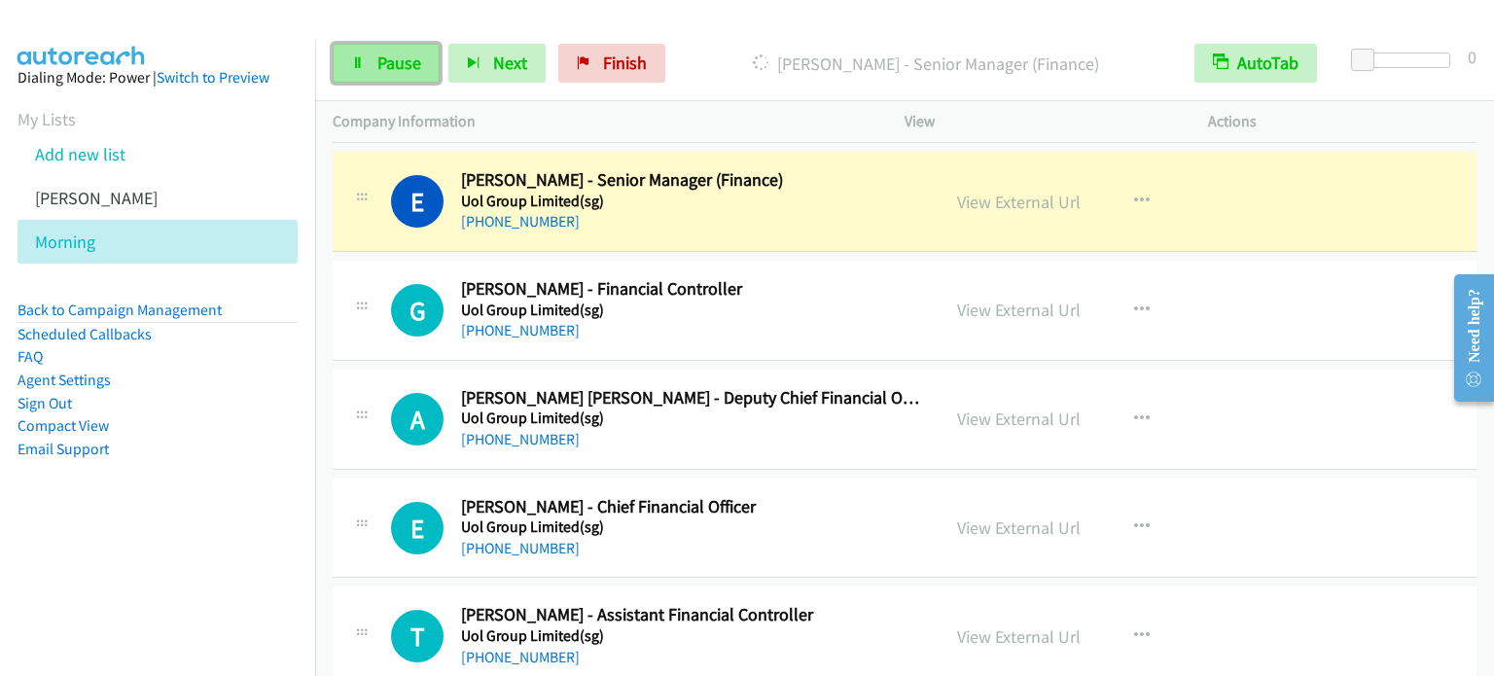
click at [354, 68] on icon at bounding box center [358, 64] width 14 height 14
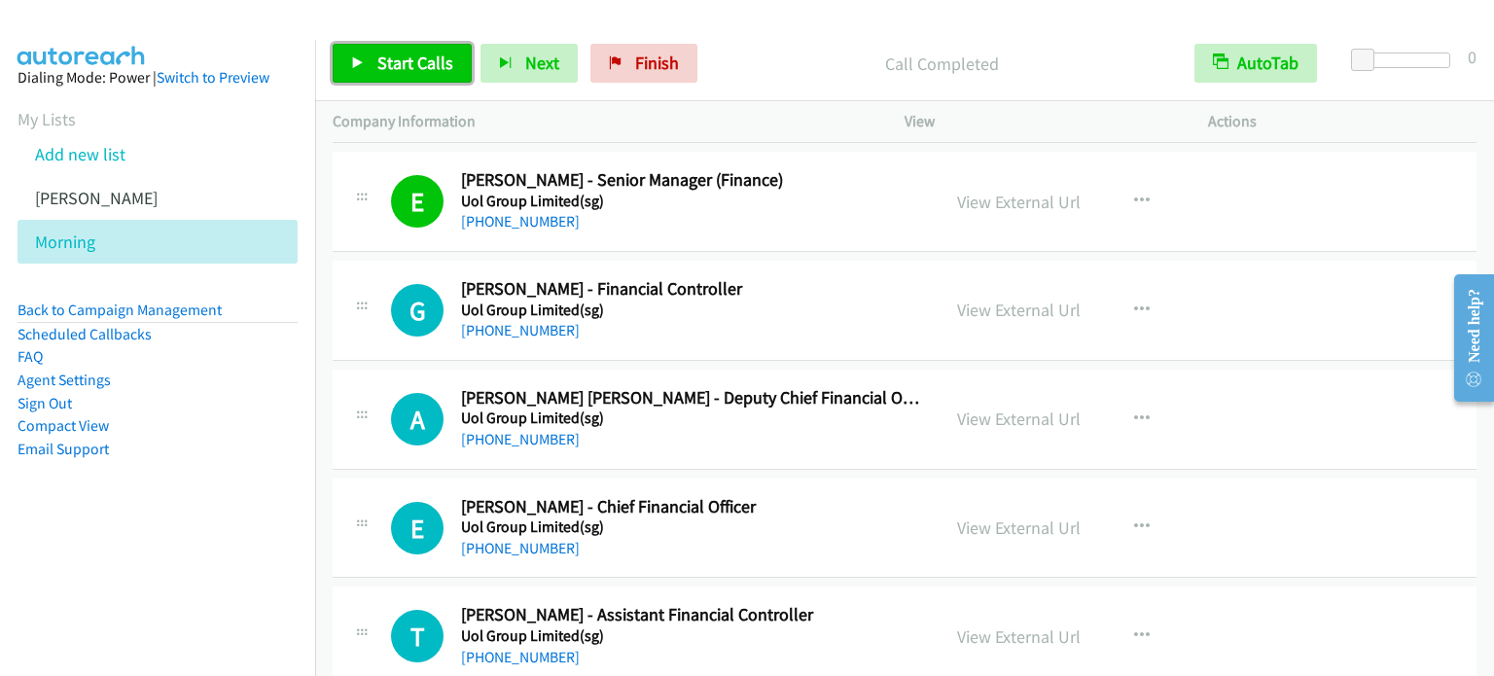
click at [408, 65] on span "Start Calls" at bounding box center [415, 63] width 76 height 22
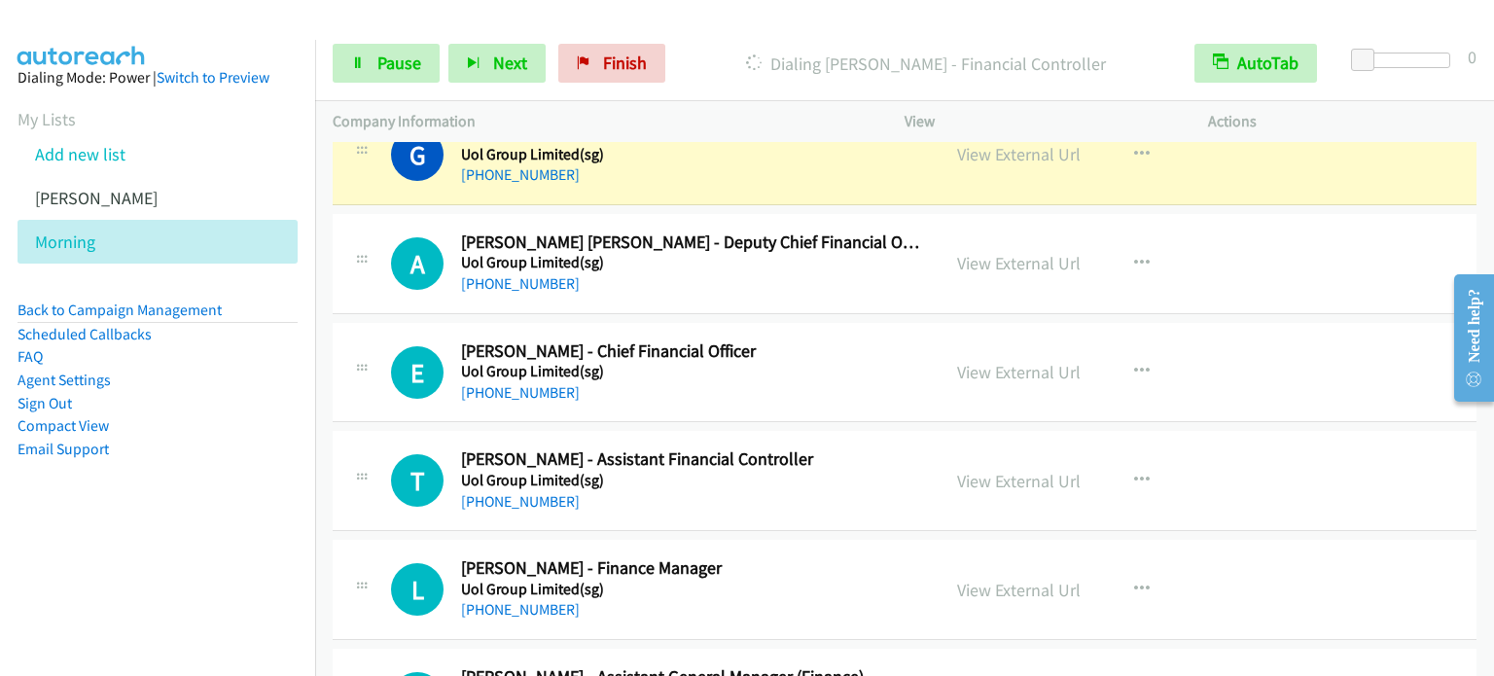
scroll to position [13049, 0]
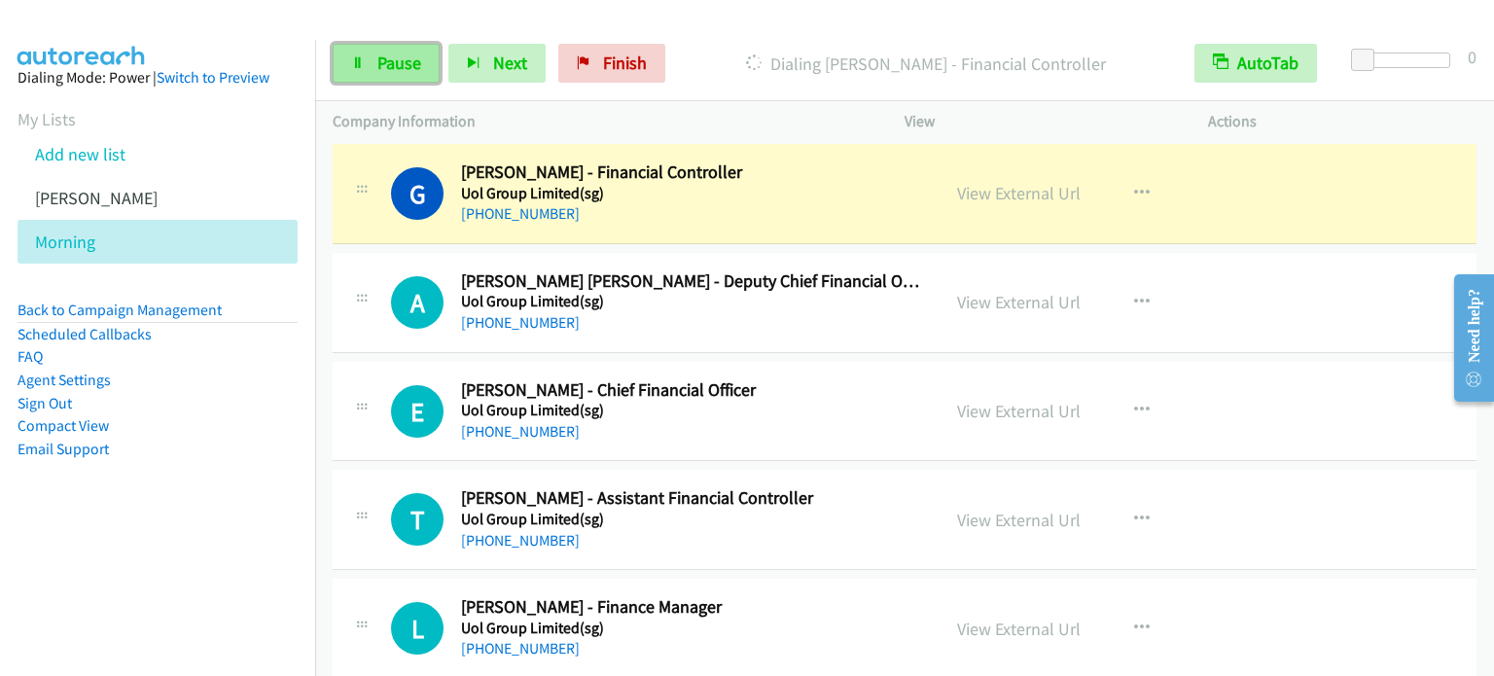
click at [373, 73] on link "Pause" at bounding box center [386, 63] width 107 height 39
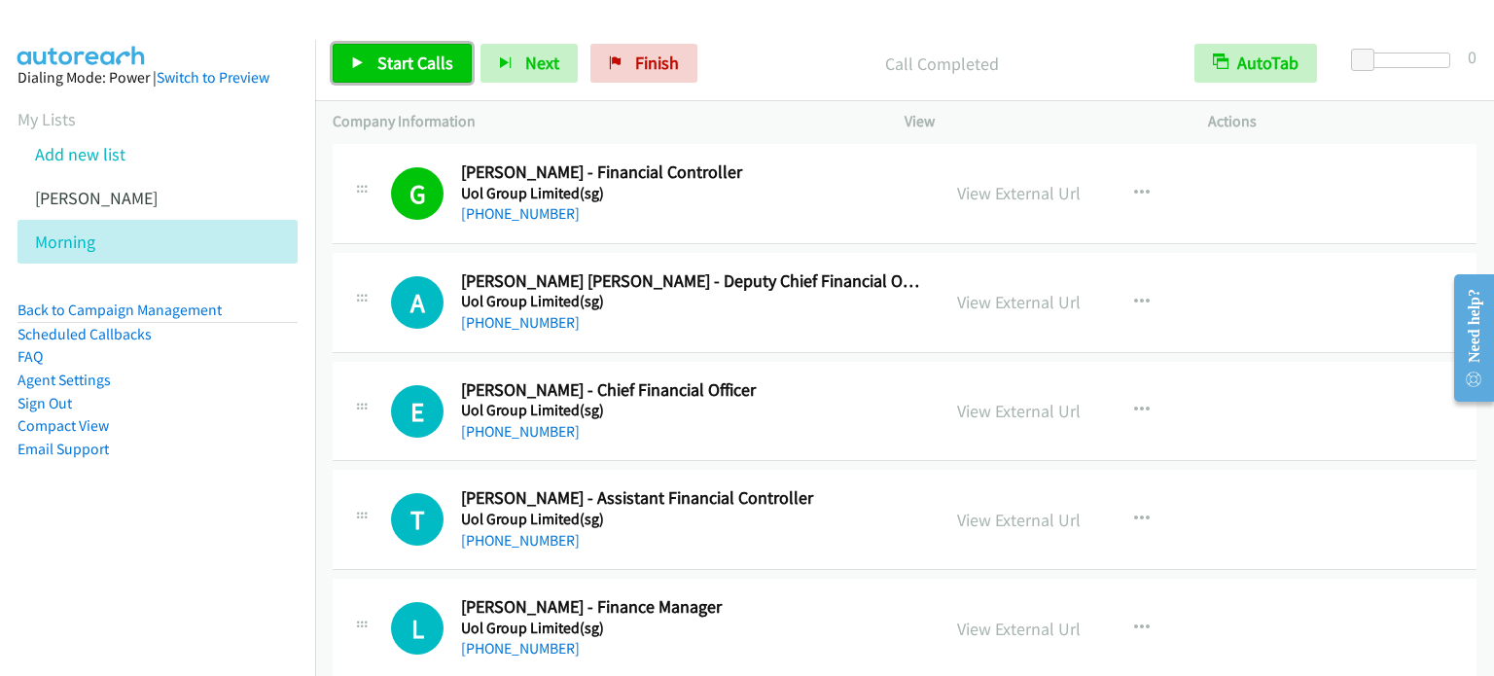
click at [409, 63] on span "Start Calls" at bounding box center [415, 63] width 76 height 22
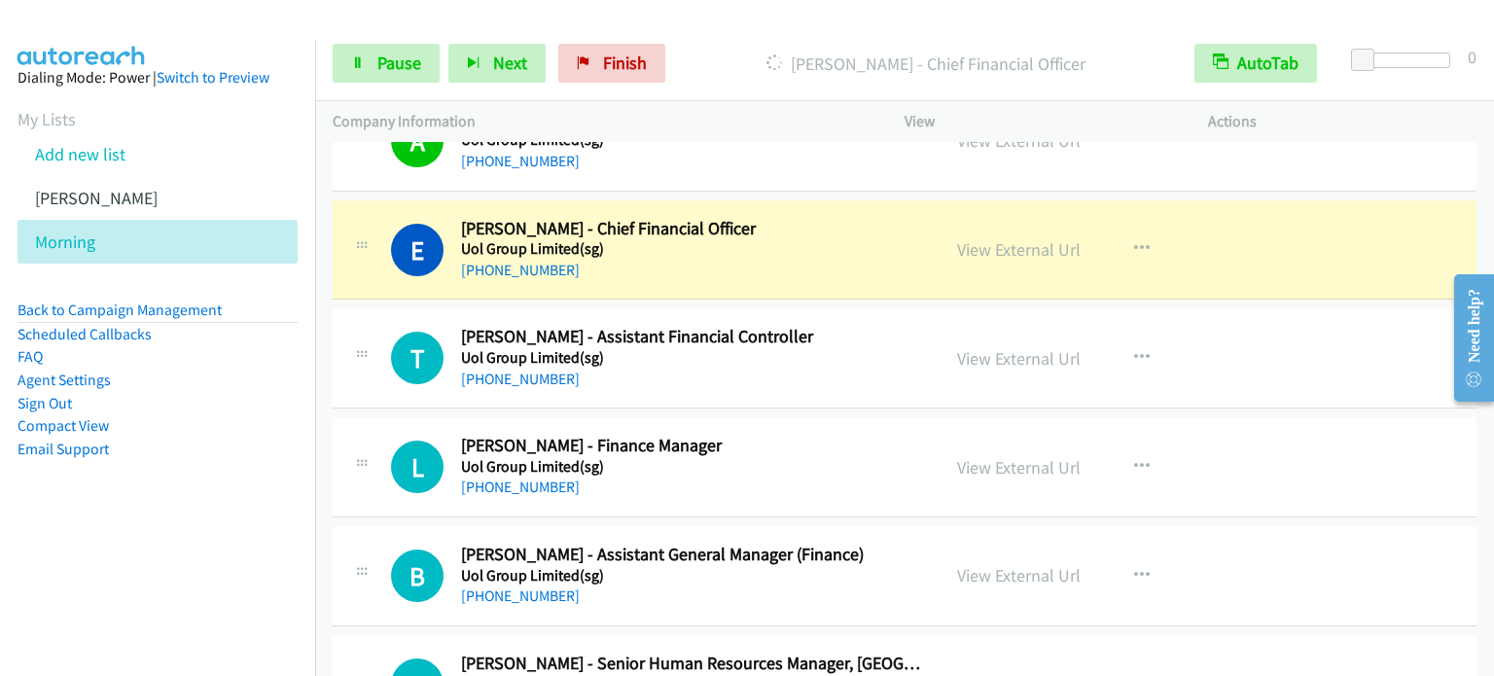
scroll to position [13243, 0]
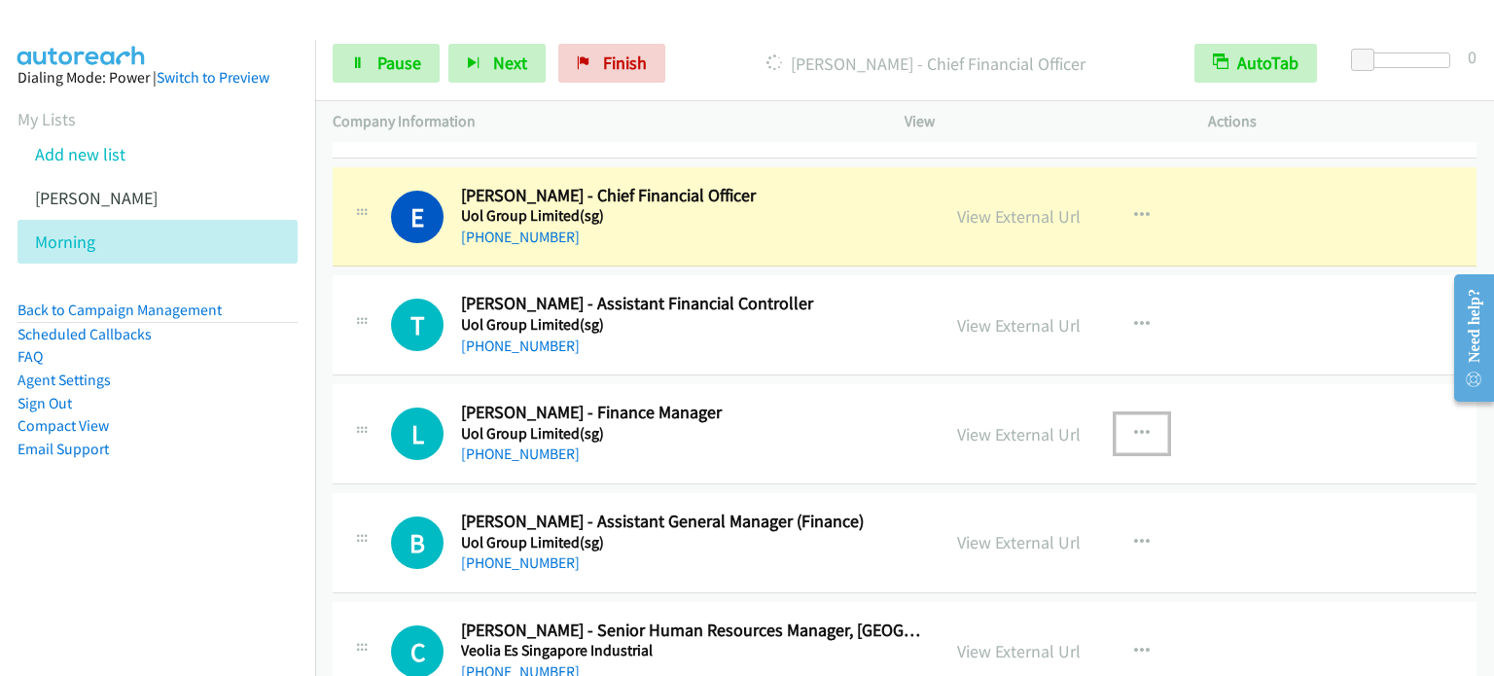
click at [1140, 426] on icon "button" at bounding box center [1142, 434] width 16 height 16
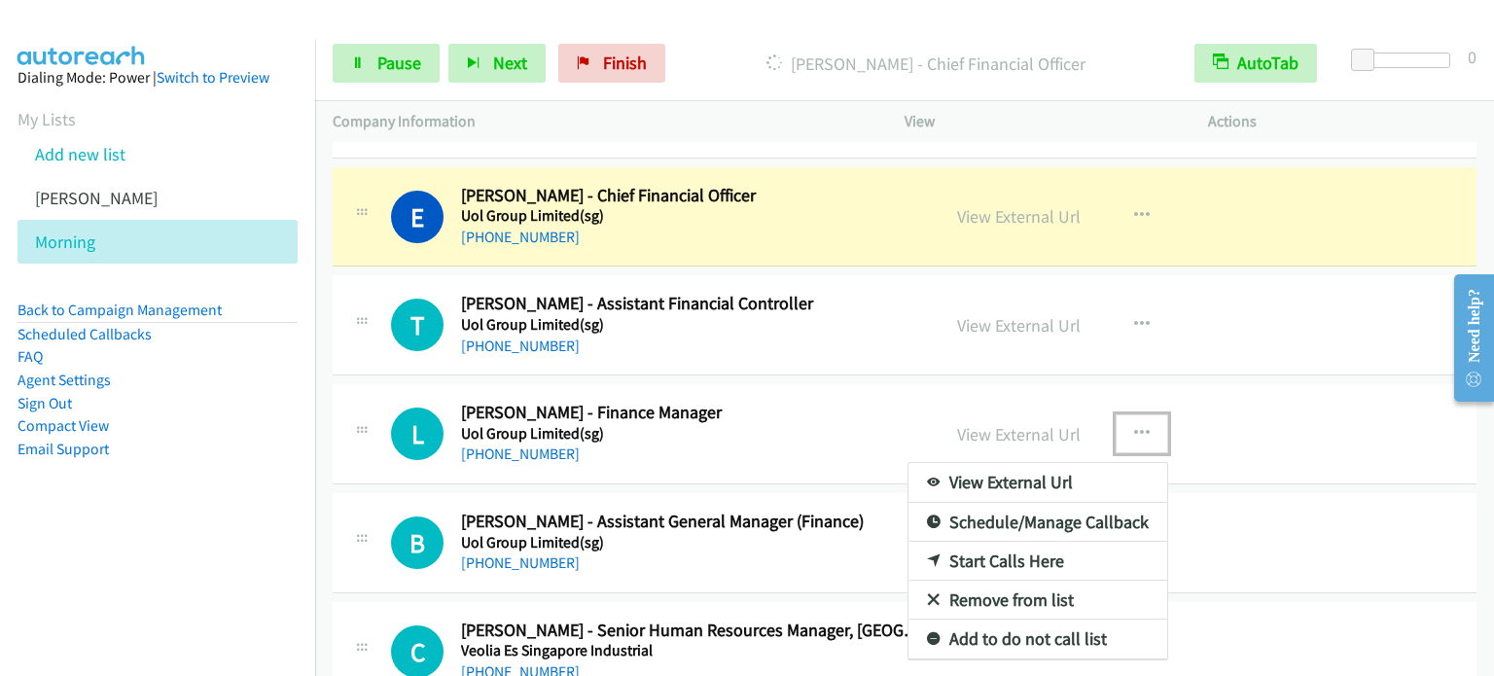
click at [1005, 542] on link "Start Calls Here" at bounding box center [1037, 561] width 259 height 39
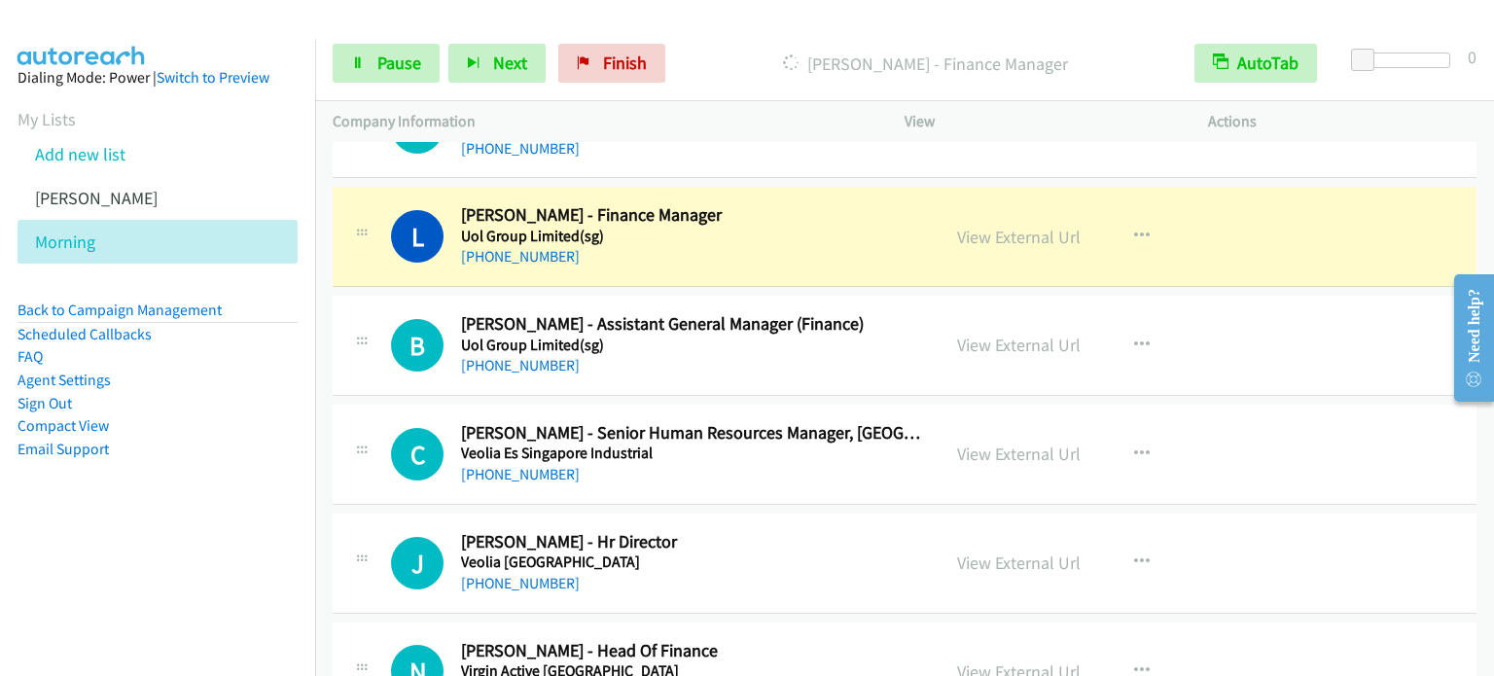
scroll to position [13438, 0]
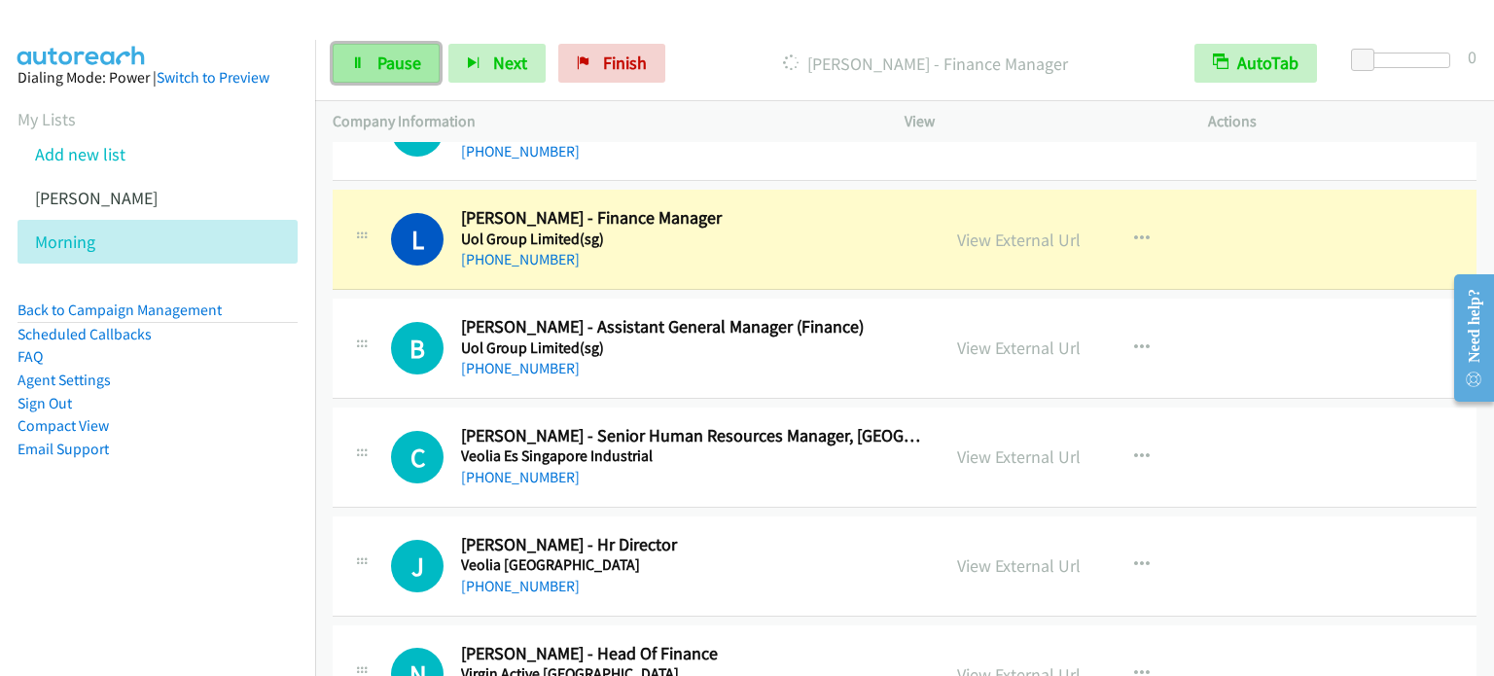
click at [404, 57] on span "Pause" at bounding box center [399, 63] width 44 height 22
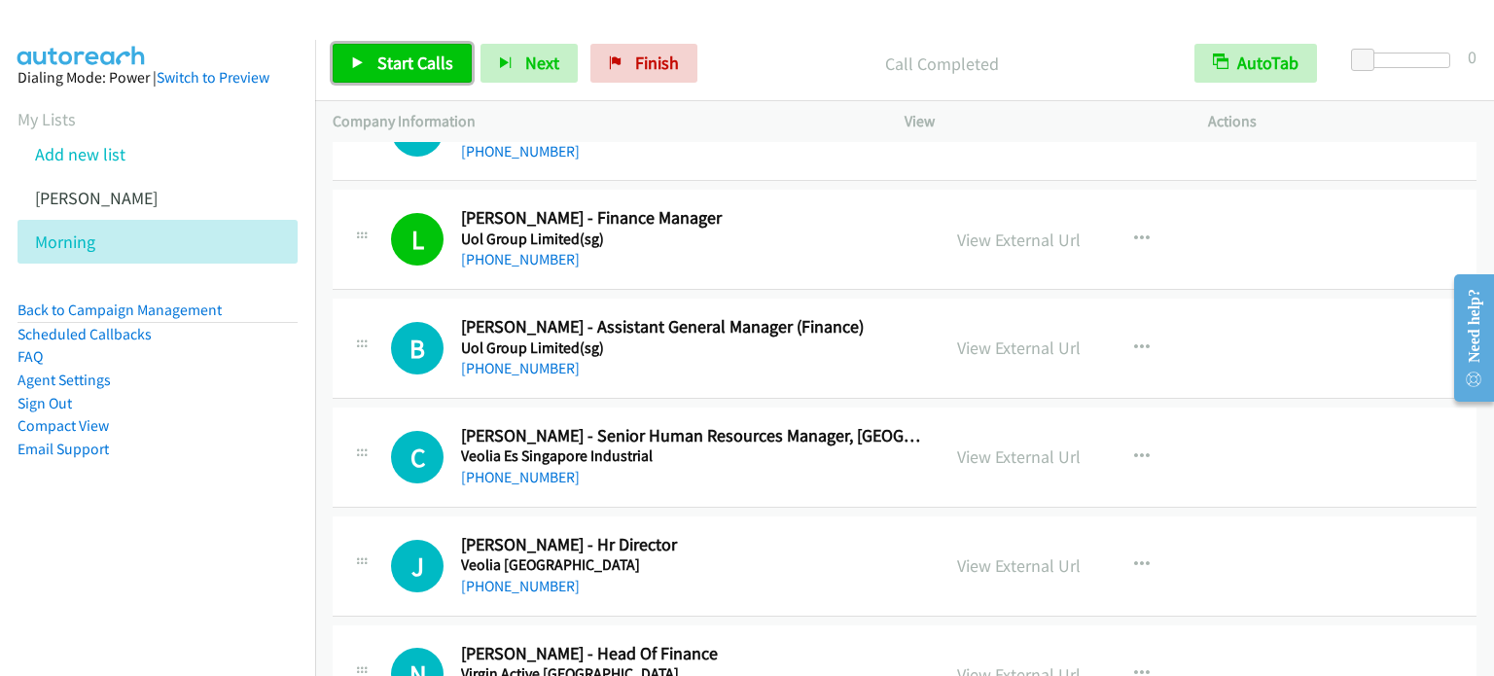
click at [448, 64] on span "Start Calls" at bounding box center [415, 63] width 76 height 22
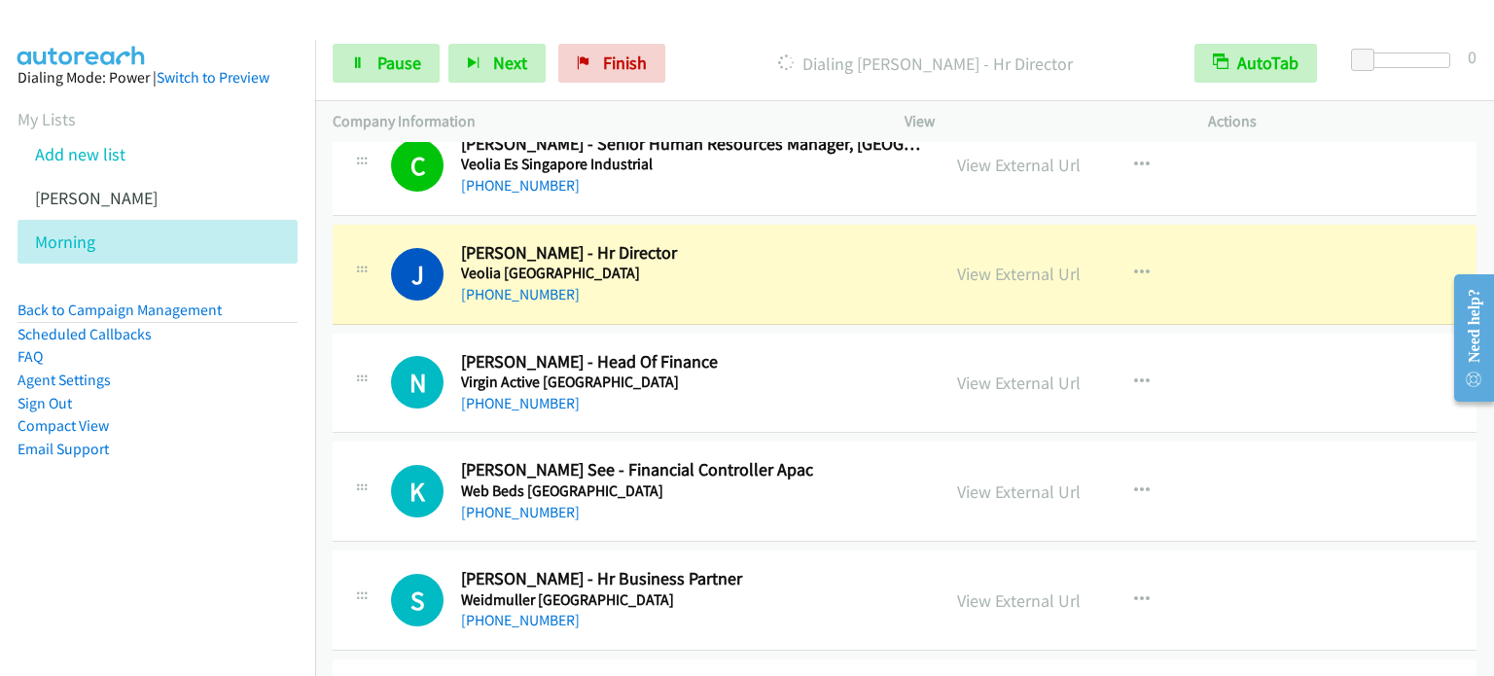
scroll to position [13730, 0]
click at [350, 68] on link "Pause" at bounding box center [386, 63] width 107 height 39
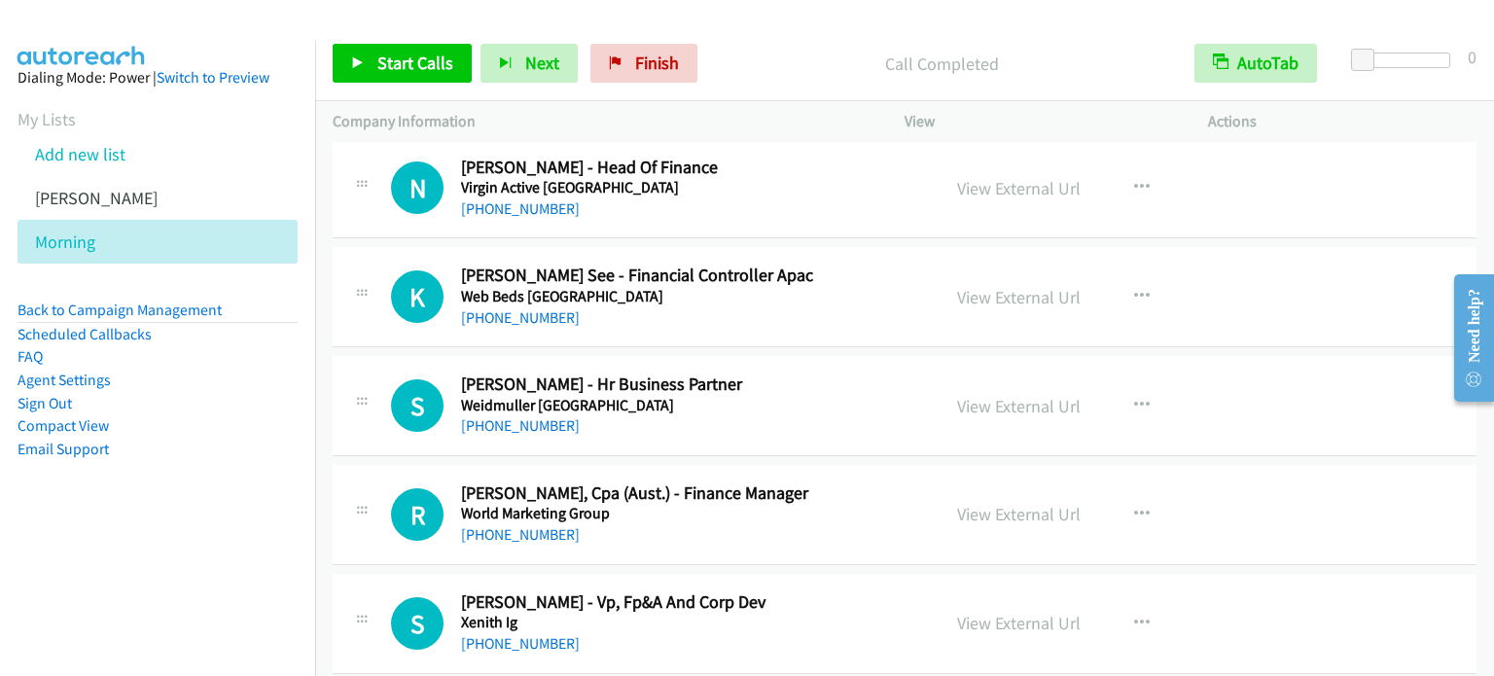
scroll to position [13827, 0]
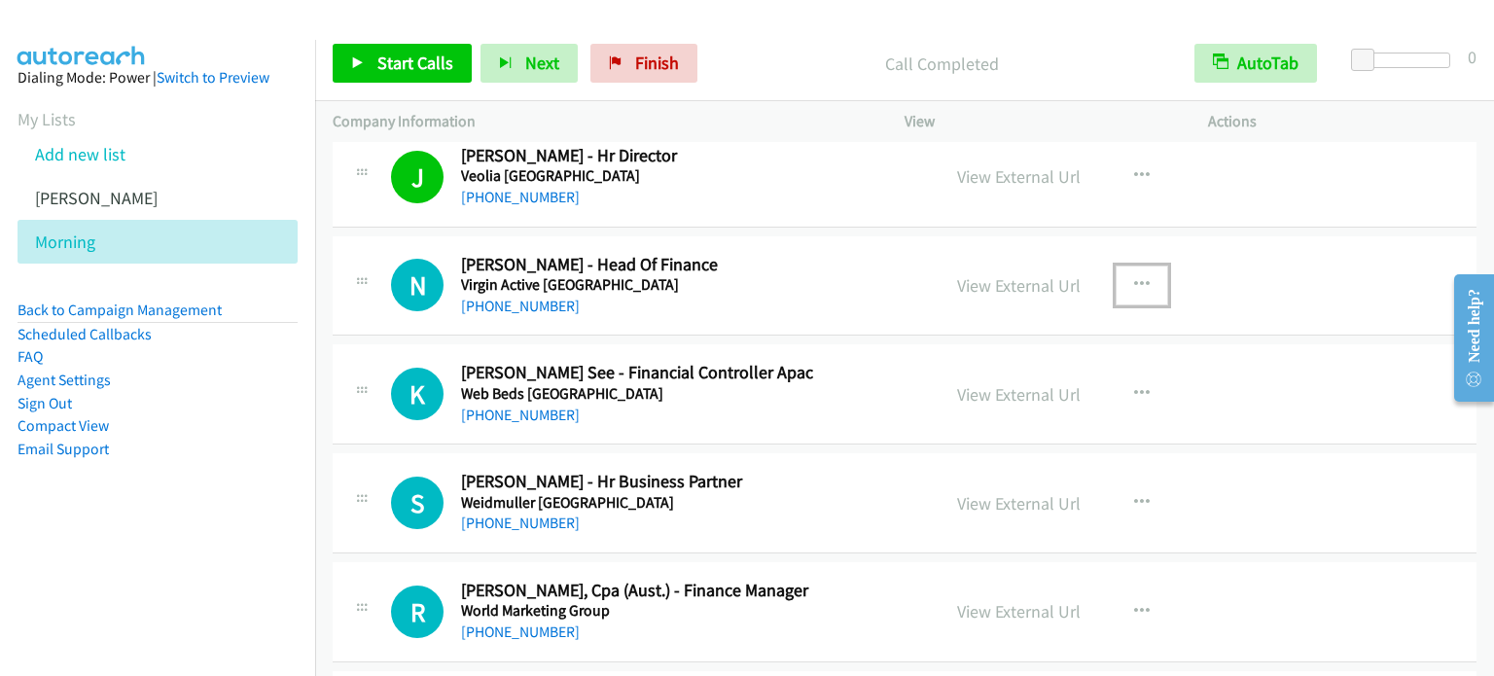
click at [1134, 277] on icon "button" at bounding box center [1142, 285] width 16 height 16
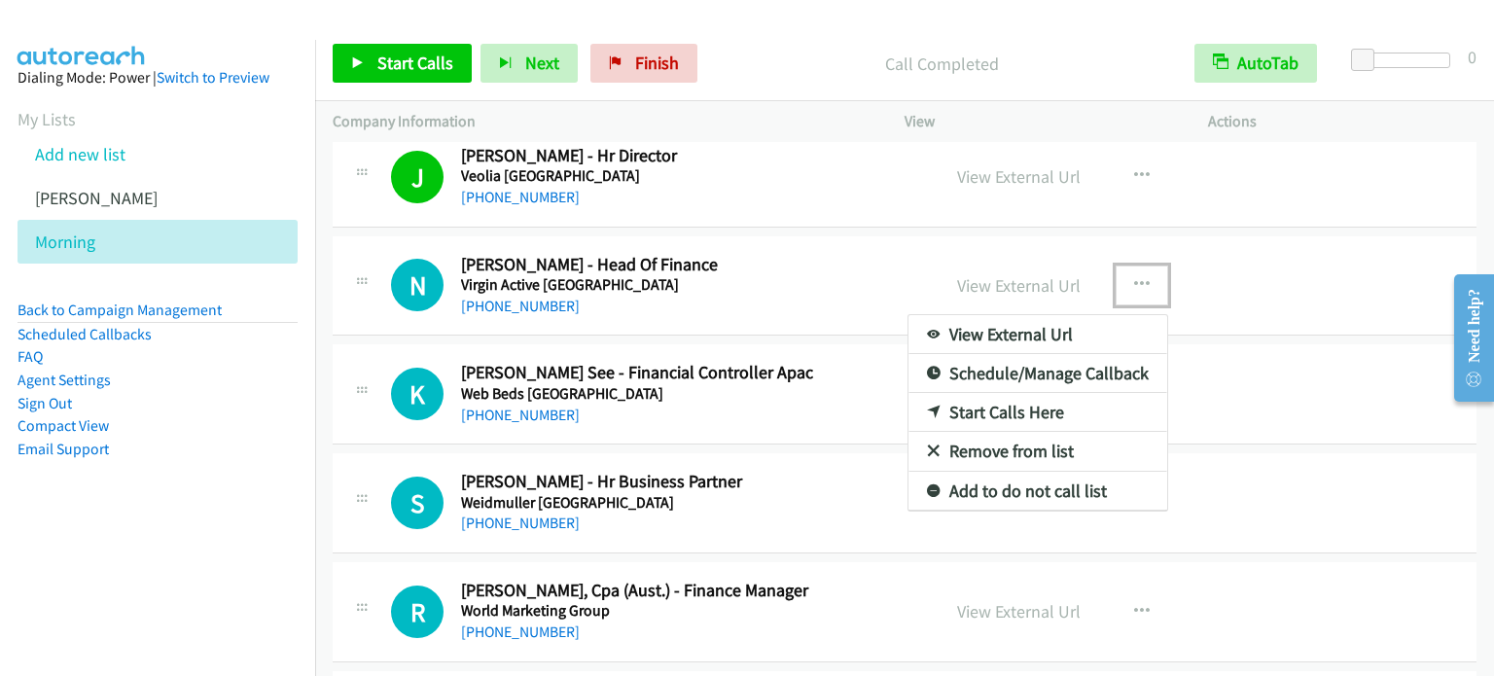
click at [1040, 393] on link "Start Calls Here" at bounding box center [1037, 412] width 259 height 39
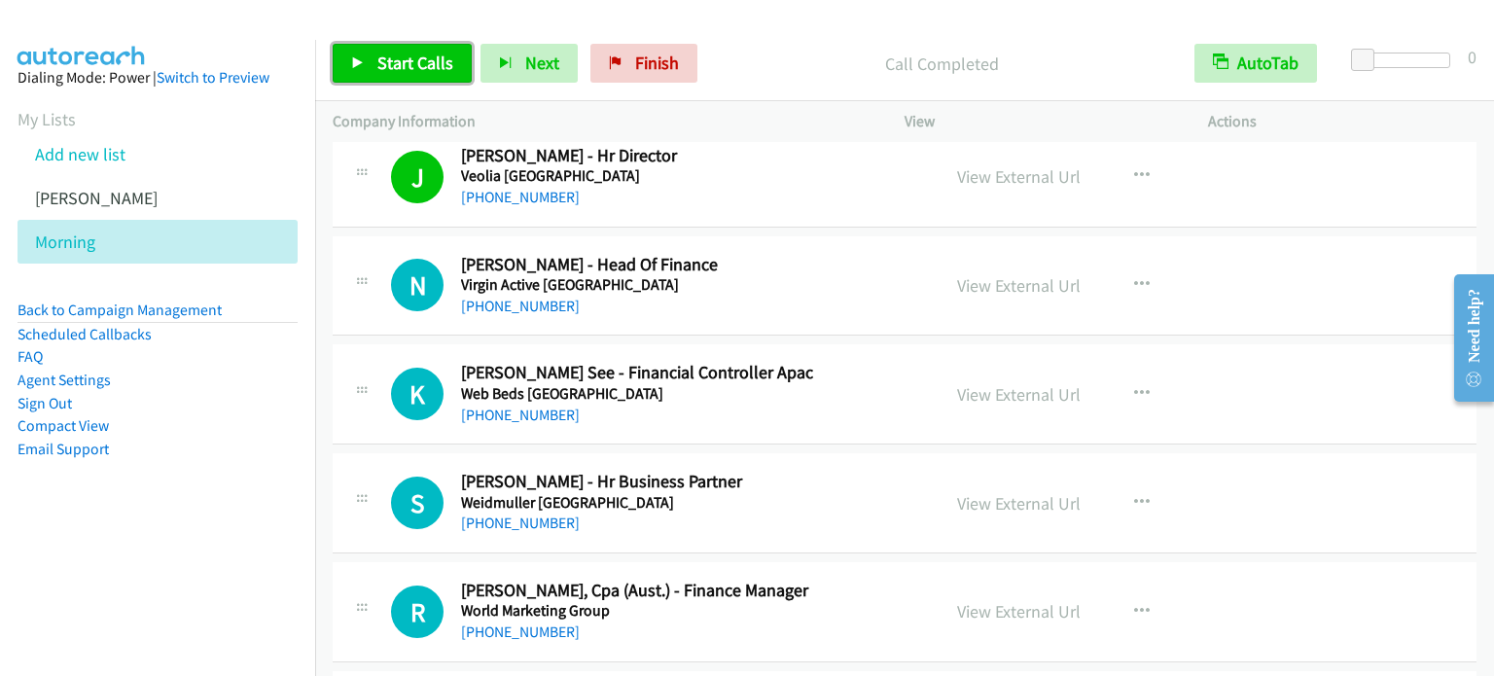
click at [392, 61] on span "Start Calls" at bounding box center [415, 63] width 76 height 22
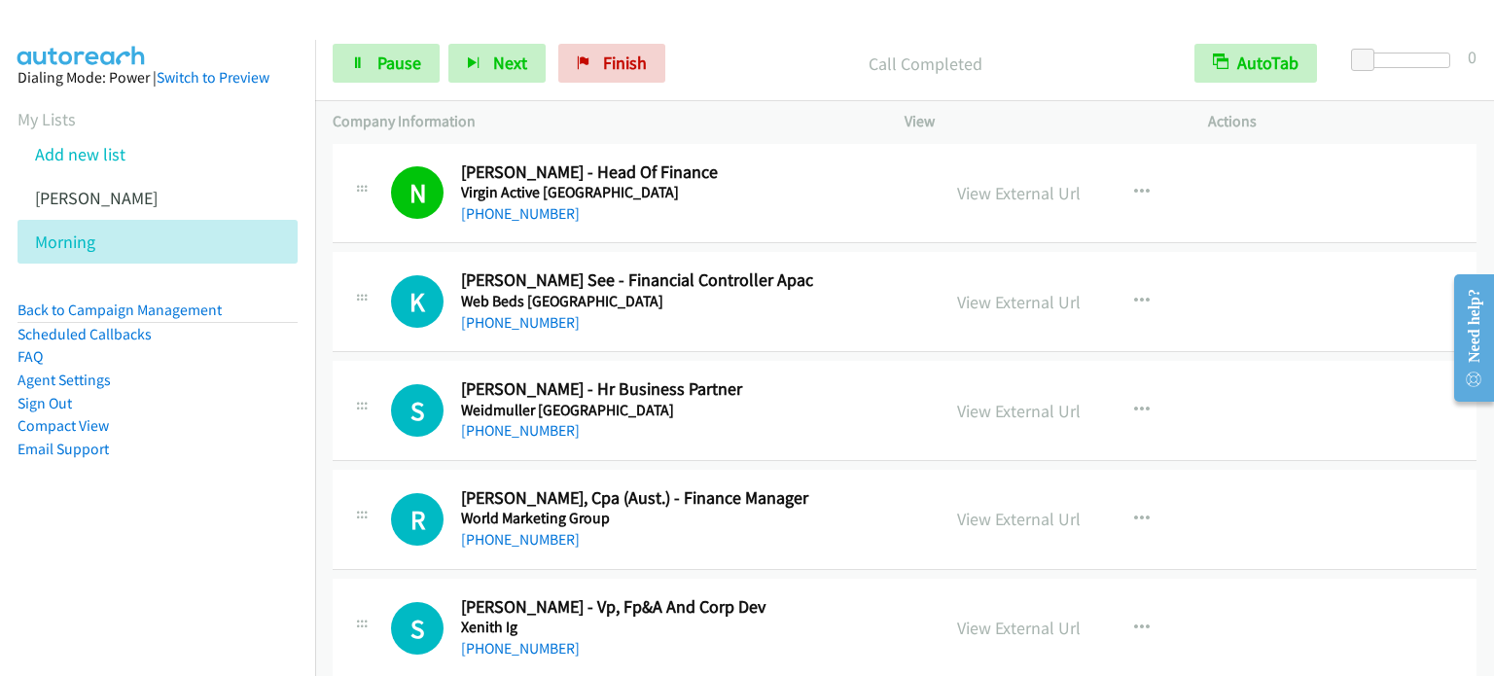
scroll to position [13924, 0]
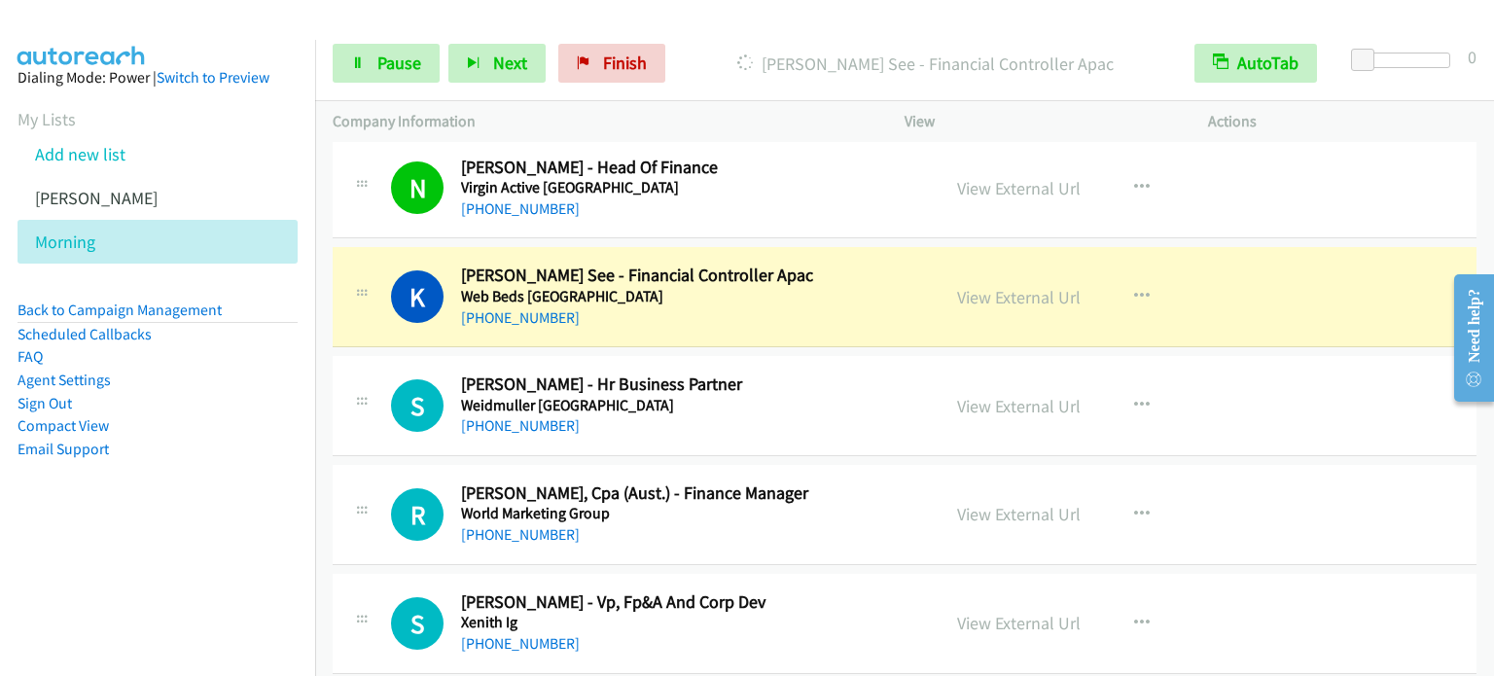
click at [324, 243] on td "K Callback Scheduled [PERSON_NAME] See - Financial Controller Apac Web Beds [GE…" at bounding box center [904, 297] width 1178 height 109
click at [397, 71] on span "Pause" at bounding box center [399, 63] width 44 height 22
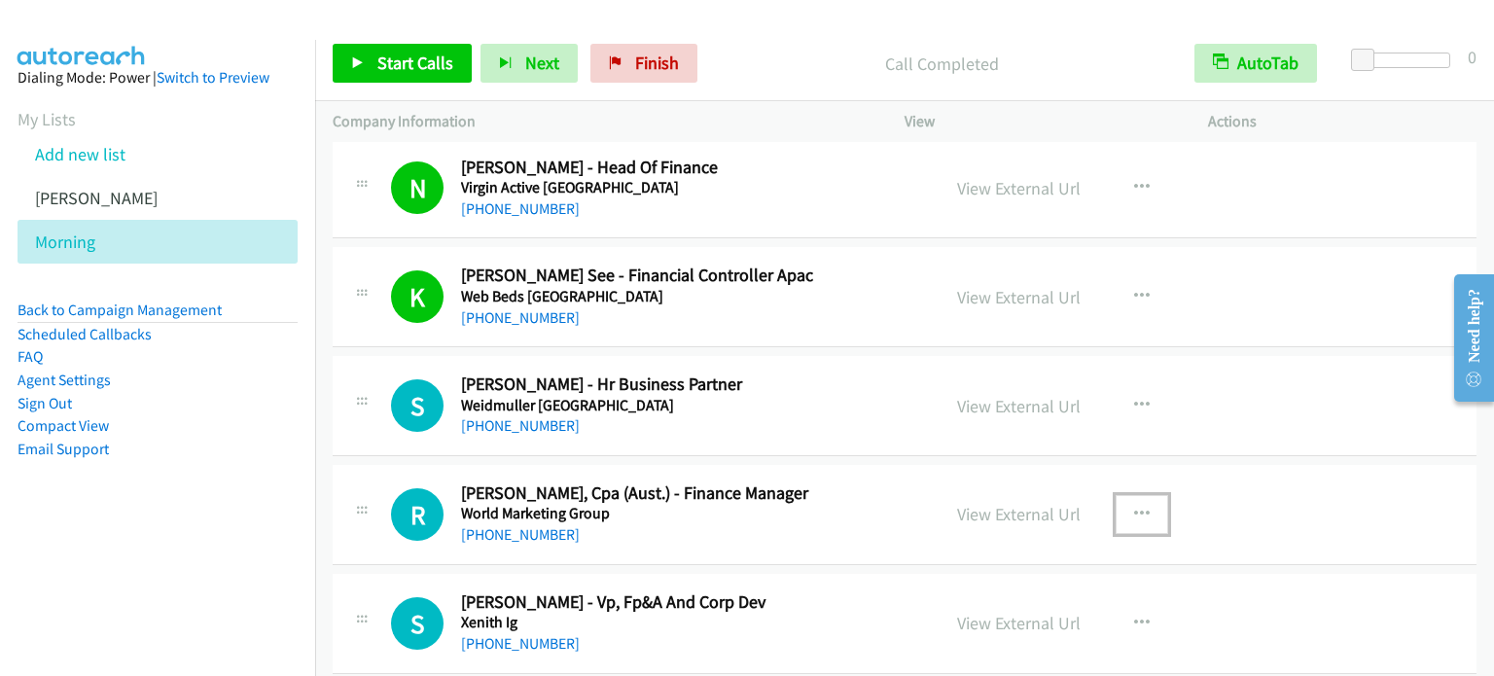
click at [1134, 507] on icon "button" at bounding box center [1142, 515] width 16 height 16
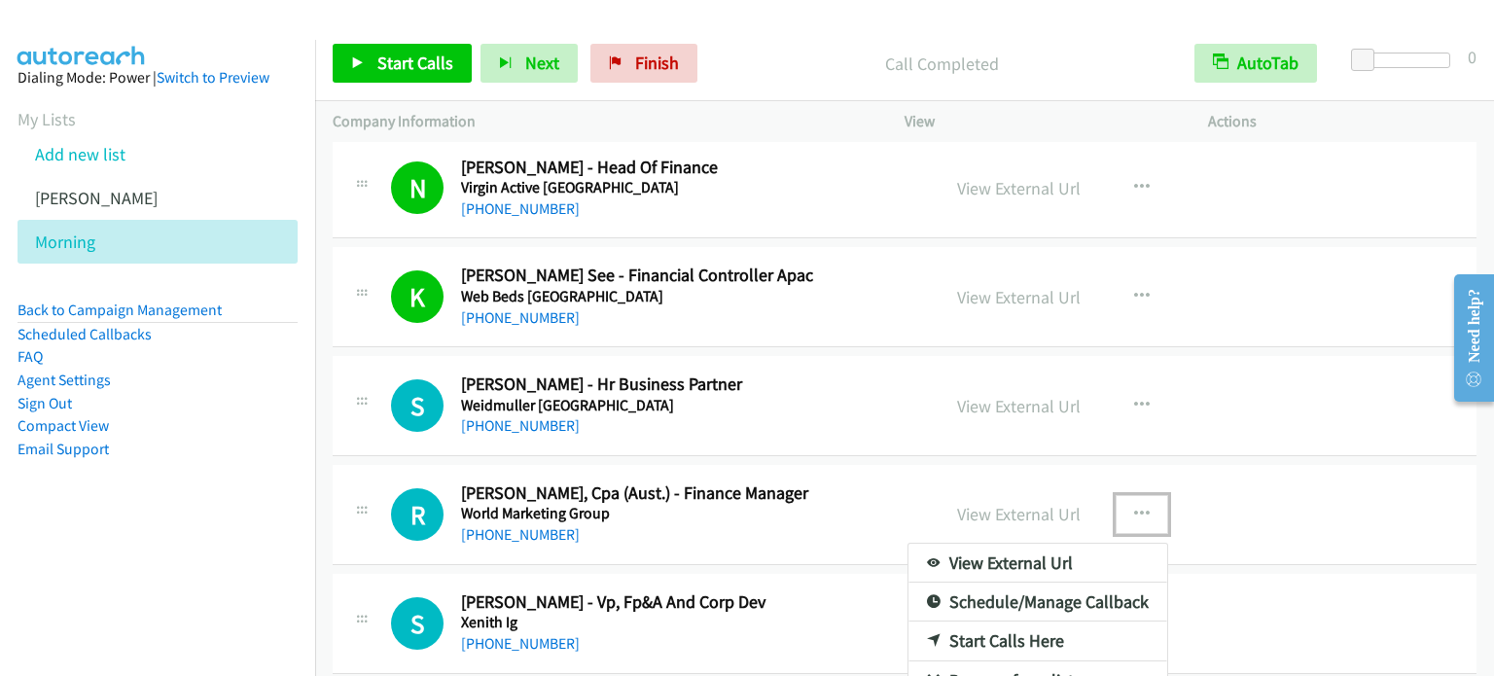
click at [1029, 621] on link "Start Calls Here" at bounding box center [1037, 640] width 259 height 39
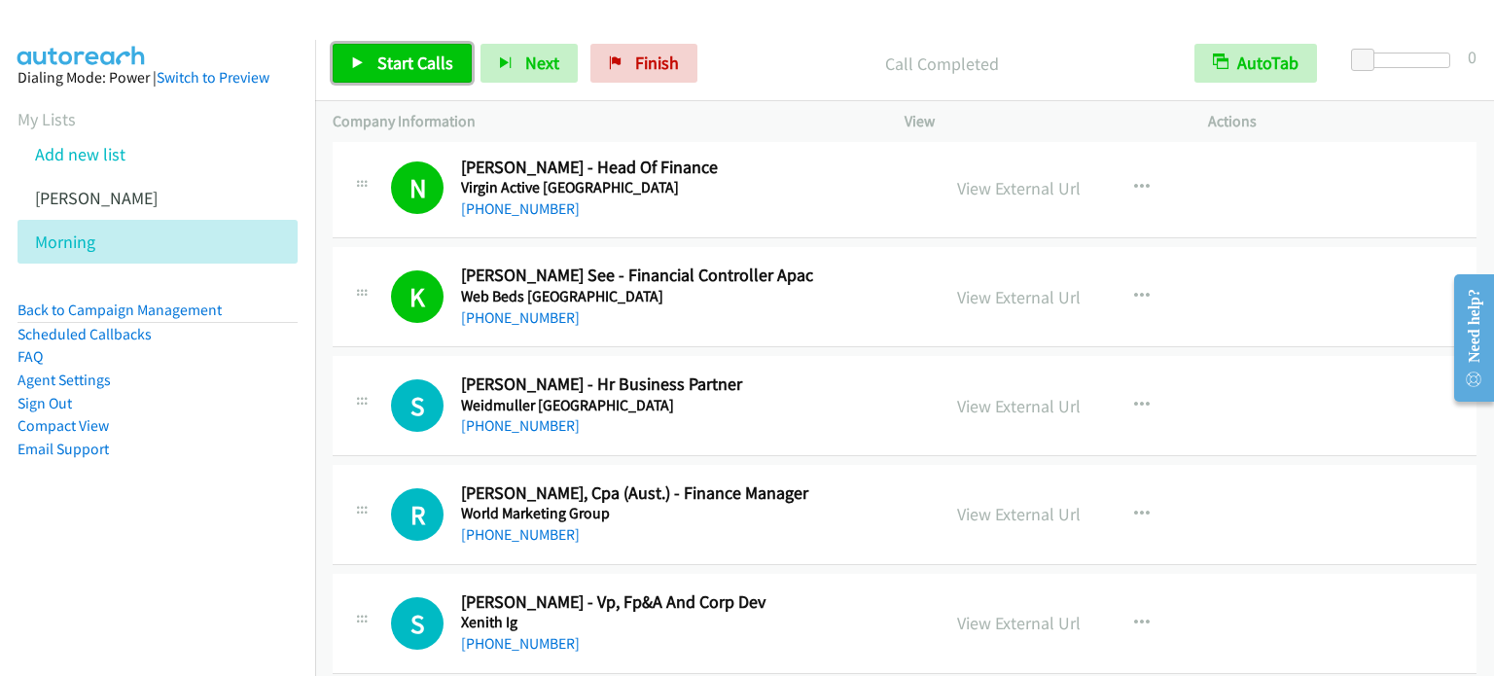
click at [383, 58] on span "Start Calls" at bounding box center [415, 63] width 76 height 22
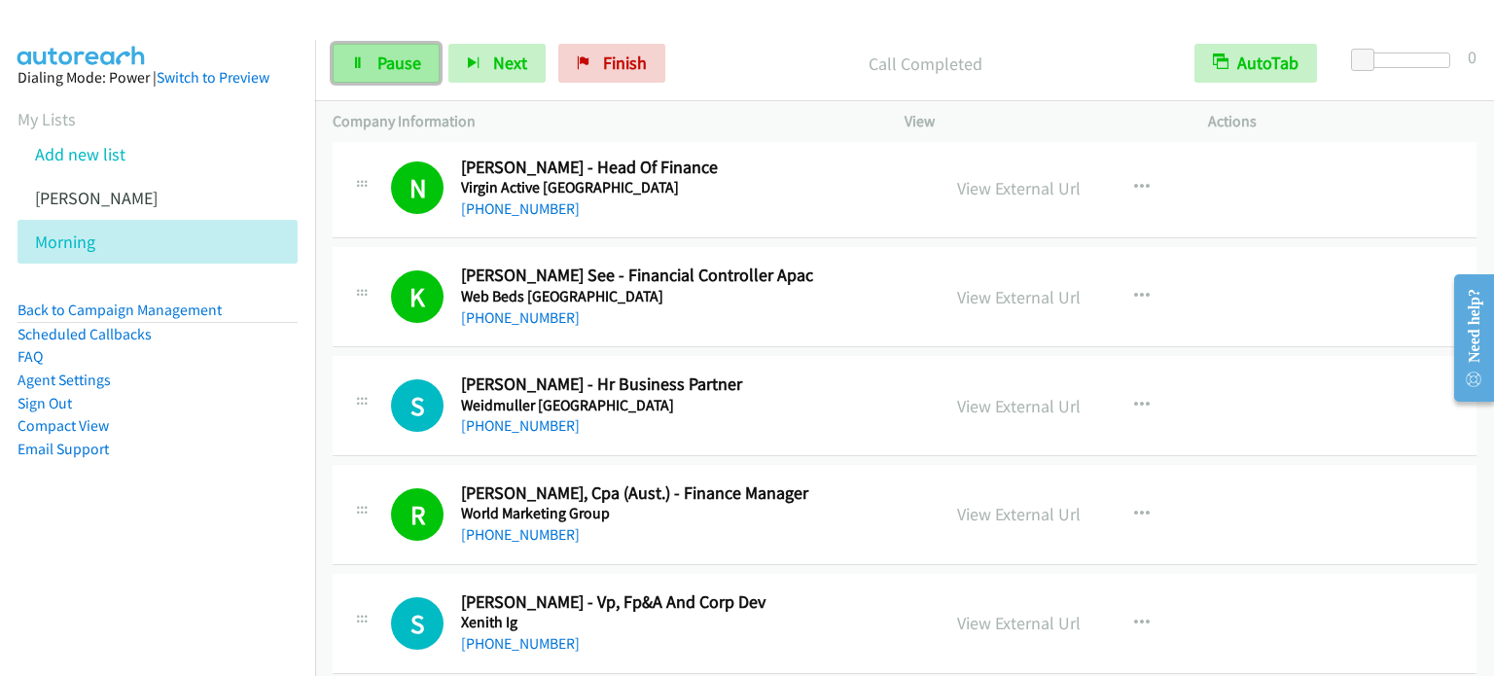
click at [385, 50] on link "Pause" at bounding box center [386, 63] width 107 height 39
